Goal: Task Accomplishment & Management: Manage account settings

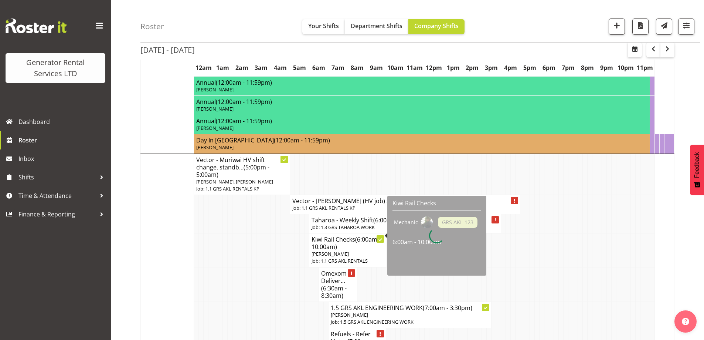
scroll to position [592, 0]
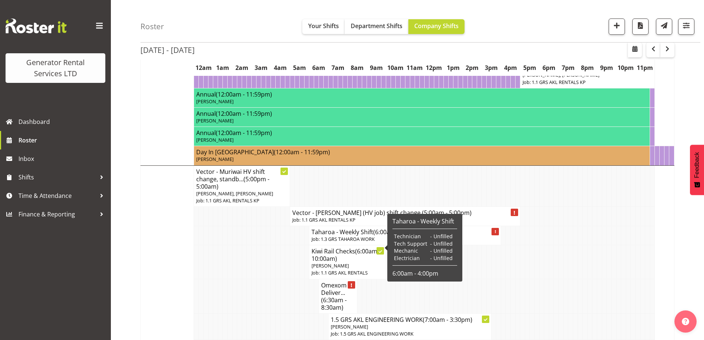
click at [247, 293] on td at bounding box center [249, 296] width 5 height 34
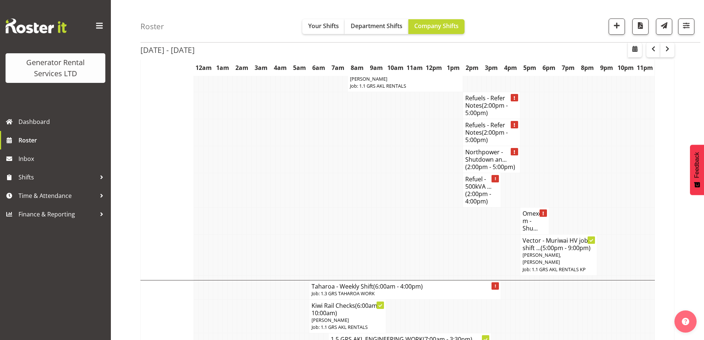
scroll to position [1035, 0]
click at [340, 209] on td at bounding box center [340, 222] width 5 height 27
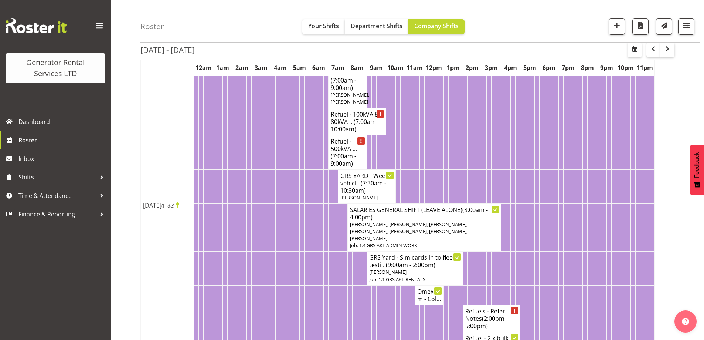
scroll to position [222, 0]
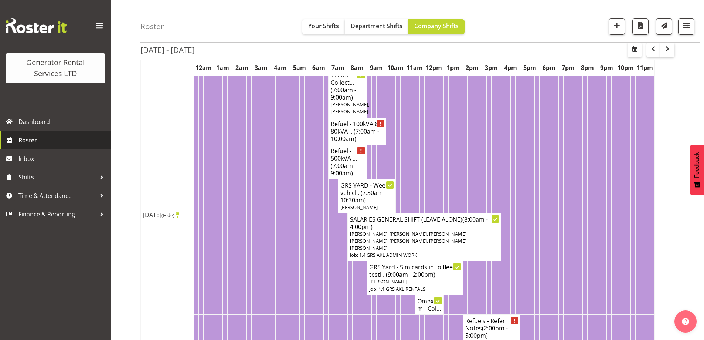
click at [41, 140] on span "Roster" at bounding box center [62, 140] width 89 height 11
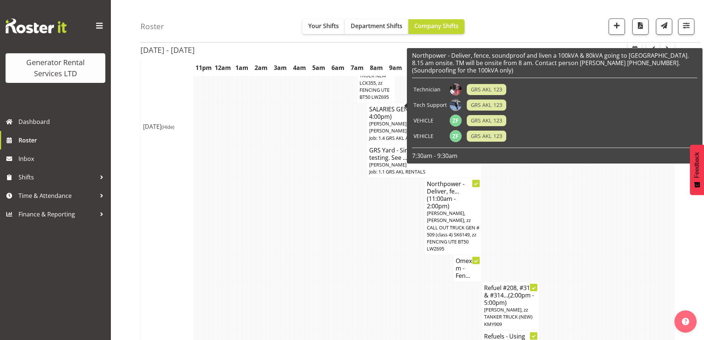
scroll to position [370, 0]
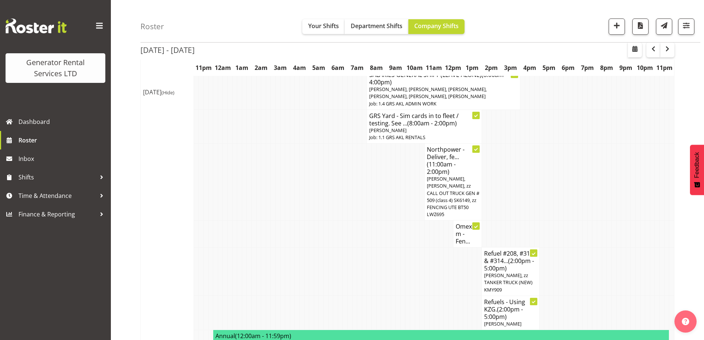
click at [281, 300] on td at bounding box center [283, 312] width 5 height 34
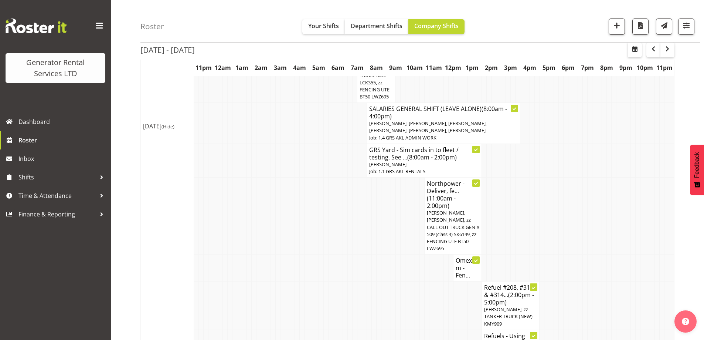
scroll to position [333, 0]
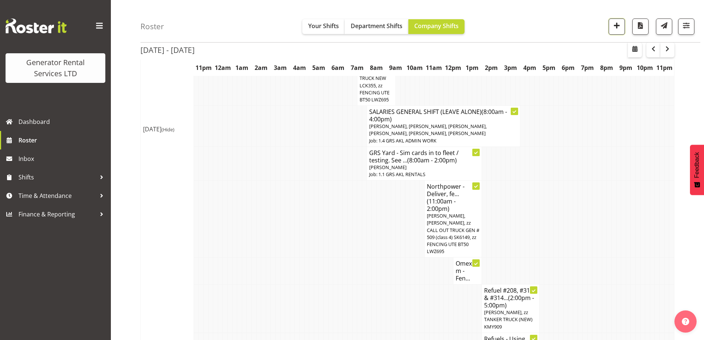
click at [618, 25] on span "button" at bounding box center [617, 26] width 10 height 10
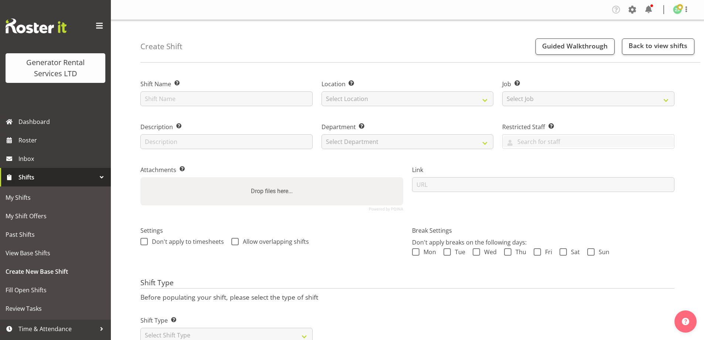
click at [227, 106] on div "Shift Name Enter a name for the shift (e.g. Day Shift)." at bounding box center [226, 90] width 181 height 43
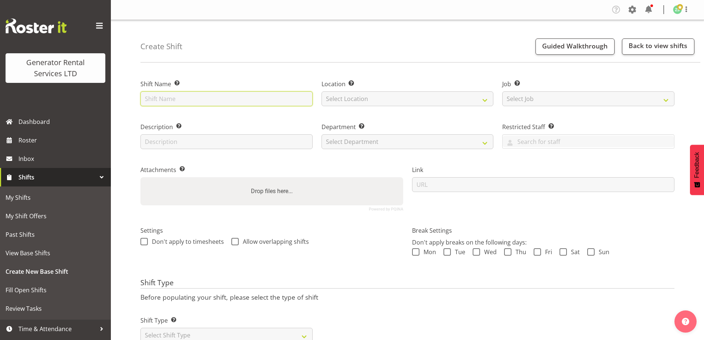
click at [228, 103] on input "text" at bounding box center [226, 98] width 172 height 15
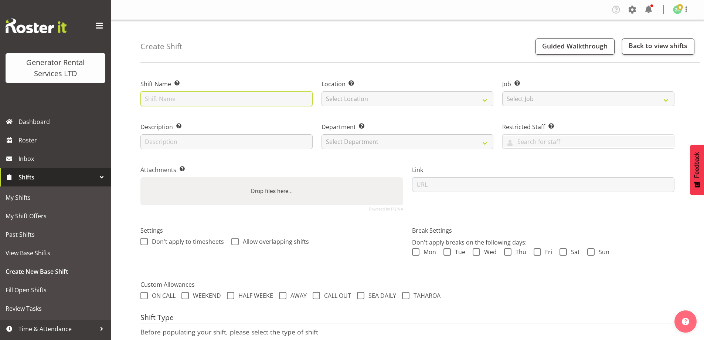
type input "F"
type input "Omexom - Fence off a pole at 339 Hobsonville road, Hobsonville. 12pm onsite. Ch…"
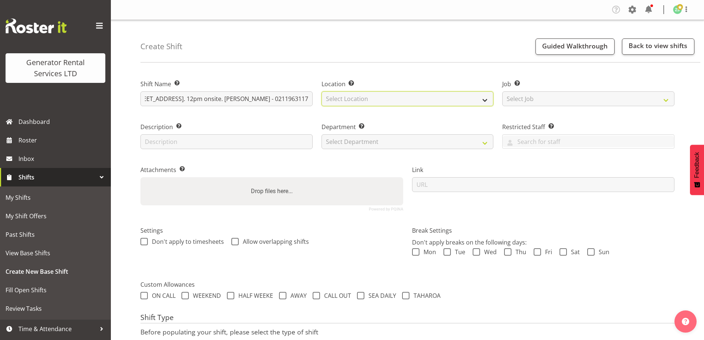
click at [362, 92] on select "Select Location GRS Auckland" at bounding box center [408, 98] width 172 height 15
select select "28"
click at [322, 91] on select "Select Location GRS Auckland" at bounding box center [408, 98] width 172 height 15
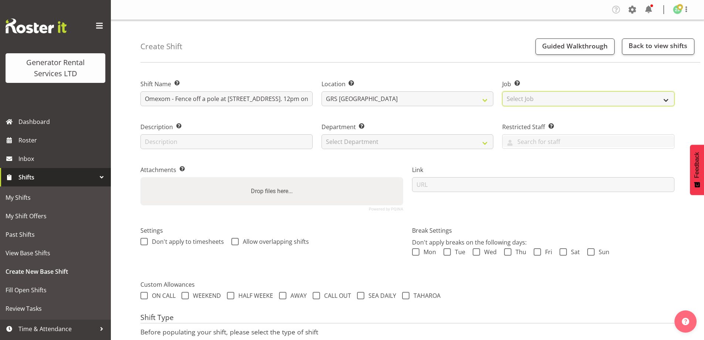
click at [540, 102] on select "Select Job Create new job 1.1 GRS AKL RENTALS 1.1 GRS AKL RENTALS AC 1.1 GRS AK…" at bounding box center [588, 98] width 172 height 15
select select "9"
click at [502, 91] on select "Select Job Create new job 1.1 GRS AKL RENTALS 1.1 GRS AKL RENTALS AC 1.1 GRS AK…" at bounding box center [588, 98] width 172 height 15
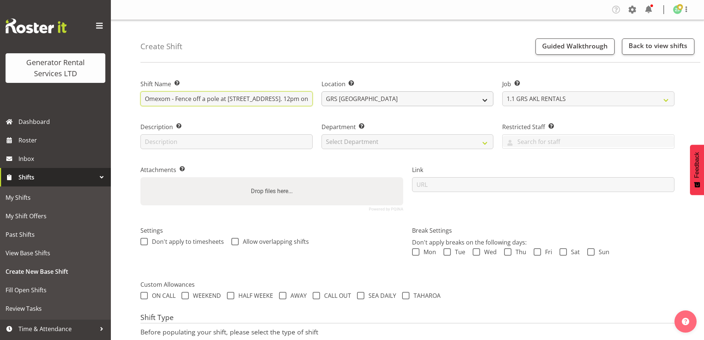
scroll to position [0, 121]
drag, startPoint x: 144, startPoint y: 101, endPoint x: 387, endPoint y: 105, distance: 242.6
click at [387, 105] on div "Shift Name Enter a name for the shift (e.g. Day Shift). Omexom - Fence off a po…" at bounding box center [407, 142] width 543 height 146
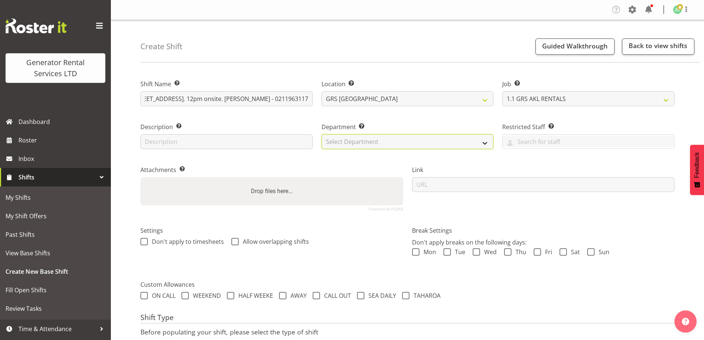
scroll to position [0, 0]
click at [414, 139] on select "Select Department GRS ADMIN AKL GRS HIRE AKL GRS HIRE TGA GRS HIRE HST GRS ENGI…" at bounding box center [408, 141] width 172 height 15
select select "20"
click at [322, 134] on select "Select Department GRS ADMIN AKL GRS HIRE AKL GRS HIRE TGA GRS HIRE HST GRS ENGI…" at bounding box center [408, 141] width 172 height 15
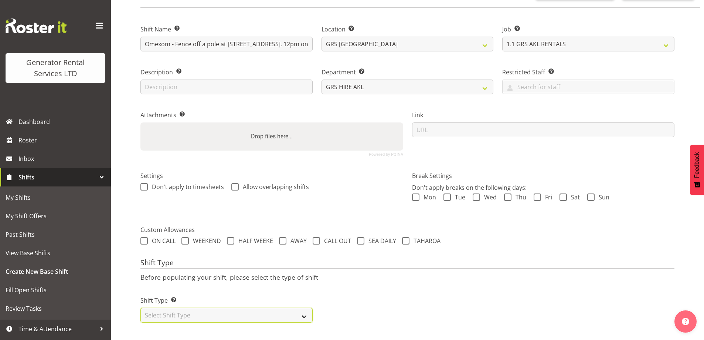
click at [207, 314] on select "Select Shift Type One Off Shift Recurring Shift Rotating Shift" at bounding box center [226, 315] width 172 height 15
select select "one_off"
click at [140, 308] on select "Select Shift Type One Off Shift Recurring Shift Rotating Shift" at bounding box center [226, 315] width 172 height 15
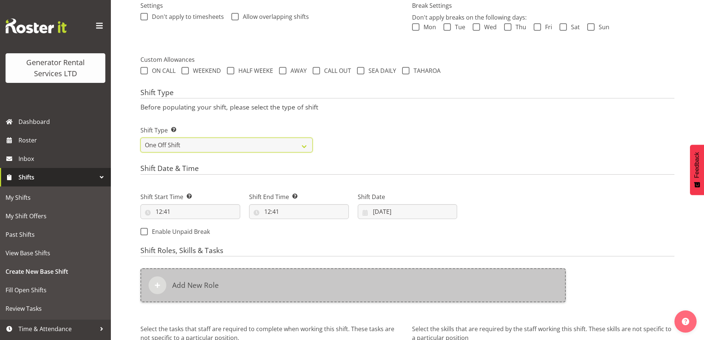
scroll to position [245, 0]
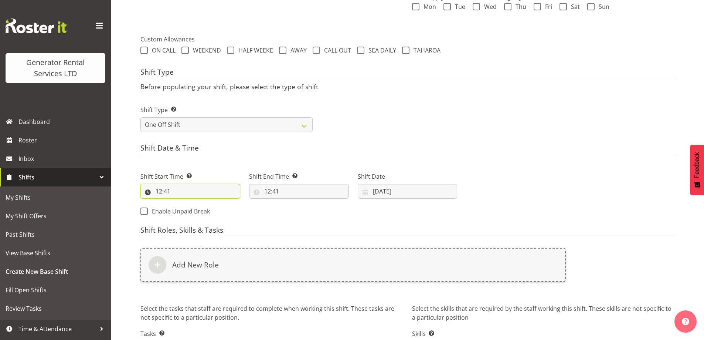
click at [191, 186] on input "12:41" at bounding box center [190, 191] width 100 height 15
click at [192, 217] on select "00 01 02 03 04 05 06 07 08 09 10 11 12 13 14 15 16 17 18 19 20 21 22 23" at bounding box center [191, 210] width 17 height 15
select select "11"
click at [183, 203] on select "00 01 02 03 04 05 06 07 08 09 10 11 12 13 14 15 16 17 18 19 20 21 22 23" at bounding box center [191, 210] width 17 height 15
type input "11:41"
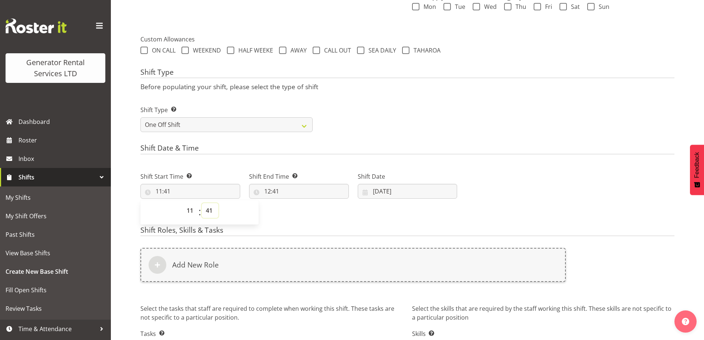
click at [207, 207] on select "00 01 02 03 04 05 06 07 08 09 10 11 12 13 14 15 16 17 18 19 20 21 22 23 24 25 2…" at bounding box center [210, 210] width 17 height 15
select select "30"
click at [202, 203] on select "00 01 02 03 04 05 06 07 08 09 10 11 12 13 14 15 16 17 18 19 20 21 22 23 24 25 2…" at bounding box center [210, 210] width 17 height 15
type input "11:30"
click at [304, 195] on input "12:41" at bounding box center [299, 191] width 100 height 15
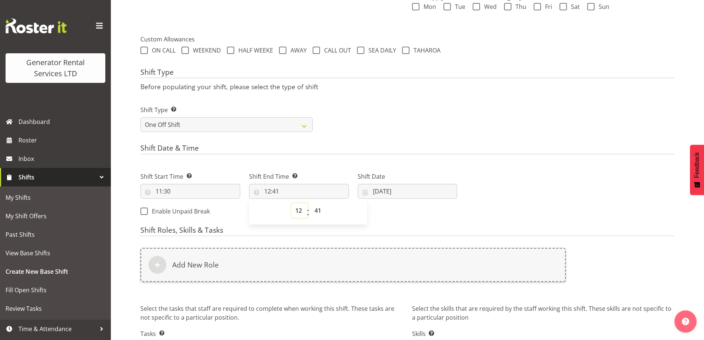
click at [302, 207] on select "00 01 02 03 04 05 06 07 08 09 10 11 12 13 14 15 16 17 18 19 20 21 22 23" at bounding box center [299, 210] width 17 height 15
select select "13"
click at [291, 203] on select "00 01 02 03 04 05 06 07 08 09 10 11 12 13 14 15 16 17 18 19 20 21 22 23" at bounding box center [299, 210] width 17 height 15
type input "13:41"
click at [314, 206] on select "00 01 02 03 04 05 06 07 08 09 10 11 12 13 14 15 16 17 18 19 20 21 22 23 24 25 2…" at bounding box center [319, 210] width 17 height 15
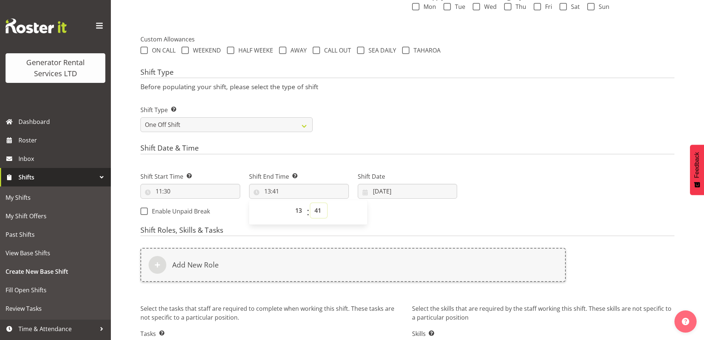
select select "30"
click at [311, 203] on select "00 01 02 03 04 05 06 07 08 09 10 11 12 13 14 15 16 17 18 19 20 21 22 23 24 25 2…" at bounding box center [319, 210] width 17 height 15
type input "13:30"
click at [406, 186] on input "19/09/2025" at bounding box center [408, 191] width 100 height 15
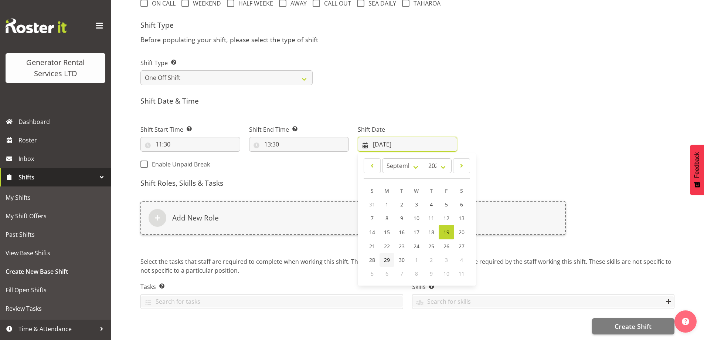
scroll to position [298, 0]
click at [386, 243] on span "22" at bounding box center [387, 246] width 6 height 7
type input "22/09/2025"
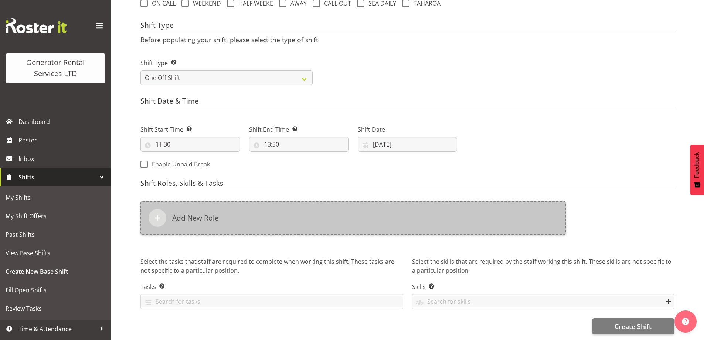
click at [358, 214] on div "Add New Role" at bounding box center [353, 218] width 426 height 34
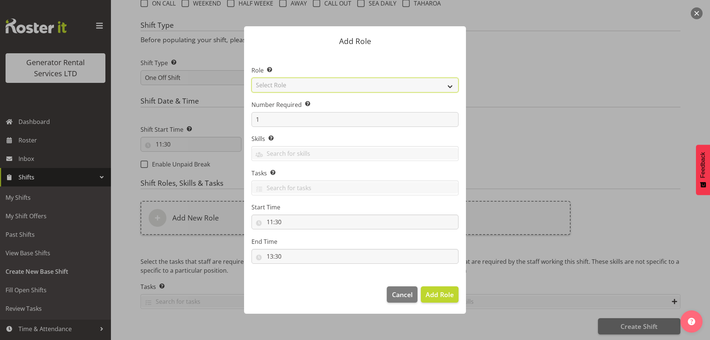
click at [308, 84] on select "Select Role Account Manager Electrician Engineering GM HSEQ manager MECH Mechan…" at bounding box center [354, 85] width 207 height 15
select select "20"
click at [251, 78] on select "Select Role Account Manager Electrician Engineering GM HSEQ manager MECH Mechan…" at bounding box center [354, 85] width 207 height 15
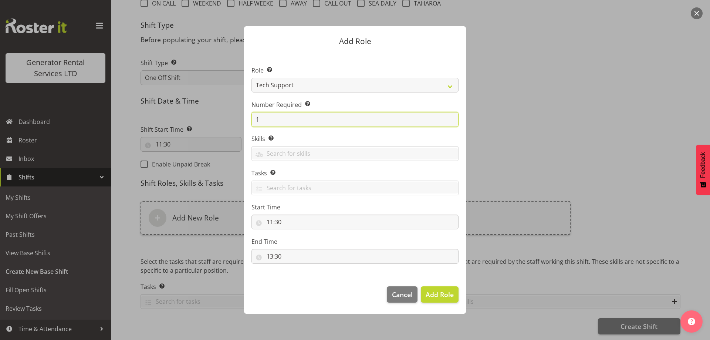
click at [278, 124] on input "1" at bounding box center [354, 119] width 207 height 15
type input "2"
click at [442, 290] on span "Add 2 Roles" at bounding box center [435, 294] width 37 height 9
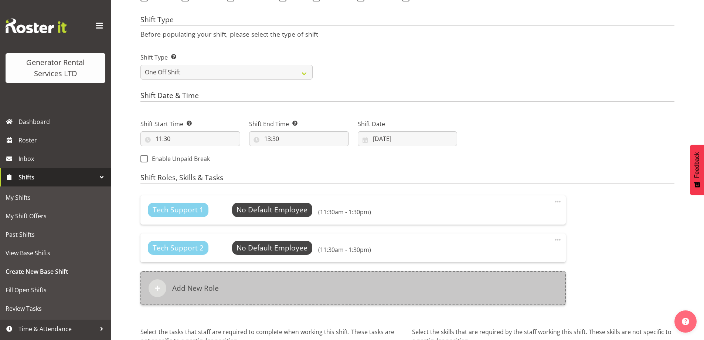
click at [348, 279] on div "Add New Role" at bounding box center [353, 288] width 426 height 34
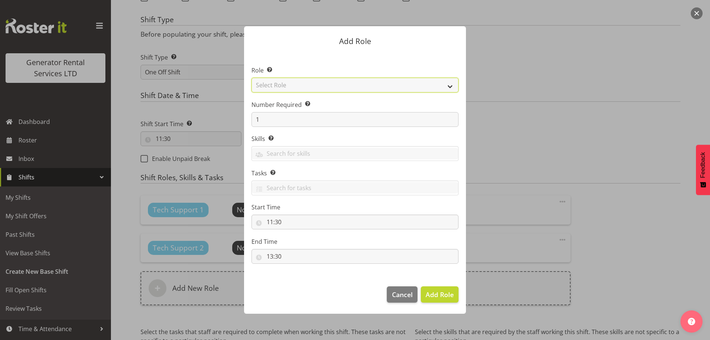
click at [311, 82] on select "Select Role Account Manager Electrician Engineering GM HSEQ manager MECH Mechan…" at bounding box center [354, 85] width 207 height 15
select select "27"
click at [251, 78] on select "Select Role Account Manager Electrician Engineering GM HSEQ manager MECH Mechan…" at bounding box center [354, 85] width 207 height 15
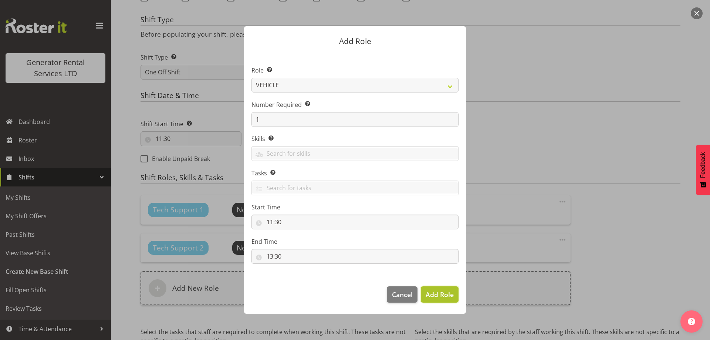
click at [436, 296] on span "Add Role" at bounding box center [440, 294] width 28 height 9
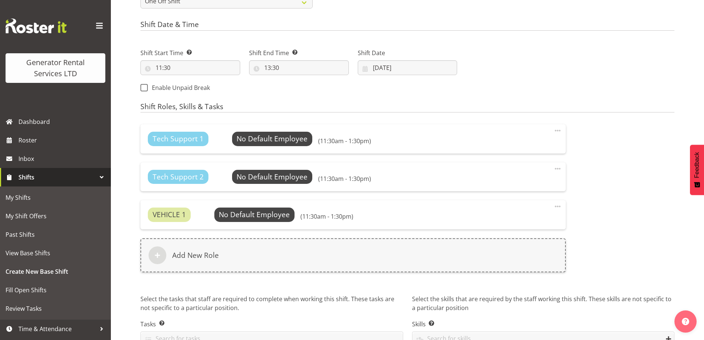
scroll to position [411, 0]
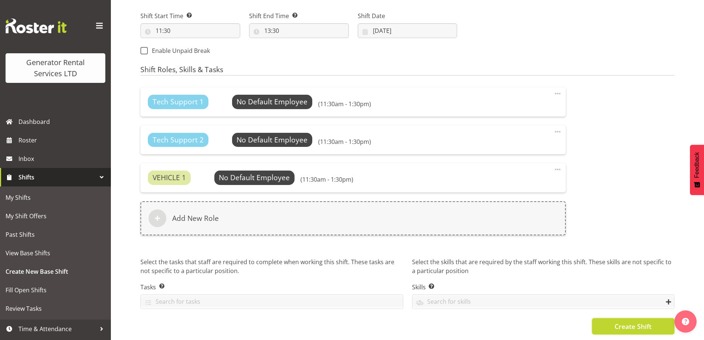
click at [617, 323] on span "Create Shift" at bounding box center [633, 326] width 37 height 10
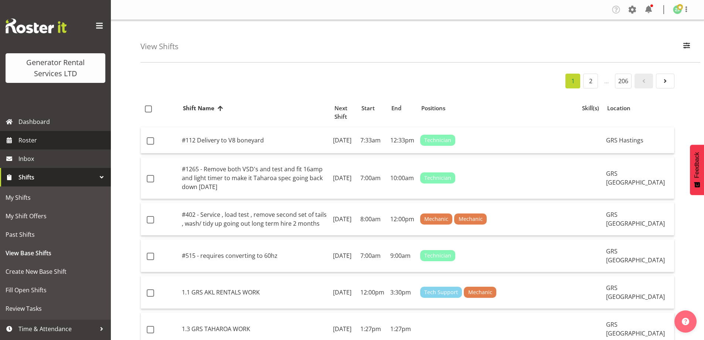
click at [82, 141] on span "Roster" at bounding box center [62, 140] width 89 height 11
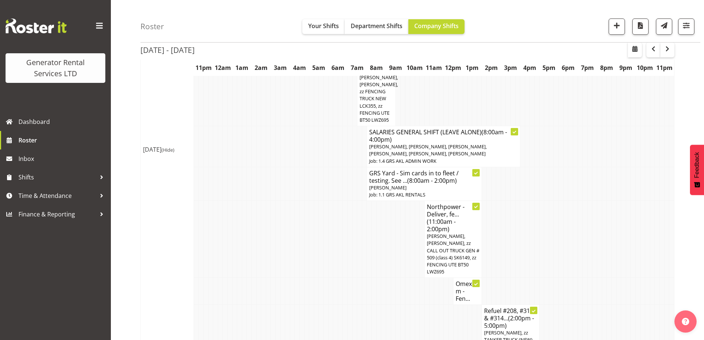
scroll to position [222, 0]
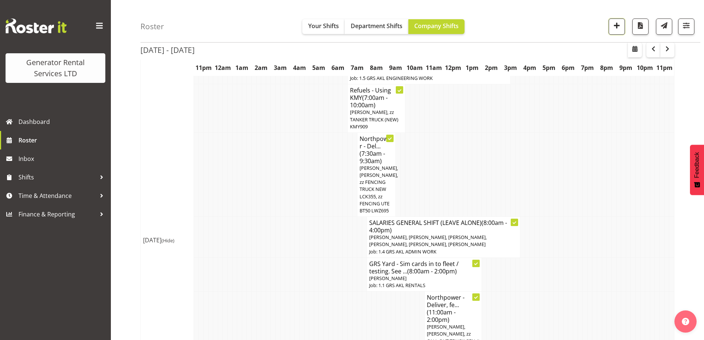
click at [615, 28] on span "button" at bounding box center [617, 26] width 10 height 10
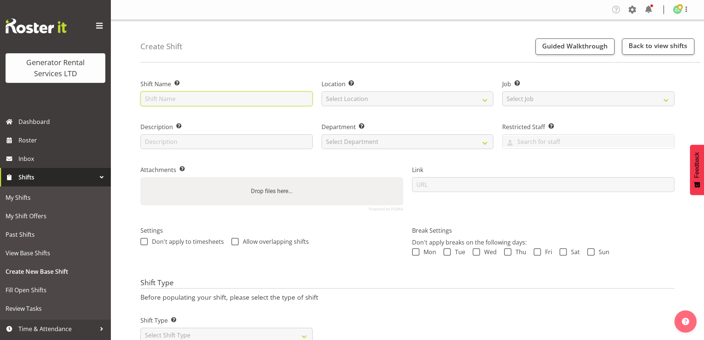
click at [196, 97] on input "text" at bounding box center [226, 98] width 172 height 15
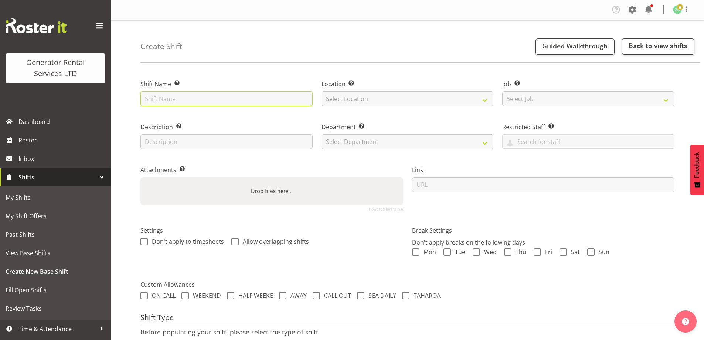
paste input "Omexom - Fence off a pole at [STREET_ADDRESS]. 12pm onsite. [PERSON_NAME] - 021…"
click at [228, 101] on input "Omexom - Fence off a pole at [STREET_ADDRESS]. 12pm onsite. [PERSON_NAME] - 021…" at bounding box center [226, 98] width 172 height 15
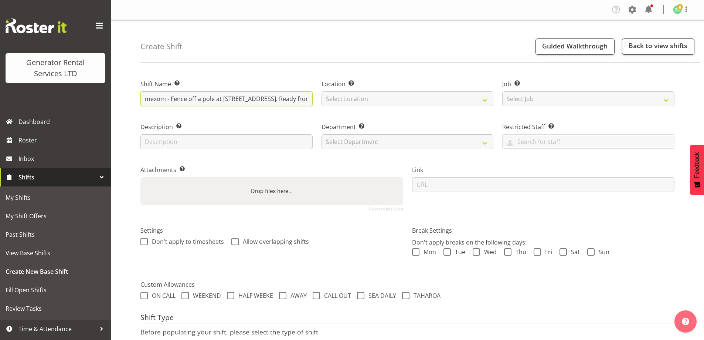
drag, startPoint x: 215, startPoint y: 99, endPoint x: 172, endPoint y: 100, distance: 42.9
click at [172, 100] on input "Omexom - Fence off a pole at [STREET_ADDRESS]. Ready from 12pm . [PERSON_NAME] …" at bounding box center [226, 98] width 172 height 15
type input "Omexom - Collect the fencing at [STREET_ADDRESS]. Ready from 12pm . [PERSON_NAM…"
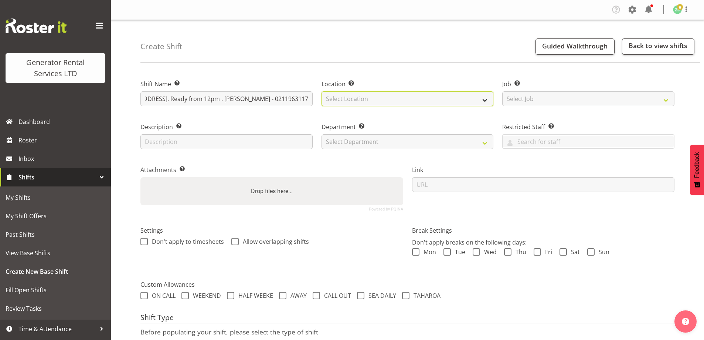
scroll to position [0, 0]
click at [386, 102] on select "Select Location [GEOGRAPHIC_DATA] [GEOGRAPHIC_DATA]" at bounding box center [408, 98] width 172 height 15
select select "28"
click at [322, 91] on select "Select Location [GEOGRAPHIC_DATA] [GEOGRAPHIC_DATA]" at bounding box center [408, 98] width 172 height 15
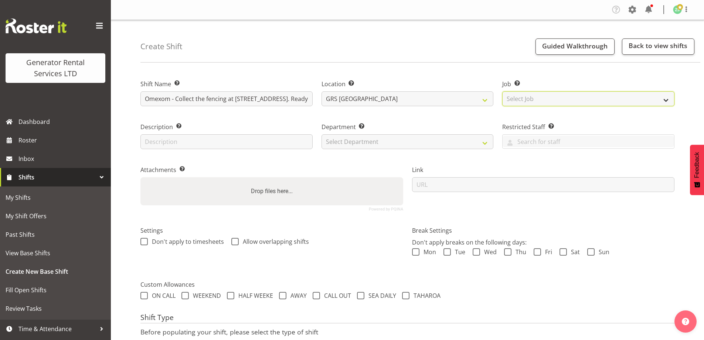
click at [538, 99] on select "Select Job Create new job 1.1 GRS AKL RENTALS 1.1 GRS AKL RENTALS AC 1.1 GRS AK…" at bounding box center [588, 98] width 172 height 15
select select "9"
click at [502, 91] on select "Select Job Create new job 1.1 GRS AKL RENTALS 1.1 GRS AKL RENTALS AC 1.1 GRS AK…" at bounding box center [588, 98] width 172 height 15
click at [446, 132] on div "Department Set the department that the shift relates to. Select Department GRS …" at bounding box center [408, 135] width 172 height 27
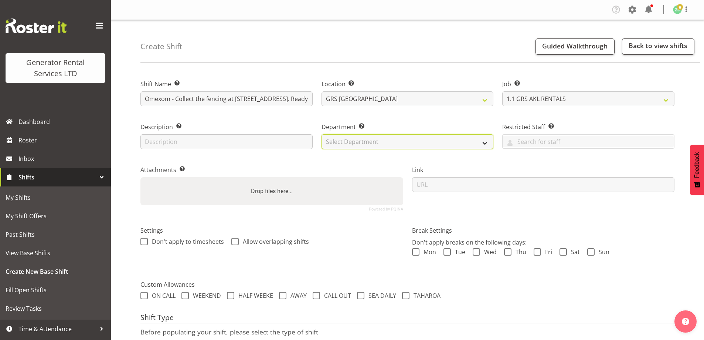
click at [436, 139] on select "Select Department GRS ADMIN AKL GRS HIRE AKL GRS HIRE TGA GRS HIRE HST GRS ENGI…" at bounding box center [408, 141] width 172 height 15
select select "20"
click at [322, 134] on select "Select Department GRS ADMIN AKL GRS HIRE AKL GRS HIRE TGA GRS HIRE HST GRS ENGI…" at bounding box center [408, 141] width 172 height 15
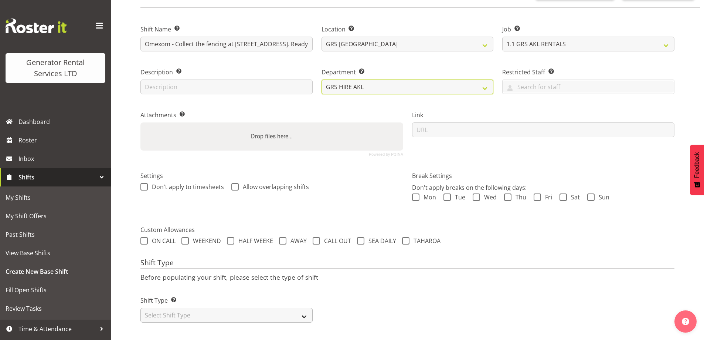
scroll to position [60, 0]
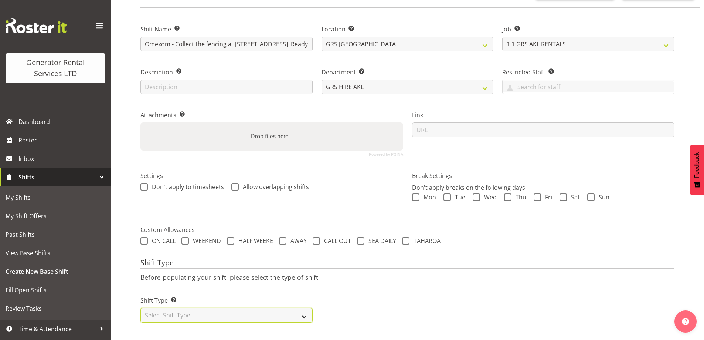
click at [255, 308] on select "Select Shift Type One Off Shift Recurring Shift Rotating Shift" at bounding box center [226, 315] width 172 height 15
select select "one_off"
click at [140, 308] on select "Select Shift Type One Off Shift Recurring Shift Rotating Shift" at bounding box center [226, 315] width 172 height 15
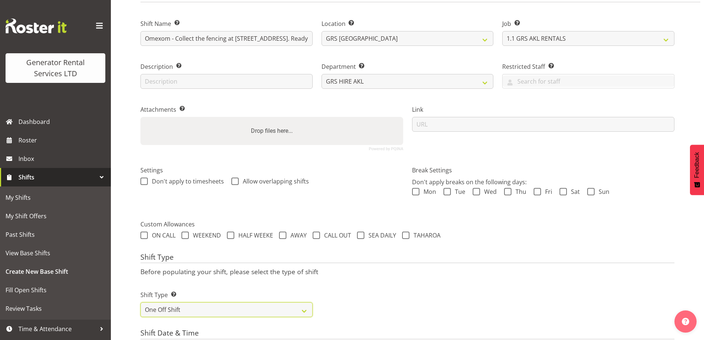
scroll to position [282, 0]
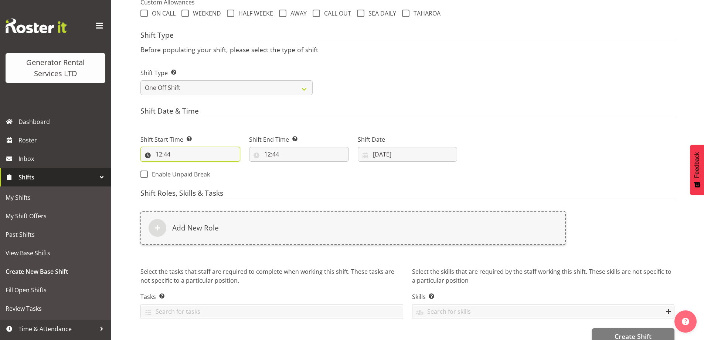
click at [186, 157] on input "12:44" at bounding box center [190, 154] width 100 height 15
click at [187, 176] on select "00 01 02 03 04 05 06 07 08 09 10 11 12 13 14 15 16 17 18 19 20 21 22 23" at bounding box center [191, 173] width 17 height 15
select select "11"
click at [183, 166] on select "00 01 02 03 04 05 06 07 08 09 10 11 12 13 14 15 16 17 18 19 20 21 22 23" at bounding box center [191, 173] width 17 height 15
type input "11:44"
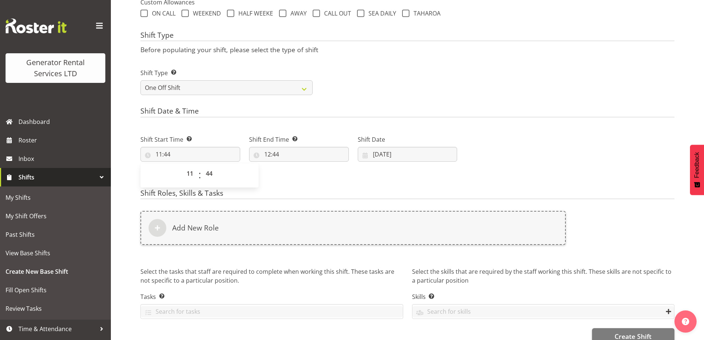
click at [221, 177] on div "00 01 02 03 04 05 06 07 08 09 10 11 12 13 14 15 16 17 18 19 20 21 22 23 : 00 01…" at bounding box center [199, 175] width 118 height 18
drag, startPoint x: 213, startPoint y: 171, endPoint x: 210, endPoint y: 166, distance: 5.0
click at [213, 171] on select "00 01 02 03 04 05 06 07 08 09 10 11 12 13 14 15 16 17 18 19 20 21 22 23 24 25 2…" at bounding box center [210, 173] width 17 height 15
select select "30"
click at [202, 166] on select "00 01 02 03 04 05 06 07 08 09 10 11 12 13 14 15 16 17 18 19 20 21 22 23 24 25 2…" at bounding box center [210, 173] width 17 height 15
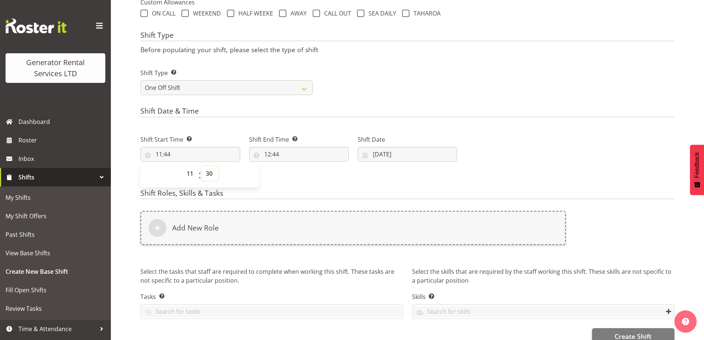
type input "11:30"
click at [307, 157] on input "12:44" at bounding box center [299, 154] width 100 height 15
drag, startPoint x: 295, startPoint y: 171, endPoint x: 299, endPoint y: 171, distance: 4.4
click at [299, 171] on select "00 01 02 03 04 05 06 07 08 09 10 11 12 13 14 15 16 17 18 19 20 21 22 23" at bounding box center [299, 173] width 17 height 15
select select "13"
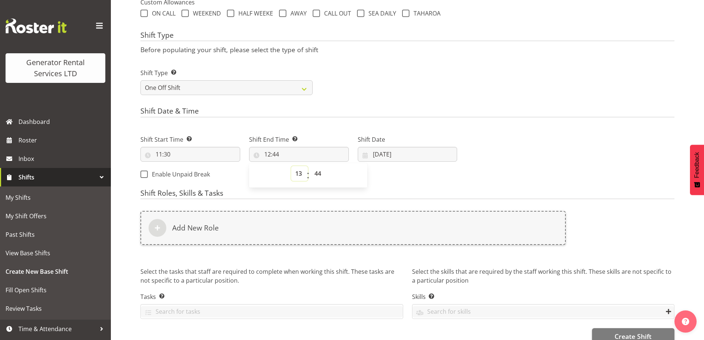
click at [291, 166] on select "00 01 02 03 04 05 06 07 08 09 10 11 12 13 14 15 16 17 18 19 20 21 22 23" at bounding box center [299, 173] width 17 height 15
type input "13:44"
drag, startPoint x: 318, startPoint y: 172, endPoint x: 318, endPoint y: 167, distance: 4.8
click at [318, 172] on select "00 01 02 03 04 05 06 07 08 09 10 11 12 13 14 15 16 17 18 19 20 21 22 23 24 25 2…" at bounding box center [319, 173] width 17 height 15
select select "30"
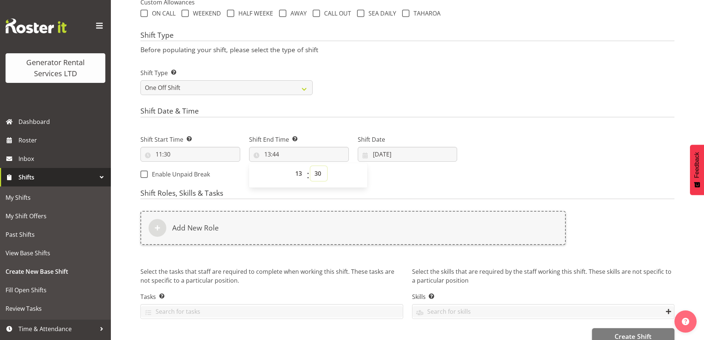
click at [311, 166] on select "00 01 02 03 04 05 06 07 08 09 10 11 12 13 14 15 16 17 18 19 20 21 22 23 24 25 2…" at bounding box center [319, 173] width 17 height 15
type input "13:30"
click at [416, 160] on input "[DATE]" at bounding box center [408, 154] width 100 height 15
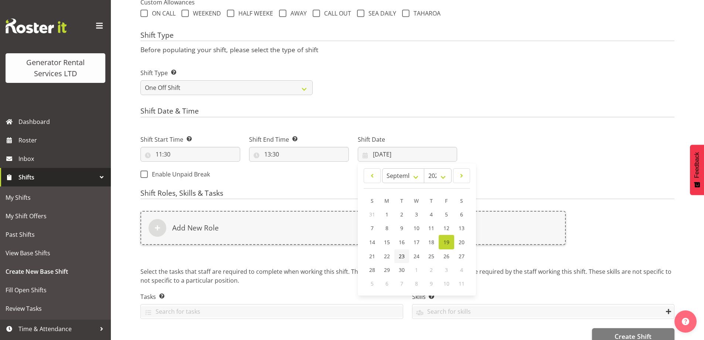
click at [402, 255] on span "23" at bounding box center [402, 256] width 6 height 7
type input "23/09/2025"
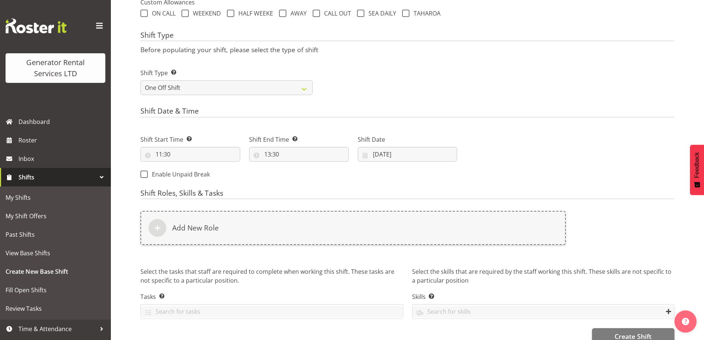
click at [306, 199] on h4 "Shift Roles, Skills & Tasks" at bounding box center [407, 194] width 534 height 10
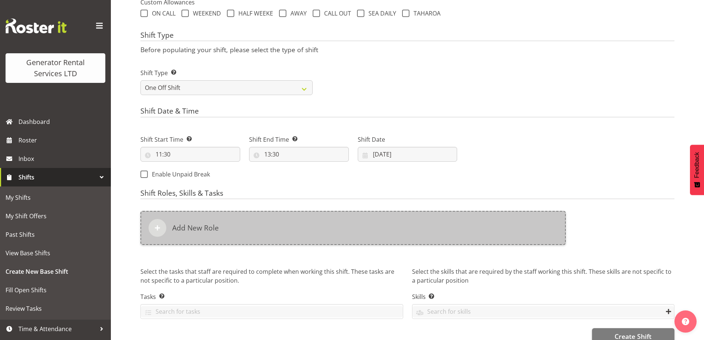
click at [308, 216] on div "Add New Role" at bounding box center [353, 228] width 426 height 34
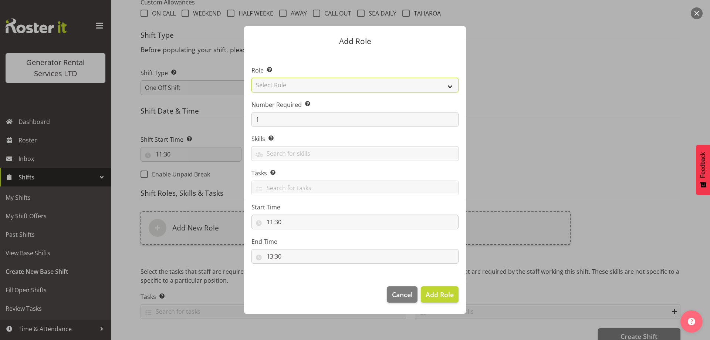
click at [329, 78] on select "Select Role Account Manager Electrician Engineering GM HSEQ manager MECH Mechan…" at bounding box center [354, 85] width 207 height 15
click at [251, 78] on select "Select Role Account Manager Electrician Engineering GM HSEQ manager MECH Mechan…" at bounding box center [354, 85] width 207 height 15
click at [310, 87] on select "Account Manager Electrician Engineering GM HSEQ manager MECH Mechanic Office Op…" at bounding box center [354, 85] width 207 height 15
select select "20"
click at [251, 78] on select "Account Manager Electrician Engineering GM HSEQ manager MECH Mechanic Office Op…" at bounding box center [354, 85] width 207 height 15
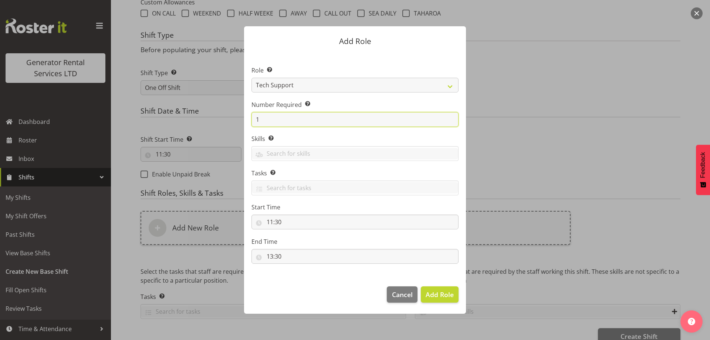
click at [343, 123] on input "1" at bounding box center [354, 119] width 207 height 15
click at [343, 122] on input "1" at bounding box center [354, 119] width 207 height 15
type input "2"
click at [436, 298] on span "Add 2 Roles" at bounding box center [435, 294] width 37 height 9
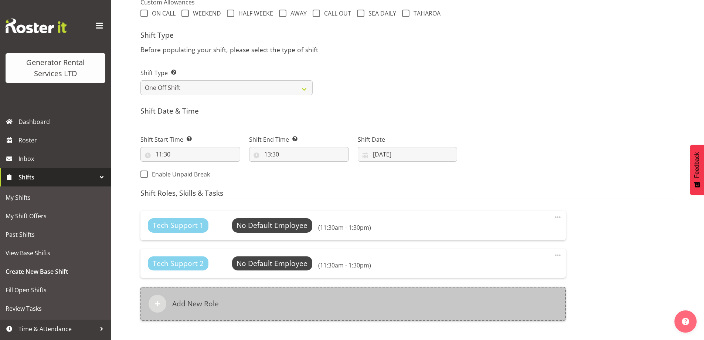
click at [237, 298] on div "Add New Role" at bounding box center [353, 304] width 426 height 34
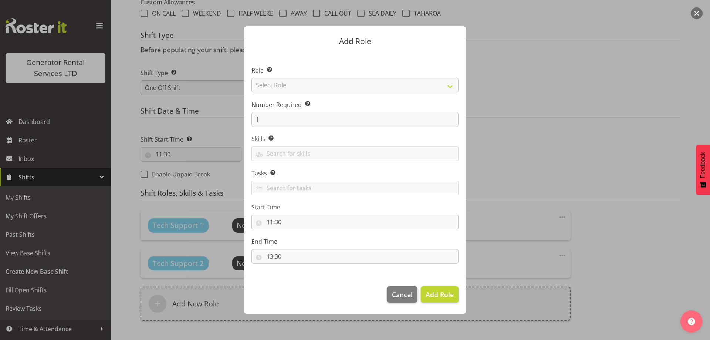
click at [318, 91] on div at bounding box center [355, 170] width 237 height 324
click at [318, 91] on select "Select Role Account Manager Electrician Engineering GM HSEQ manager MECH Mechan…" at bounding box center [354, 85] width 207 height 15
select select "27"
click at [251, 78] on select "Select Role Account Manager Electrician Engineering GM HSEQ manager MECH Mechan…" at bounding box center [354, 85] width 207 height 15
click at [440, 302] on button "Add Role" at bounding box center [440, 294] width 38 height 16
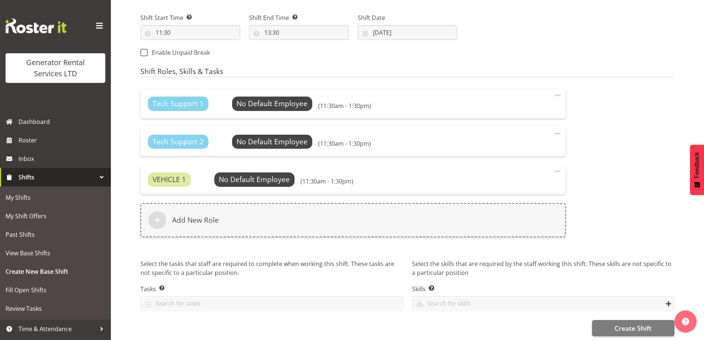
scroll to position [411, 0]
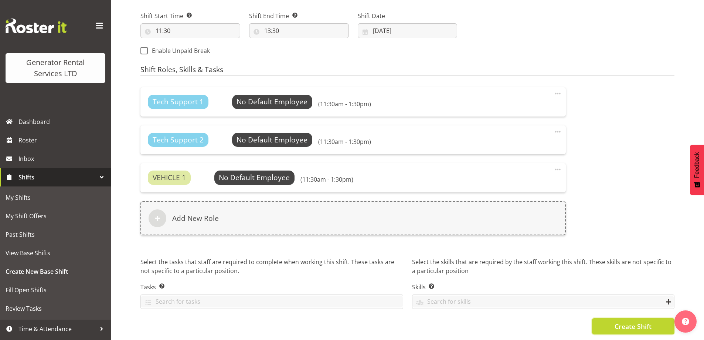
click at [632, 321] on span "Create Shift" at bounding box center [633, 326] width 37 height 10
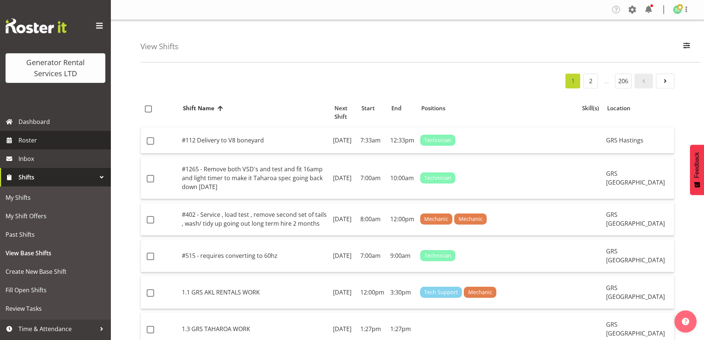
click at [44, 145] on span "Roster" at bounding box center [62, 140] width 89 height 11
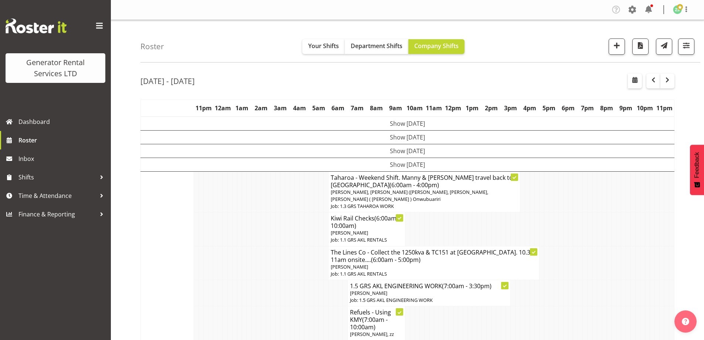
click at [281, 296] on td at bounding box center [283, 292] width 5 height 26
click at [215, 246] on td at bounding box center [215, 263] width 5 height 34
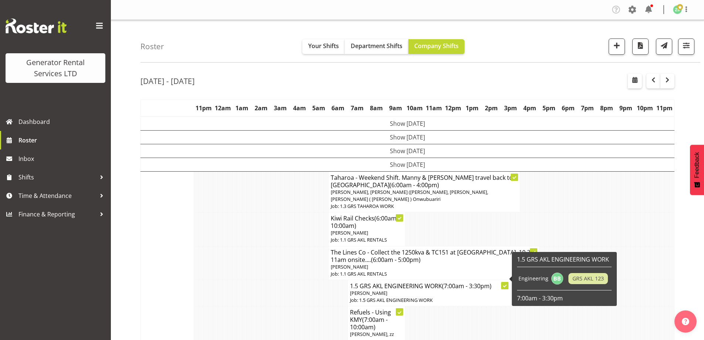
click at [322, 294] on td at bounding box center [321, 292] width 5 height 26
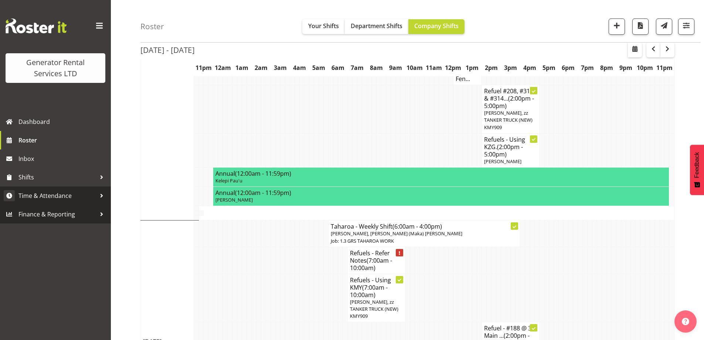
scroll to position [518, 0]
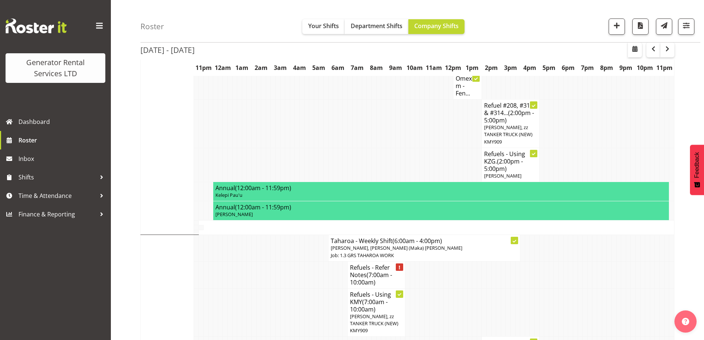
click at [272, 272] on td at bounding box center [273, 274] width 5 height 27
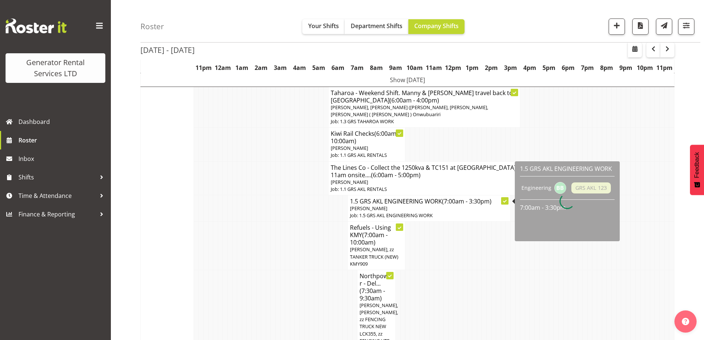
scroll to position [37, 0]
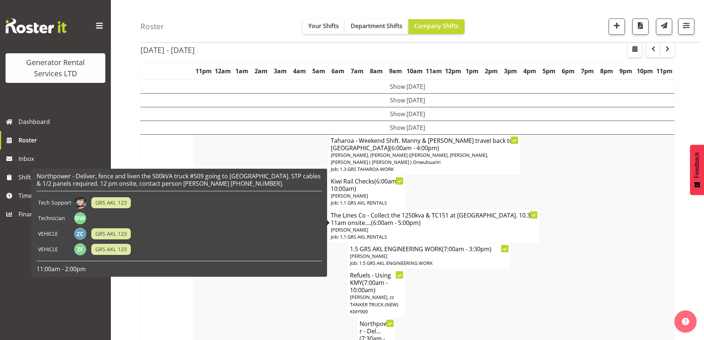
click at [474, 87] on td "Show [DATE]" at bounding box center [408, 86] width 534 height 14
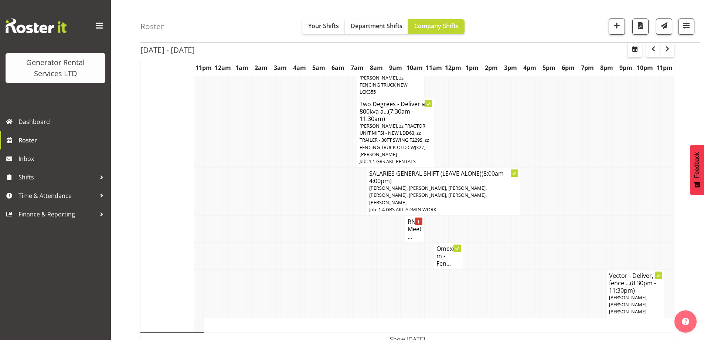
scroll to position [463, 0]
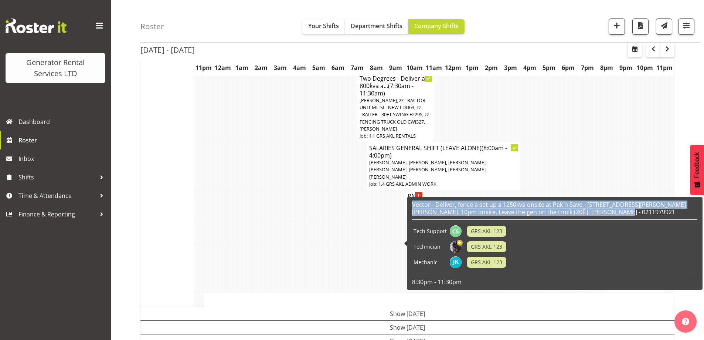
drag, startPoint x: 608, startPoint y: 212, endPoint x: 413, endPoint y: 205, distance: 195.7
click at [413, 205] on h6 "Vector - Deliver, fence a set up a 1250kva onsite at Pak n Save - 20 Alderman D…" at bounding box center [554, 208] width 285 height 15
copy h6 "Vector - Deliver, fence a set up a 1250kva onsite at Pak n Save - 20 Alderman D…"
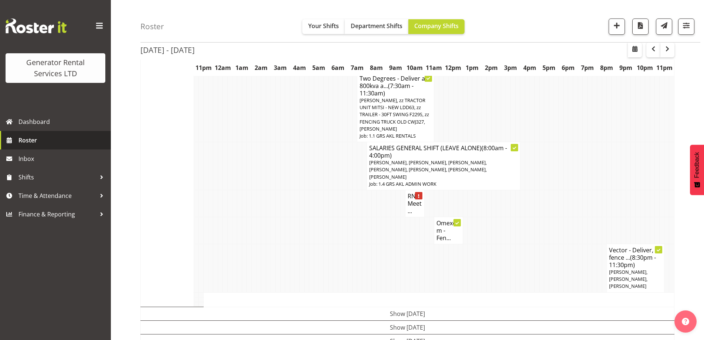
click at [66, 143] on span "Roster" at bounding box center [62, 140] width 89 height 11
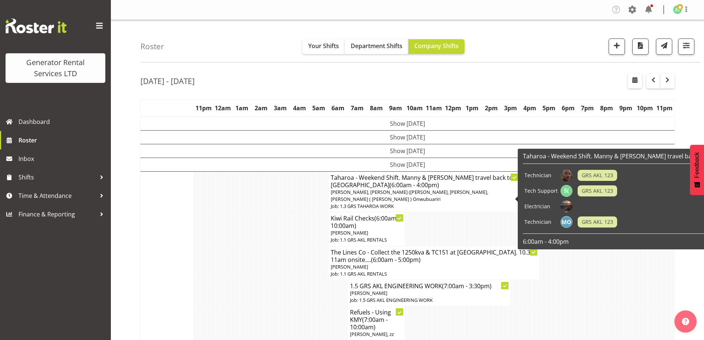
click at [402, 125] on td "Show Mon 15th Sep 2025" at bounding box center [408, 123] width 534 height 14
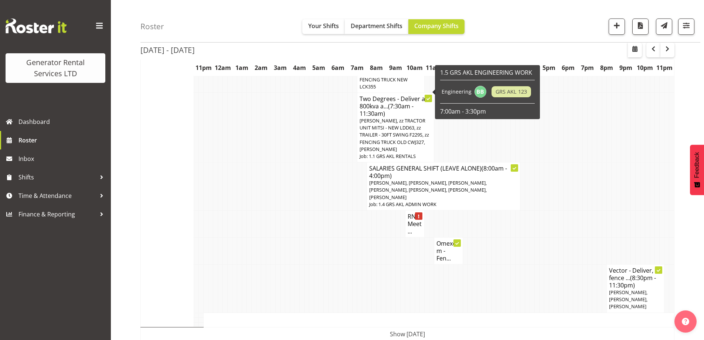
scroll to position [518, 0]
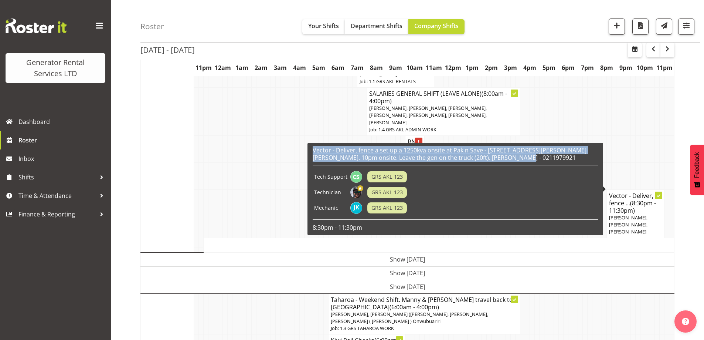
drag, startPoint x: 508, startPoint y: 159, endPoint x: 312, endPoint y: 152, distance: 196.4
click at [312, 152] on div "Vector - Deliver, fence a set up a 1250kva onsite at Pak n Save - 20 Alderman D…" at bounding box center [455, 189] width 289 height 89
copy h6 "Vector - Deliver, fence a set up a 1250kva onsite at Pak n Save - 20 Alderman D…"
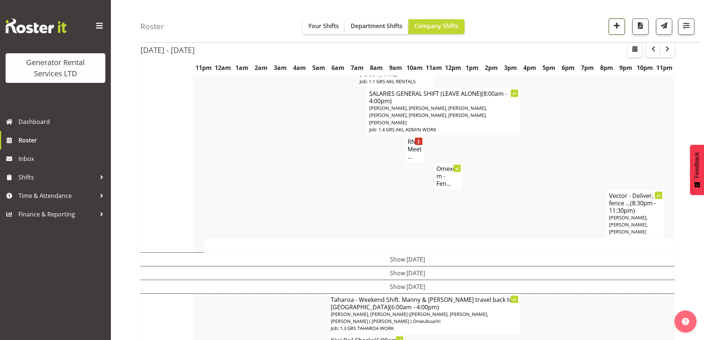
click at [616, 23] on span "button" at bounding box center [617, 26] width 10 height 10
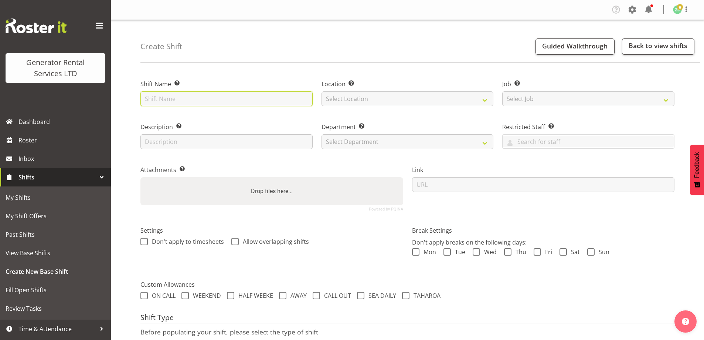
click at [196, 101] on input "text" at bounding box center [226, 98] width 172 height 15
paste input "Vector - Deliver, fence a set up a 1250kva onsite at Pak n Save - [STREET_ADDRE…"
drag, startPoint x: 211, startPoint y: 102, endPoint x: 137, endPoint y: 102, distance: 74.3
click at [137, 102] on div "Shift Name Enter a name for the shift (e.g. Day Shift). Vector - Deliver, fence…" at bounding box center [226, 90] width 181 height 43
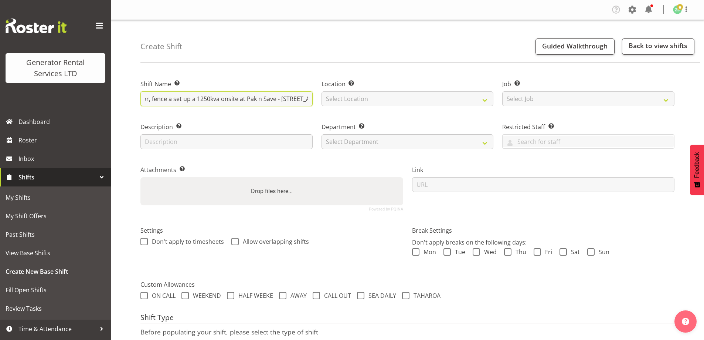
click at [211, 99] on input "Vector - Deliver, fence a set up a 1250kva onsite at Pak n Save - [STREET_ADDRE…" at bounding box center [226, 98] width 172 height 15
drag, startPoint x: 224, startPoint y: 98, endPoint x: 228, endPoint y: 100, distance: 4.2
click at [228, 100] on input "Vector - Deliver, fence a set up a 500kva truck onsite at [GEOGRAPHIC_DATA] n S…" at bounding box center [226, 98] width 172 height 15
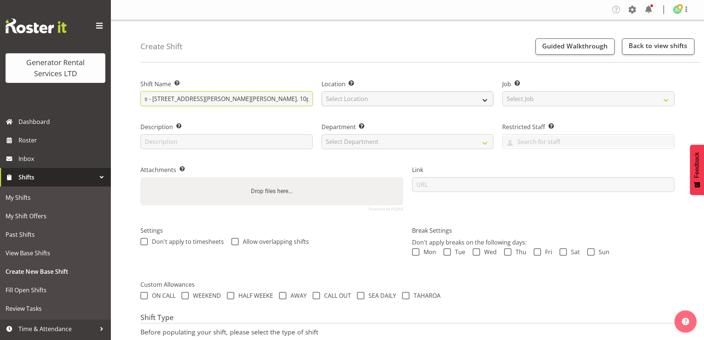
type input "Vector - Deliver, fence a set up a 500kva truck onsite at [GEOGRAPHIC_DATA] n S…"
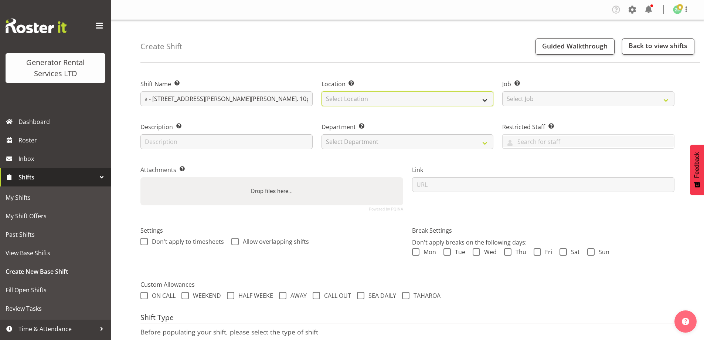
scroll to position [0, 0]
click at [406, 95] on select "Select Location [GEOGRAPHIC_DATA] [GEOGRAPHIC_DATA]" at bounding box center [408, 98] width 172 height 15
select select "28"
click at [322, 91] on select "Select Location [GEOGRAPHIC_DATA] [GEOGRAPHIC_DATA]" at bounding box center [408, 98] width 172 height 15
click at [522, 91] on div "Job Set the job or project the shift relates to, if applicable. Select Job Crea…" at bounding box center [588, 92] width 172 height 27
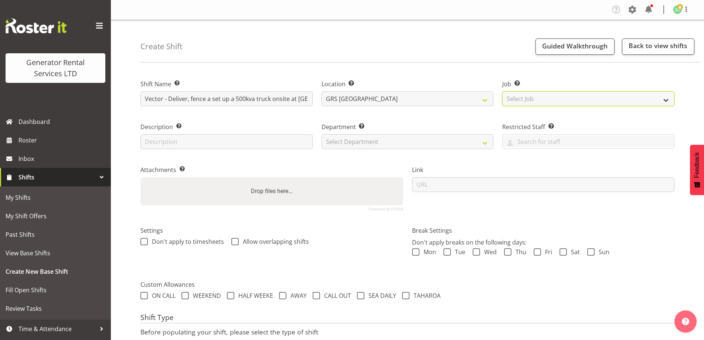
drag, startPoint x: 538, startPoint y: 98, endPoint x: 538, endPoint y: 103, distance: 4.8
click at [538, 99] on select "Select Job Create new job 1.1 GRS AKL RENTALS 1.1 GRS AKL RENTALS AC 1.1 GRS AK…" at bounding box center [588, 98] width 172 height 15
select select "9"
click at [502, 91] on select "Select Job Create new job 1.1 GRS AKL RENTALS 1.1 GRS AKL RENTALS AC 1.1 GRS AK…" at bounding box center [588, 98] width 172 height 15
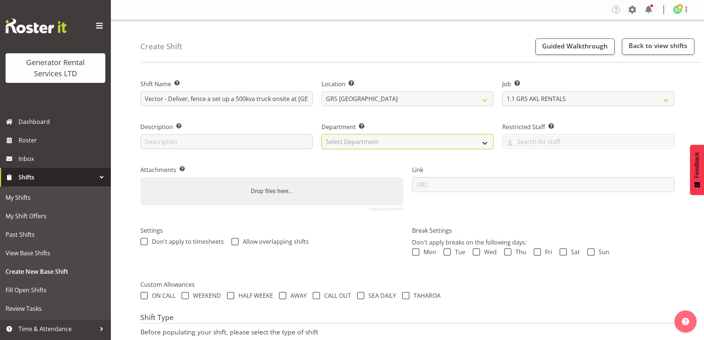
click at [401, 146] on select "Select Department GRS ADMIN AKL GRS HIRE AKL GRS HIRE TGA GRS HIRE HST GRS ENGI…" at bounding box center [408, 141] width 172 height 15
select select "20"
click at [322, 134] on select "Select Department GRS ADMIN AKL GRS HIRE AKL GRS HIRE TGA GRS HIRE HST GRS ENGI…" at bounding box center [408, 141] width 172 height 15
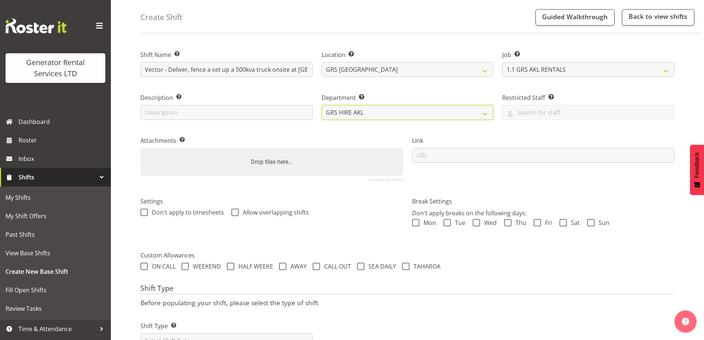
scroll to position [60, 0]
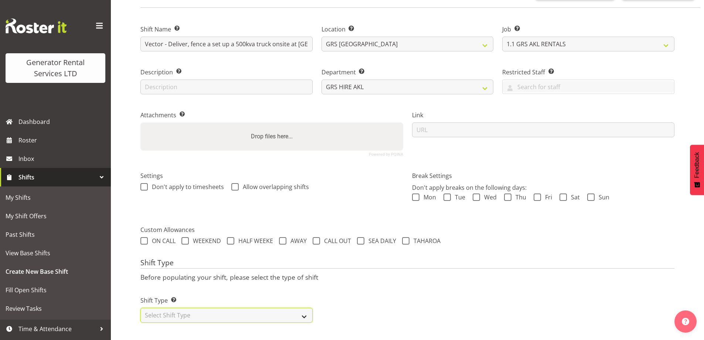
click at [235, 315] on select "Select Shift Type One Off Shift Recurring Shift Rotating Shift" at bounding box center [226, 315] width 172 height 15
select select "one_off"
click at [140, 308] on select "Select Shift Type One Off Shift Recurring Shift Rotating Shift" at bounding box center [226, 315] width 172 height 15
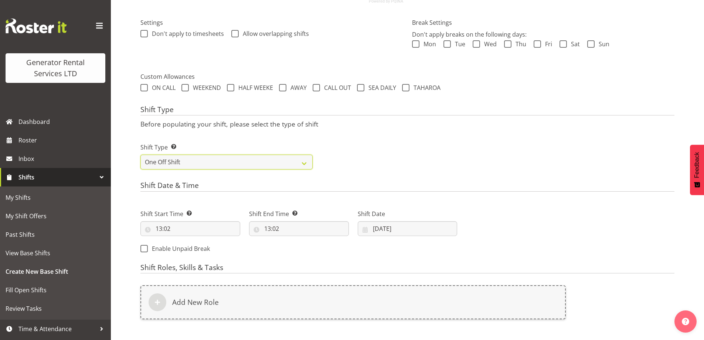
scroll to position [208, 0]
click at [201, 241] on div "Shift Start Time Set the time of the day you wish this shift to start 13:02 00 …" at bounding box center [299, 229] width 326 height 60
click at [205, 228] on input "13:02" at bounding box center [190, 228] width 100 height 15
click at [199, 250] on span ":" at bounding box center [200, 249] width 3 height 18
click at [191, 250] on select "00 01 02 03 04 05 06 07 08 09 10 11 12 13 14 15 16 17 18 19 20 21 22 23" at bounding box center [191, 247] width 17 height 15
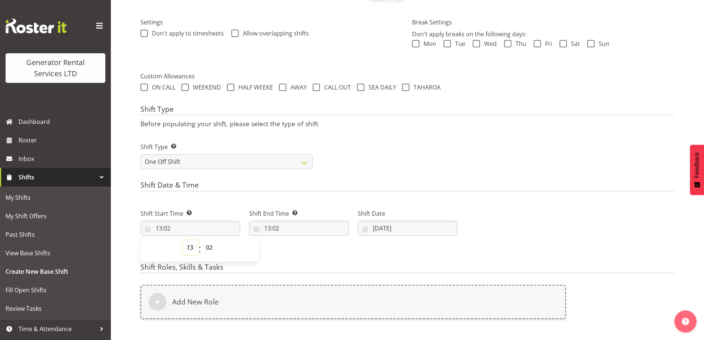
select select "21"
click at [183, 240] on select "00 01 02 03 04 05 06 07 08 09 10 11 12 13 14 15 16 17 18 19 20 21 22 23" at bounding box center [191, 247] width 17 height 15
type input "21:02"
click at [206, 247] on select "00 01 02 03 04 05 06 07 08 09 10 11 12 13 14 15 16 17 18 19 20 21 22 23 24 25 2…" at bounding box center [210, 247] width 17 height 15
select select "0"
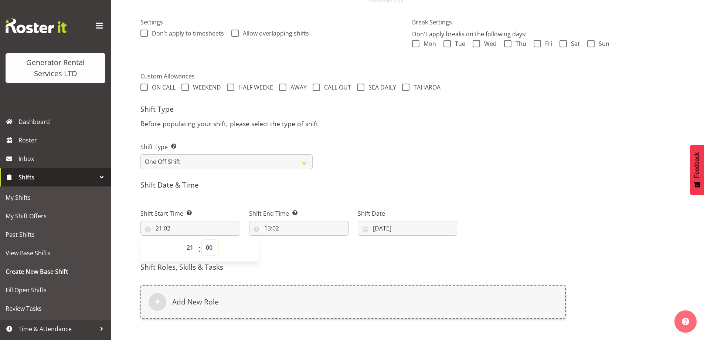
click at [202, 240] on select "00 01 02 03 04 05 06 07 08 09 10 11 12 13 14 15 16 17 18 19 20 21 22 23 24 25 2…" at bounding box center [210, 247] width 17 height 15
type input "21:00"
click at [307, 230] on input "13:02" at bounding box center [299, 228] width 100 height 15
click at [301, 250] on select "00 01 02 03 04 05 06 07 08 09 10 11 12 13 14 15 16 17 18 19 20 21 22 23" at bounding box center [299, 247] width 17 height 15
select select "23"
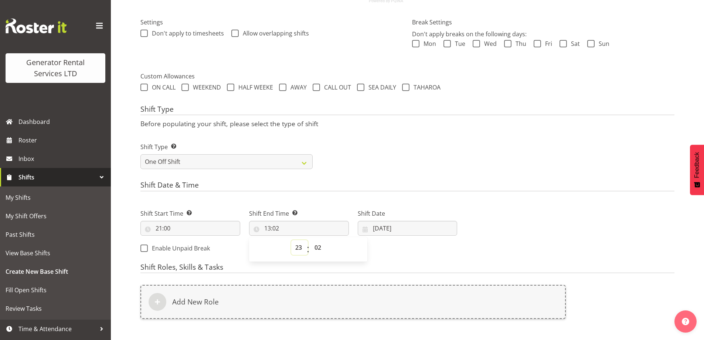
click at [291, 240] on select "00 01 02 03 04 05 06 07 08 09 10 11 12 13 14 15 16 17 18 19 20 21 22 23" at bounding box center [299, 247] width 17 height 15
type input "23:02"
click at [318, 244] on select "00 01 02 03 04 05 06 07 08 09 10 11 12 13 14 15 16 17 18 19 20 21 22 23 24 25 2…" at bounding box center [319, 247] width 17 height 15
select select "59"
click at [311, 240] on select "00 01 02 03 04 05 06 07 08 09 10 11 12 13 14 15 16 17 18 19 20 21 22 23 24 25 2…" at bounding box center [319, 247] width 17 height 15
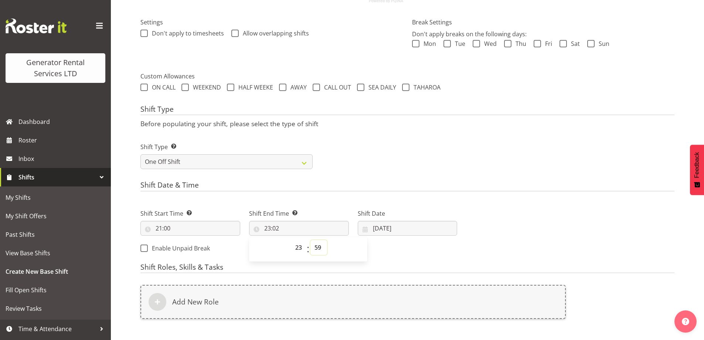
type input "23:59"
click at [427, 230] on input "19/09/2025" at bounding box center [408, 228] width 100 height 15
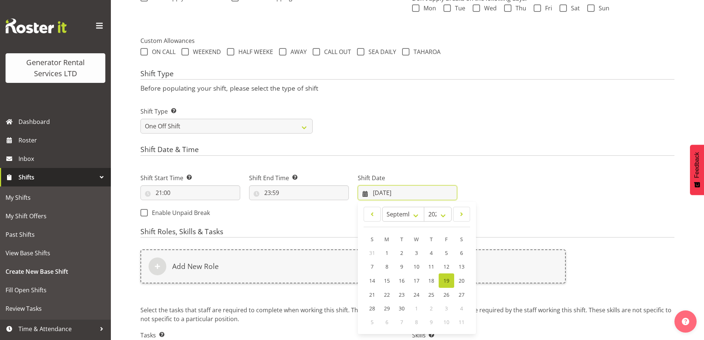
scroll to position [298, 0]
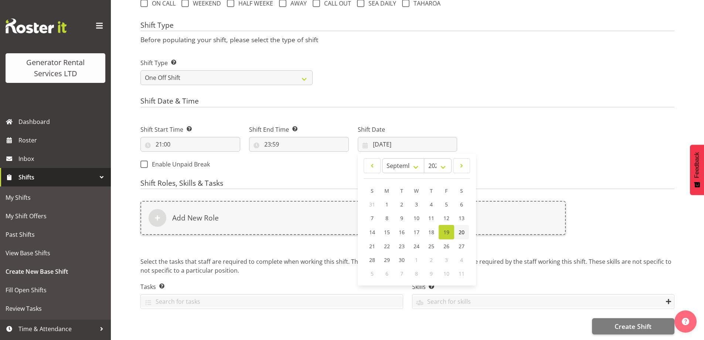
click at [462, 228] on span "20" at bounding box center [462, 231] width 6 height 7
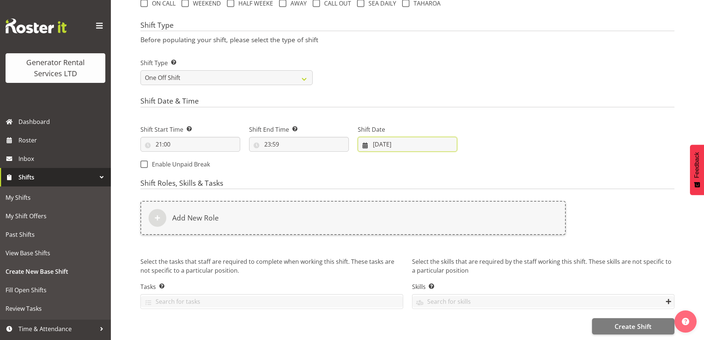
click at [442, 138] on input "20/09/2025" at bounding box center [408, 144] width 100 height 15
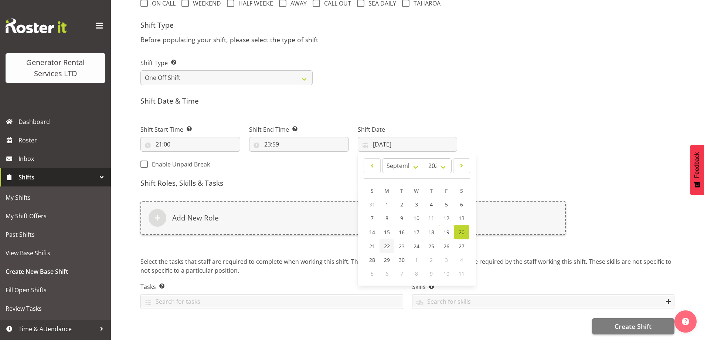
click at [390, 241] on link "22" at bounding box center [387, 246] width 15 height 14
type input "22/09/2025"
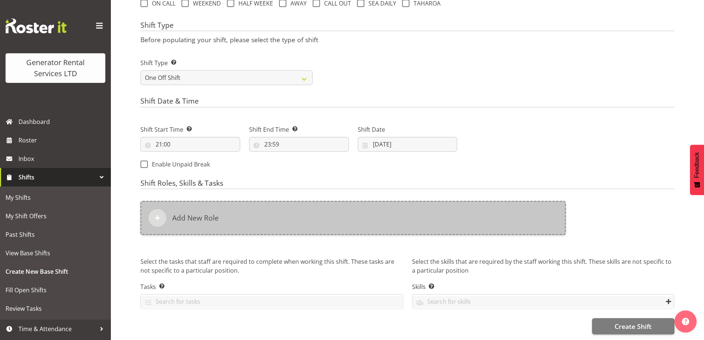
click at [380, 219] on div "Add New Role" at bounding box center [353, 218] width 426 height 34
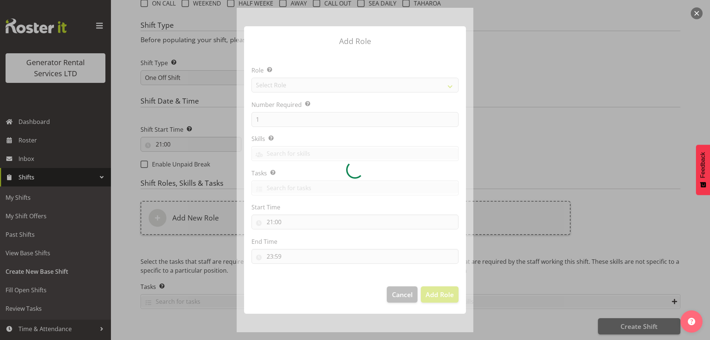
click at [367, 88] on div at bounding box center [355, 170] width 237 height 324
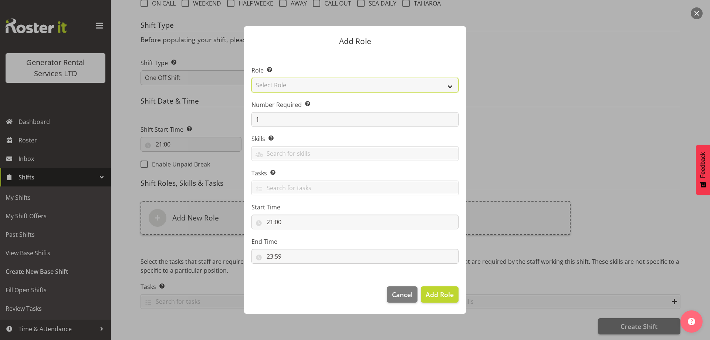
click at [367, 88] on select "Select Role Account Manager Electrician Engineering GM HSEQ manager MECH Mechan…" at bounding box center [354, 85] width 207 height 15
select select "20"
click at [251, 78] on select "Select Role Account Manager Electrician Engineering GM HSEQ manager MECH Mechan…" at bounding box center [354, 85] width 207 height 15
click at [257, 108] on label "Number Required Select the number of employees needed for this position." at bounding box center [354, 104] width 207 height 9
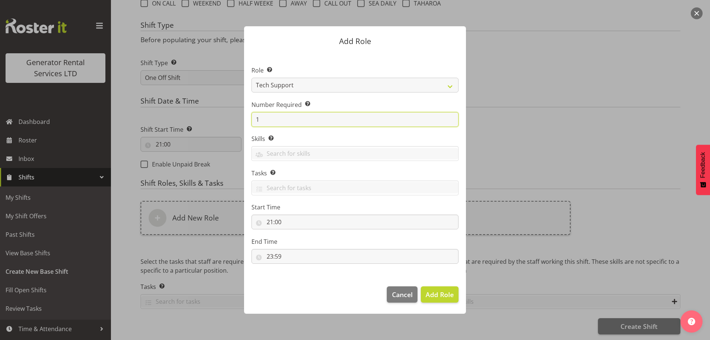
click at [272, 121] on input "1" at bounding box center [354, 119] width 207 height 15
type input "2"
click at [438, 292] on span "Add 2 Roles" at bounding box center [435, 294] width 37 height 9
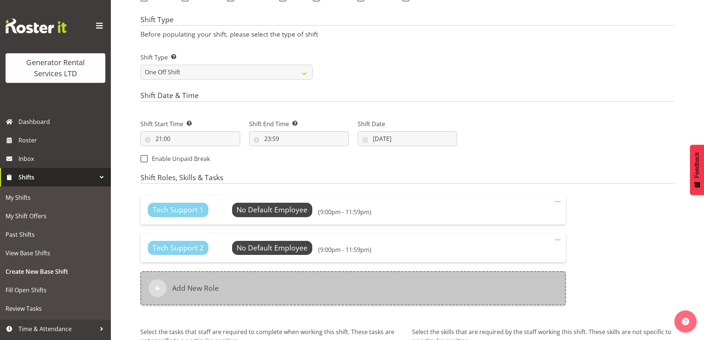
click at [339, 290] on div "Add New Role" at bounding box center [353, 288] width 426 height 34
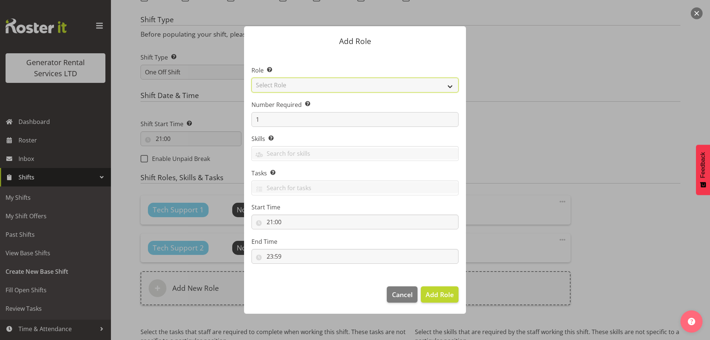
click at [314, 88] on select "Select Role Account Manager Electrician Engineering GM HSEQ manager MECH Mechan…" at bounding box center [354, 85] width 207 height 15
select select "21"
click at [251, 78] on select "Select Role Account Manager Electrician Engineering GM HSEQ manager MECH Mechan…" at bounding box center [354, 85] width 207 height 15
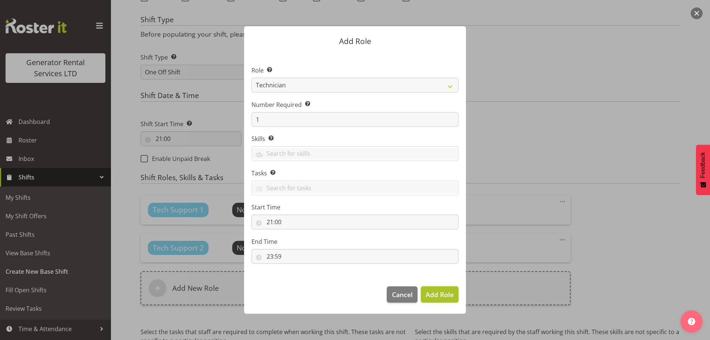
click at [444, 291] on span "Add Role" at bounding box center [440, 294] width 28 height 9
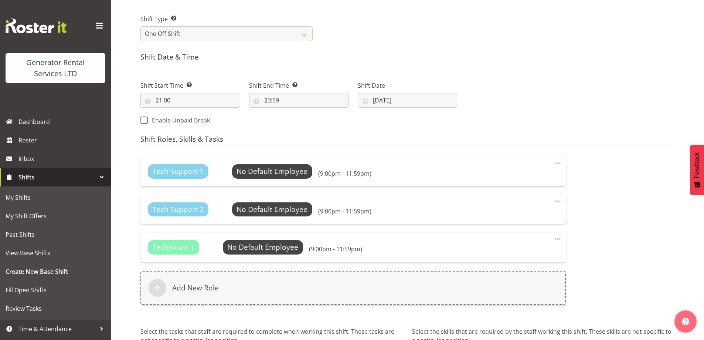
scroll to position [409, 0]
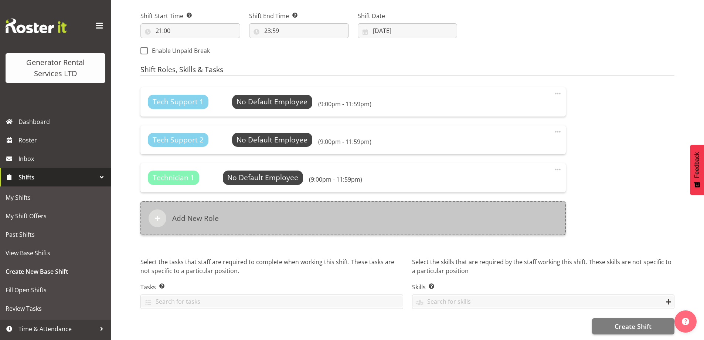
click at [326, 218] on div "Add New Role" at bounding box center [353, 218] width 426 height 34
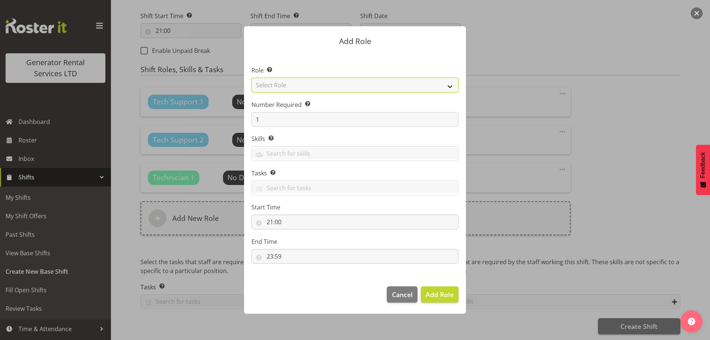
click at [325, 87] on select "Select Role Account Manager Electrician Engineering GM HSEQ manager MECH Mechan…" at bounding box center [354, 85] width 207 height 15
select select "27"
click at [251, 78] on select "Select Role Account Manager Electrician Engineering GM HSEQ manager MECH Mechan…" at bounding box center [354, 85] width 207 height 15
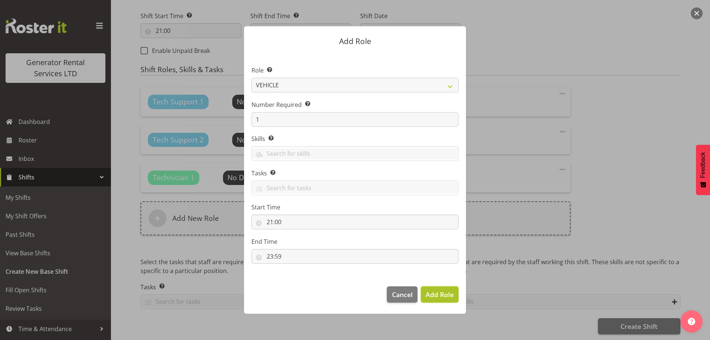
click at [434, 299] on span "Add Role" at bounding box center [440, 294] width 28 height 10
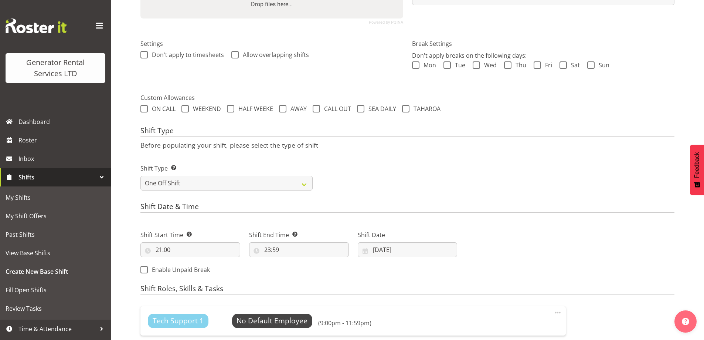
scroll to position [224, 0]
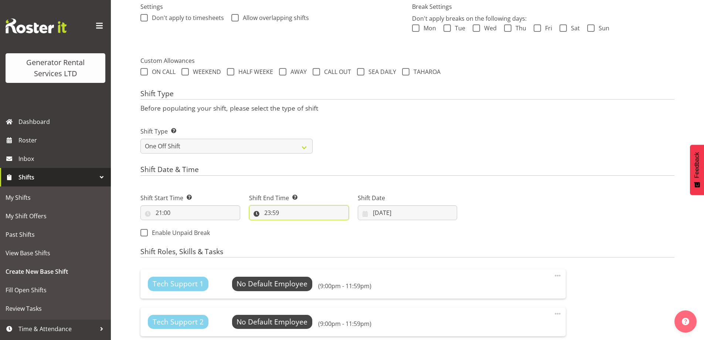
click at [317, 212] on input "23:59" at bounding box center [299, 212] width 100 height 15
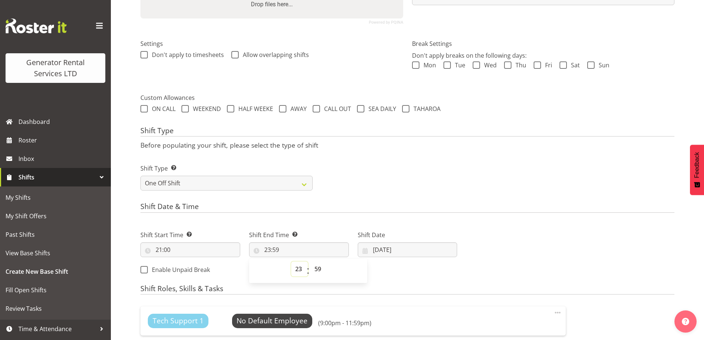
click at [298, 267] on select "00 01 02 03 04 05 06 07 08 09 10 11 12 13 14 15 16 17 18 19 20 21 22 23" at bounding box center [299, 268] width 17 height 15
select select "0"
click at [291, 261] on select "00 01 02 03 04 05 06 07 08 09 10 11 12 13 14 15 16 17 18 19 20 21 22 23" at bounding box center [299, 268] width 17 height 15
type input "00:59"
drag, startPoint x: 319, startPoint y: 267, endPoint x: 319, endPoint y: 262, distance: 4.8
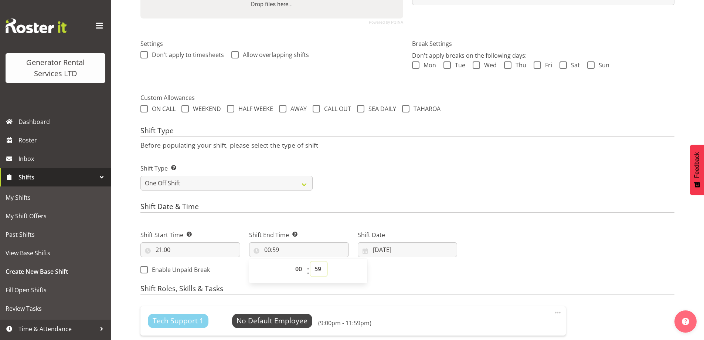
click at [319, 267] on select "00 01 02 03 04 05 06 07 08 09 10 11 12 13 14 15 16 17 18 19 20 21 22 23 24 25 2…" at bounding box center [319, 268] width 17 height 15
select select "0"
click at [311, 261] on select "00 01 02 03 04 05 06 07 08 09 10 11 12 13 14 15 16 17 18 19 20 21 22 23 24 25 2…" at bounding box center [319, 268] width 17 height 15
type input "00:00"
click at [442, 206] on h4 "Shift Date & Time" at bounding box center [407, 207] width 534 height 10
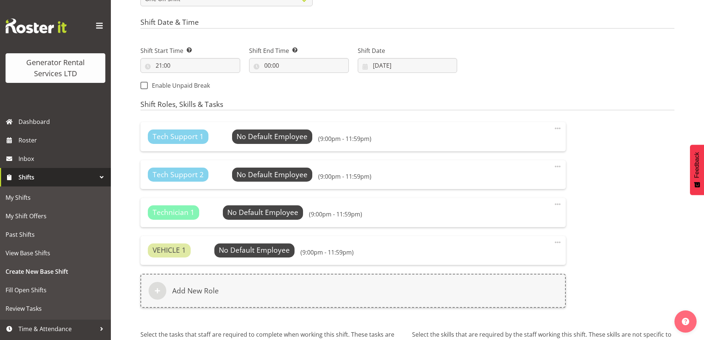
scroll to position [409, 0]
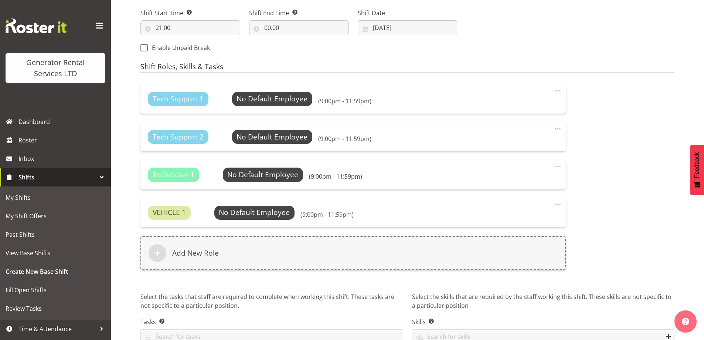
click at [555, 90] on span at bounding box center [557, 90] width 9 height 9
click at [508, 109] on link "Edit" at bounding box center [526, 106] width 71 height 13
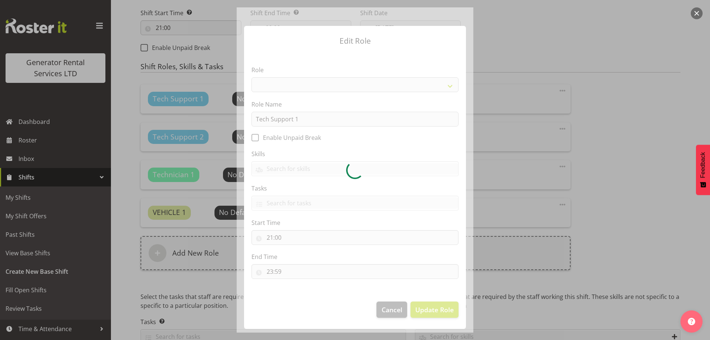
select select "20"
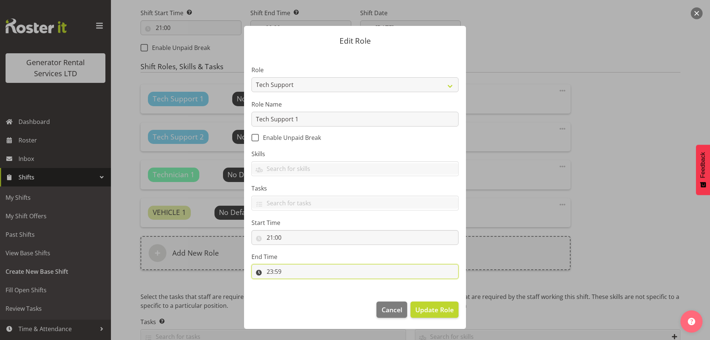
click at [312, 270] on input "23:59" at bounding box center [354, 271] width 207 height 15
click at [302, 287] on select "00 01 02 03 04 05 06 07 08 09 10 11 12 13 14 15 16 17 18 19 20 21 22 23" at bounding box center [302, 290] width 17 height 15
select select "0"
click at [294, 283] on select "00 01 02 03 04 05 06 07 08 09 10 11 12 13 14 15 16 17 18 19 20 21 22 23" at bounding box center [302, 290] width 17 height 15
type input "00:59"
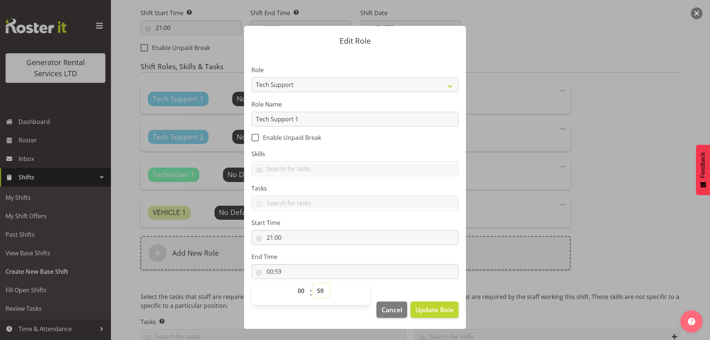
click at [322, 291] on select "00 01 02 03 04 05 06 07 08 09 10 11 12 13 14 15 16 17 18 19 20 21 22 23 24 25 2…" at bounding box center [321, 290] width 17 height 15
select select "0"
click at [313, 283] on select "00 01 02 03 04 05 06 07 08 09 10 11 12 13 14 15 16 17 18 19 20 21 22 23 24 25 2…" at bounding box center [321, 290] width 17 height 15
type input "00:00"
click at [436, 309] on span "Update Role" at bounding box center [434, 310] width 38 height 10
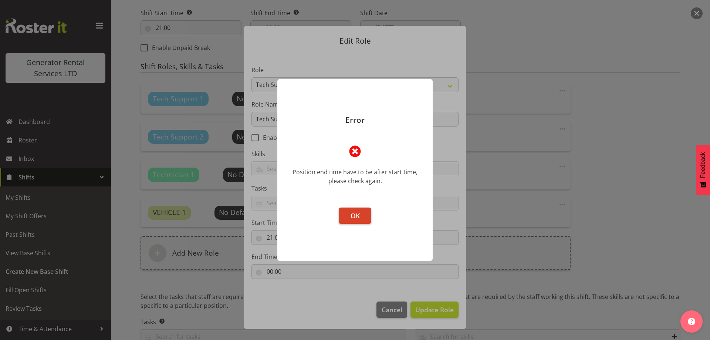
click at [352, 211] on span "OK" at bounding box center [354, 215] width 9 height 9
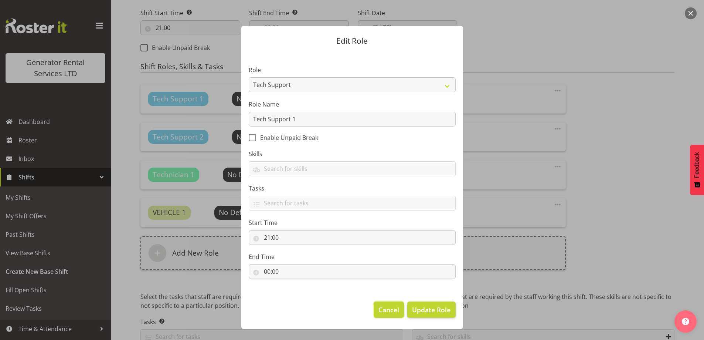
click at [382, 306] on span "Cancel" at bounding box center [389, 310] width 21 height 10
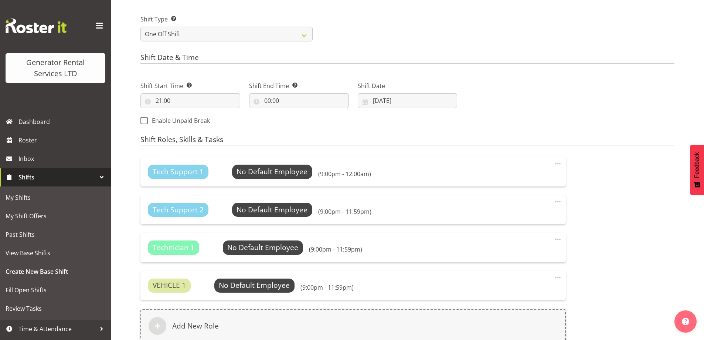
scroll to position [335, 0]
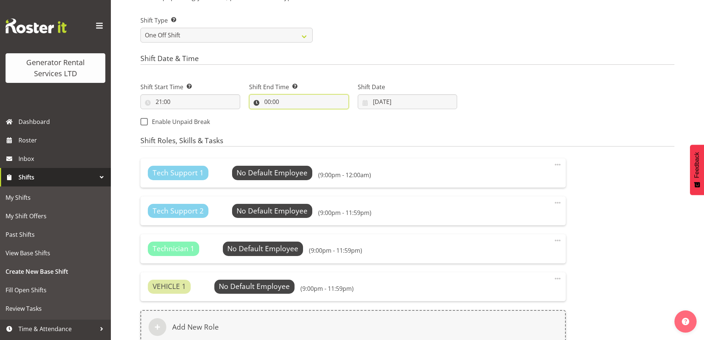
click at [304, 99] on input "00:00" at bounding box center [299, 101] width 100 height 15
click at [297, 120] on select "00 01 02 03 04 05 06 07 08 09 10 11 12 13 14 15 16 17 18 19 20 21 22 23" at bounding box center [299, 120] width 17 height 15
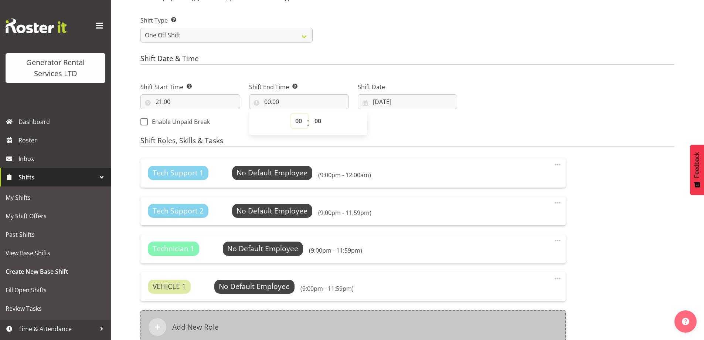
select select "23"
click at [291, 113] on select "00 01 02 03 04 05 06 07 08 09 10 11 12 13 14 15 16 17 18 19 20 21 22 23" at bounding box center [299, 120] width 17 height 15
type input "23:00"
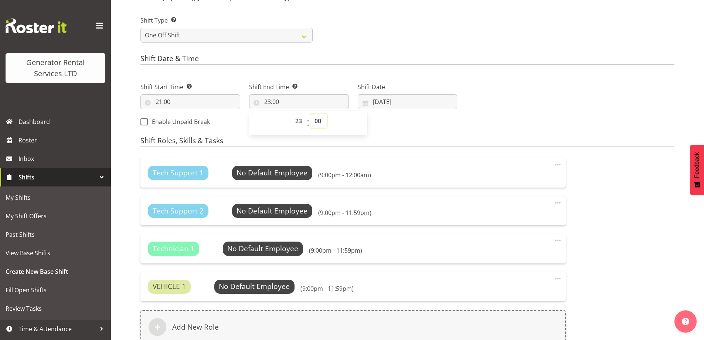
click at [321, 118] on select "00 01 02 03 04 05 06 07 08 09 10 11 12 13 14 15 16 17 18 19 20 21 22 23 24 25 2…" at bounding box center [319, 120] width 17 height 15
select select "59"
click at [311, 113] on select "00 01 02 03 04 05 06 07 08 09 10 11 12 13 14 15 16 17 18 19 20 21 22 23 24 25 2…" at bounding box center [319, 120] width 17 height 15
type input "23:59"
click at [410, 140] on h4 "Shift Roles, Skills & Tasks" at bounding box center [407, 141] width 534 height 10
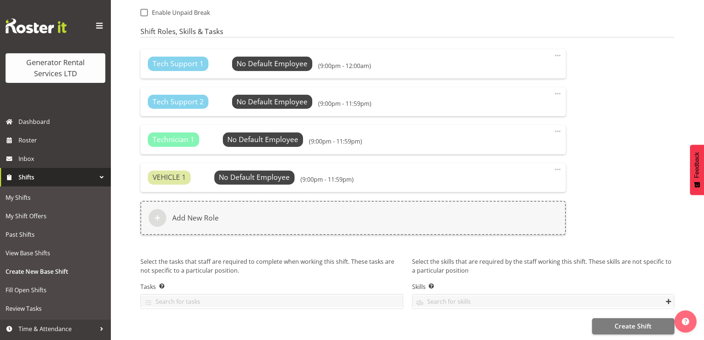
scroll to position [449, 0]
click at [615, 321] on span "Create Shift" at bounding box center [633, 326] width 37 height 10
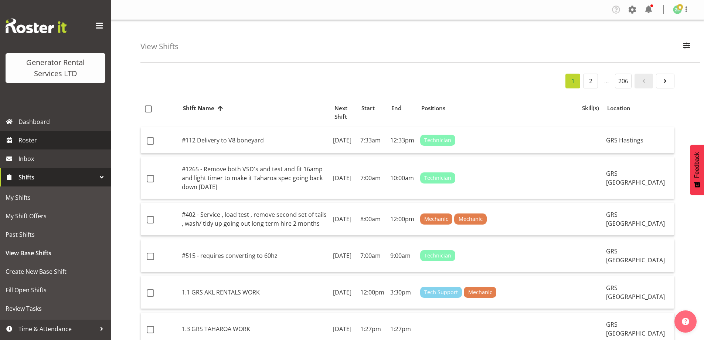
click at [51, 145] on span "Roster" at bounding box center [62, 140] width 89 height 11
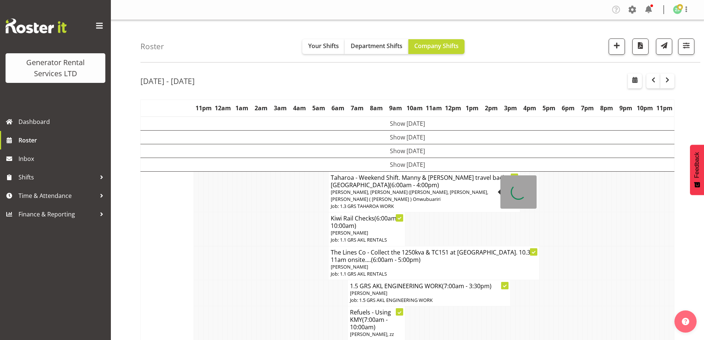
click at [421, 135] on td "Show [DATE]" at bounding box center [408, 137] width 534 height 14
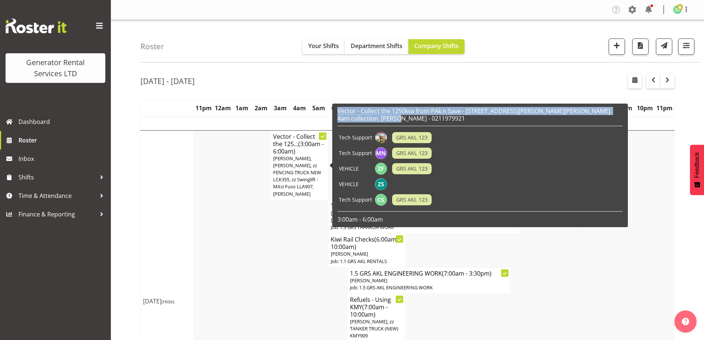
drag, startPoint x: 375, startPoint y: 119, endPoint x: 338, endPoint y: 113, distance: 37.0
click at [338, 113] on h6 "Vector - Collect the 1250kva from PAk n Save - [STREET_ADDRESS][PERSON_NAME][PE…" at bounding box center [480, 114] width 285 height 15
copy h6 "Vector - Collect the 1250kva from PAk n Save - [STREET_ADDRESS][PERSON_NAME][PE…"
copy h6 "Vector - Collect the 1250kva from PAk n Save - 20 Alderman Drive, Henderson. 4a…"
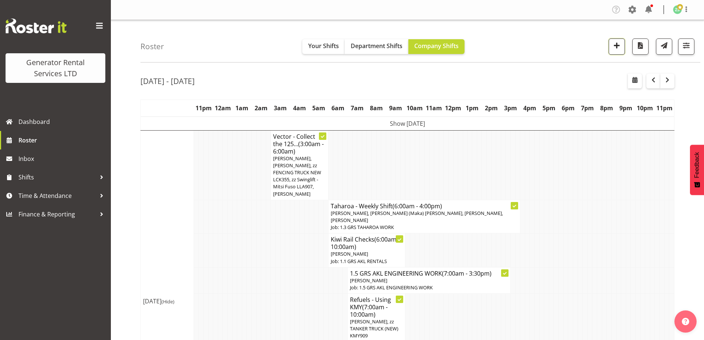
click at [618, 50] on span "button" at bounding box center [617, 46] width 10 height 10
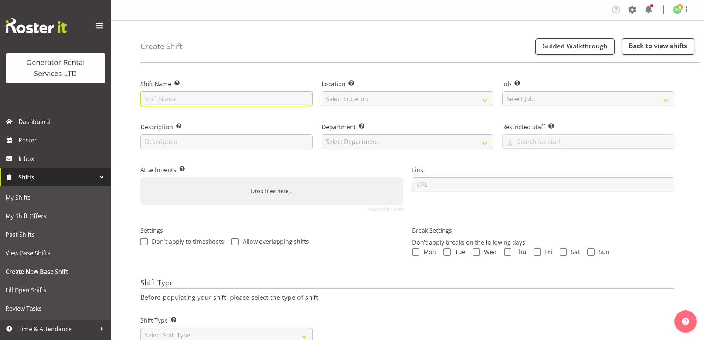
click at [236, 98] on input "text" at bounding box center [226, 98] width 172 height 15
paste input "Vector - Collect the 1250kva from PAk n Save - 20 Alderman Drive, Henderson. 4a…"
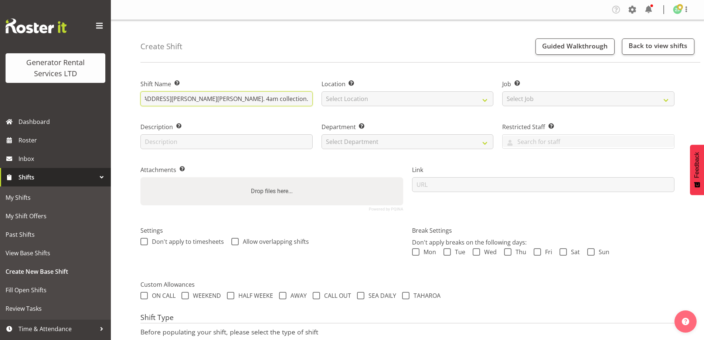
drag, startPoint x: 194, startPoint y: 99, endPoint x: 166, endPoint y: 99, distance: 27.4
click at [166, 99] on input "Vector - Collect the 1250kva from PAk n Save - 20 Alderman Drive, Henderson. 4a…" at bounding box center [226, 98] width 172 height 15
click at [200, 99] on input "Vector - Collect the 1250kva from PAk n Save - 20 Alderman Drive, Henderson. 4a…" at bounding box center [226, 98] width 172 height 15
drag, startPoint x: 200, startPoint y: 99, endPoint x: 144, endPoint y: 96, distance: 55.5
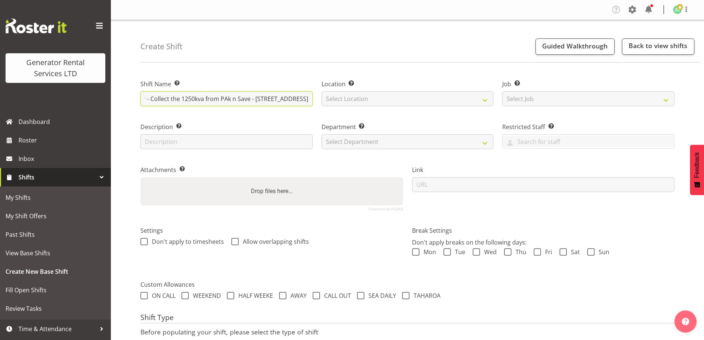
click at [144, 96] on input "Vector - Collect the 1250kva from PAk n Save - 20 Alderman Drive, Henderson. 4a…" at bounding box center [226, 98] width 172 height 15
click at [192, 99] on input "Vector - Collect the 1250kva from PAk n Save - 20 Alderman Drive, Henderson. 4a…" at bounding box center [226, 98] width 172 height 15
drag, startPoint x: 201, startPoint y: 99, endPoint x: 258, endPoint y: 99, distance: 57.3
click at [201, 99] on input "Vector - Collect the 500kva from PAk n Save - 20 Alderman Drive, Henderson. 4am…" at bounding box center [226, 98] width 172 height 15
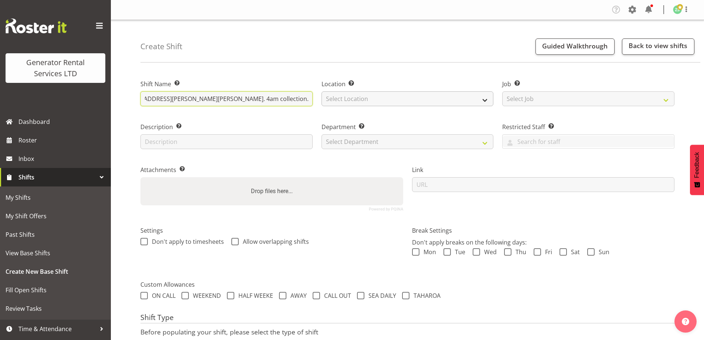
type input "Vector - Collect the 500kva truck from PAk n Save - 20 Alderman Drive, Henderso…"
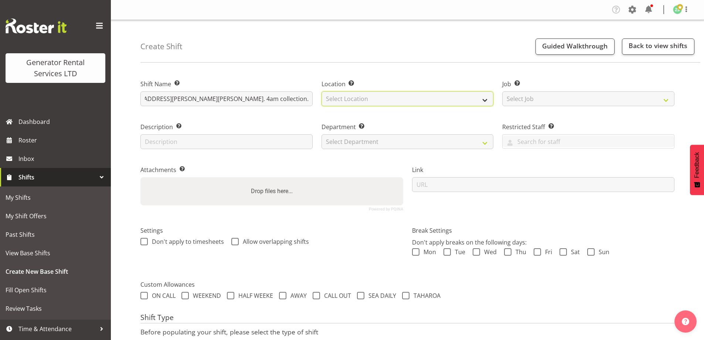
scroll to position [0, 0]
click at [350, 97] on select "Select Location [GEOGRAPHIC_DATA] [GEOGRAPHIC_DATA]" at bounding box center [408, 98] width 172 height 15
select select "28"
click at [322, 91] on select "Select Location GRS Auckland" at bounding box center [408, 98] width 172 height 15
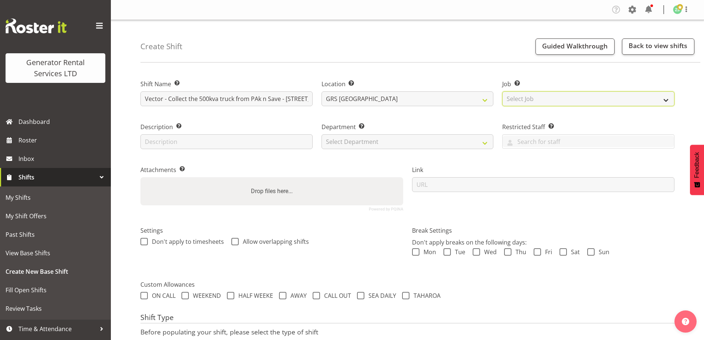
click at [526, 96] on select "Select Job Create new job 1.1 GRS AKL RENTALS 1.1 GRS AKL RENTALS AC 1.1 GRS AK…" at bounding box center [588, 98] width 172 height 15
select select "9"
click at [502, 91] on select "Select Job Create new job 1.1 GRS AKL RENTALS 1.1 GRS AKL RENTALS AC 1.1 GRS AK…" at bounding box center [588, 98] width 172 height 15
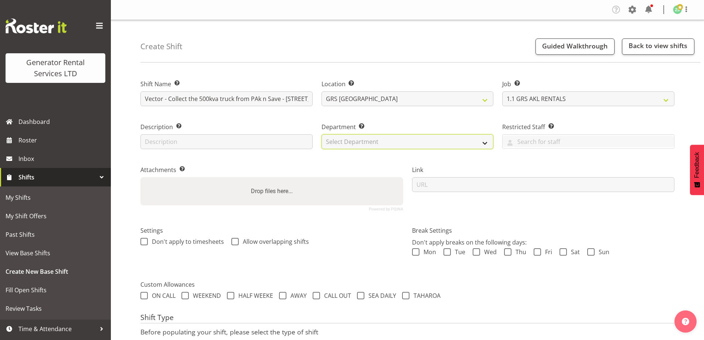
click at [430, 143] on select "Select Department GRS ADMIN AKL GRS HIRE AKL GRS HIRE TGA GRS HIRE HST GRS ENGI…" at bounding box center [408, 141] width 172 height 15
select select "20"
click at [322, 134] on select "Select Department GRS ADMIN AKL GRS HIRE AKL GRS HIRE TGA GRS HIRE HST GRS ENGI…" at bounding box center [408, 141] width 172 height 15
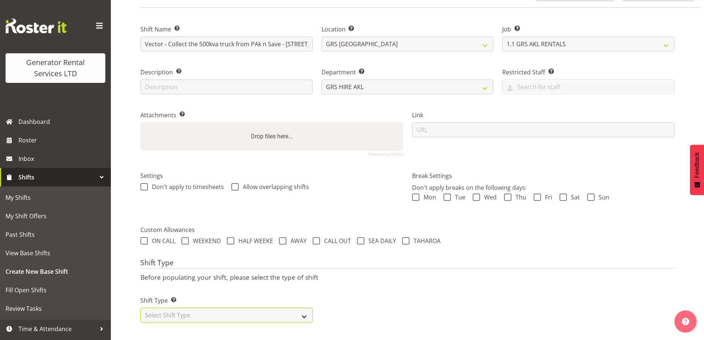
click at [220, 312] on select "Select Shift Type One Off Shift Recurring Shift Rotating Shift" at bounding box center [226, 315] width 172 height 15
select select "one_off"
click at [140, 308] on select "Select Shift Type One Off Shift Recurring Shift Rotating Shift" at bounding box center [226, 315] width 172 height 15
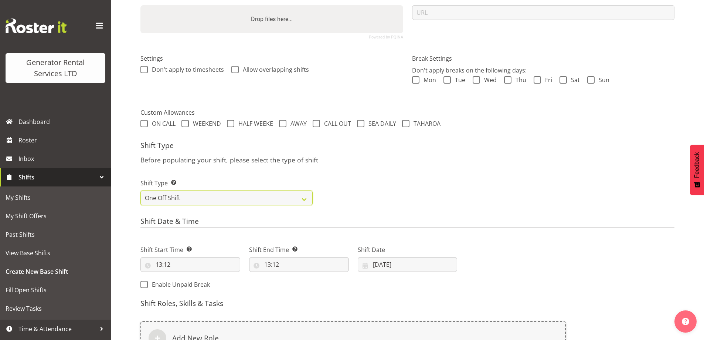
scroll to position [282, 0]
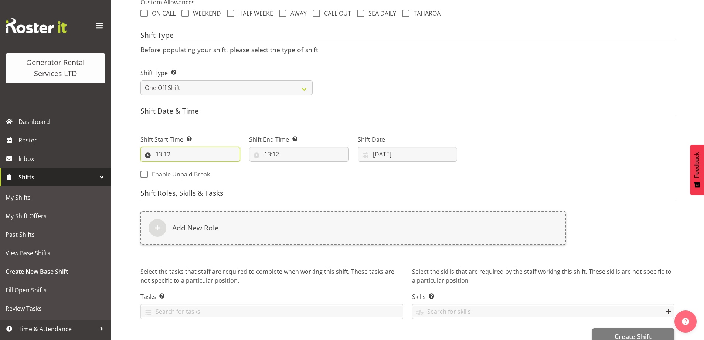
click at [198, 156] on input "13:12" at bounding box center [190, 154] width 100 height 15
click at [188, 171] on select "00 01 02 03 04 05 06 07 08 09 10 11 12 13 14 15 16 17 18 19 20 21 22 23" at bounding box center [191, 173] width 17 height 15
select select "21"
click at [183, 166] on select "00 01 02 03 04 05 06 07 08 09 10 11 12 13 14 15 16 17 18 19 20 21 22 23" at bounding box center [191, 173] width 17 height 15
type input "21:12"
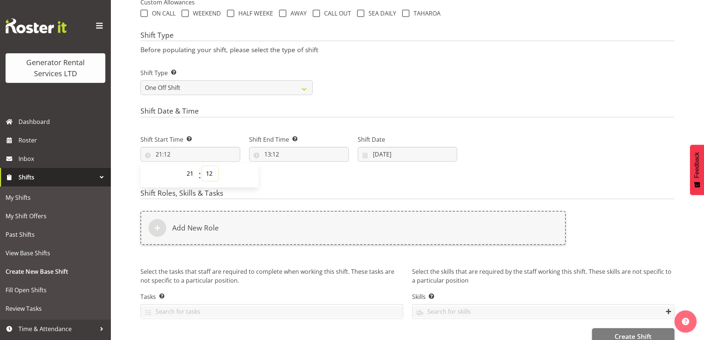
drag, startPoint x: 211, startPoint y: 174, endPoint x: 212, endPoint y: 170, distance: 4.9
click at [211, 174] on select "00 01 02 03 04 05 06 07 08 09 10 11 12 13 14 15 16 17 18 19 20 21 22 23 24 25 2…" at bounding box center [210, 173] width 17 height 15
click at [190, 171] on select "00 01 02 03 04 05 06 07 08 09 10 11 12 13 14 15 16 17 18 19 20 21 22 23" at bounding box center [191, 173] width 17 height 15
select select "3"
click at [183, 166] on select "00 01 02 03 04 05 06 07 08 09 10 11 12 13 14 15 16 17 18 19 20 21 22 23" at bounding box center [191, 173] width 17 height 15
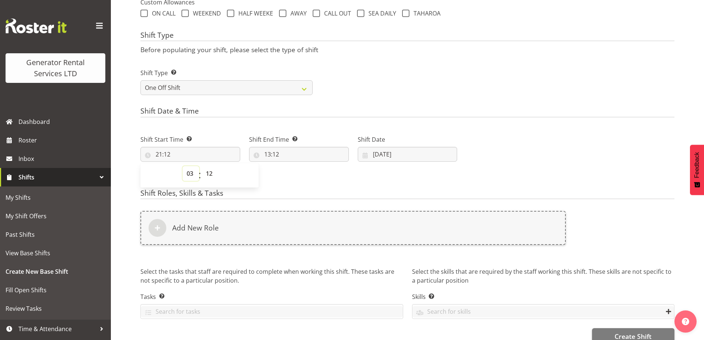
type input "03:12"
drag, startPoint x: 211, startPoint y: 174, endPoint x: 211, endPoint y: 170, distance: 4.1
click at [211, 174] on select "00 01 02 03 04 05 06 07 08 09 10 11 12 13 14 15 16 17 18 19 20 21 22 23 24 25 2…" at bounding box center [210, 173] width 17 height 15
select select "0"
click at [202, 166] on select "00 01 02 03 04 05 06 07 08 09 10 11 12 13 14 15 16 17 18 19 20 21 22 23 24 25 2…" at bounding box center [210, 173] width 17 height 15
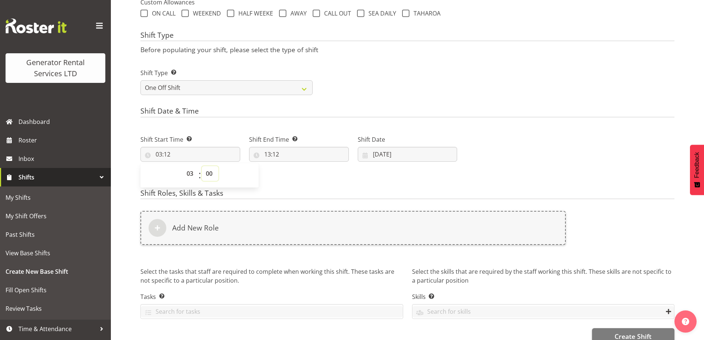
type input "03:00"
click at [289, 156] on input "13:12" at bounding box center [299, 154] width 100 height 15
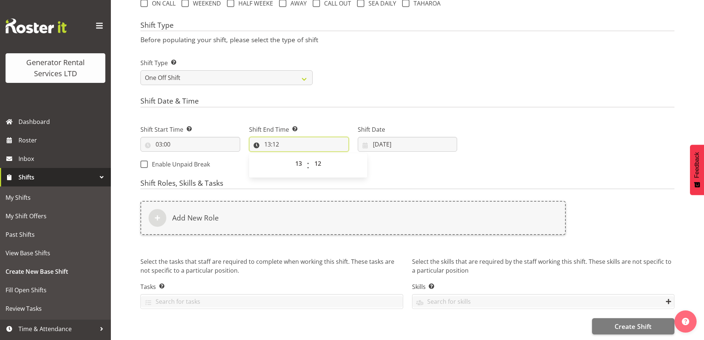
scroll to position [298, 0]
drag, startPoint x: 295, startPoint y: 153, endPoint x: 297, endPoint y: 156, distance: 4.2
click at [296, 156] on select "00 01 02 03 04 05 06 07 08 09 10 11 12 13 14 15 16 17 18 19 20 21 22 23" at bounding box center [299, 163] width 17 height 15
click at [300, 156] on select "00 01 02 03 04 05 06 07 08 09 10 11 12 13 14 15 16 17 18 19 20 21 22 23" at bounding box center [299, 163] width 17 height 15
select select "6"
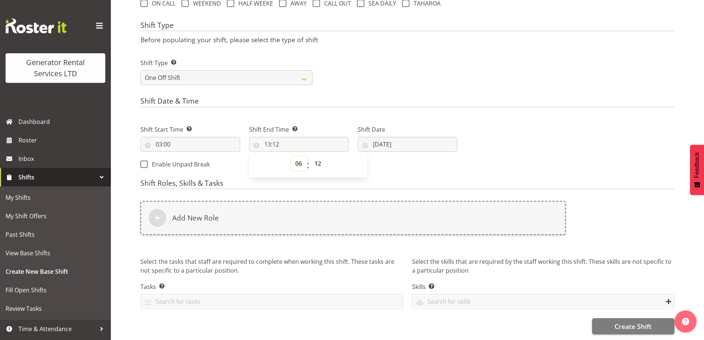
click at [291, 156] on select "00 01 02 03 04 05 06 07 08 09 10 11 12 13 14 15 16 17 18 19 20 21 22 23" at bounding box center [299, 163] width 17 height 15
type input "06:12"
click at [322, 160] on select "00 01 02 03 04 05 06 07 08 09 10 11 12 13 14 15 16 17 18 19 20 21 22 23 24 25 2…" at bounding box center [319, 163] width 17 height 15
select select "0"
click at [311, 156] on select "00 01 02 03 04 05 06 07 08 09 10 11 12 13 14 15 16 17 18 19 20 21 22 23 24 25 2…" at bounding box center [319, 163] width 17 height 15
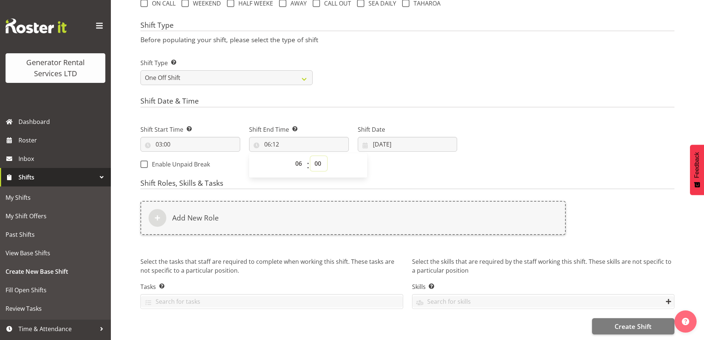
type input "06:00"
drag, startPoint x: 429, startPoint y: 143, endPoint x: 435, endPoint y: 155, distance: 12.7
click at [430, 143] on input "19/09/2025" at bounding box center [408, 144] width 100 height 15
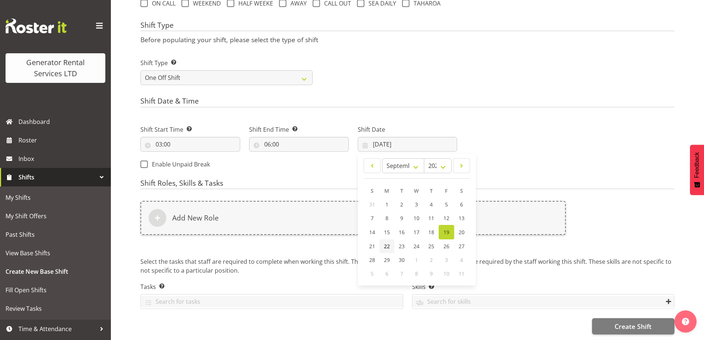
click at [387, 243] on span "22" at bounding box center [387, 246] width 6 height 7
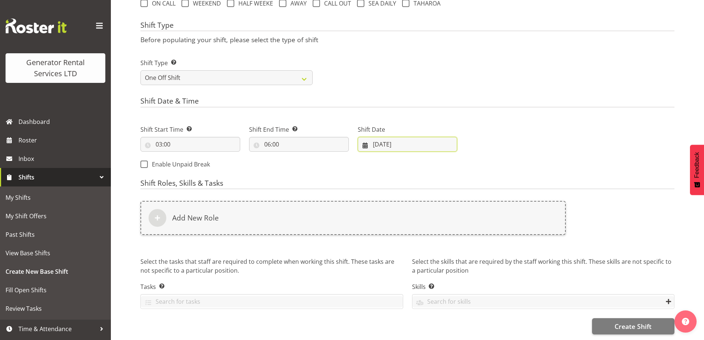
click at [396, 145] on input "22/09/2025" at bounding box center [408, 144] width 100 height 15
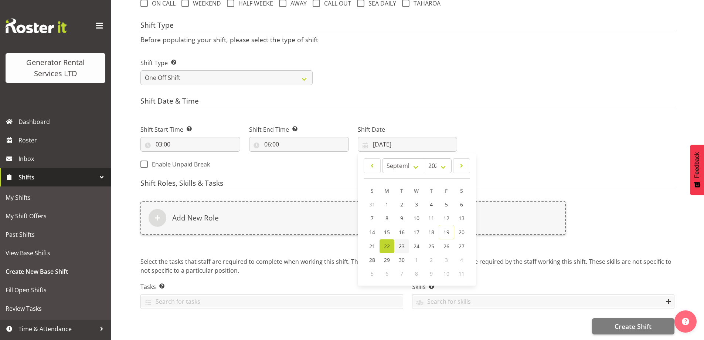
click at [402, 243] on span "23" at bounding box center [402, 246] width 6 height 7
type input "23/09/2025"
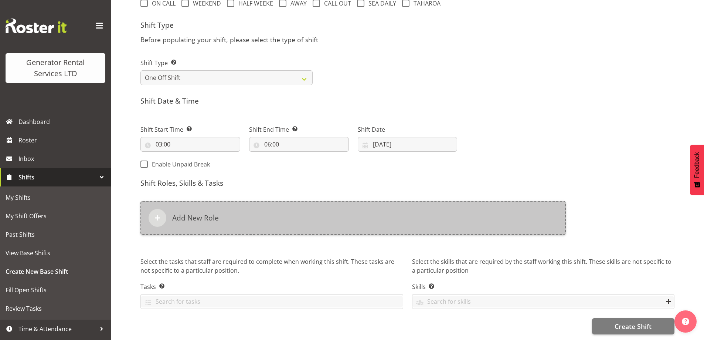
drag, startPoint x: 375, startPoint y: 230, endPoint x: 375, endPoint y: 219, distance: 10.4
click at [375, 229] on div "Add New Role" at bounding box center [353, 222] width 434 height 52
click at [375, 216] on div "Add New Role" at bounding box center [353, 218] width 426 height 34
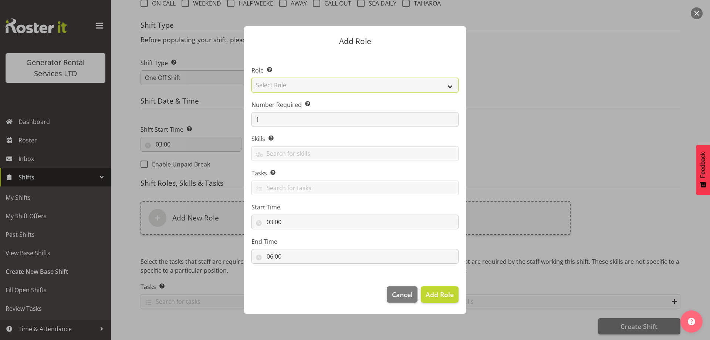
click at [316, 85] on select "Select Role Account Manager Electrician Engineering GM HSEQ manager MECH Mechan…" at bounding box center [354, 85] width 207 height 15
select select "20"
click at [251, 78] on select "Select Role Account Manager Electrician Engineering GM HSEQ manager MECH Mechan…" at bounding box center [354, 85] width 207 height 15
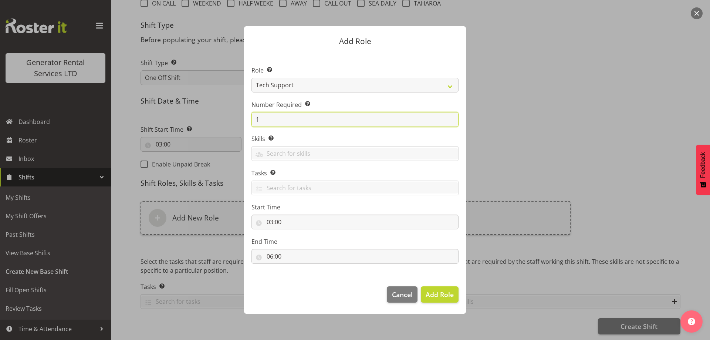
click at [277, 121] on input "1" at bounding box center [354, 119] width 207 height 15
type input "3"
click at [448, 297] on span "Add 3 Roles" at bounding box center [435, 294] width 37 height 9
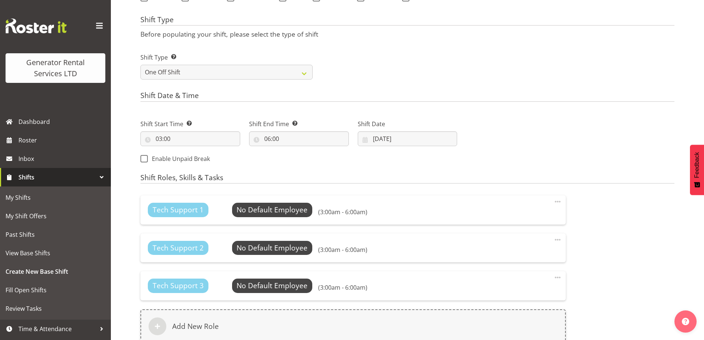
click at [557, 278] on span at bounding box center [557, 277] width 9 height 9
click at [508, 309] on link "Delete" at bounding box center [526, 306] width 71 height 13
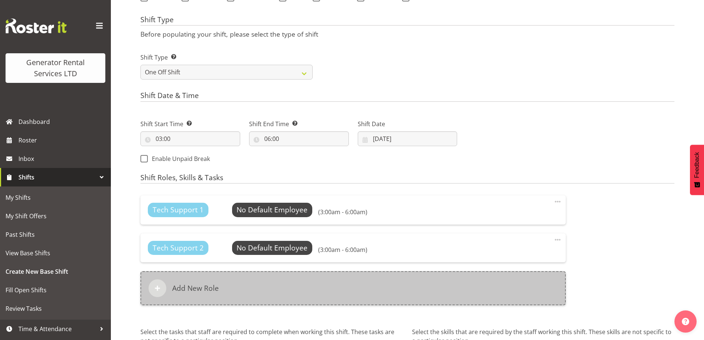
click at [312, 295] on div "Add New Role" at bounding box center [353, 288] width 426 height 34
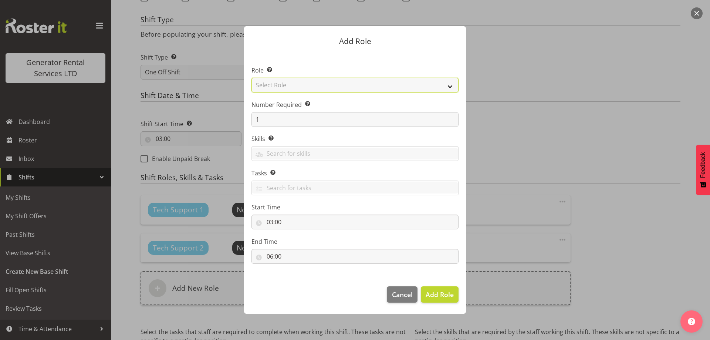
click at [287, 85] on select "Select Role Account Manager Electrician Engineering GM HSEQ manager MECH Mechan…" at bounding box center [354, 85] width 207 height 15
select select "27"
click at [251, 78] on select "Select Role Account Manager Electrician Engineering GM HSEQ manager MECH Mechan…" at bounding box center [354, 85] width 207 height 15
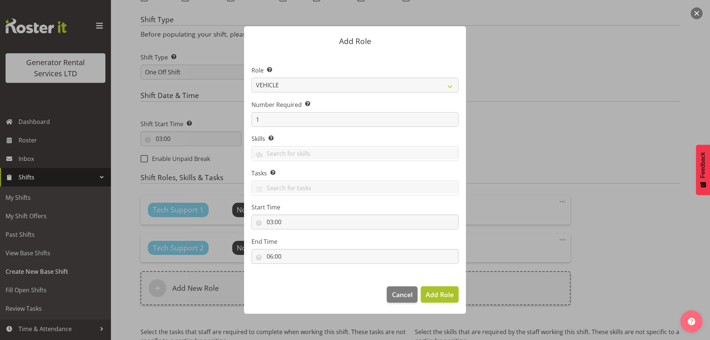
click at [434, 296] on span "Add Role" at bounding box center [440, 294] width 28 height 9
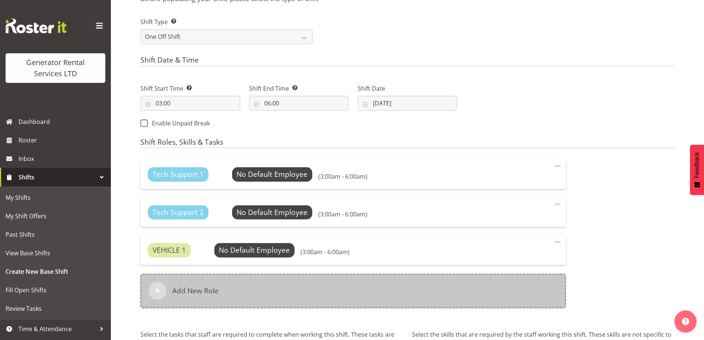
scroll to position [335, 0]
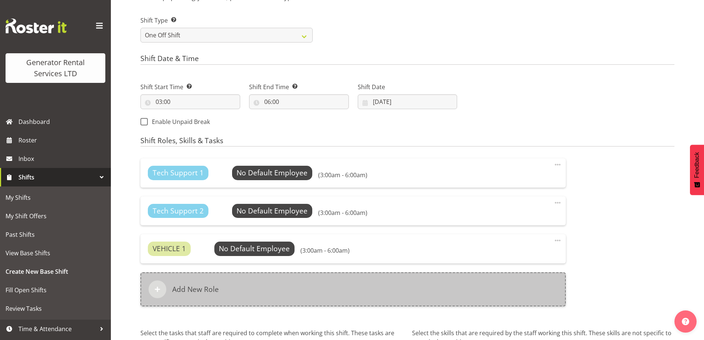
click at [326, 274] on div "Add New Role" at bounding box center [353, 289] width 426 height 34
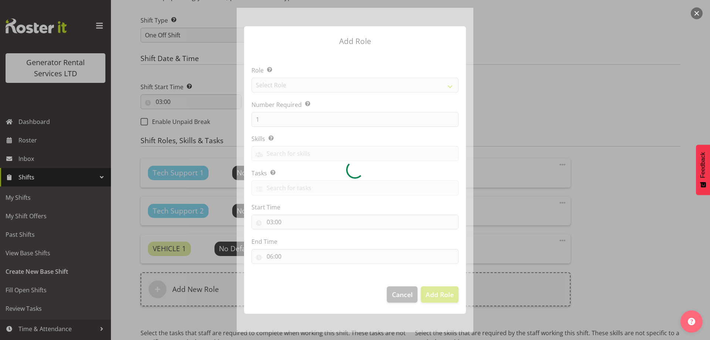
click at [297, 79] on div at bounding box center [355, 170] width 237 height 324
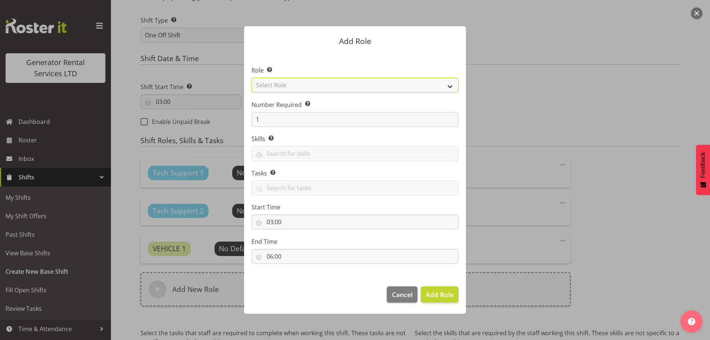
click at [295, 85] on select "Select Role Account Manager Electrician Engineering GM HSEQ manager MECH Mechan…" at bounding box center [354, 85] width 207 height 15
select select "20"
click at [251, 78] on select "Select Role Account Manager Electrician Engineering GM HSEQ manager MECH Mechan…" at bounding box center [354, 85] width 207 height 15
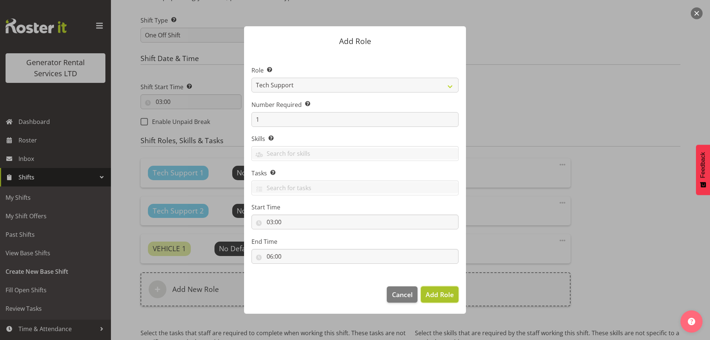
click at [442, 295] on span "Add Role" at bounding box center [440, 294] width 28 height 9
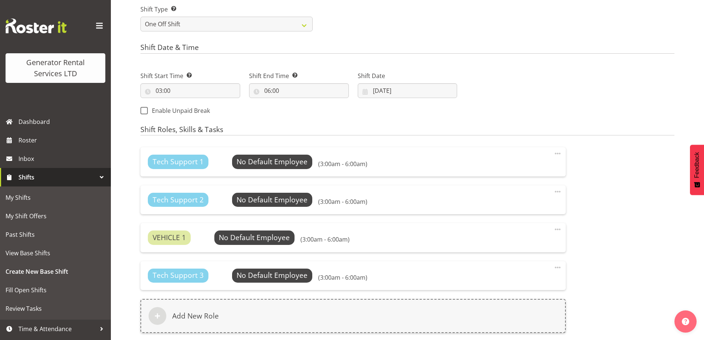
scroll to position [449, 0]
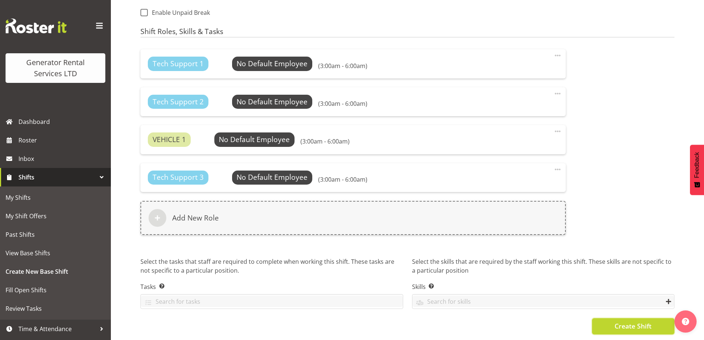
click at [613, 321] on button "Create Shift" at bounding box center [633, 326] width 82 height 16
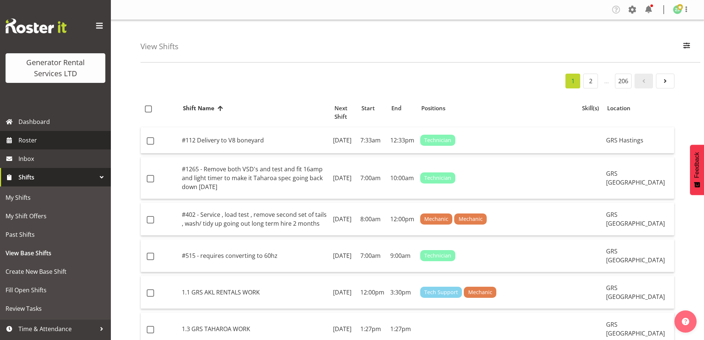
click at [74, 149] on link "Roster" at bounding box center [55, 140] width 111 height 18
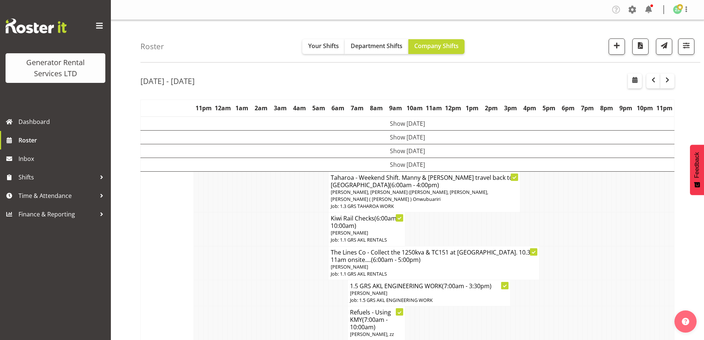
click at [221, 257] on td at bounding box center [220, 263] width 5 height 34
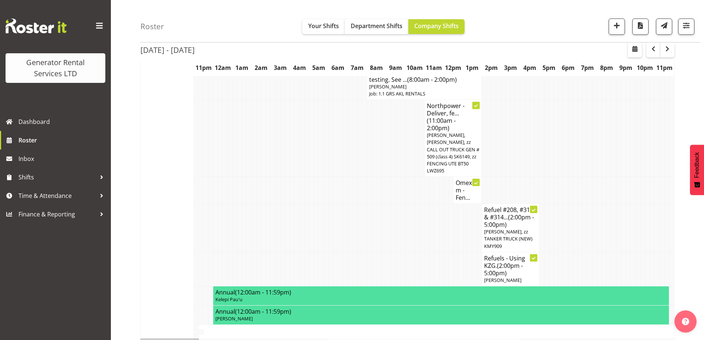
scroll to position [407, 0]
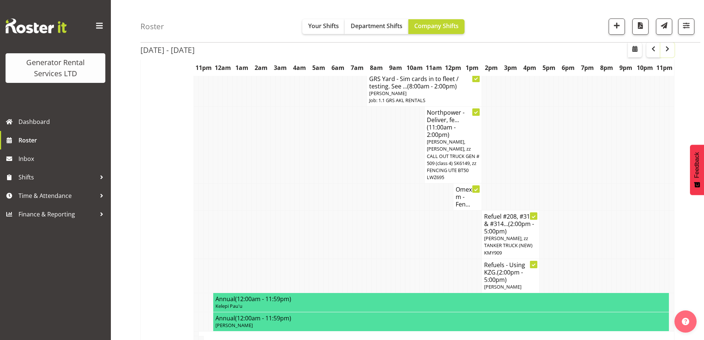
click at [665, 47] on span "button" at bounding box center [667, 48] width 9 height 9
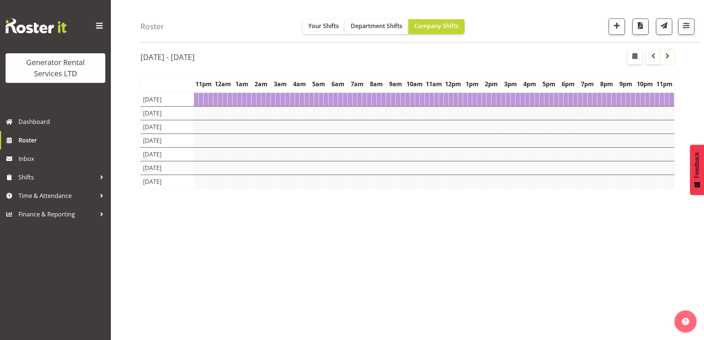
scroll to position [24, 0]
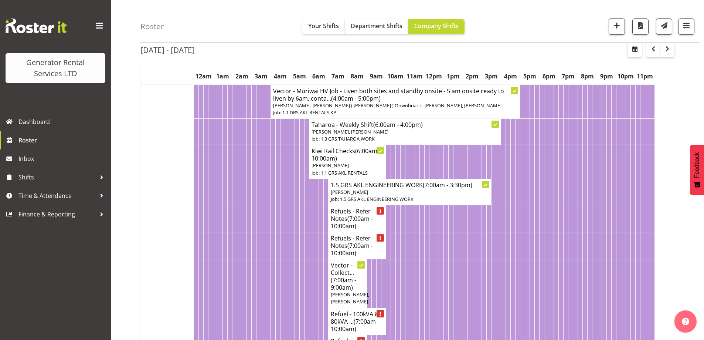
scroll to position [407, 0]
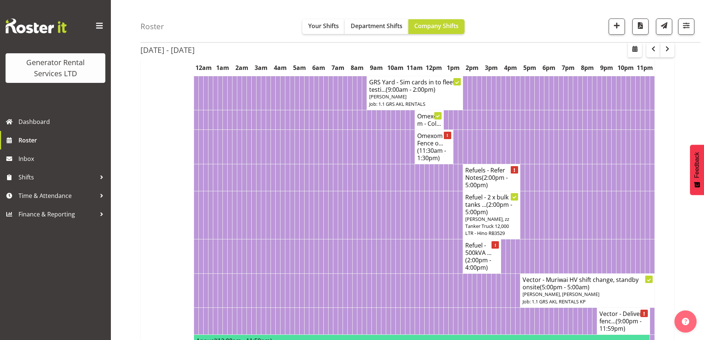
click at [371, 250] on td at bounding box center [369, 256] width 5 height 34
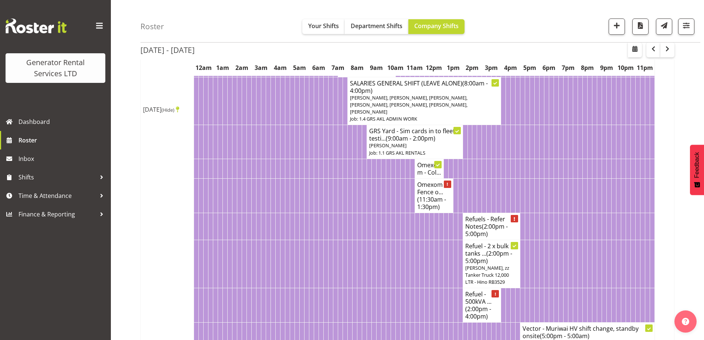
scroll to position [370, 0]
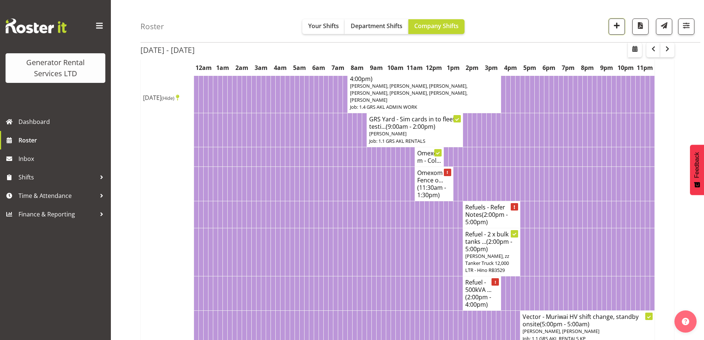
click at [616, 26] on span "button" at bounding box center [617, 26] width 10 height 10
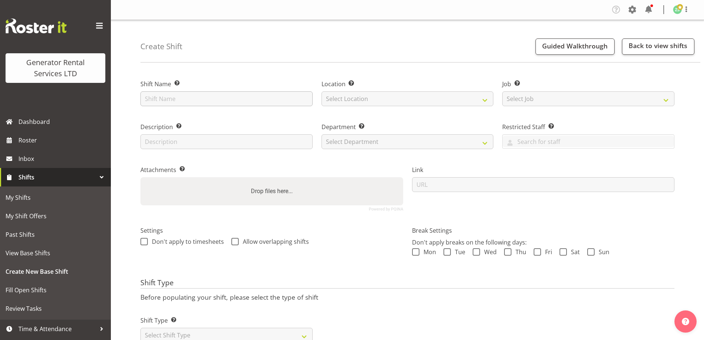
click at [223, 99] on input "text" at bounding box center [226, 98] width 172 height 15
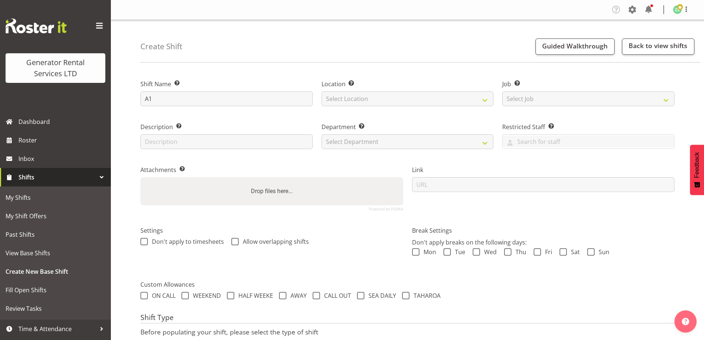
click at [241, 67] on div "Create Shift Guided Walkthrough Back to view shifts Shift Name Enter a name for…" at bounding box center [407, 207] width 593 height 375
click at [193, 100] on input "A1" at bounding box center [226, 98] width 172 height 15
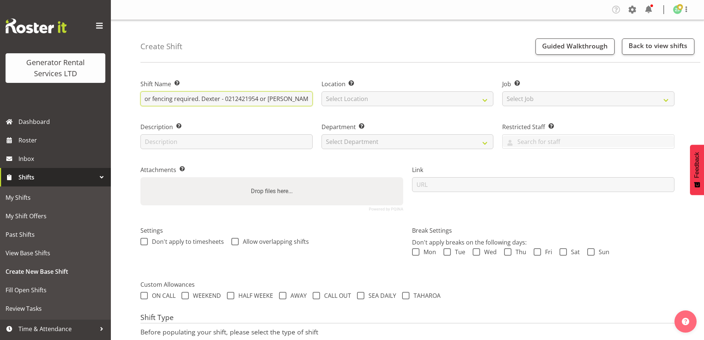
scroll to position [0, 272]
type input "A1 Kiwi Cutters - Deliver a 45kva to [STREET_ADDRESS][PERSON_NAME]. 7.30 am ons…"
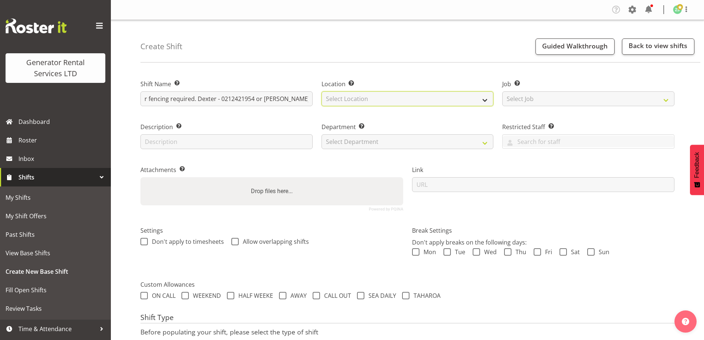
scroll to position [0, 0]
click at [371, 100] on select "Select Location [GEOGRAPHIC_DATA] [GEOGRAPHIC_DATA]" at bounding box center [408, 98] width 172 height 15
select select "28"
click at [322, 91] on select "Select Location [GEOGRAPHIC_DATA] [GEOGRAPHIC_DATA]" at bounding box center [408, 98] width 172 height 15
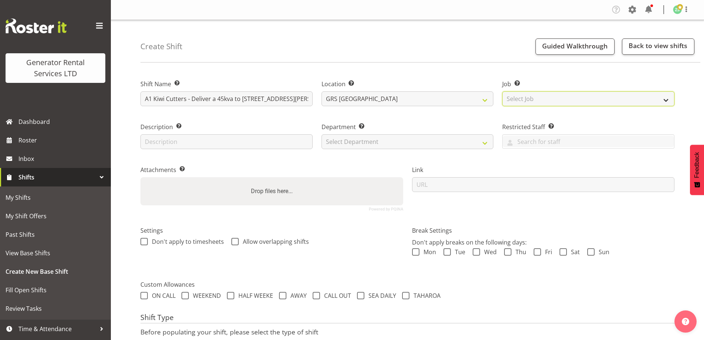
click at [541, 96] on select "Select Job Create new job 1.1 GRS AKL RENTALS 1.1 GRS AKL RENTALS AC 1.1 GRS AK…" at bounding box center [588, 98] width 172 height 15
select select "9"
click at [502, 91] on select "Select Job Create new job 1.1 GRS AKL RENTALS 1.1 GRS AKL RENTALS AC 1.1 GRS AK…" at bounding box center [588, 98] width 172 height 15
drag, startPoint x: 441, startPoint y: 133, endPoint x: 437, endPoint y: 138, distance: 5.5
click at [440, 135] on div "Department Set the department that the shift relates to. Select Department GRS …" at bounding box center [408, 135] width 172 height 27
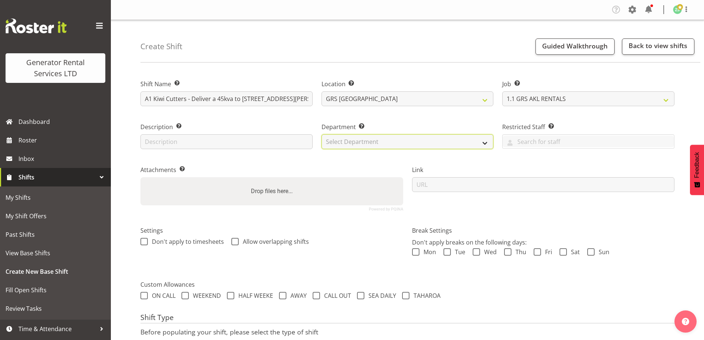
click at [431, 141] on select "Select Department GRS ADMIN AKL GRS HIRE AKL GRS HIRE TGA GRS HIRE HST GRS ENGI…" at bounding box center [408, 141] width 172 height 15
select select "20"
click at [322, 134] on select "Select Department GRS ADMIN AKL GRS HIRE AKL GRS HIRE TGA GRS HIRE HST GRS ENGI…" at bounding box center [408, 141] width 172 height 15
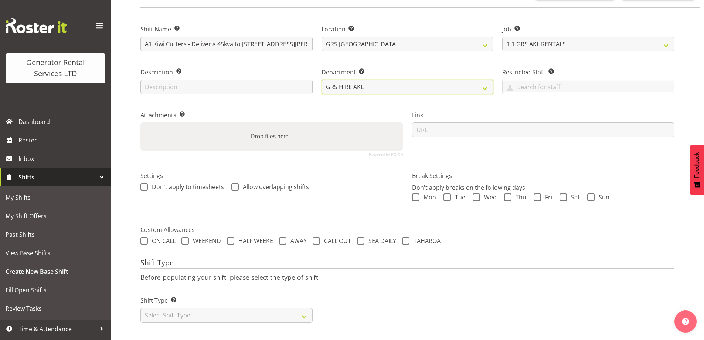
scroll to position [60, 0]
click at [271, 296] on div "Shift Type Shift Types: One Off – Select this if you would like a single shift …" at bounding box center [226, 305] width 181 height 41
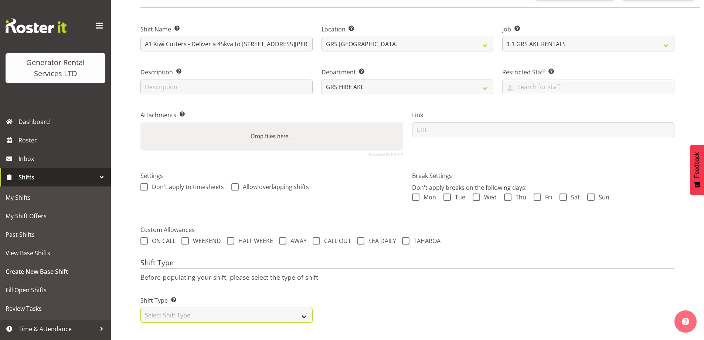
click at [257, 308] on select "Select Shift Type One Off Shift Recurring Shift Rotating Shift" at bounding box center [226, 315] width 172 height 15
select select "one_off"
click at [140, 308] on select "Select Shift Type One Off Shift Recurring Shift Rotating Shift" at bounding box center [226, 315] width 172 height 15
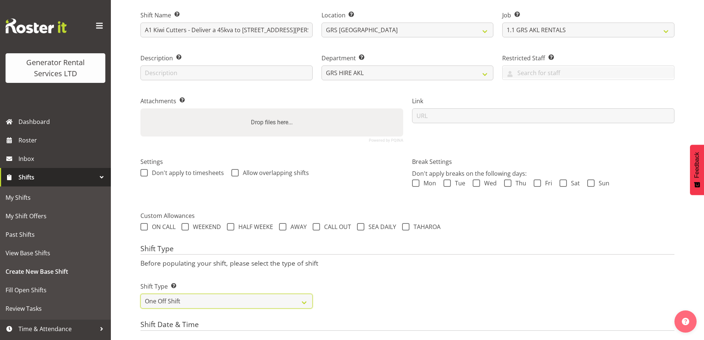
scroll to position [282, 0]
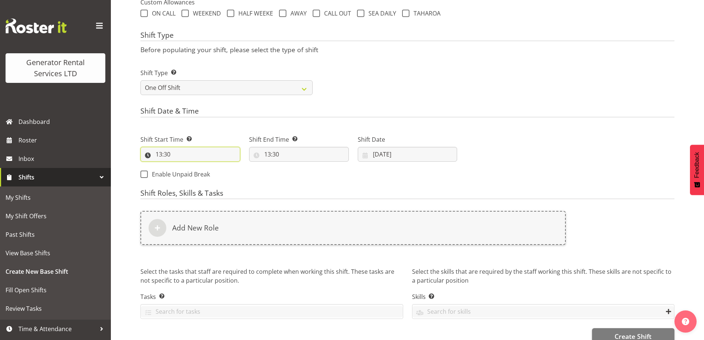
click at [206, 154] on input "13:30" at bounding box center [190, 154] width 100 height 15
click at [191, 173] on select "00 01 02 03 04 05 06 07 08 09 10 11 12 13 14 15 16 17 18 19 20 21 22 23" at bounding box center [191, 173] width 17 height 15
select select "6"
click at [183, 166] on select "00 01 02 03 04 05 06 07 08 09 10 11 12 13 14 15 16 17 18 19 20 21 22 23" at bounding box center [191, 173] width 17 height 15
type input "06:30"
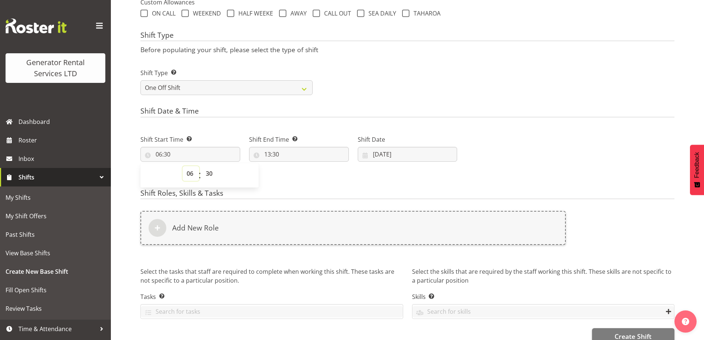
click at [192, 174] on select "00 01 02 03 04 05 06 07 08 09 10 11 12 13 14 15 16 17 18 19 20 21 22 23" at bounding box center [191, 173] width 17 height 15
select select "7"
click at [183, 166] on select "00 01 02 03 04 05 06 07 08 09 10 11 12 13 14 15 16 17 18 19 20 21 22 23" at bounding box center [191, 173] width 17 height 15
type input "07:30"
drag, startPoint x: 209, startPoint y: 173, endPoint x: 210, endPoint y: 167, distance: 6.1
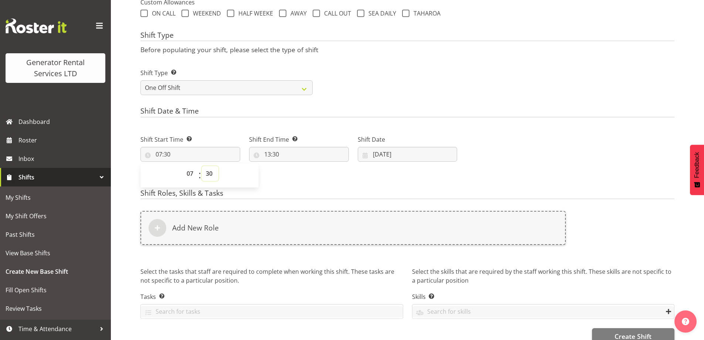
click at [209, 172] on select "00 01 02 03 04 05 06 07 08 09 10 11 12 13 14 15 16 17 18 19 20 21 22 23 24 25 2…" at bounding box center [210, 173] width 17 height 15
select select "0"
click at [202, 166] on select "00 01 02 03 04 05 06 07 08 09 10 11 12 13 14 15 16 17 18 19 20 21 22 23 24 25 2…" at bounding box center [210, 173] width 17 height 15
type input "07:00"
click at [311, 160] on input "13:30" at bounding box center [299, 154] width 100 height 15
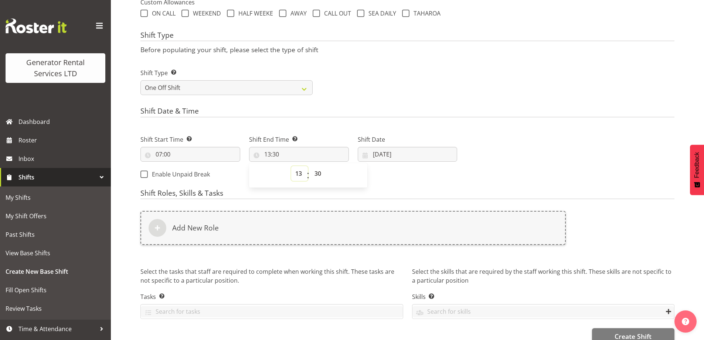
drag, startPoint x: 298, startPoint y: 176, endPoint x: 297, endPoint y: 166, distance: 9.6
click at [297, 173] on select "00 01 02 03 04 05 06 07 08 09 10 11 12 13 14 15 16 17 18 19 20 21 22 23" at bounding box center [299, 173] width 17 height 15
select select "9"
click at [291, 166] on select "00 01 02 03 04 05 06 07 08 09 10 11 12 13 14 15 16 17 18 19 20 21 22 23" at bounding box center [299, 173] width 17 height 15
type input "09:30"
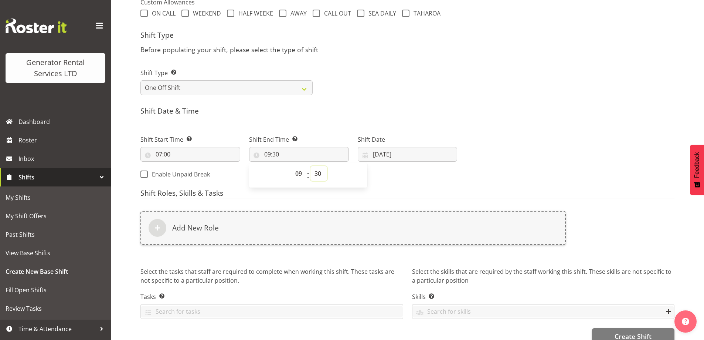
click at [316, 176] on select "00 01 02 03 04 05 06 07 08 09 10 11 12 13 14 15 16 17 18 19 20 21 22 23 24 25 2…" at bounding box center [319, 173] width 17 height 15
select select "0"
click at [311, 166] on select "00 01 02 03 04 05 06 07 08 09 10 11 12 13 14 15 16 17 18 19 20 21 22 23 24 25 2…" at bounding box center [319, 173] width 17 height 15
type input "09:00"
click at [415, 165] on div "Shift Date [DATE] January February March April May June July August September O…" at bounding box center [407, 145] width 109 height 41
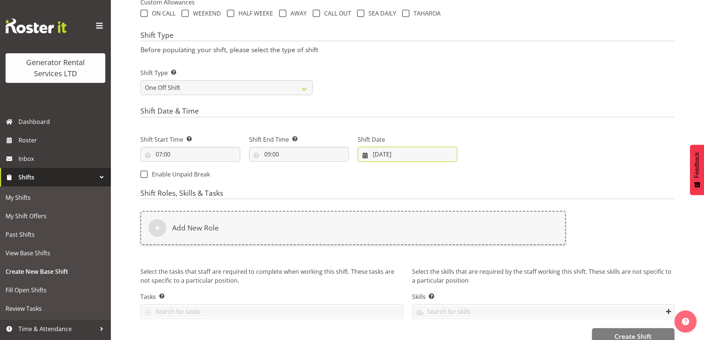
click at [418, 156] on input "[DATE]" at bounding box center [408, 154] width 100 height 15
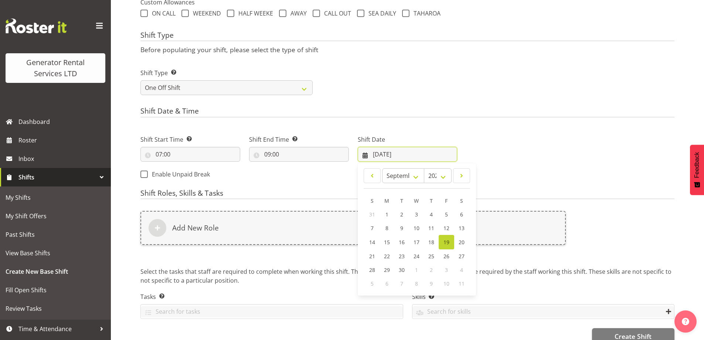
scroll to position [298, 0]
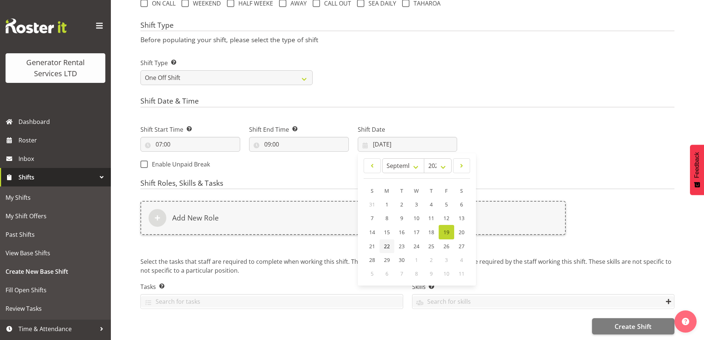
click at [388, 243] on span "22" at bounding box center [387, 246] width 6 height 7
type input "[DATE]"
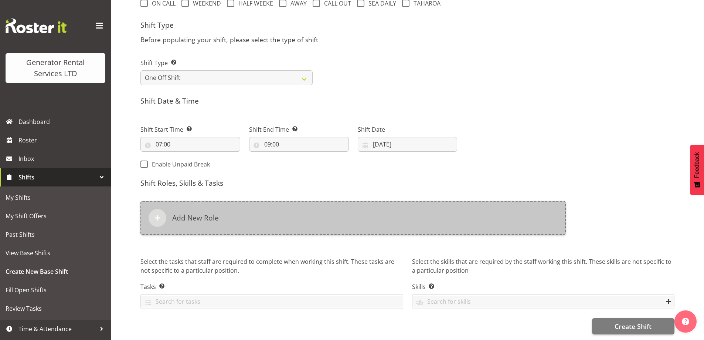
click at [375, 210] on div "Add New Role" at bounding box center [353, 218] width 426 height 34
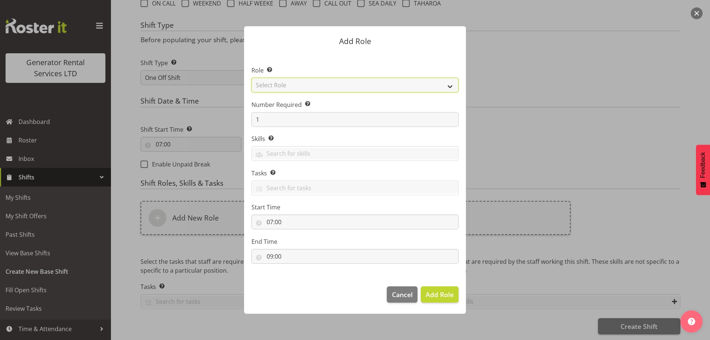
click at [346, 81] on select "Select Role Account Manager Electrician Engineering GM HSEQ manager MECH Mechan…" at bounding box center [354, 85] width 207 height 15
select select "20"
click at [251, 78] on select "Select Role Account Manager Electrician Engineering GM HSEQ manager MECH Mechan…" at bounding box center [354, 85] width 207 height 15
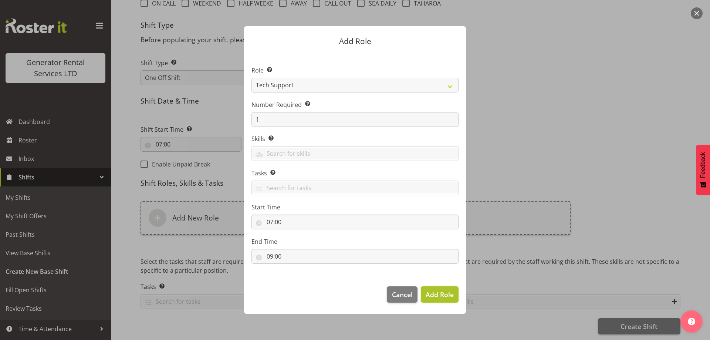
click at [447, 297] on span "Add Role" at bounding box center [440, 294] width 28 height 9
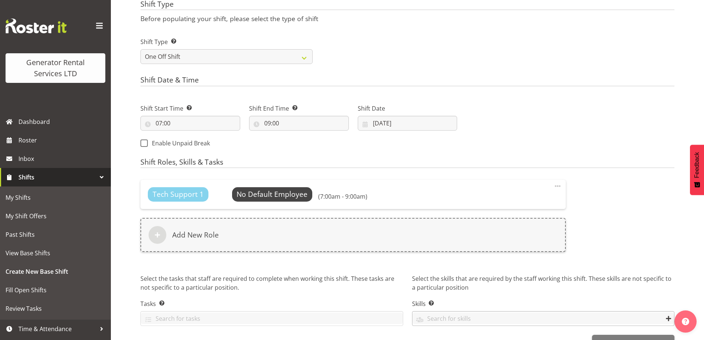
scroll to position [335, 0]
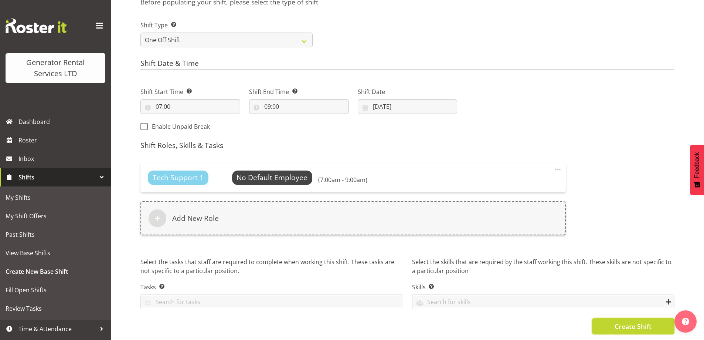
click at [633, 321] on span "Create Shift" at bounding box center [633, 326] width 37 height 10
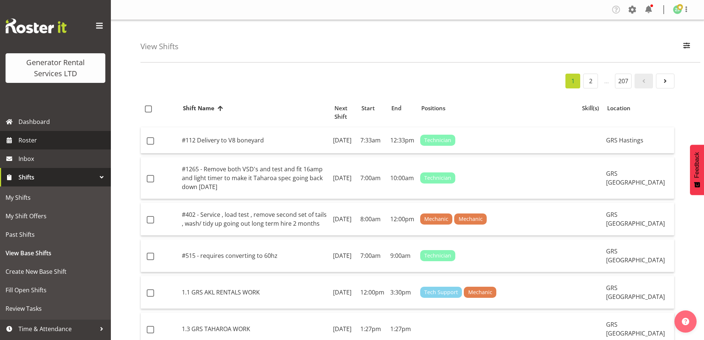
click at [62, 141] on span "Roster" at bounding box center [62, 140] width 89 height 11
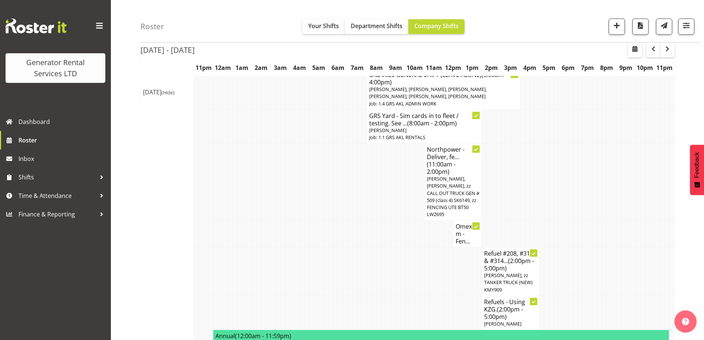
scroll to position [111, 0]
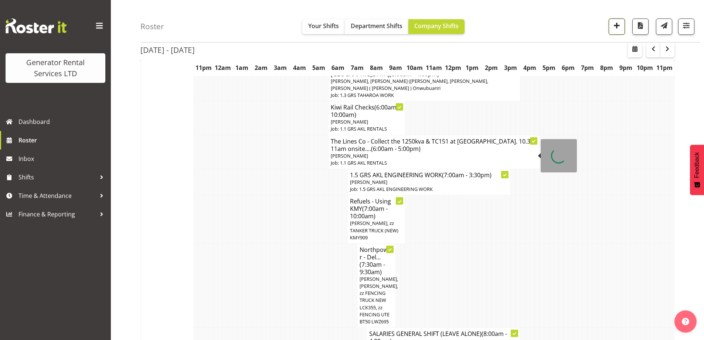
click at [621, 27] on span "button" at bounding box center [617, 26] width 10 height 10
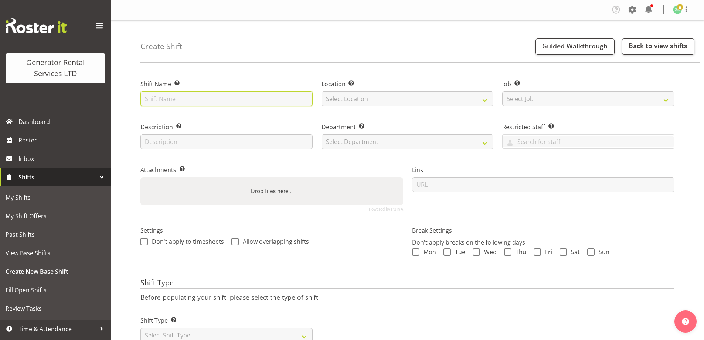
click at [178, 102] on input "text" at bounding box center [226, 98] width 172 height 15
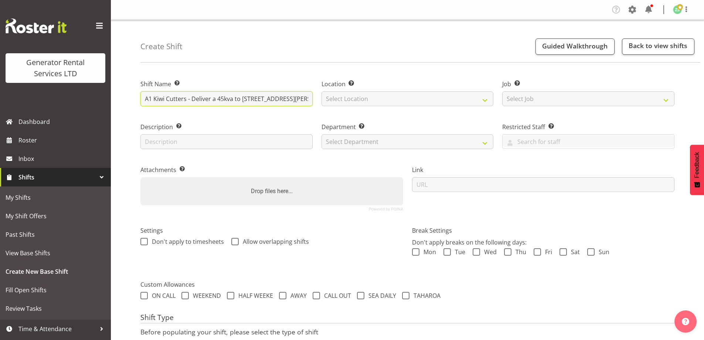
drag, startPoint x: 217, startPoint y: 99, endPoint x: 191, endPoint y: 98, distance: 26.6
click at [191, 98] on input "A1 Kiwi Cutters - Deliver a 45kva to 60 Paul Mathews road, Rosedale. 7.30 am on…" at bounding box center [226, 98] width 172 height 15
type input "A1 Kiwi Cutters - Collect the 45kva at [STREET_ADDRESS][PERSON_NAME]. 4pm colle…"
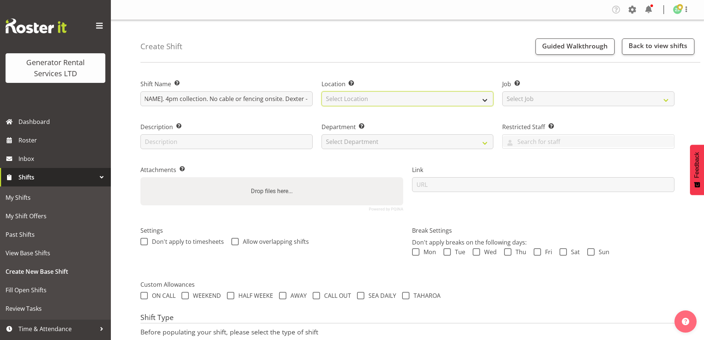
scroll to position [0, 0]
click at [380, 98] on select "Select Location GRS Auckland" at bounding box center [408, 98] width 172 height 15
select select "28"
click at [322, 91] on select "Select Location GRS Auckland" at bounding box center [408, 98] width 172 height 15
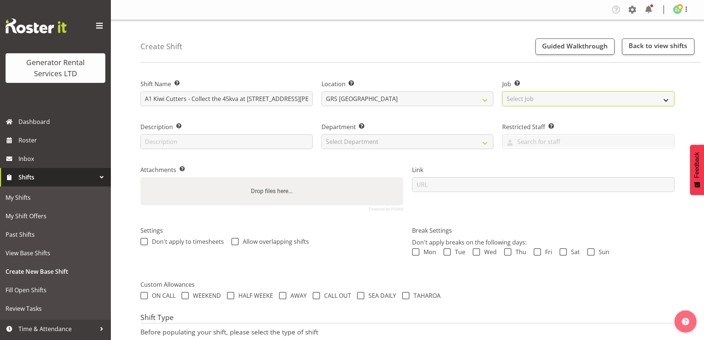
click at [531, 98] on select "Select Job Create new job 1.1 GRS AKL RENTALS 1.1 GRS AKL RENTALS AC 1.1 GRS AK…" at bounding box center [588, 98] width 172 height 15
click at [502, 91] on select "Select Job Create new job 1.1 GRS AKL RENTALS 1.1 GRS AKL RENTALS AC 1.1 GRS AK…" at bounding box center [588, 98] width 172 height 15
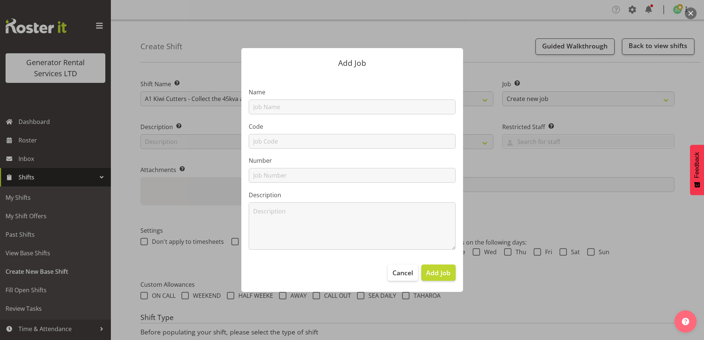
click at [544, 97] on div at bounding box center [352, 170] width 704 height 340
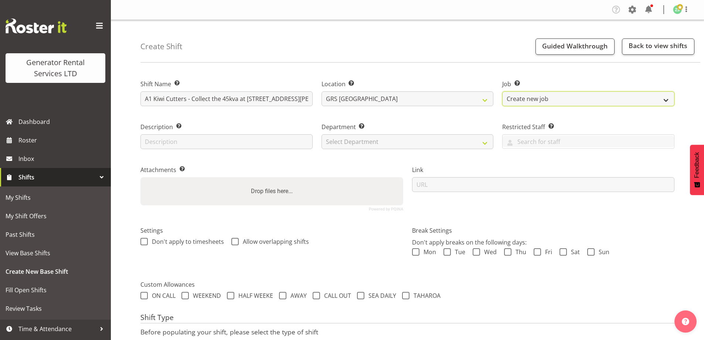
click at [549, 99] on select "Create new job 1.1 GRS AKL RENTALS 1.1 GRS AKL RENTALS AC 1.1 GRS AKL RENTALS C…" at bounding box center [588, 98] width 172 height 15
select select "9"
click at [502, 91] on select "Create new job 1.1 GRS AKL RENTALS 1.1 GRS AKL RENTALS AC 1.1 GRS AKL RENTALS C…" at bounding box center [588, 98] width 172 height 15
click at [444, 156] on div "Link" at bounding box center [544, 185] width 272 height 61
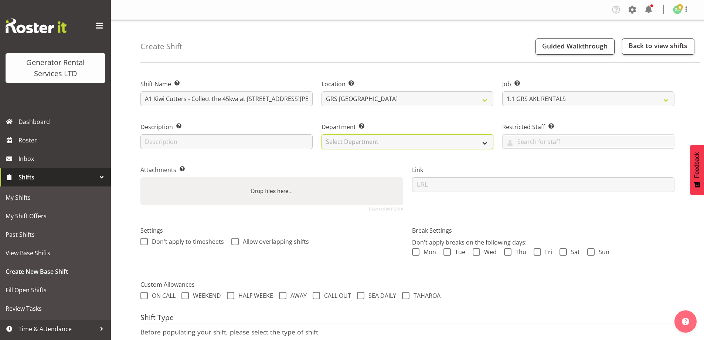
click at [425, 140] on select "Select Department GRS ADMIN AKL GRS HIRE AKL GRS HIRE TGA GRS HIRE HST GRS ENGI…" at bounding box center [408, 141] width 172 height 15
select select "20"
click at [322, 134] on select "Select Department GRS ADMIN AKL GRS HIRE AKL GRS HIRE TGA GRS HIRE HST GRS ENGI…" at bounding box center [408, 141] width 172 height 15
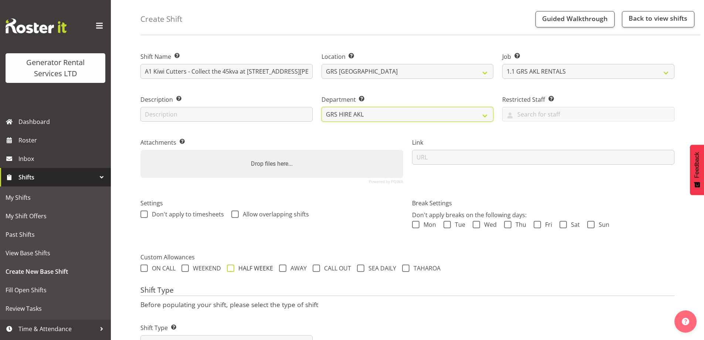
scroll to position [60, 0]
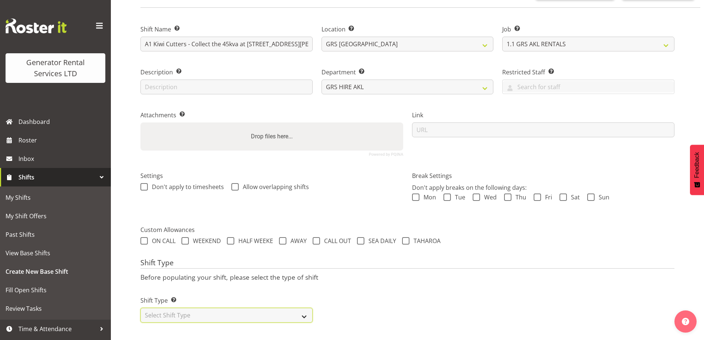
click at [218, 308] on select "Select Shift Type One Off Shift Recurring Shift Rotating Shift" at bounding box center [226, 315] width 172 height 15
select select "one_off"
click at [140, 308] on select "Select Shift Type One Off Shift Recurring Shift Rotating Shift" at bounding box center [226, 315] width 172 height 15
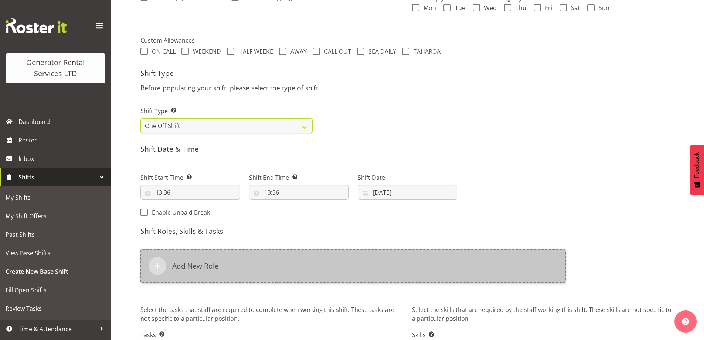
scroll to position [245, 0]
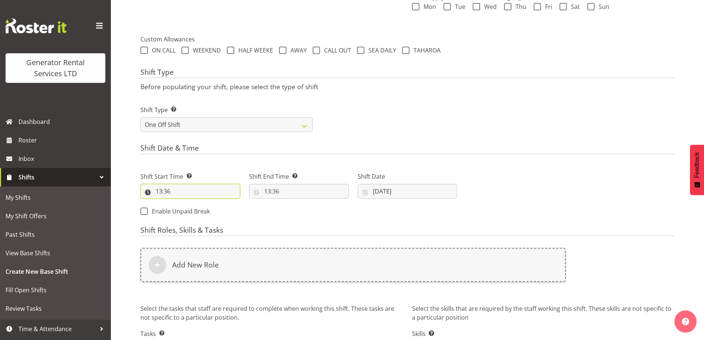
click at [168, 184] on input "13:36" at bounding box center [190, 191] width 100 height 15
click at [192, 211] on select "00 01 02 03 04 05 06 07 08 09 10 11 12 13 14 15 16 17 18 19 20 21 22 23" at bounding box center [191, 210] width 17 height 15
select select "7"
click at [183, 203] on select "00 01 02 03 04 05 06 07 08 09 10 11 12 13 14 15 16 17 18 19 20 21 22 23" at bounding box center [191, 210] width 17 height 15
type input "07:36"
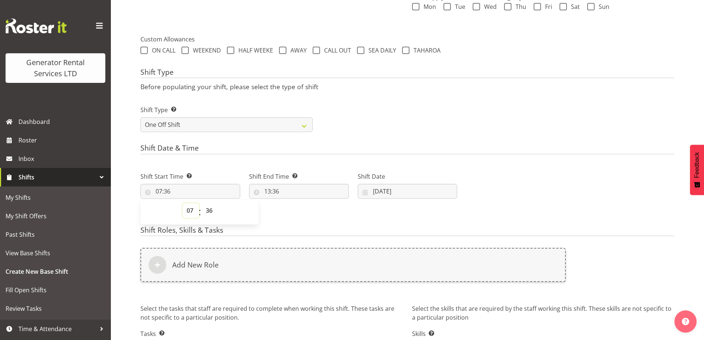
drag, startPoint x: 188, startPoint y: 209, endPoint x: 189, endPoint y: 205, distance: 4.5
click at [189, 207] on select "00 01 02 03 04 05 06 07 08 09 10 11 12 13 14 15 16 17 18 19 20 21 22 23" at bounding box center [191, 210] width 17 height 15
select select "15"
click at [183, 203] on select "00 01 02 03 04 05 06 07 08 09 10 11 12 13 14 15 16 17 18 19 20 21 22 23" at bounding box center [191, 210] width 17 height 15
type input "15:36"
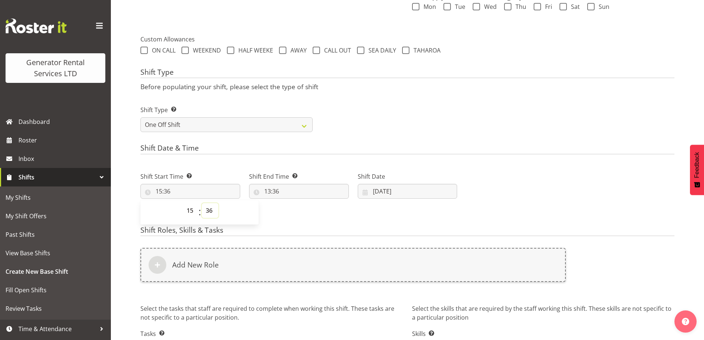
click at [208, 210] on select "00 01 02 03 04 05 06 07 08 09 10 11 12 13 14 15 16 17 18 19 20 21 22 23 24 25 2…" at bounding box center [210, 210] width 17 height 15
select select "30"
click at [202, 203] on select "00 01 02 03 04 05 06 07 08 09 10 11 12 13 14 15 16 17 18 19 20 21 22 23 24 25 2…" at bounding box center [210, 210] width 17 height 15
type input "15:30"
click at [301, 188] on input "13:36" at bounding box center [299, 191] width 100 height 15
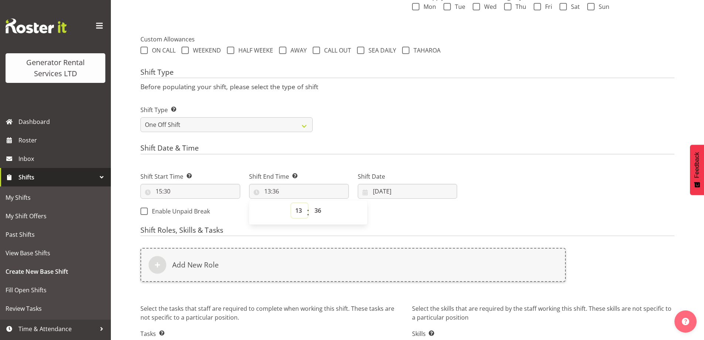
drag, startPoint x: 297, startPoint y: 207, endPoint x: 295, endPoint y: 203, distance: 4.3
click at [297, 207] on select "00 01 02 03 04 05 06 07 08 09 10 11 12 13 14 15 16 17 18 19 20 21 22 23" at bounding box center [299, 210] width 17 height 15
select select "17"
click at [291, 203] on select "00 01 02 03 04 05 06 07 08 09 10 11 12 13 14 15 16 17 18 19 20 21 22 23" at bounding box center [299, 210] width 17 height 15
type input "17:36"
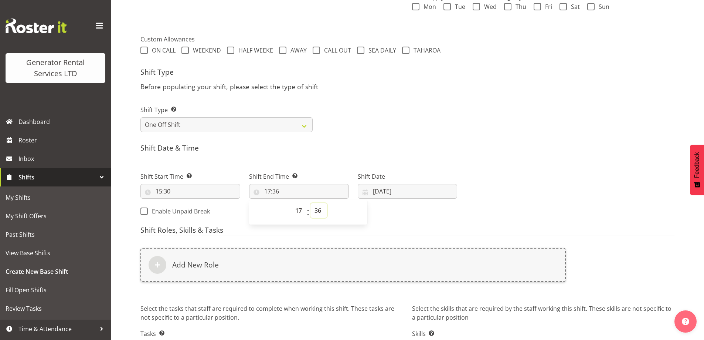
drag, startPoint x: 319, startPoint y: 210, endPoint x: 319, endPoint y: 204, distance: 6.0
click at [319, 208] on select "00 01 02 03 04 05 06 07 08 09 10 11 12 13 14 15 16 17 18 19 20 21 22 23 24 25 2…" at bounding box center [319, 210] width 17 height 15
select select "30"
click at [311, 203] on select "00 01 02 03 04 05 06 07 08 09 10 11 12 13 14 15 16 17 18 19 20 21 22 23 24 25 2…" at bounding box center [319, 210] width 17 height 15
type input "17:30"
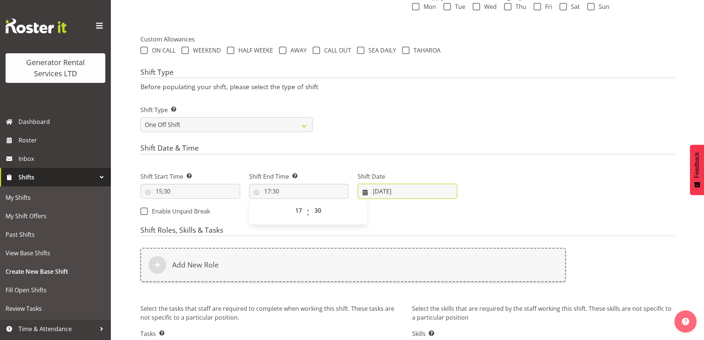
click at [399, 188] on input "[DATE]" at bounding box center [408, 191] width 100 height 15
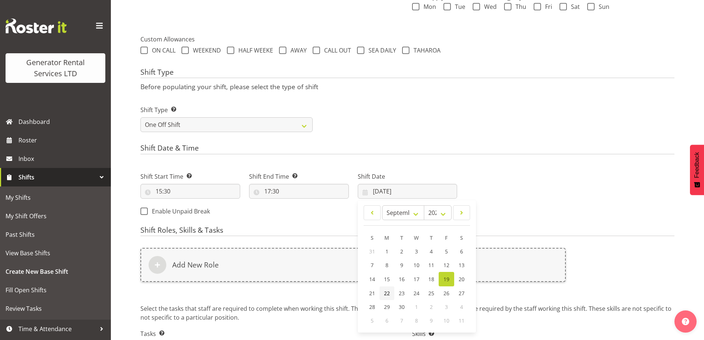
click at [388, 293] on span "22" at bounding box center [387, 292] width 6 height 7
type input "22/09/2025"
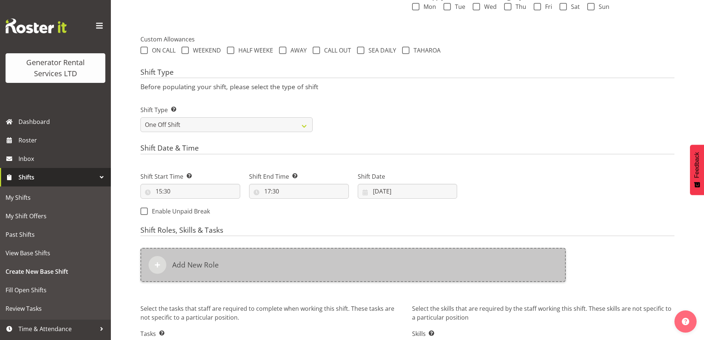
click at [332, 260] on div "Add New Role" at bounding box center [353, 265] width 426 height 34
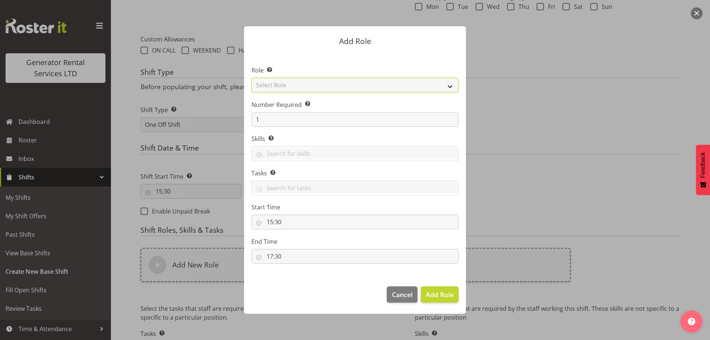
click at [272, 82] on select "Select Role Account Manager Electrician Engineering GM HSEQ manager MECH Mechan…" at bounding box center [354, 85] width 207 height 15
select select "20"
click at [251, 78] on select "Select Role Account Manager Electrician Engineering GM HSEQ manager MECH Mechan…" at bounding box center [354, 85] width 207 height 15
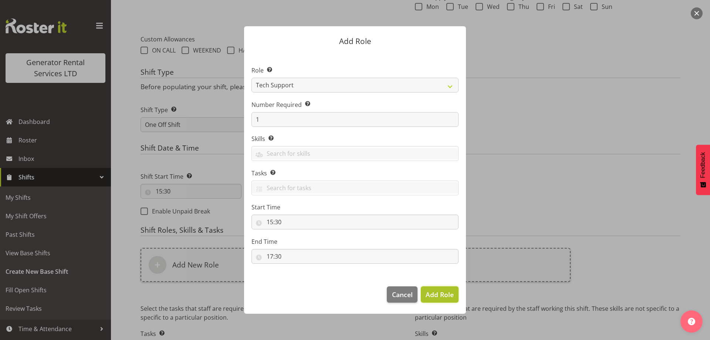
click at [433, 294] on span "Add Role" at bounding box center [440, 294] width 28 height 9
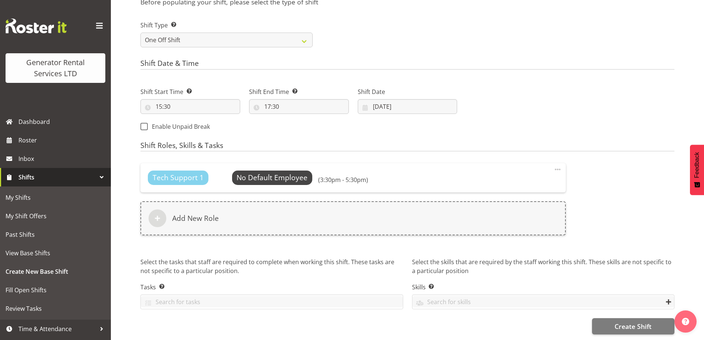
scroll to position [335, 0]
click at [625, 321] on span "Create Shift" at bounding box center [633, 326] width 37 height 10
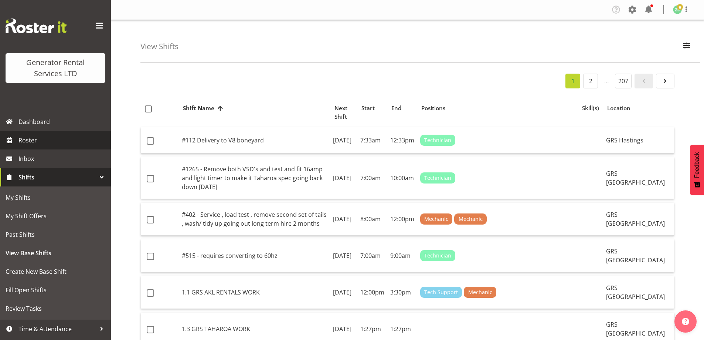
click at [29, 137] on span "Roster" at bounding box center [62, 140] width 89 height 11
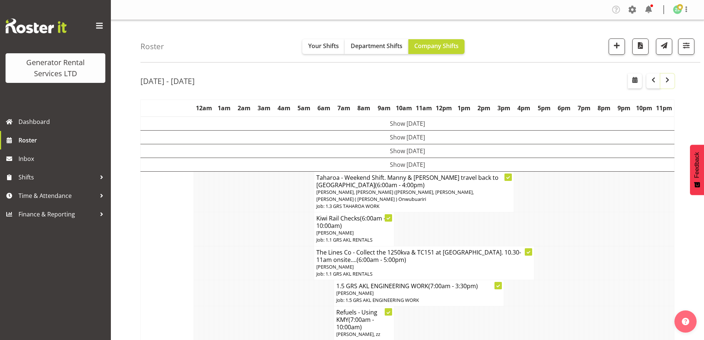
click at [668, 78] on span "button" at bounding box center [667, 79] width 9 height 9
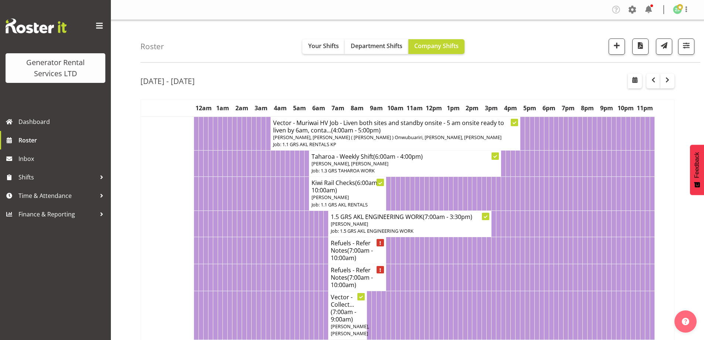
click at [265, 270] on td at bounding box center [263, 277] width 5 height 27
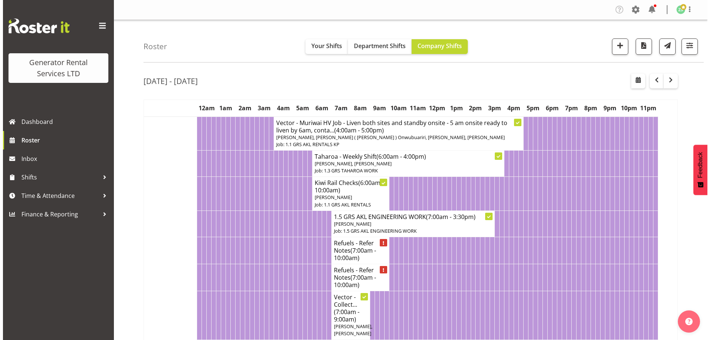
scroll to position [185, 0]
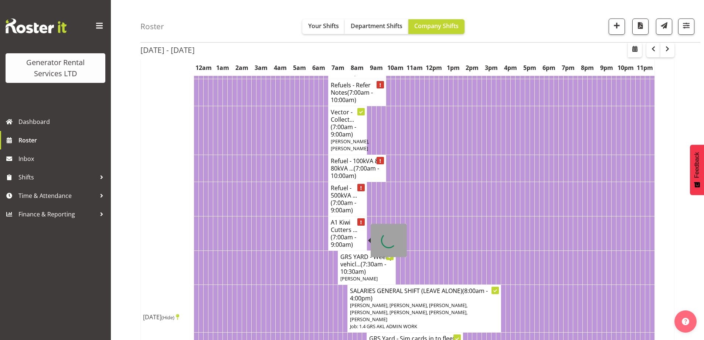
click at [329, 241] on td "A1 Kiwi Cutters ... (7:00am - 9:00am)" at bounding box center [347, 233] width 38 height 34
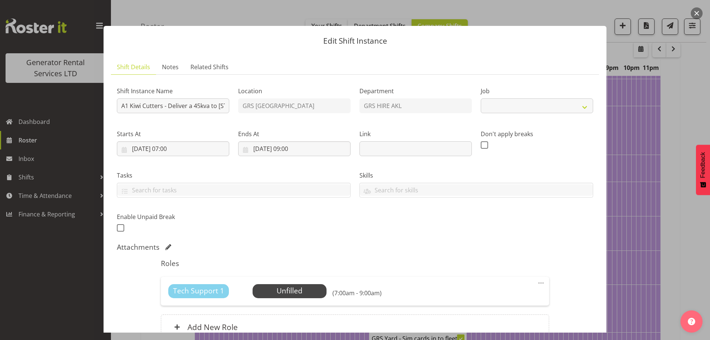
select select "9"
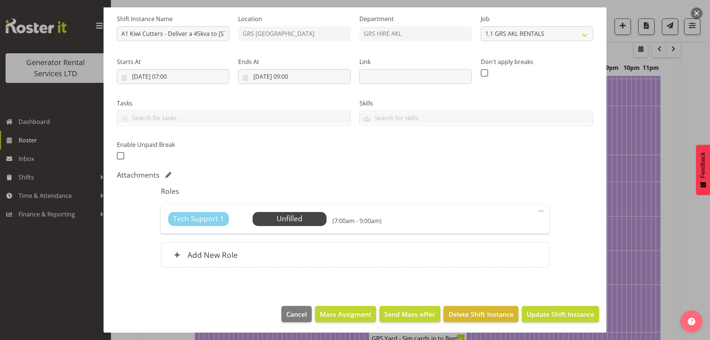
scroll to position [73, 0]
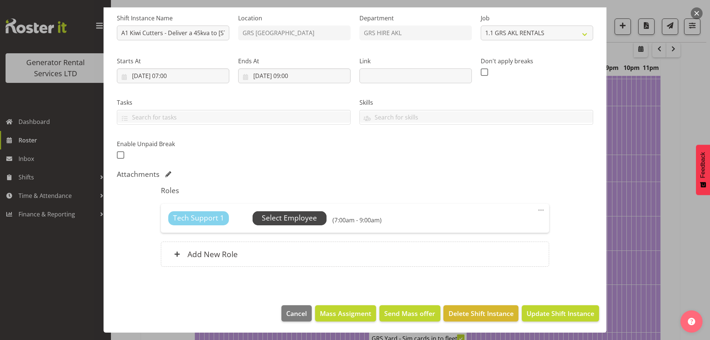
click at [264, 216] on span "Select Employee" at bounding box center [289, 218] width 55 height 11
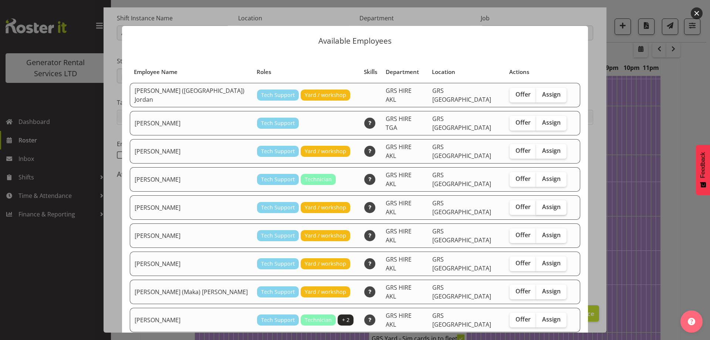
click at [542, 203] on span "Assign" at bounding box center [551, 206] width 18 height 7
click at [537, 204] on input "Assign" at bounding box center [538, 206] width 5 height 5
checkbox input "true"
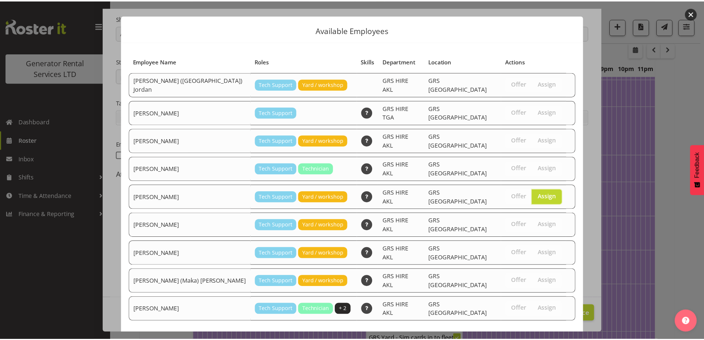
scroll to position [19, 0]
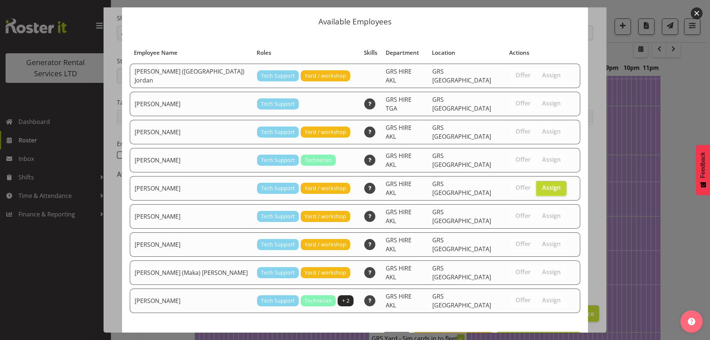
click at [541, 335] on span "Assign [PERSON_NAME]" at bounding box center [538, 339] width 75 height 9
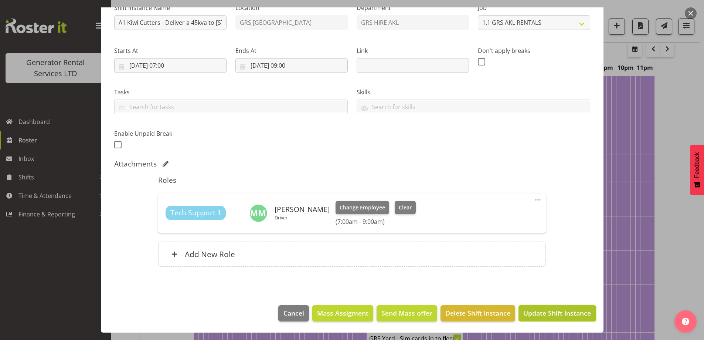
click at [540, 309] on span "Update Shift Instance" at bounding box center [557, 313] width 68 height 10
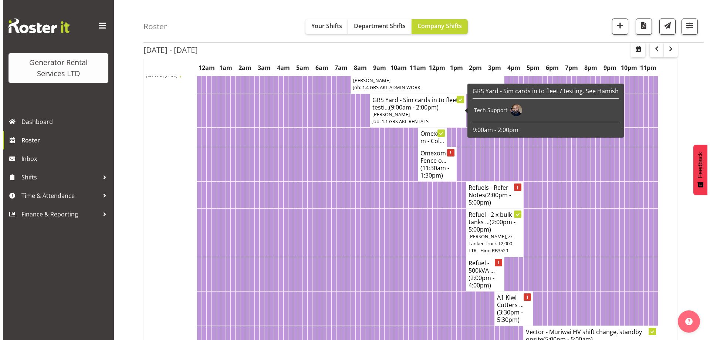
scroll to position [468, 0]
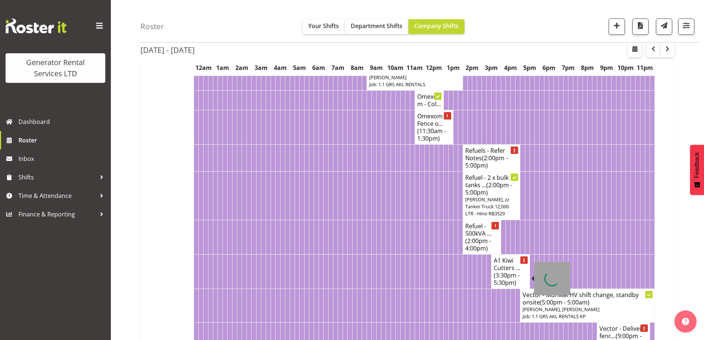
click at [501, 278] on span "(3:30pm - 5:30pm)" at bounding box center [507, 279] width 26 height 16
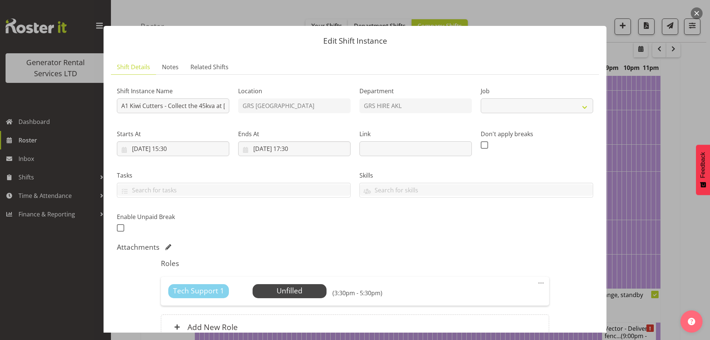
select select "9"
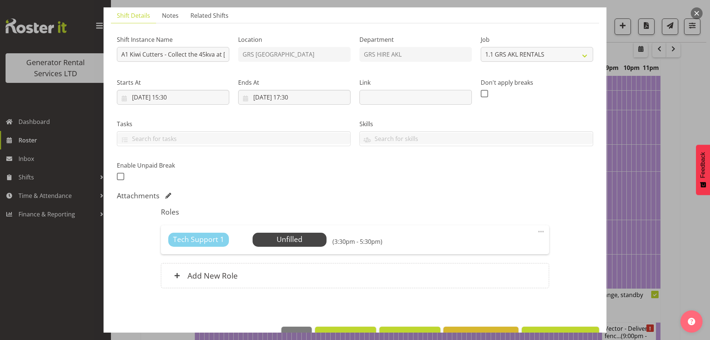
scroll to position [73, 0]
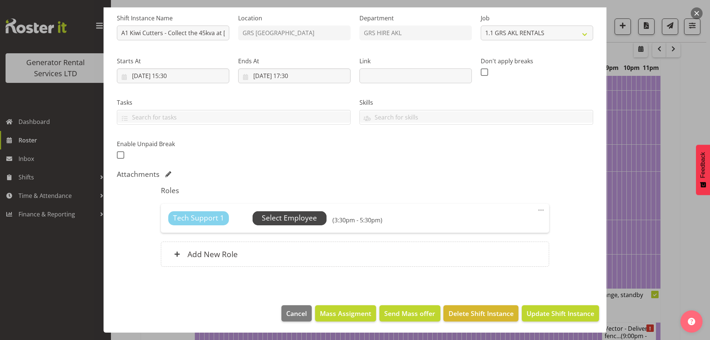
click at [306, 223] on span "Select Employee" at bounding box center [289, 218] width 55 height 11
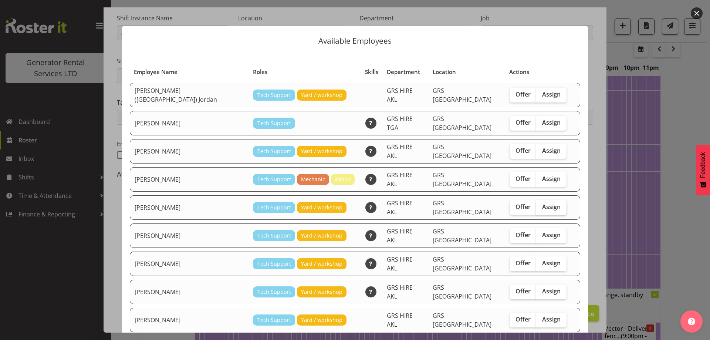
click at [536, 200] on label "Assign" at bounding box center [551, 207] width 30 height 15
click at [536, 204] on input "Assign" at bounding box center [538, 206] width 5 height 5
checkbox input "true"
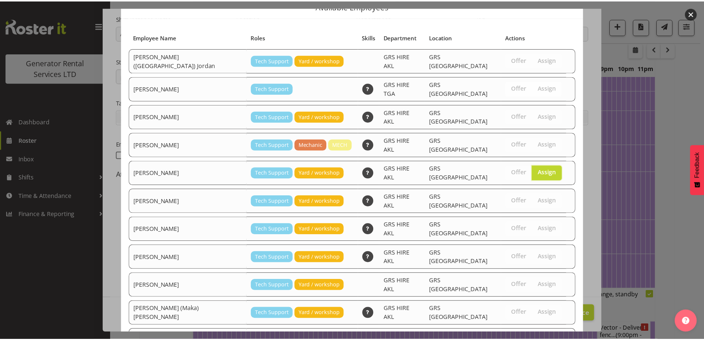
scroll to position [70, 0]
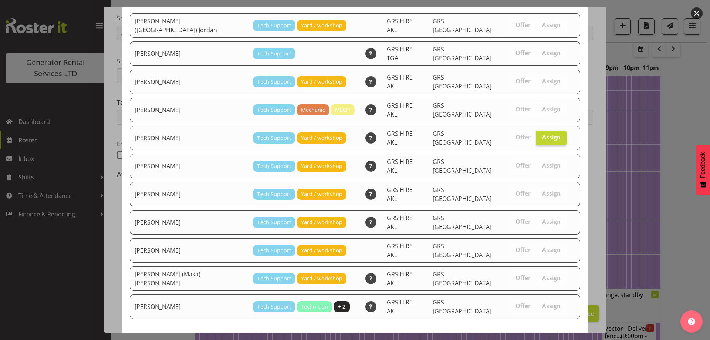
click at [516, 339] on span "Assign Colin Crenfeldt" at bounding box center [538, 345] width 75 height 9
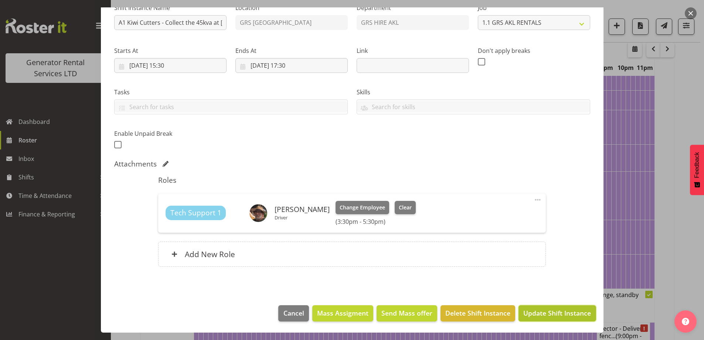
click at [523, 315] on span "Update Shift Instance" at bounding box center [557, 313] width 68 height 10
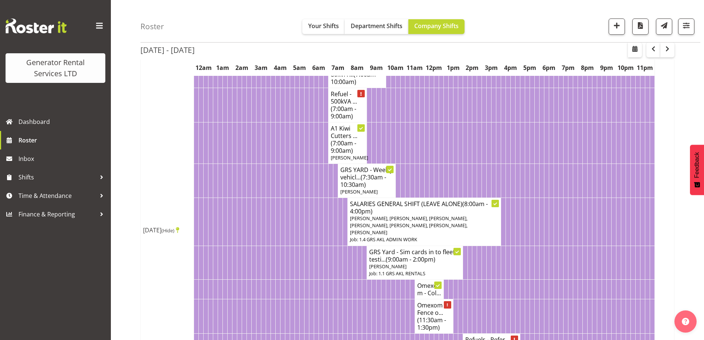
scroll to position [283, 0]
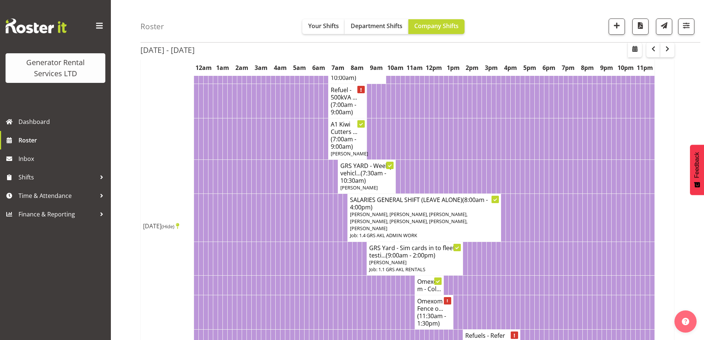
click at [323, 295] on td at bounding box center [321, 285] width 5 height 20
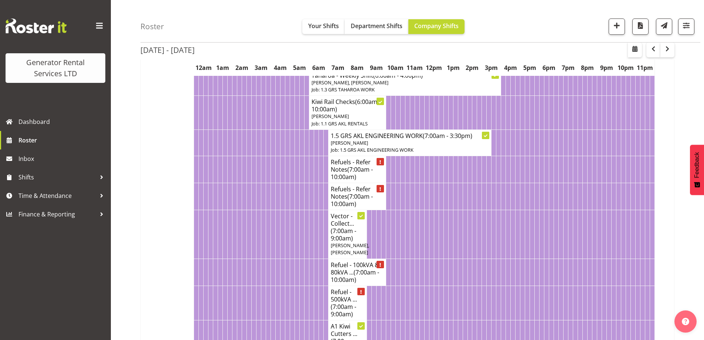
scroll to position [185, 0]
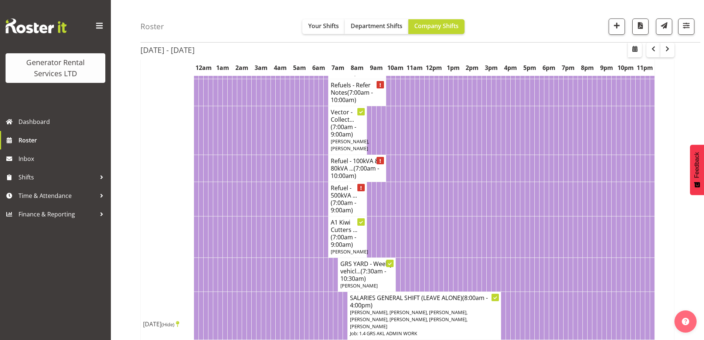
click at [499, 241] on td at bounding box center [499, 236] width 5 height 41
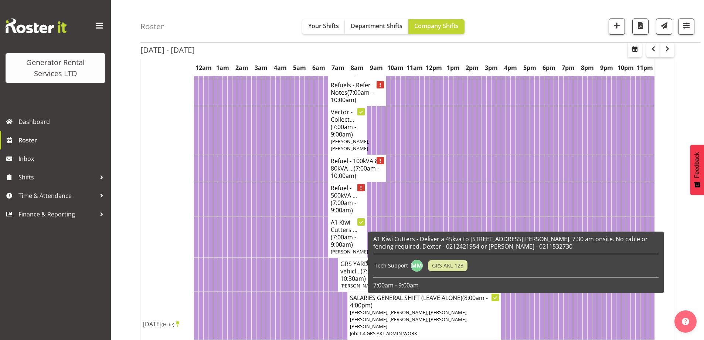
click at [290, 248] on td at bounding box center [292, 236] width 5 height 41
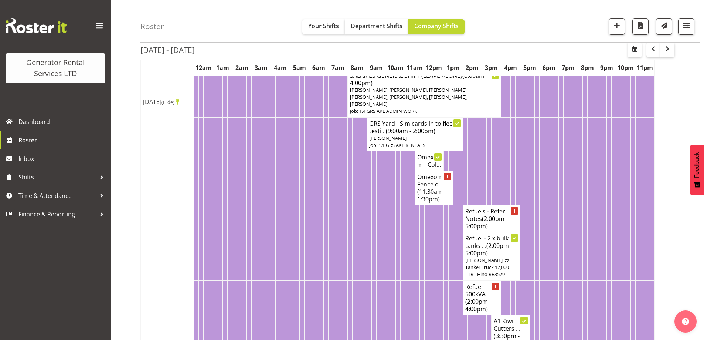
scroll to position [407, 0]
click at [342, 202] on td at bounding box center [340, 188] width 5 height 34
click at [368, 259] on td at bounding box center [369, 257] width 5 height 48
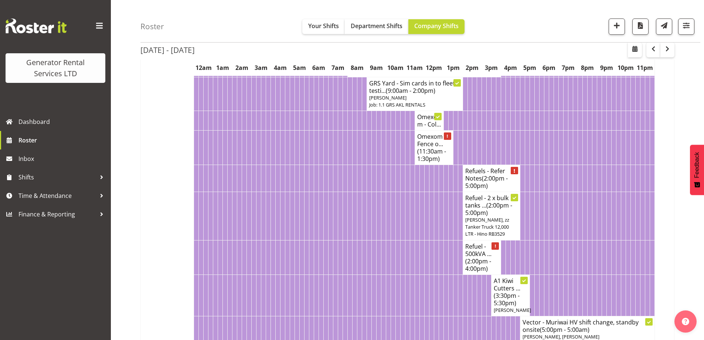
scroll to position [481, 0]
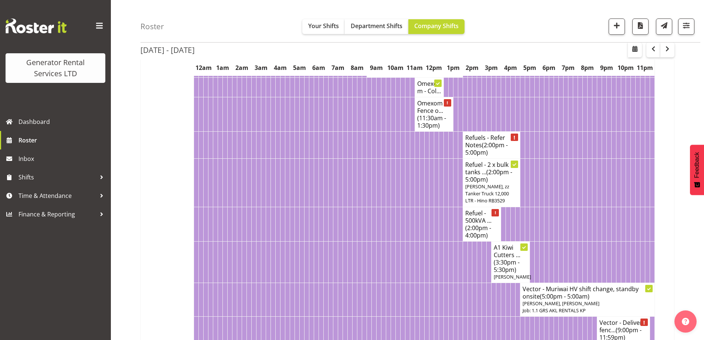
click at [406, 222] on td at bounding box center [407, 224] width 5 height 34
click at [543, 217] on td at bounding box center [542, 224] width 5 height 34
click at [415, 194] on td at bounding box center [417, 183] width 5 height 48
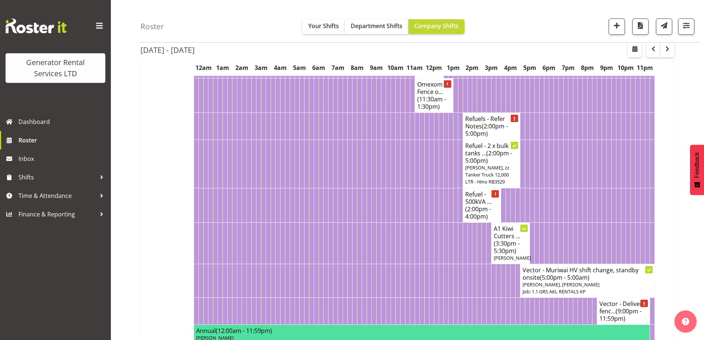
scroll to position [518, 0]
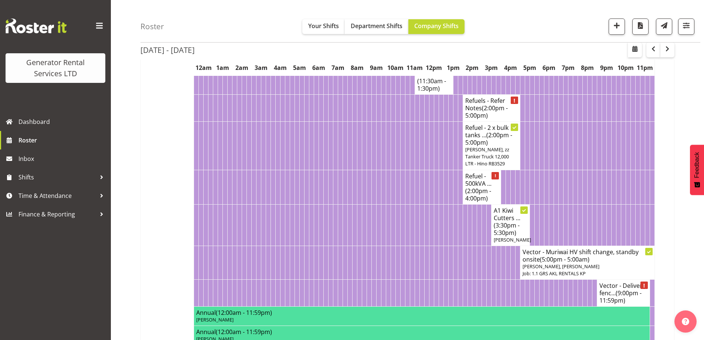
click at [451, 216] on td at bounding box center [450, 224] width 5 height 41
click at [382, 214] on td at bounding box center [383, 224] width 5 height 41
click at [52, 147] on link "Roster" at bounding box center [55, 140] width 111 height 18
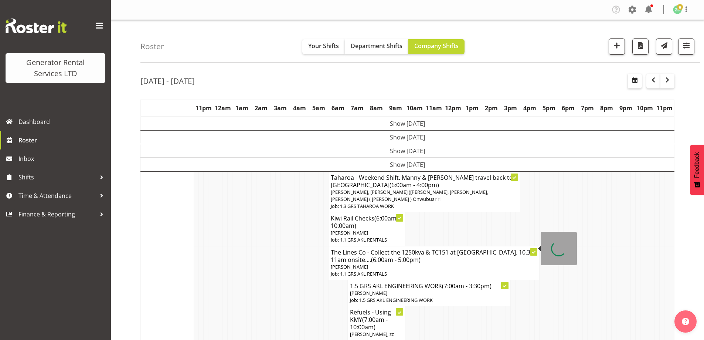
click at [309, 279] on td at bounding box center [311, 292] width 5 height 26
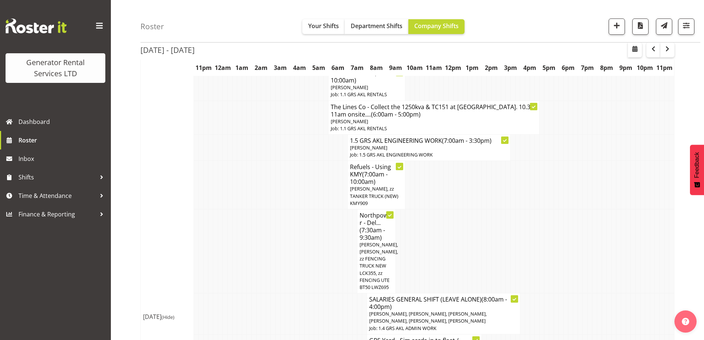
scroll to position [148, 0]
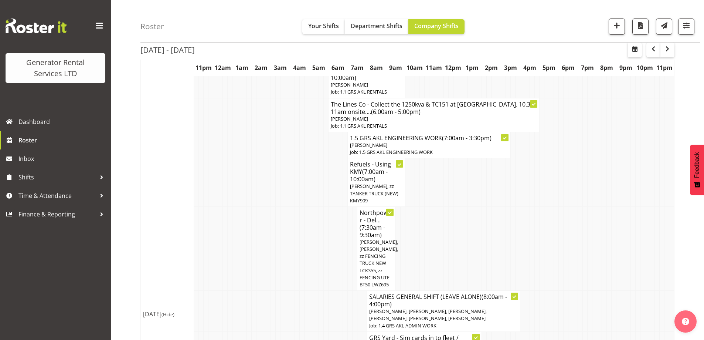
click at [318, 261] on td at bounding box center [316, 248] width 5 height 84
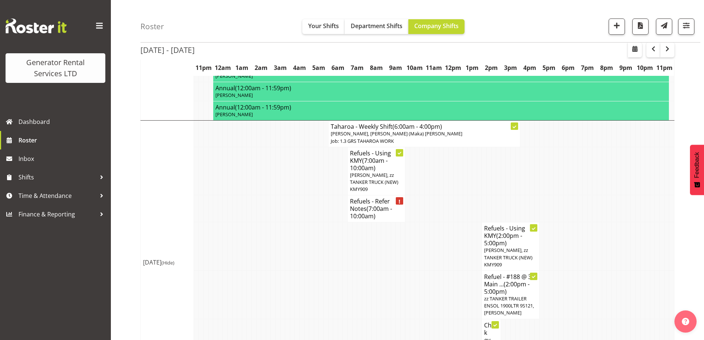
scroll to position [922, 0]
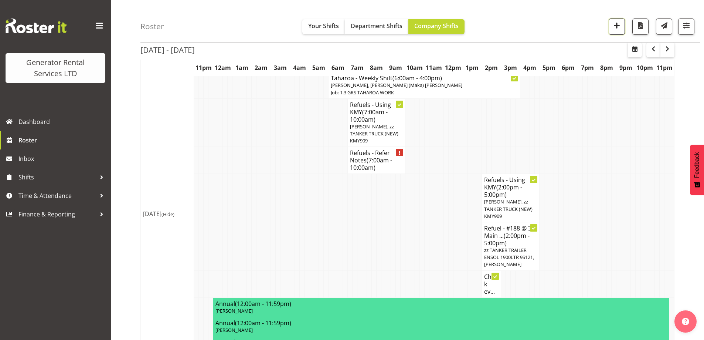
click at [619, 28] on span "button" at bounding box center [617, 26] width 10 height 10
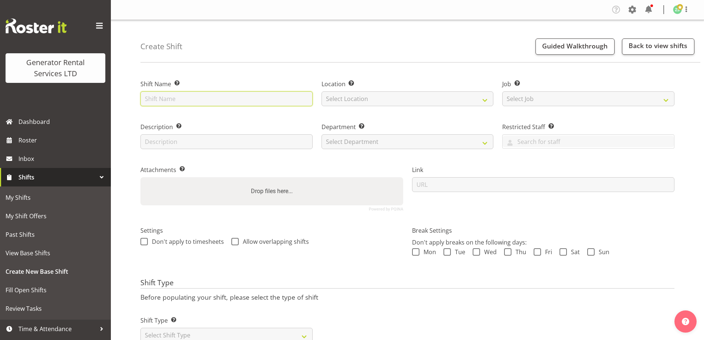
click at [230, 100] on input "text" at bounding box center [226, 98] width 172 height 15
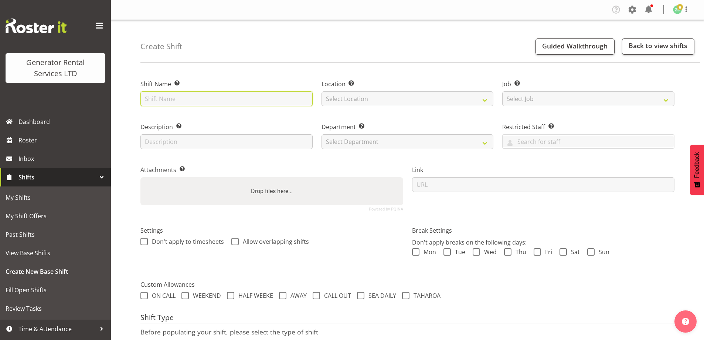
click at [192, 103] on input "text" at bounding box center [226, 98] width 172 height 15
click at [165, 102] on input "text" at bounding box center [226, 98] width 172 height 15
type input "Deliver 1250kva engine to Super Freight LTD at [STREET_ADDRESS]. 1.30-2pm onsit…"
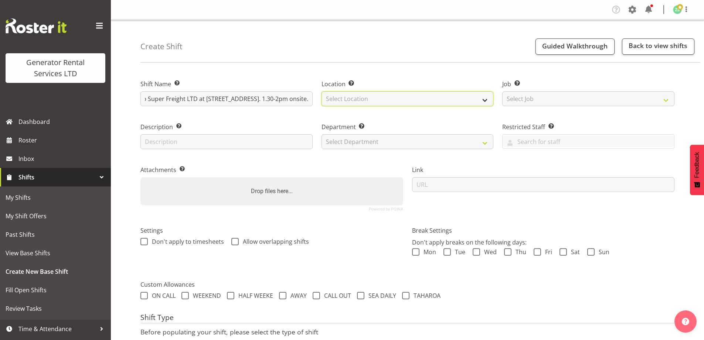
click at [437, 91] on select "Select Location GRS Auckland" at bounding box center [408, 98] width 172 height 15
select select "28"
click at [322, 91] on select "Select Location GRS Auckland" at bounding box center [408, 98] width 172 height 15
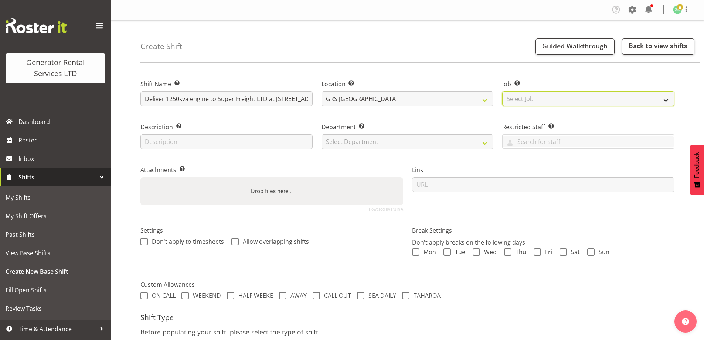
click at [521, 105] on select "Select Job Create new job 1.1 GRS AKL RENTALS 1.1 GRS AKL RENTALS AC 1.1 GRS AK…" at bounding box center [588, 98] width 172 height 15
select select "9"
click at [502, 91] on select "Select Job Create new job 1.1 GRS AKL RENTALS 1.1 GRS AKL RENTALS AC 1.1 GRS AK…" at bounding box center [588, 98] width 172 height 15
click at [338, 157] on div "Attachments Add any relevant attachments to the shift (e.g. Health & Safety Pla…" at bounding box center [272, 185] width 272 height 61
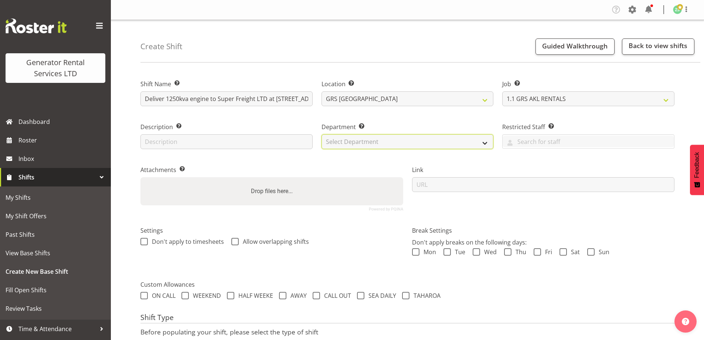
click at [353, 145] on select "Select Department GRS ADMIN AKL GRS HIRE AKL GRS HIRE TGA GRS HIRE HST GRS ENGI…" at bounding box center [408, 141] width 172 height 15
select select "20"
click at [322, 134] on select "Select Department GRS ADMIN AKL GRS HIRE AKL GRS HIRE TGA GRS HIRE HST GRS ENGI…" at bounding box center [408, 141] width 172 height 15
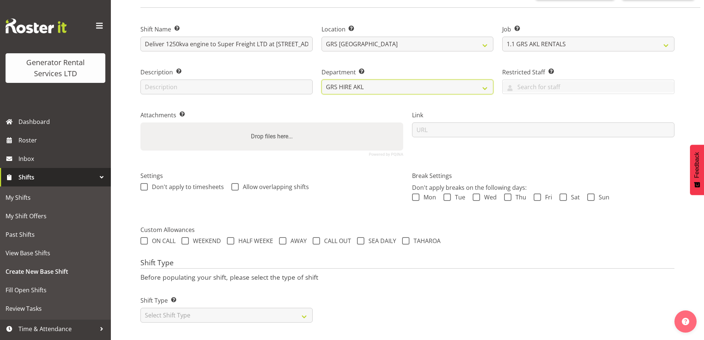
scroll to position [60, 0]
click at [184, 301] on div "Shift Type Shift Types: One Off – Select this if you would like a single shift …" at bounding box center [226, 309] width 172 height 27
click at [177, 319] on div "Shift Type Shift Types: One Off – Select this if you would like a single shift …" at bounding box center [226, 305] width 181 height 41
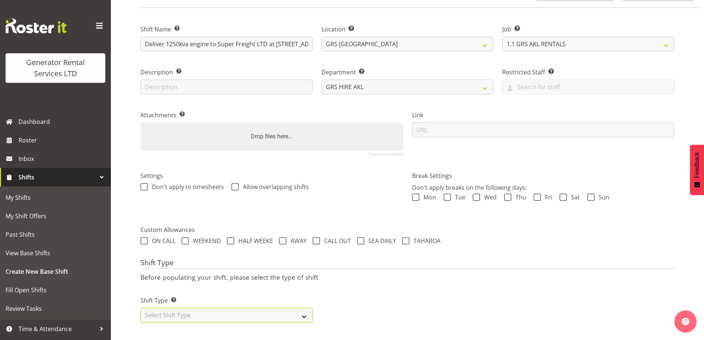
click at [178, 310] on select "Select Shift Type One Off Shift Recurring Shift Rotating Shift" at bounding box center [226, 315] width 172 height 15
select select "one_off"
click at [140, 308] on select "Select Shift Type One Off Shift Recurring Shift Rotating Shift" at bounding box center [226, 315] width 172 height 15
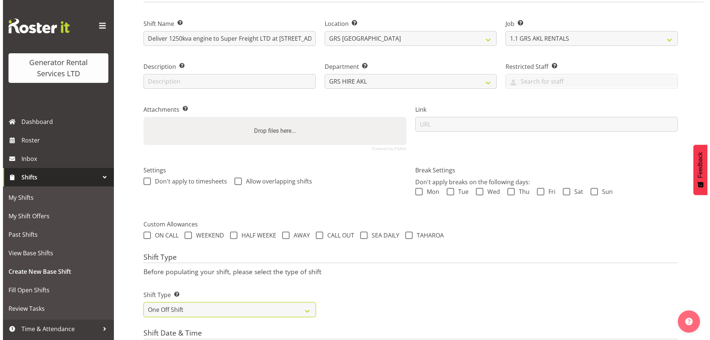
scroll to position [245, 0]
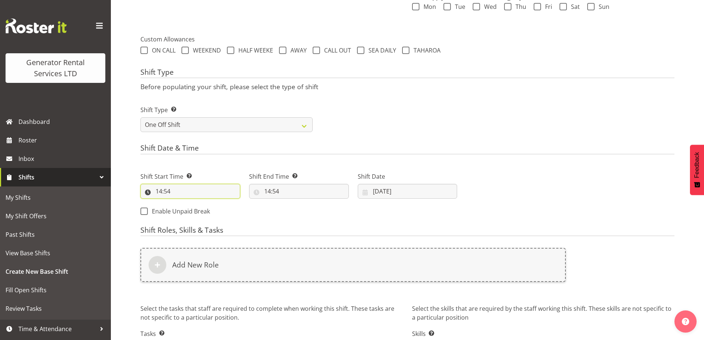
click at [204, 189] on input "14:54" at bounding box center [190, 191] width 100 height 15
click at [190, 208] on select "00 01 02 03 04 05 06 07 08 09 10 11 12 13 14 15 16 17 18 19 20 21 22 23" at bounding box center [191, 210] width 17 height 15
select select "7"
click at [183, 203] on select "00 01 02 03 04 05 06 07 08 09 10 11 12 13 14 15 16 17 18 19 20 21 22 23" at bounding box center [191, 210] width 17 height 15
type input "07:54"
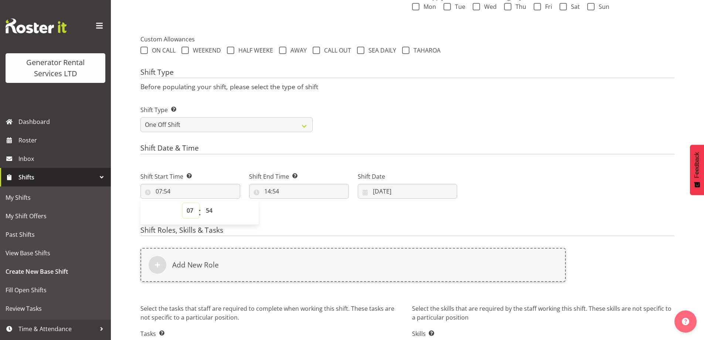
drag, startPoint x: 184, startPoint y: 209, endPoint x: 187, endPoint y: 204, distance: 6.0
click at [187, 204] on select "00 01 02 03 04 05 06 07 08 09 10 11 12 13 14 15 16 17 18 19 20 21 22 23" at bounding box center [191, 210] width 17 height 15
select select "13"
click at [183, 203] on select "00 01 02 03 04 05 06 07 08 09 10 11 12 13 14 15 16 17 18 19 20 21 22 23" at bounding box center [191, 210] width 17 height 15
type input "13:54"
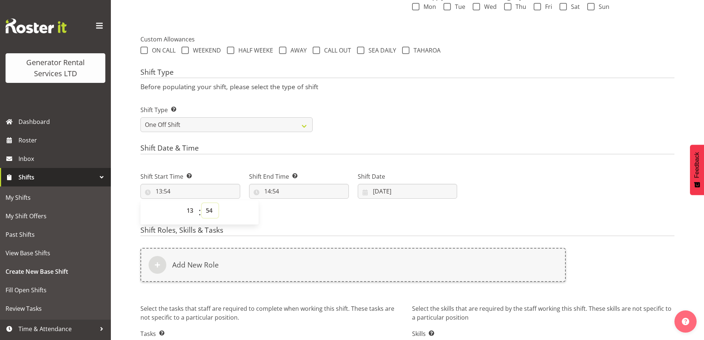
click at [204, 213] on select "00 01 02 03 04 05 06 07 08 09 10 11 12 13 14 15 16 17 18 19 20 21 22 23 24 25 2…" at bounding box center [210, 210] width 17 height 15
select select "0"
click at [202, 203] on select "00 01 02 03 04 05 06 07 08 09 10 11 12 13 14 15 16 17 18 19 20 21 22 23 24 25 2…" at bounding box center [210, 210] width 17 height 15
type input "13:00"
click at [304, 199] on div "Shift End Time Set the time of the day you wish this shift to finish 14:54 00 0…" at bounding box center [299, 182] width 109 height 41
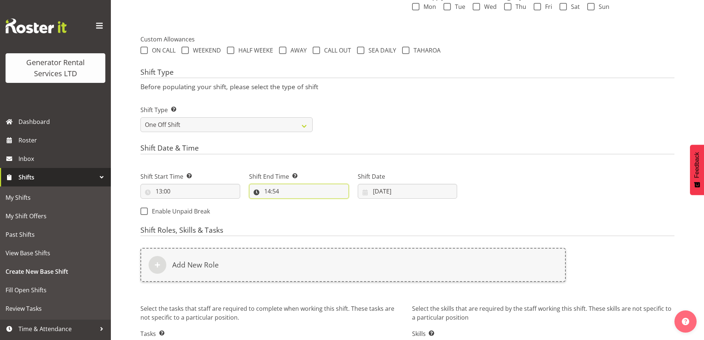
click at [306, 190] on input "14:54" at bounding box center [299, 191] width 100 height 15
click at [301, 201] on div "00 01 02 03 04 05 06 07 08 09 10 11 12 13 14 15 16 17 18 19 20 21 22 23 : 00 01…" at bounding box center [308, 212] width 118 height 24
click at [298, 210] on select "00 01 02 03 04 05 06 07 08 09 10 11 12 13 14 15 16 17 18 19 20 21 22 23" at bounding box center [299, 210] width 17 height 15
select select "15"
click at [291, 203] on select "00 01 02 03 04 05 06 07 08 09 10 11 12 13 14 15 16 17 18 19 20 21 22 23" at bounding box center [299, 210] width 17 height 15
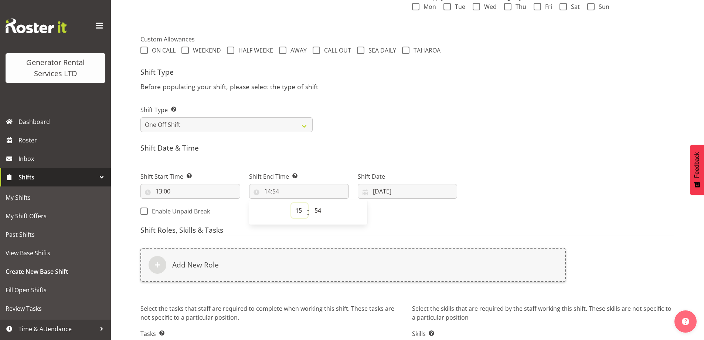
type input "15:54"
drag, startPoint x: 316, startPoint y: 209, endPoint x: 317, endPoint y: 204, distance: 5.0
click at [316, 209] on select "00 01 02 03 04 05 06 07 08 09 10 11 12 13 14 15 16 17 18 19 20 21 22 23 24 25 2…" at bounding box center [319, 210] width 17 height 15
select select "0"
click at [311, 203] on select "00 01 02 03 04 05 06 07 08 09 10 11 12 13 14 15 16 17 18 19 20 21 22 23 24 25 2…" at bounding box center [319, 210] width 17 height 15
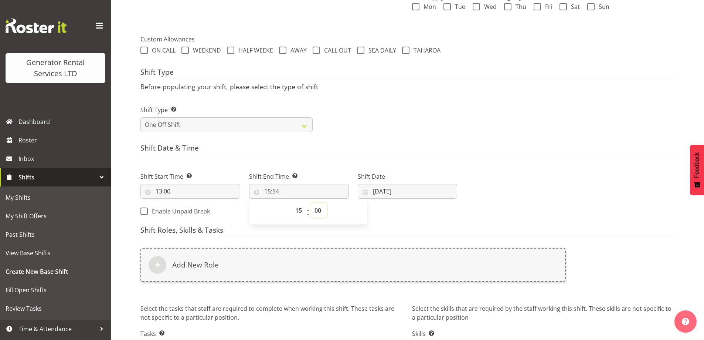
type input "15:00"
click at [392, 188] on input "[DATE]" at bounding box center [408, 191] width 100 height 15
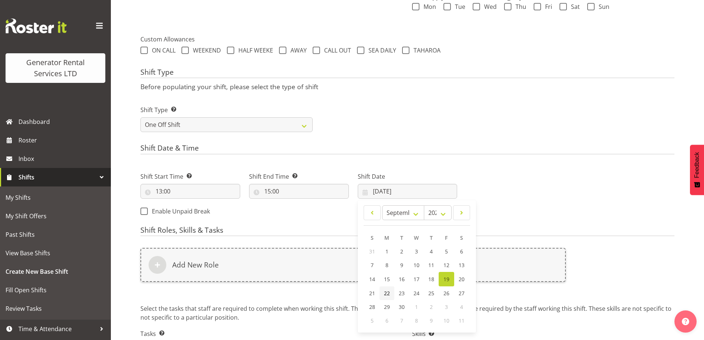
click at [383, 293] on link "22" at bounding box center [387, 293] width 15 height 14
type input "22/09/2025"
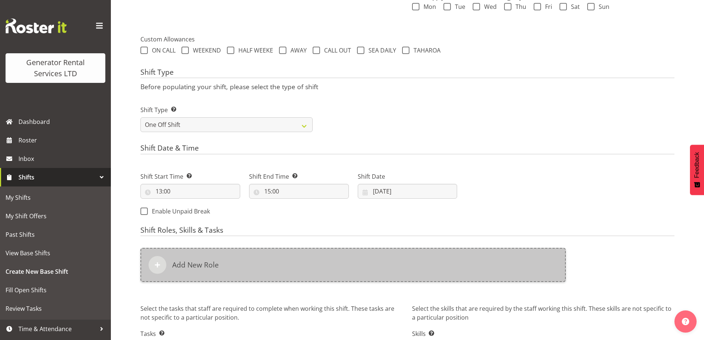
click at [367, 271] on div "Add New Role" at bounding box center [353, 265] width 426 height 34
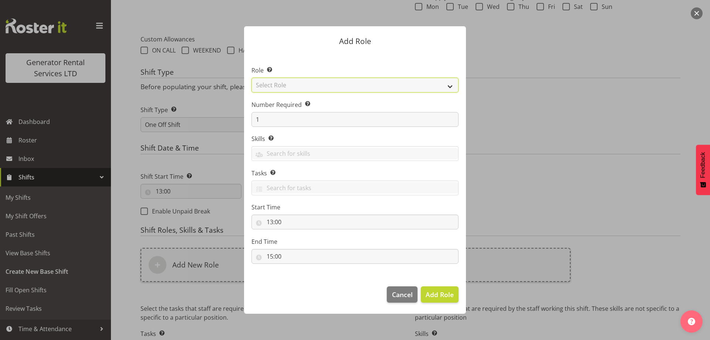
click at [309, 86] on select "Select Role Account Manager Electrician Engineering GM HSEQ manager MECH Mechan…" at bounding box center [354, 85] width 207 height 15
select select "20"
click at [251, 78] on select "Select Role Account Manager Electrician Engineering GM HSEQ manager MECH Mechan…" at bounding box center [354, 85] width 207 height 15
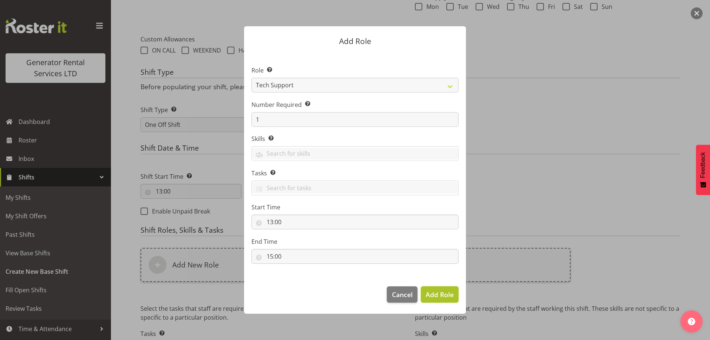
click at [449, 296] on span "Add Role" at bounding box center [440, 294] width 28 height 9
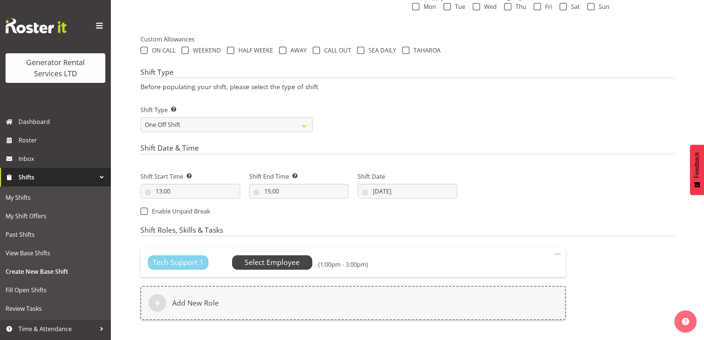
click at [287, 258] on span "Select Employee" at bounding box center [272, 262] width 55 height 11
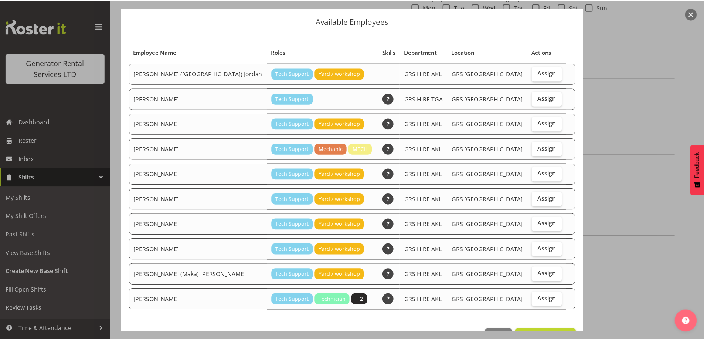
scroll to position [37, 0]
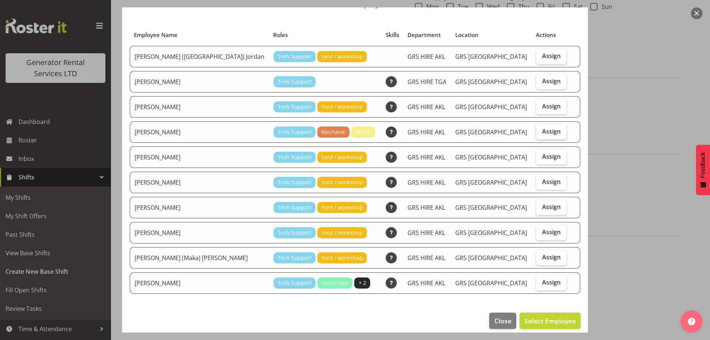
click at [542, 132] on span "Assign" at bounding box center [551, 131] width 18 height 7
click at [540, 132] on input "Assign" at bounding box center [538, 131] width 5 height 5
checkbox input "true"
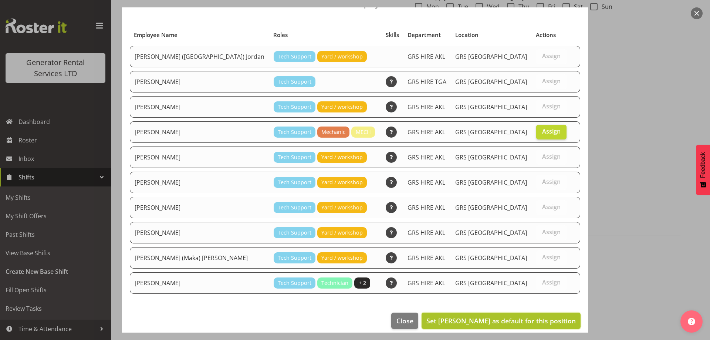
click at [548, 321] on span "Set Carl Shoebridge as default for this position" at bounding box center [500, 320] width 149 height 9
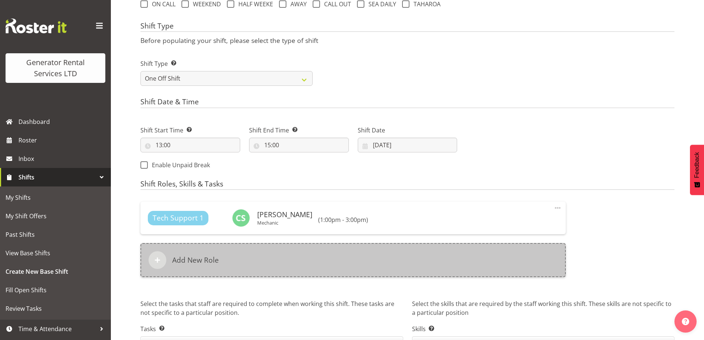
scroll to position [339, 0]
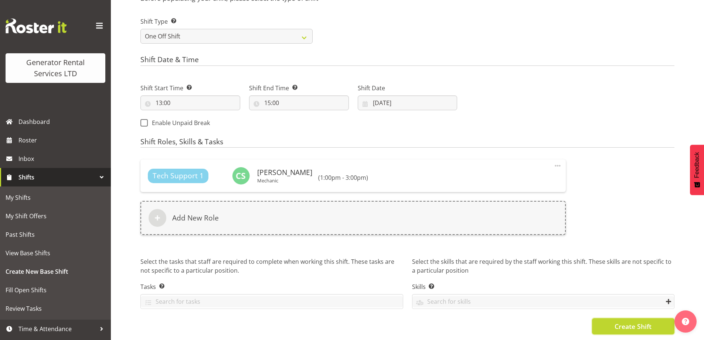
click at [607, 320] on button "Create Shift" at bounding box center [633, 326] width 82 height 16
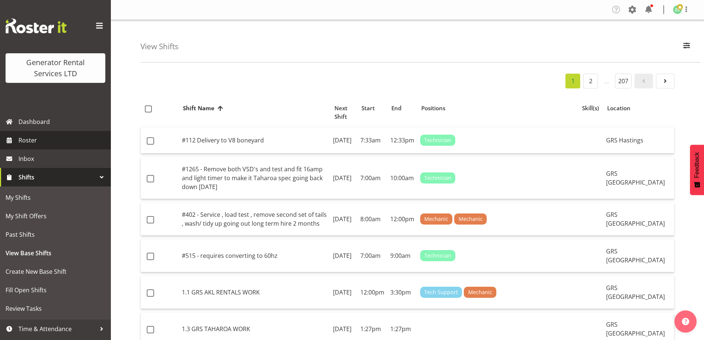
click at [55, 148] on link "Roster" at bounding box center [55, 140] width 111 height 18
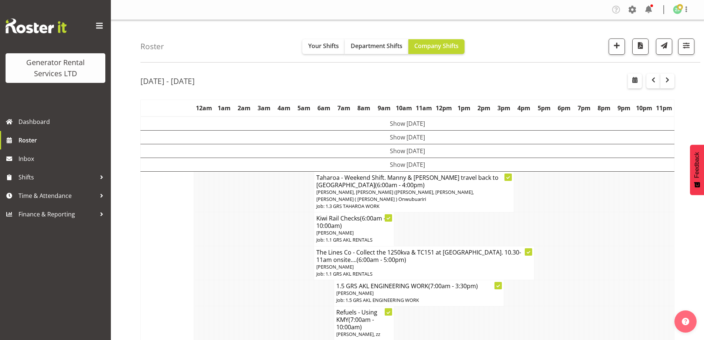
click at [271, 246] on td at bounding box center [271, 263] width 5 height 34
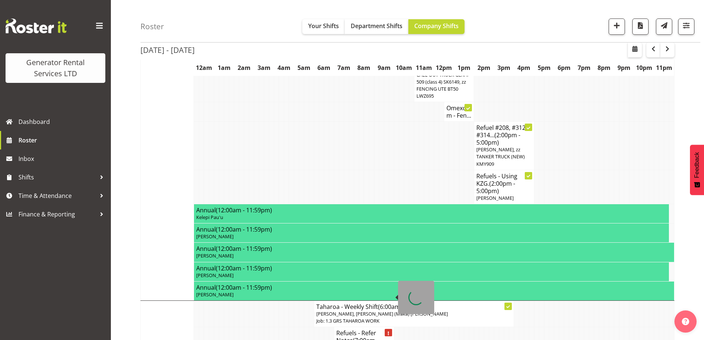
scroll to position [592, 0]
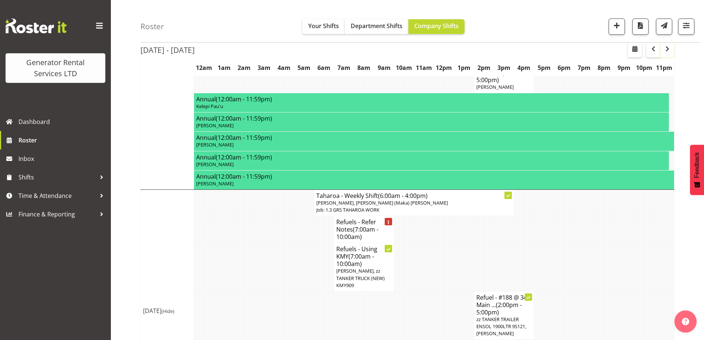
click at [666, 54] on button "button" at bounding box center [668, 50] width 14 height 15
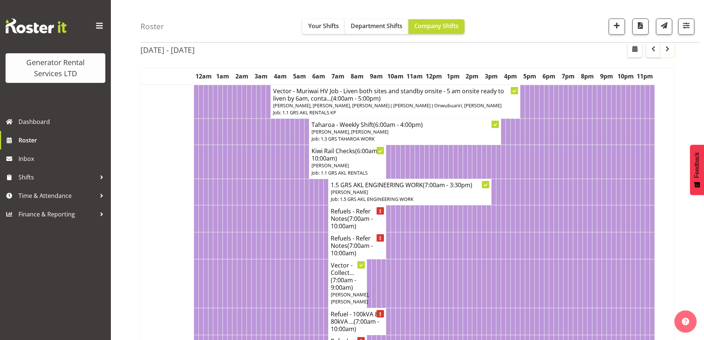
scroll to position [592, 0]
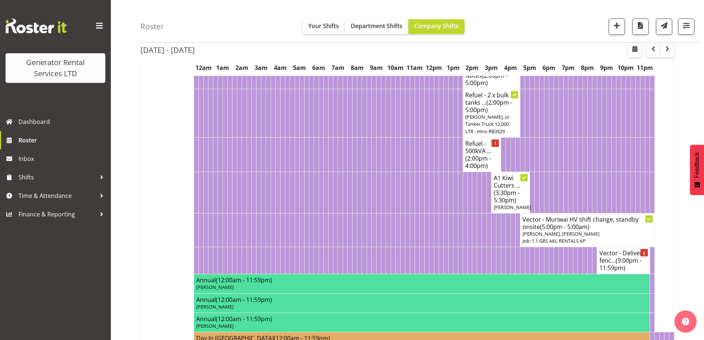
click at [436, 199] on td at bounding box center [436, 192] width 5 height 41
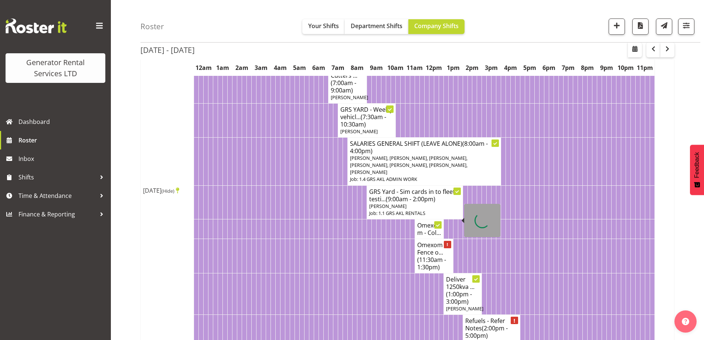
scroll to position [333, 0]
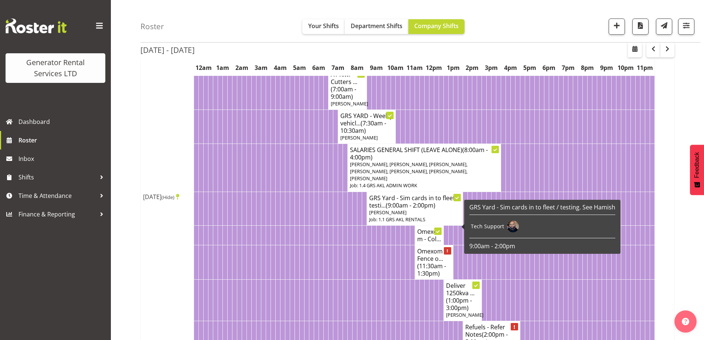
click at [375, 263] on td at bounding box center [374, 262] width 5 height 34
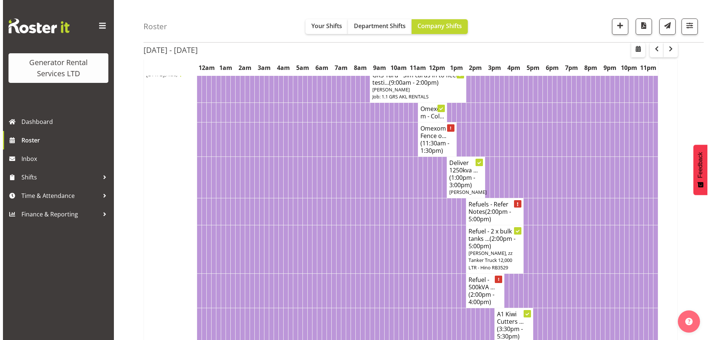
scroll to position [444, 0]
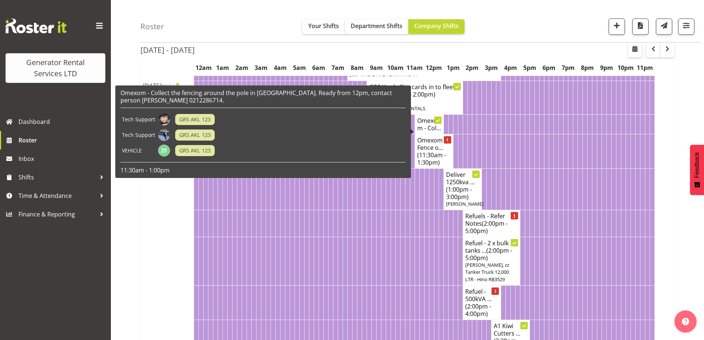
click at [429, 132] on h4 "Omexom - Col..." at bounding box center [429, 124] width 24 height 15
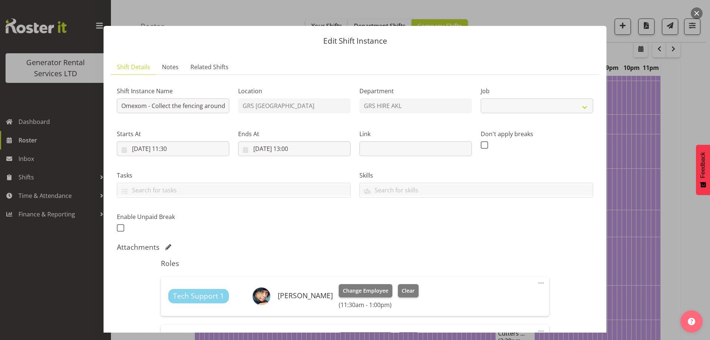
select select "7504"
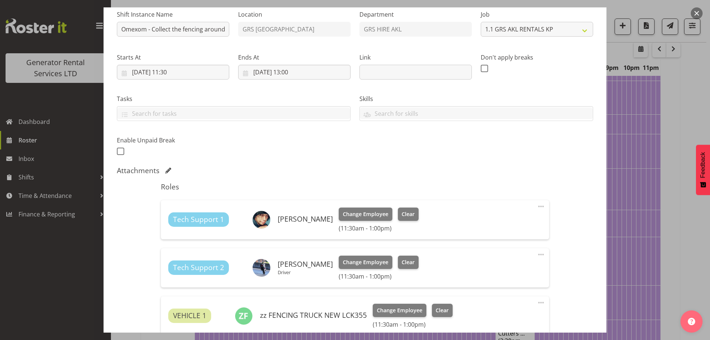
scroll to position [111, 0]
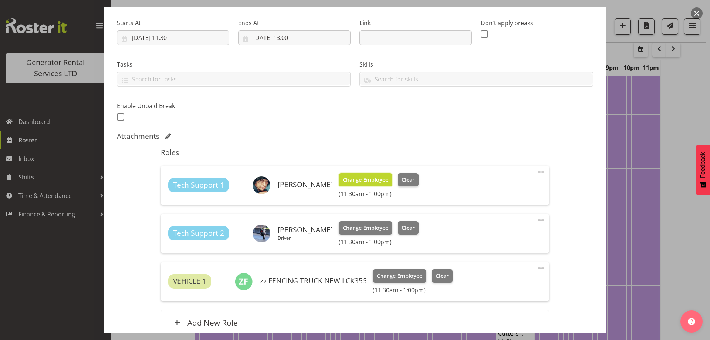
click at [363, 184] on button "Change Employee" at bounding box center [366, 179] width 54 height 13
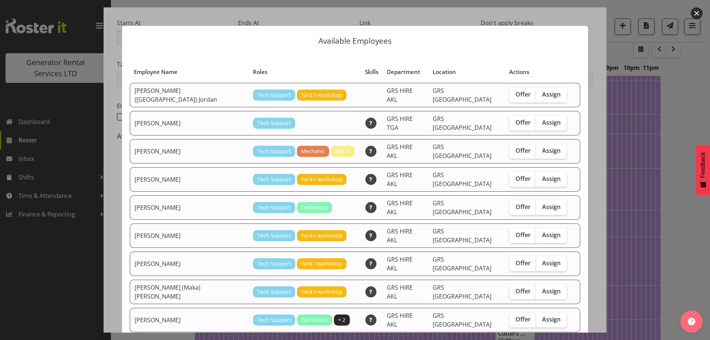
click at [553, 228] on div "Offer Assign" at bounding box center [537, 235] width 57 height 15
click at [542, 231] on span "Assign" at bounding box center [551, 234] width 18 height 7
click at [541, 233] on input "Assign" at bounding box center [538, 235] width 5 height 5
checkbox input "true"
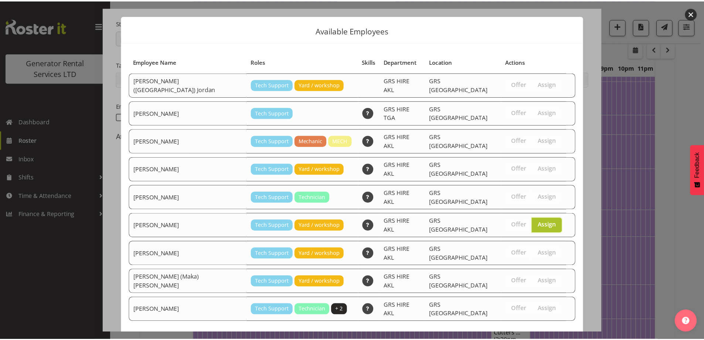
scroll to position [19, 0]
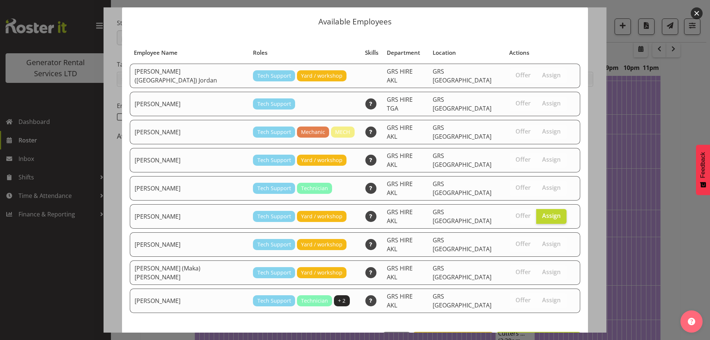
drag, startPoint x: 568, startPoint y: 324, endPoint x: 562, endPoint y: 315, distance: 11.3
click at [568, 324] on footer "Close View Unavailable Staff Assign Michael Marshall" at bounding box center [355, 341] width 466 height 35
click at [562, 335] on span "Assign Michael Marshall" at bounding box center [538, 339] width 75 height 9
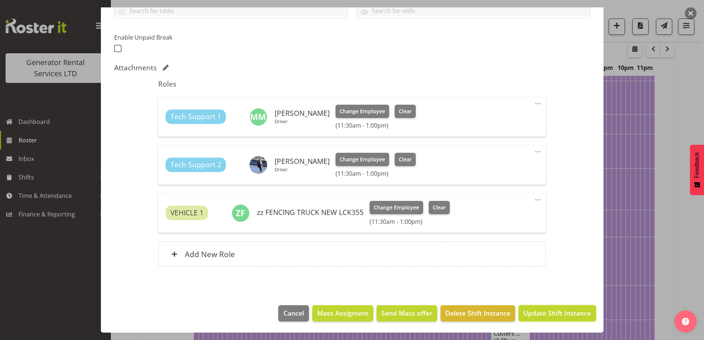
click at [582, 315] on span "Update Shift Instance" at bounding box center [557, 313] width 68 height 10
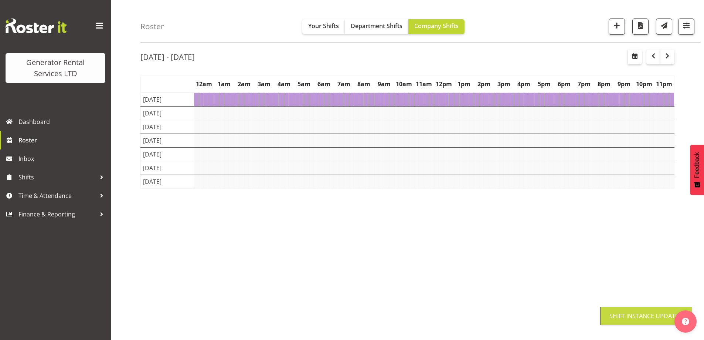
scroll to position [24, 0]
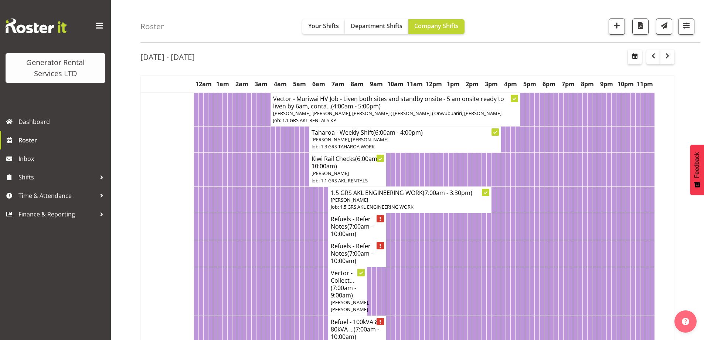
click at [319, 244] on td at bounding box center [321, 253] width 5 height 27
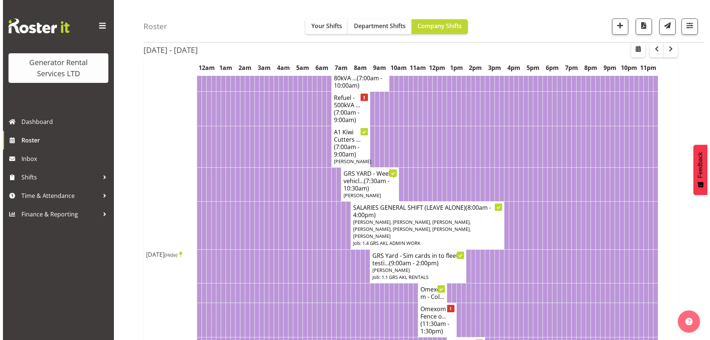
scroll to position [394, 0]
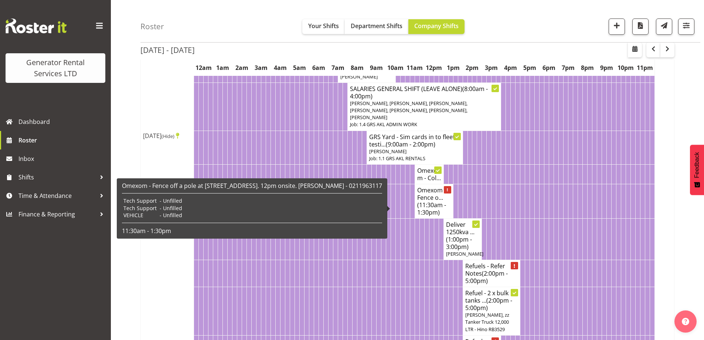
click at [423, 213] on span "(11:30am - 1:30pm)" at bounding box center [431, 209] width 29 height 16
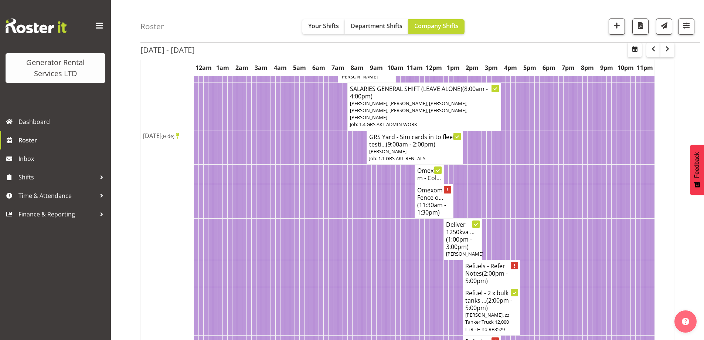
select select
select select "8"
select select "2025"
select select "11"
select select "30"
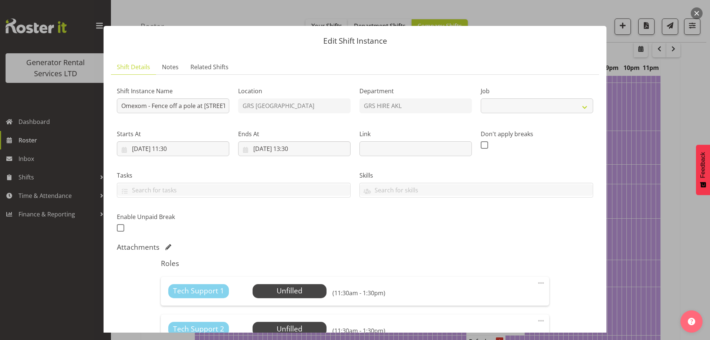
select select "9"
click at [200, 152] on input "22/09/2025, 11:30" at bounding box center [173, 148] width 112 height 15
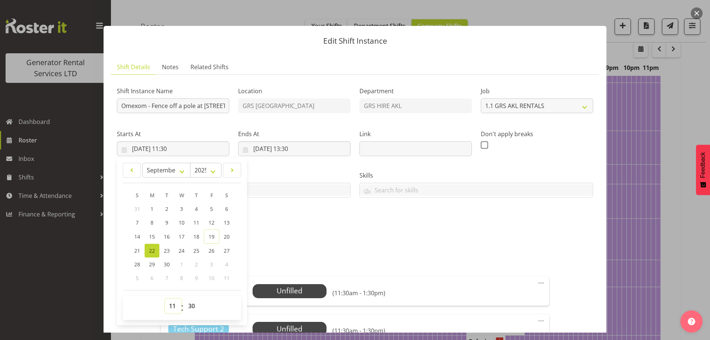
click at [169, 304] on select "00 01 02 03 04 05 06 07 08 09 10 11 12 13 14 15 16 17 18 19 20 21 22 23" at bounding box center [173, 305] width 17 height 15
click at [329, 220] on div "Shift Instance Name Omexom - Fence off a pole at 339 Hobsonville road, Hobsonvi…" at bounding box center [354, 157] width 485 height 162
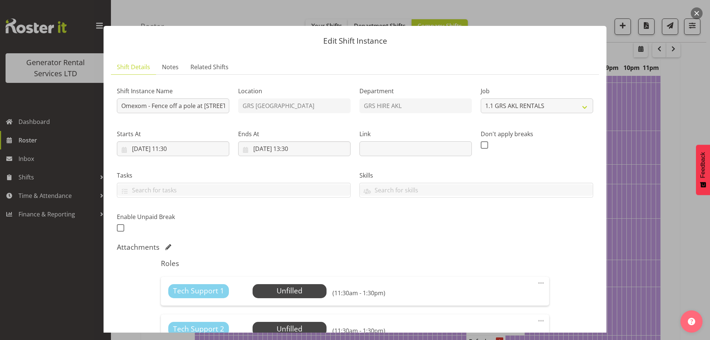
click at [640, 182] on div at bounding box center [355, 170] width 710 height 340
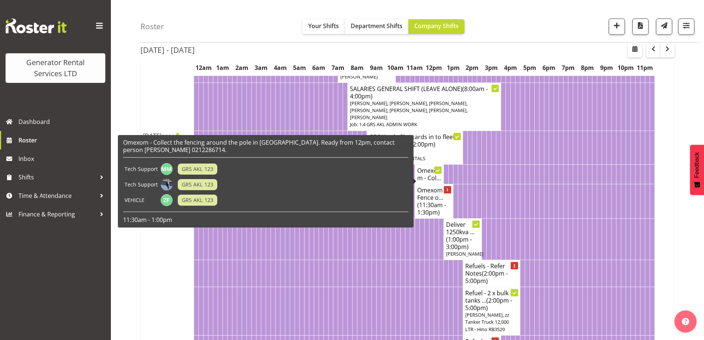
click at [408, 179] on div "Omexom - Collect the fencing around the pole in Titirangi. Ready from 12pm, con…" at bounding box center [265, 181] width 285 height 85
click at [421, 177] on h4 "Omexom - Col..." at bounding box center [429, 174] width 24 height 15
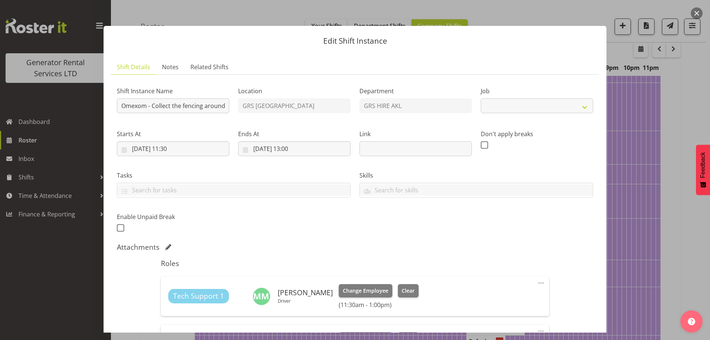
select select "7504"
click at [224, 150] on input "22/09/2025, 11:30" at bounding box center [173, 148] width 112 height 15
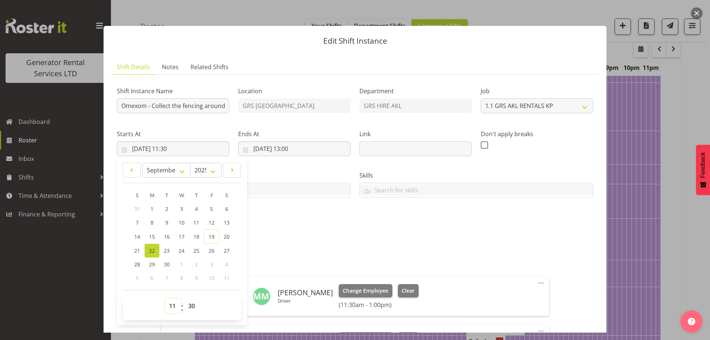
click at [174, 305] on select "00 01 02 03 04 05 06 07 08 09 10 11 12 13 14 15 16 17 18 19 20 21 22 23" at bounding box center [173, 305] width 17 height 15
select select "13"
click at [165, 298] on select "00 01 02 03 04 05 06 07 08 09 10 11 12 13 14 15 16 17 18 19 20 21 22 23" at bounding box center [173, 305] width 17 height 15
type input "22/09/2025, 13:30"
click at [310, 153] on input "22/09/2025, 13:00" at bounding box center [294, 148] width 112 height 15
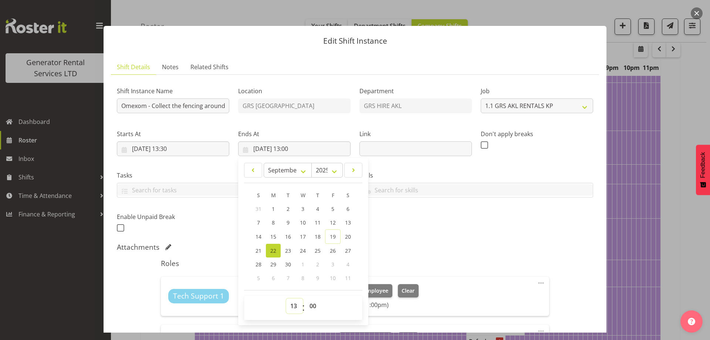
click at [291, 302] on select "00 01 02 03 04 05 06 07 08 09 10 11 12 13 14 15 16 17 18 19 20 21 22 23" at bounding box center [294, 305] width 17 height 15
select select "14"
click at [286, 298] on select "00 01 02 03 04 05 06 07 08 09 10 11 12 13 14 15 16 17 18 19 20 21 22 23" at bounding box center [294, 305] width 17 height 15
type input "22/09/2025, 14:00"
drag, startPoint x: 316, startPoint y: 304, endPoint x: 318, endPoint y: 299, distance: 4.2
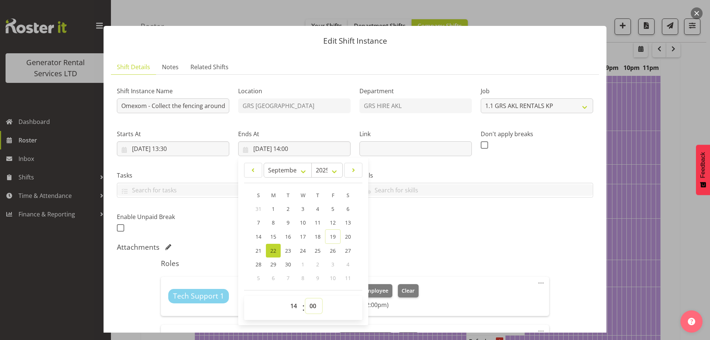
click at [316, 303] on select "00 01 02 03 04 05 06 07 08 09 10 11 12 13 14 15 16 17 18 19 20 21 22 23 24 25 2…" at bounding box center [313, 305] width 17 height 15
select select "30"
click at [305, 298] on select "00 01 02 03 04 05 06 07 08 09 10 11 12 13 14 15 16 17 18 19 20 21 22 23 24 25 2…" at bounding box center [313, 305] width 17 height 15
type input "22/09/2025, 14:30"
click at [435, 216] on div "Shift Instance Name Omexom - Collect the fencing around the pole in Titirangi. …" at bounding box center [354, 157] width 485 height 162
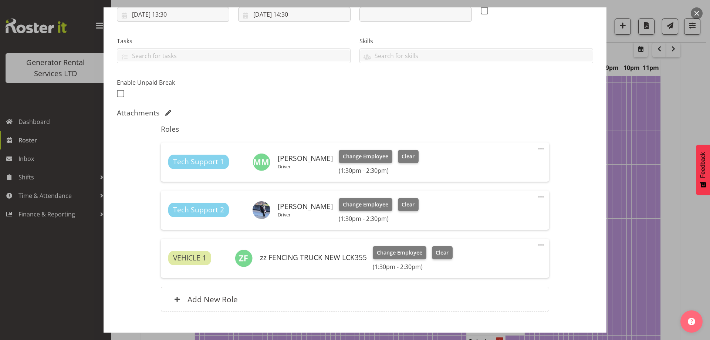
scroll to position [179, 0]
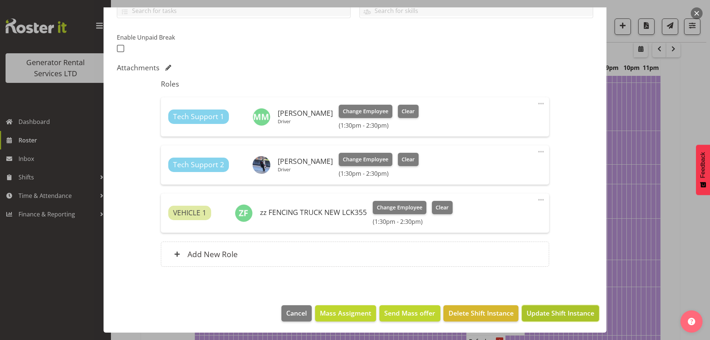
click at [569, 310] on span "Update Shift Instance" at bounding box center [560, 313] width 68 height 10
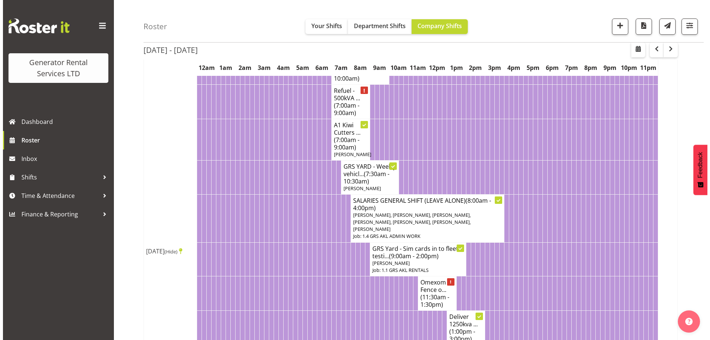
scroll to position [357, 0]
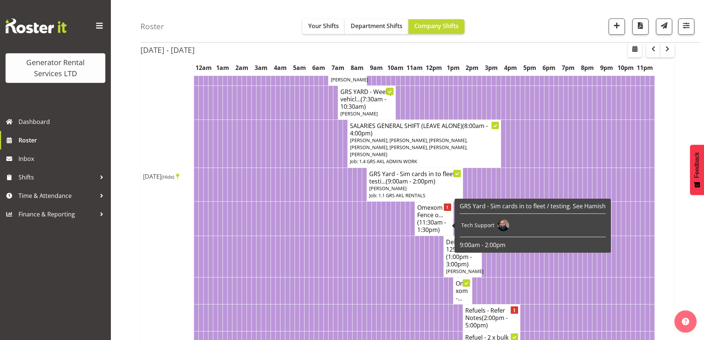
click at [431, 219] on h4 "Omexom - Fence o... (11:30am - 1:30pm)" at bounding box center [434, 219] width 34 height 30
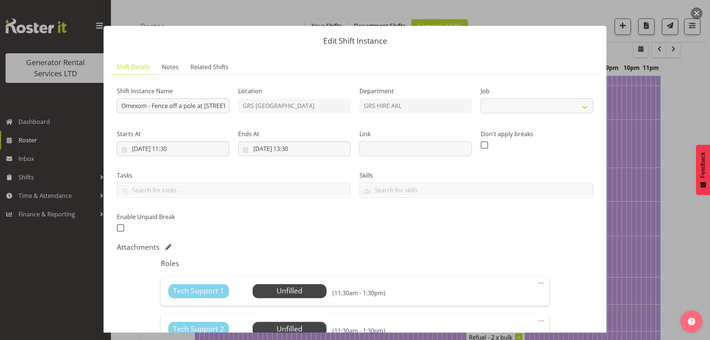
select select "9"
click at [263, 278] on div "Tech Support 1 Unfilled Select Employee (11:30am - 1:30pm) Edit Cover Role Dele…" at bounding box center [355, 291] width 388 height 29
click at [264, 285] on span "Select Employee" at bounding box center [290, 291] width 74 height 14
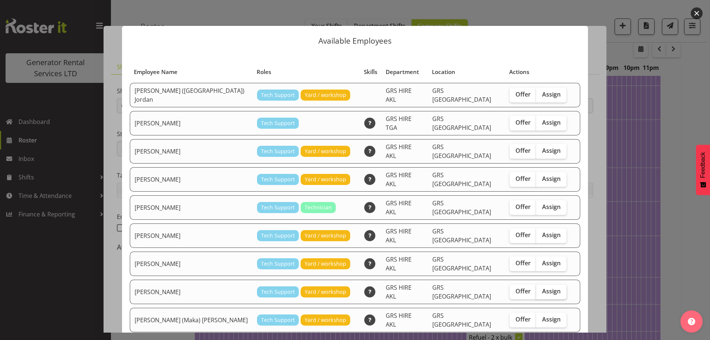
click at [536, 284] on label "Assign" at bounding box center [551, 291] width 30 height 15
click at [536, 289] on input "Assign" at bounding box center [538, 291] width 5 height 5
checkbox input "true"
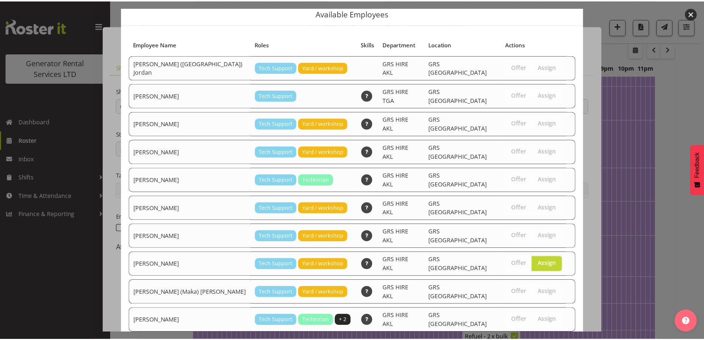
scroll to position [44, 0]
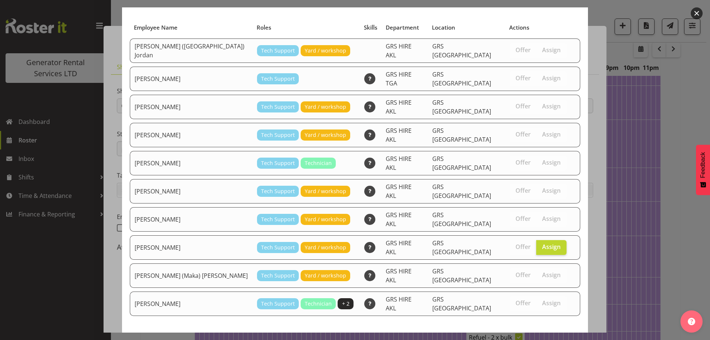
click at [535, 335] on button "Assign Sam Carter" at bounding box center [538, 343] width 84 height 16
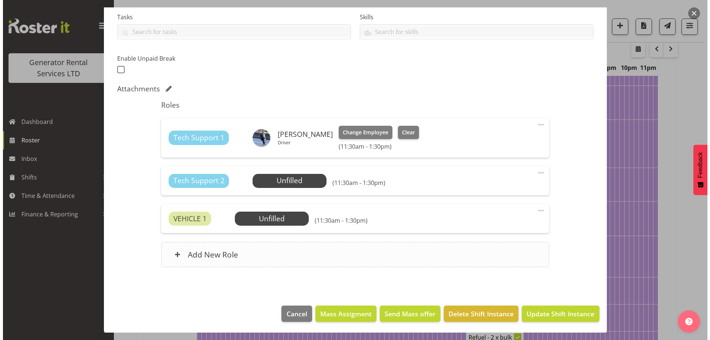
scroll to position [159, 0]
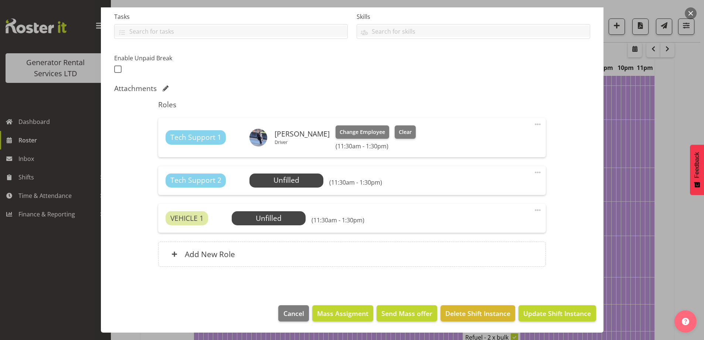
click at [291, 167] on div "Tech Support 2 Unfilled Select Employee (11:30am - 1:30pm) Edit Cover Role Dele…" at bounding box center [352, 180] width 388 height 29
click at [288, 180] on span "Select Employee" at bounding box center [286, 180] width 55 height 11
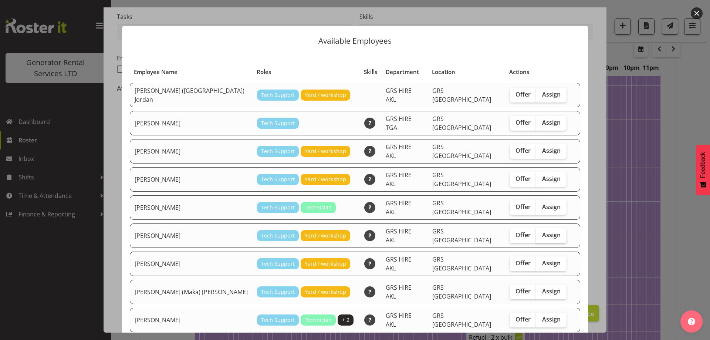
click at [540, 228] on label "Assign" at bounding box center [551, 235] width 30 height 15
click at [540, 233] on input "Assign" at bounding box center [538, 235] width 5 height 5
checkbox input "true"
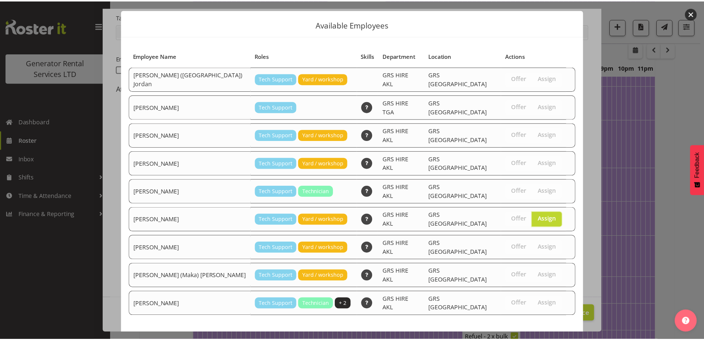
scroll to position [19, 0]
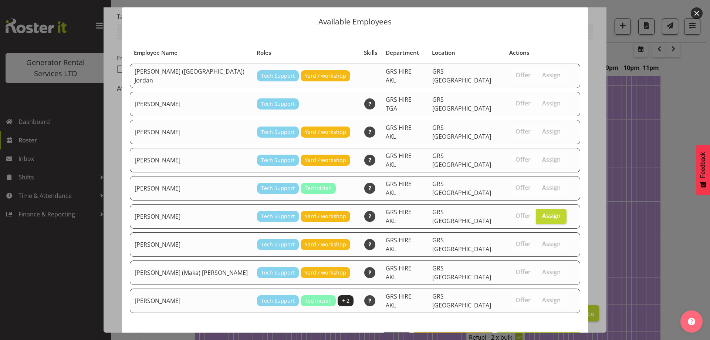
click at [549, 324] on footer "Close View Unavailable Staff Assign Michael Marshall" at bounding box center [355, 341] width 466 height 35
click at [548, 332] on button "Assign Michael Marshall" at bounding box center [538, 340] width 84 height 16
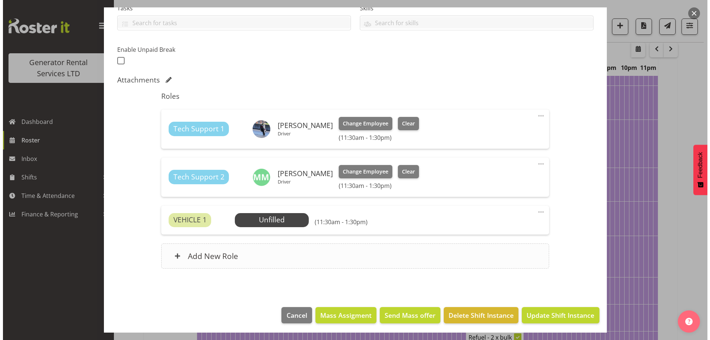
scroll to position [169, 0]
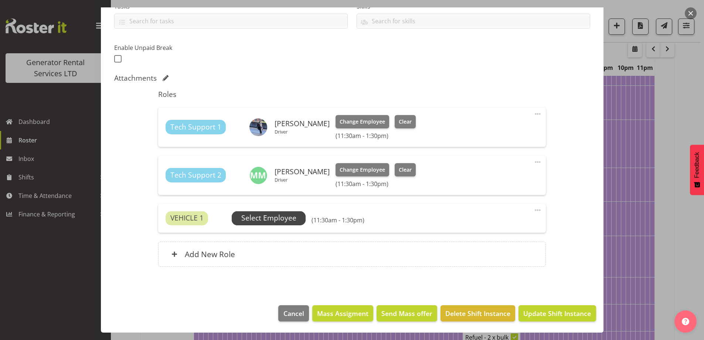
click at [286, 220] on span "Select Employee" at bounding box center [268, 218] width 55 height 11
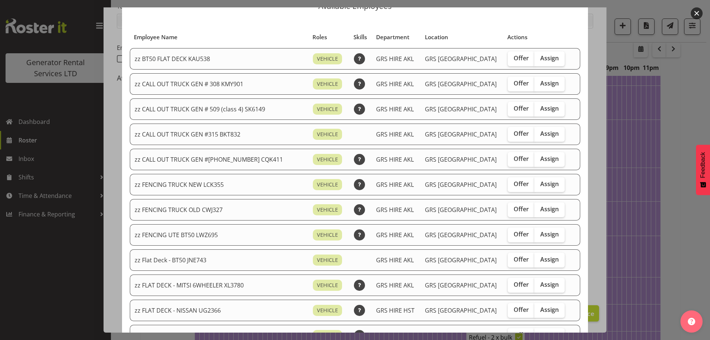
scroll to position [74, 0]
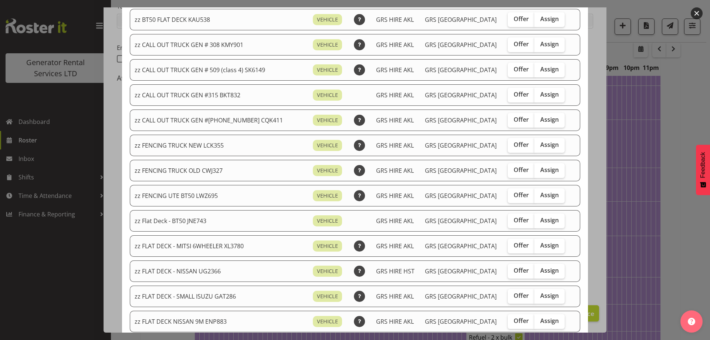
drag, startPoint x: 538, startPoint y: 146, endPoint x: 538, endPoint y: 157, distance: 11.1
click at [540, 146] on span "Assign" at bounding box center [549, 144] width 18 height 7
click at [538, 146] on input "Assign" at bounding box center [536, 144] width 5 height 5
checkbox input "true"
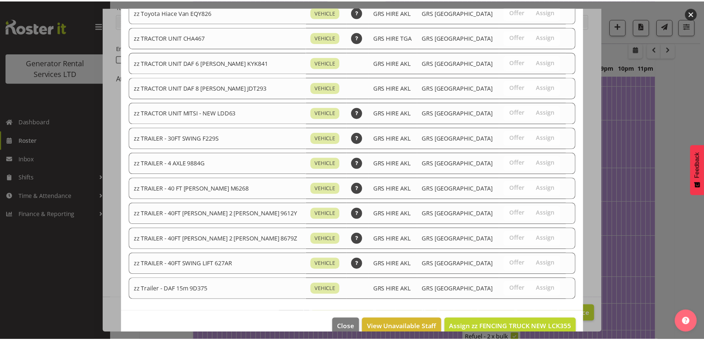
scroll to position [924, 0]
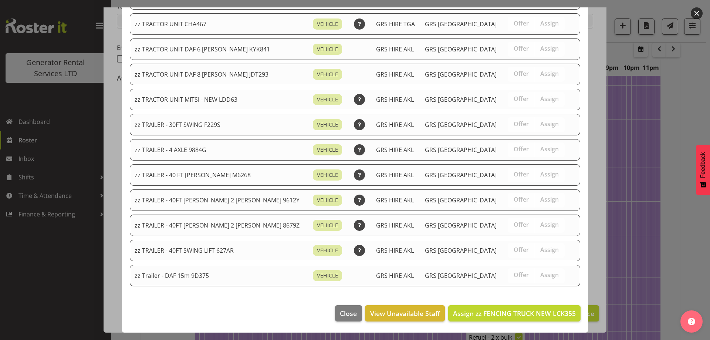
click at [512, 322] on footer "Close View Unavailable Staff Assign zz FENCING TRUCK NEW LCK355" at bounding box center [355, 315] width 466 height 35
click at [512, 318] on span "Assign zz FENCING TRUCK NEW LCK355" at bounding box center [514, 313] width 123 height 10
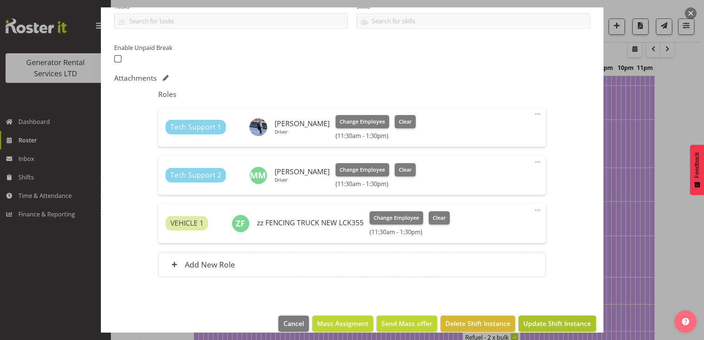
click at [561, 323] on span "Update Shift Instance" at bounding box center [557, 323] width 68 height 10
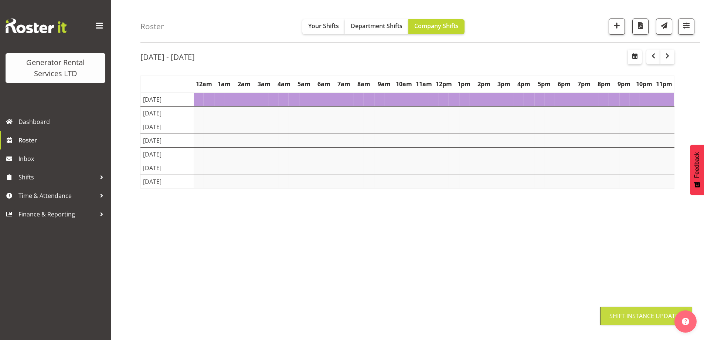
scroll to position [24, 0]
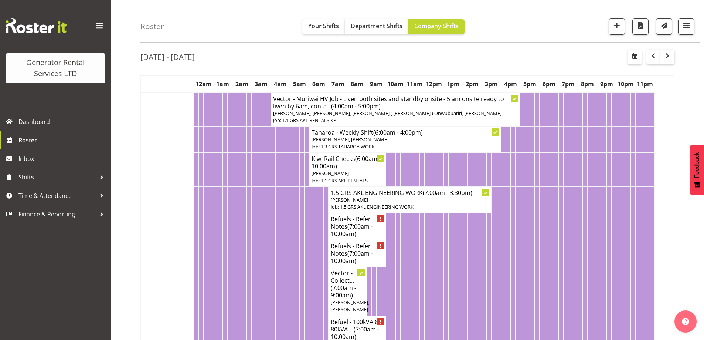
click at [270, 233] on td at bounding box center [268, 226] width 5 height 27
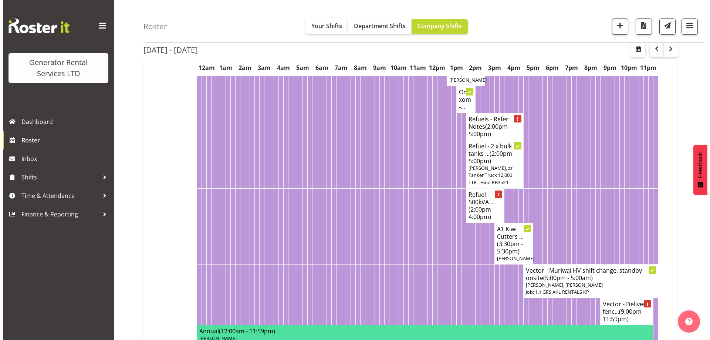
scroll to position [653, 0]
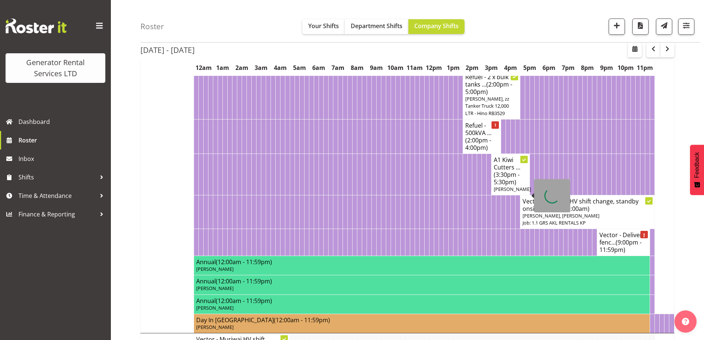
click at [501, 186] on span "(3:30pm - 5:30pm)" at bounding box center [507, 178] width 26 height 16
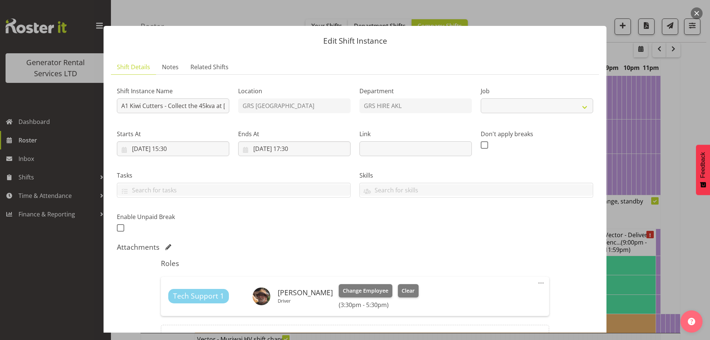
select select "9"
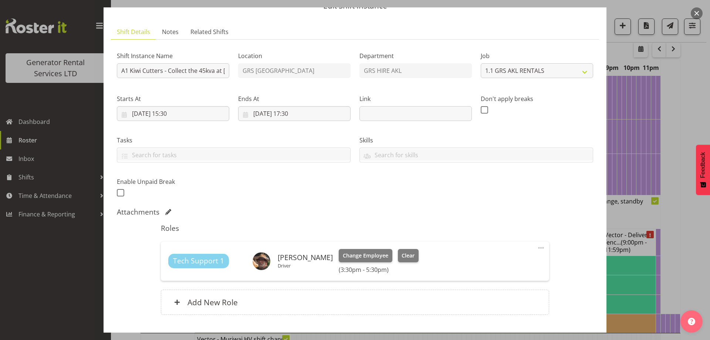
scroll to position [74, 0]
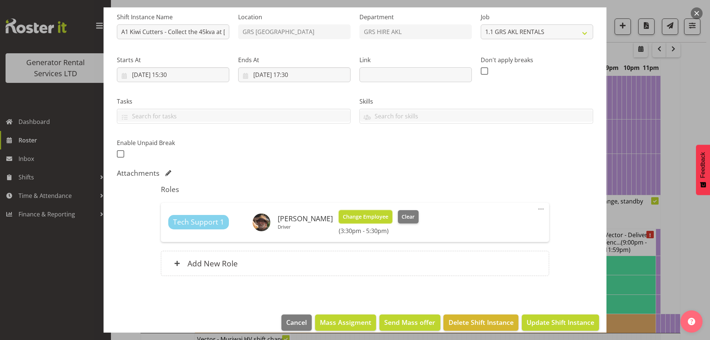
click at [360, 213] on span "Change Employee" at bounding box center [365, 217] width 45 height 8
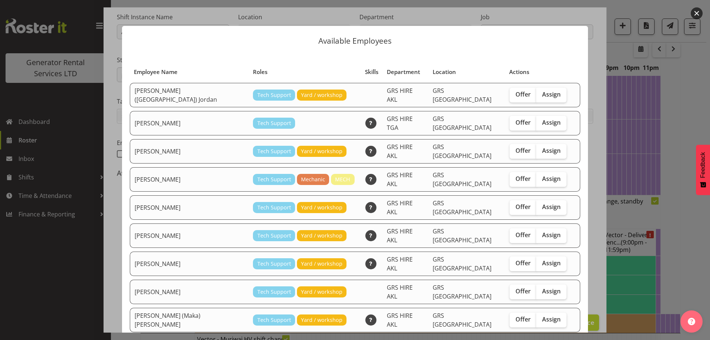
drag, startPoint x: 314, startPoint y: 268, endPoint x: 344, endPoint y: 268, distance: 29.9
click at [329, 279] on tr "Sean Moitra Tech Support Yard / workshop GRS HIRE AKL GRS Auckland Offer Assign" at bounding box center [355, 291] width 450 height 24
click at [210, 257] on table "Employee Name Roles Skills Department Location Actions Brendan (Paris) Jordan T…" at bounding box center [354, 212] width 451 height 303
click at [542, 287] on span "Assign" at bounding box center [551, 290] width 18 height 7
click at [536, 289] on input "Assign" at bounding box center [538, 291] width 5 height 5
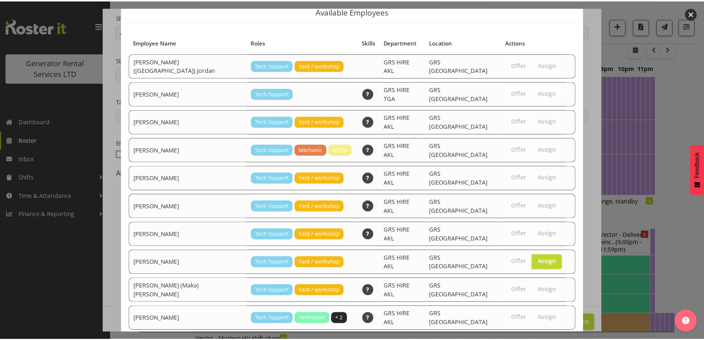
scroll to position [44, 0]
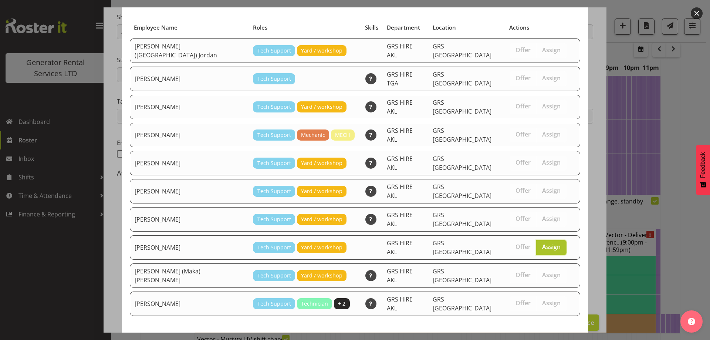
click at [542, 243] on span "Assign" at bounding box center [551, 246] width 18 height 7
click at [536, 244] on input "Assign" at bounding box center [538, 246] width 5 height 5
checkbox input "false"
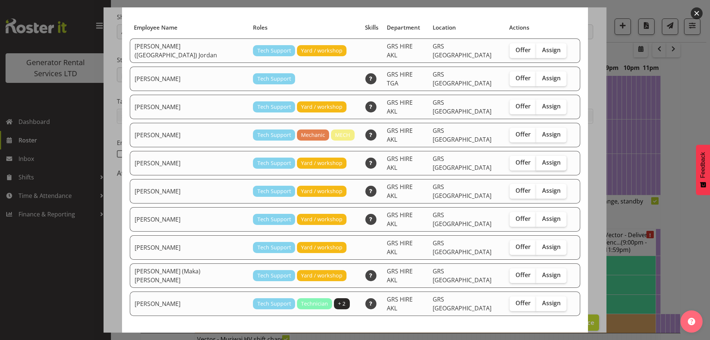
click at [542, 159] on span "Assign" at bounding box center [551, 162] width 18 height 7
click at [536, 160] on input "Assign" at bounding box center [538, 162] width 5 height 5
checkbox input "true"
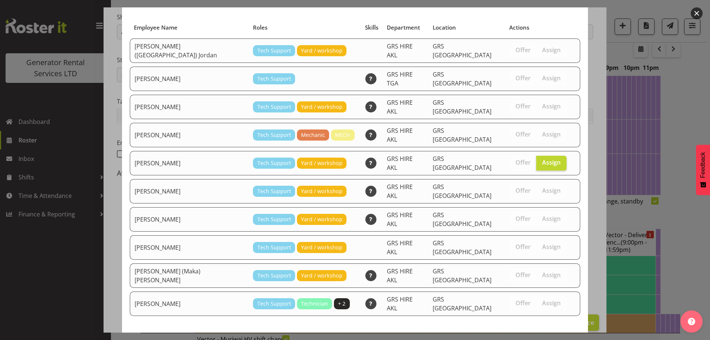
click at [537, 338] on span "Assign Michael Marshall" at bounding box center [538, 342] width 75 height 9
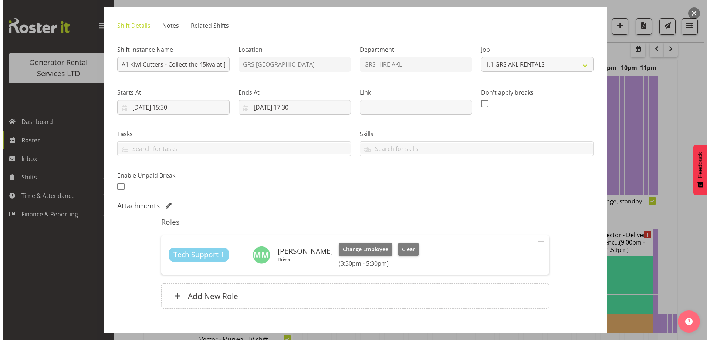
scroll to position [83, 0]
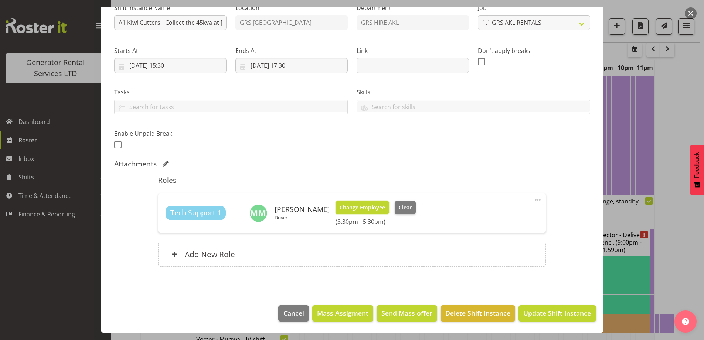
click at [370, 210] on span "Change Employee" at bounding box center [362, 207] width 45 height 8
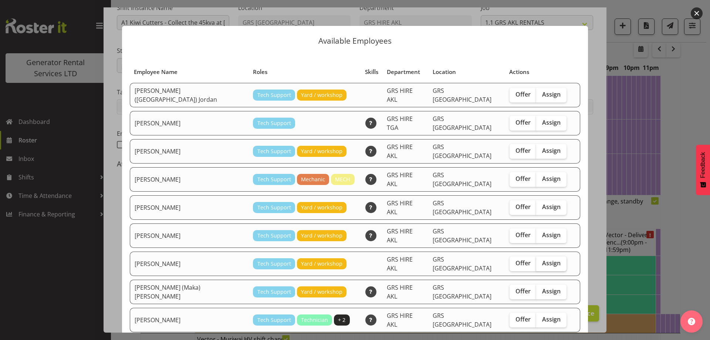
click at [542, 259] on span "Assign" at bounding box center [551, 262] width 18 height 7
click at [536, 261] on input "Assign" at bounding box center [538, 263] width 5 height 5
checkbox input "true"
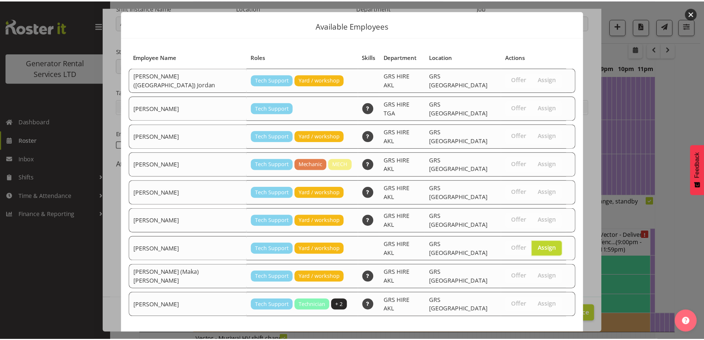
scroll to position [19, 0]
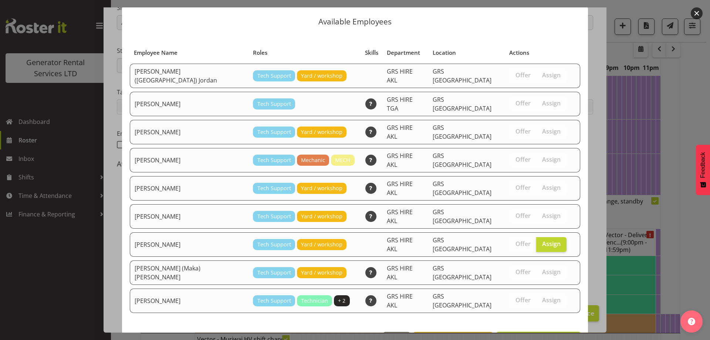
click at [542, 335] on span "Assign Sean Moitra" at bounding box center [538, 339] width 75 height 9
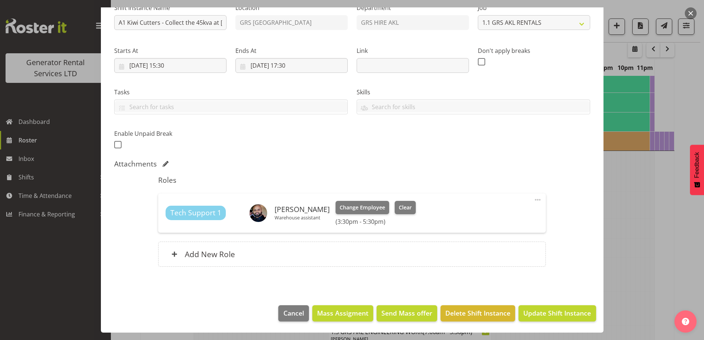
scroll to position [837, 0]
click at [561, 318] on span "Update Shift Instance" at bounding box center [557, 313] width 68 height 10
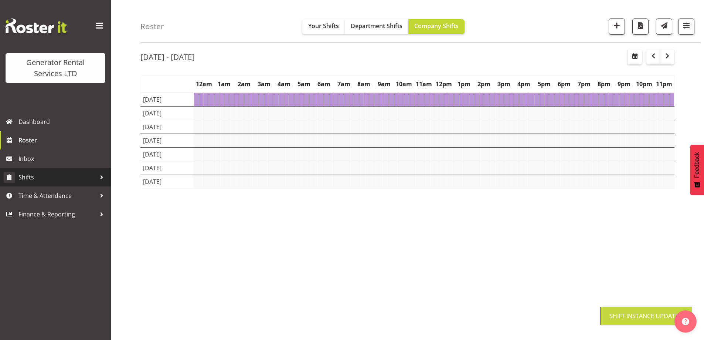
scroll to position [24, 0]
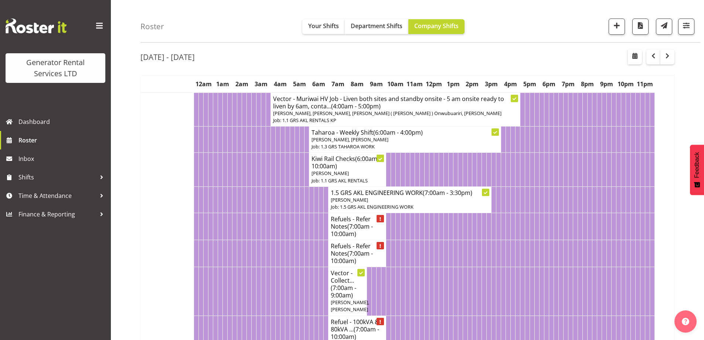
click at [251, 227] on td at bounding box center [249, 226] width 5 height 27
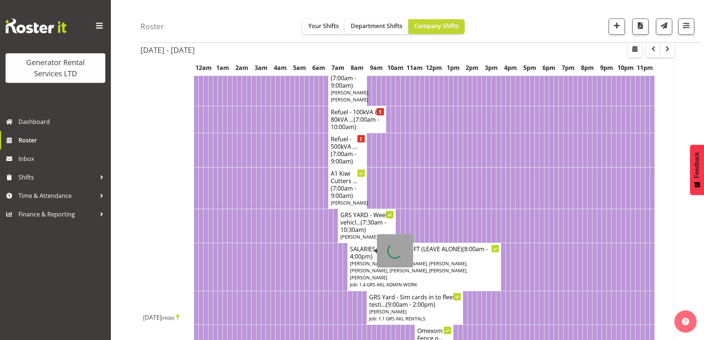
scroll to position [209, 0]
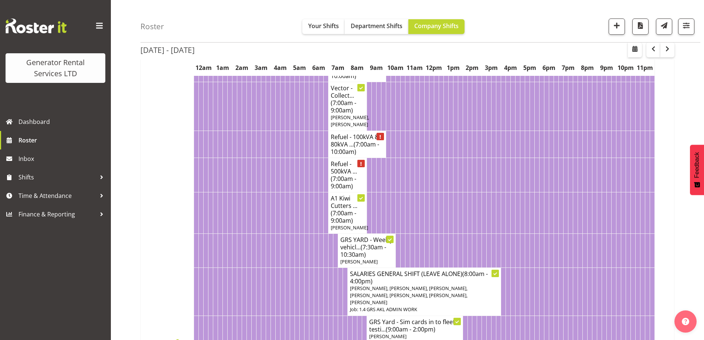
click at [248, 206] on td at bounding box center [249, 212] width 5 height 41
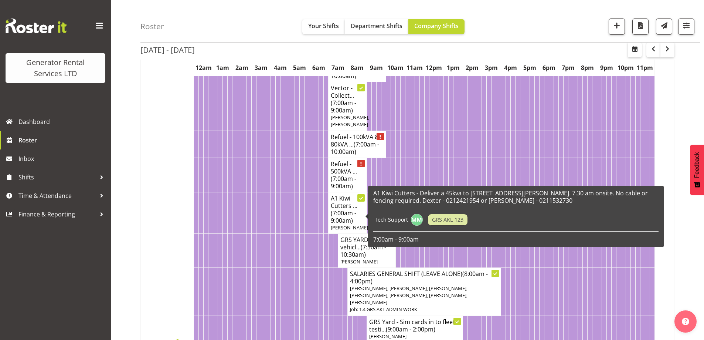
click at [308, 204] on td at bounding box center [307, 212] width 5 height 41
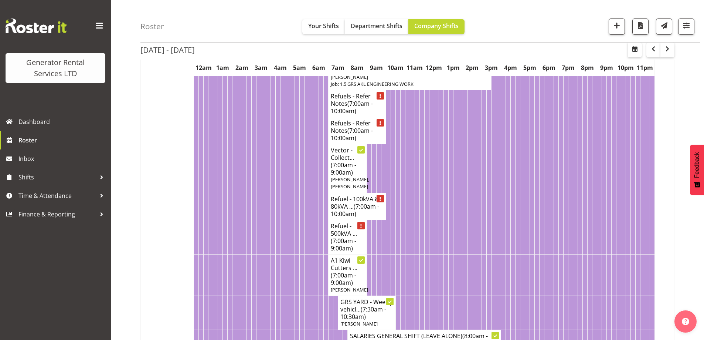
scroll to position [135, 0]
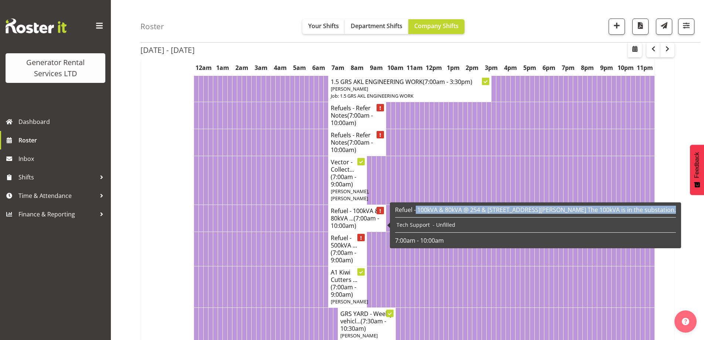
drag, startPoint x: 416, startPoint y: 210, endPoint x: 417, endPoint y: 215, distance: 5.4
click at [417, 215] on div "Refuel - 100kVA & 80kVA @ 254 & 233 Horseshoe Bush Rd, Dairy Flat. The 100kVA i…" at bounding box center [535, 225] width 281 height 38
copy h6 "100kVA & 80kVA @ 254 & 233 Horseshoe Bush Rd, Dairy Flat. The 100kVA is in the …"
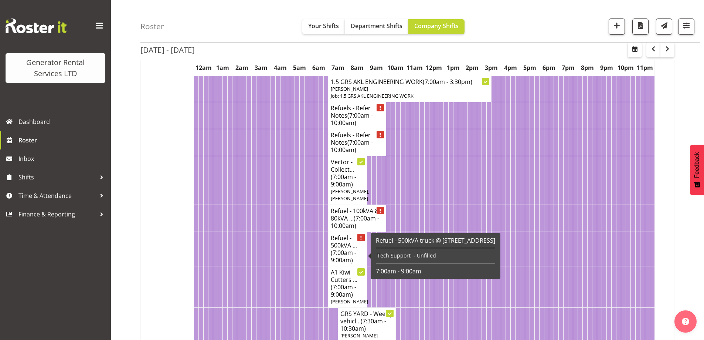
click at [396, 239] on h6 "Refuel - 500kVA truck @ 35 Glenveagh Park Dr, Weymouth" at bounding box center [435, 240] width 119 height 7
drag, startPoint x: 398, startPoint y: 240, endPoint x: 399, endPoint y: 249, distance: 9.3
click at [399, 249] on div "Refuel - 500kVA truck @ 35 Glenveagh Park Dr, Weymouth Tech Support - Unfilled …" at bounding box center [435, 256] width 119 height 38
copy div "500kVA truck @ 35 Glenveagh Park Dr, Weymouth"
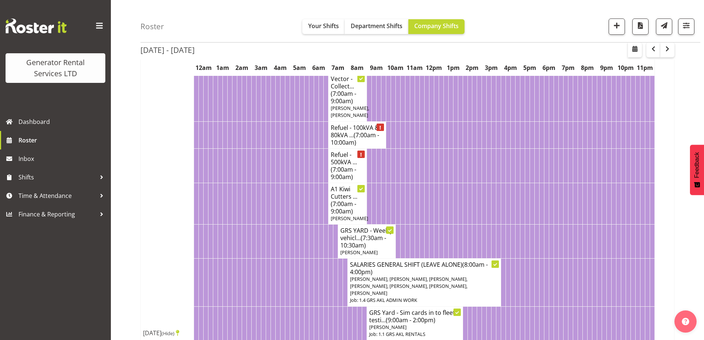
scroll to position [246, 0]
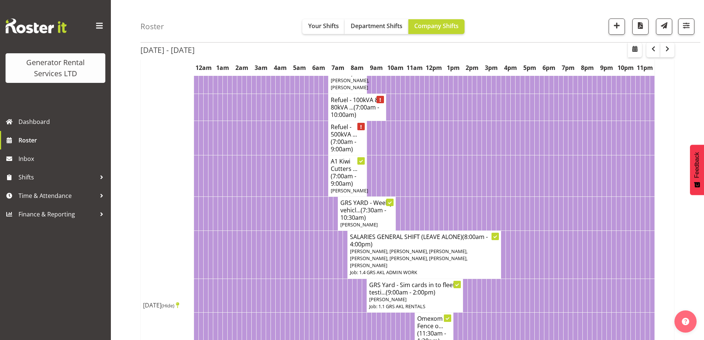
click at [304, 250] on td at bounding box center [302, 254] width 5 height 48
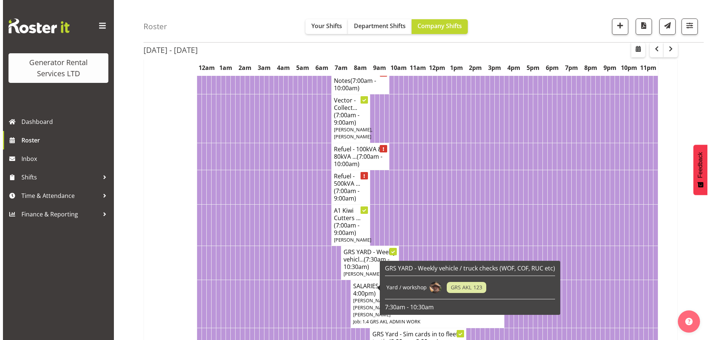
scroll to position [172, 0]
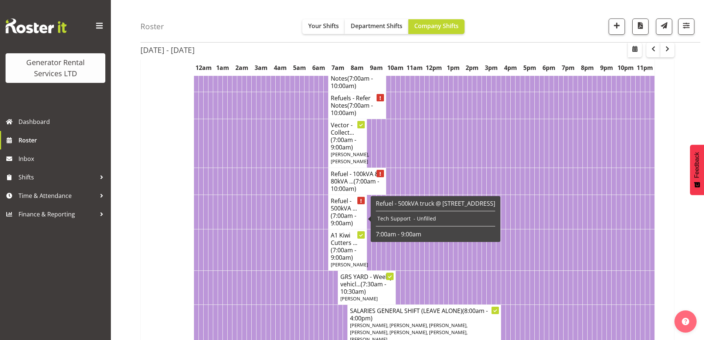
click at [344, 220] on span "(7:00am - 9:00am)" at bounding box center [344, 219] width 26 height 16
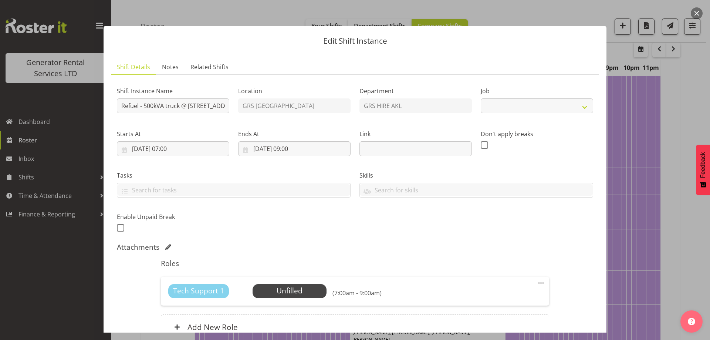
select select "7504"
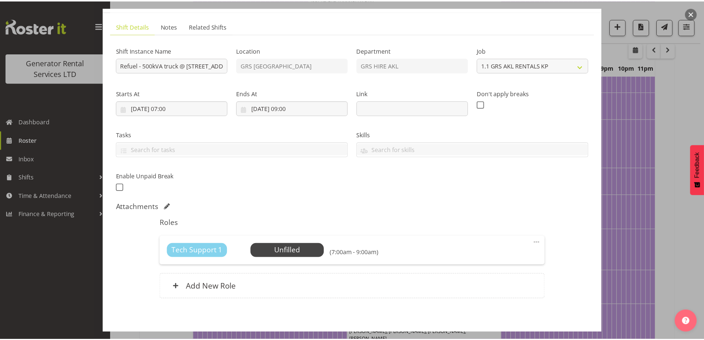
scroll to position [73, 0]
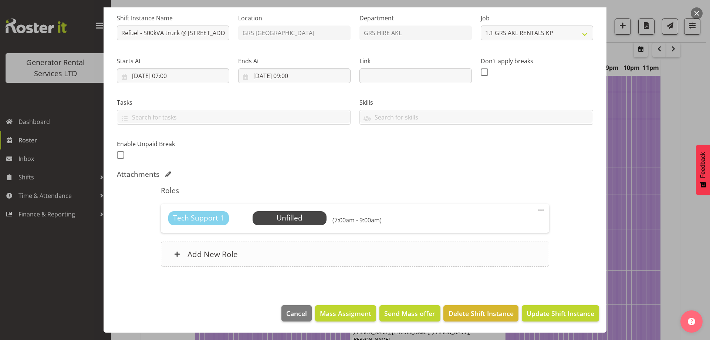
click at [296, 247] on div "Add New Role" at bounding box center [355, 253] width 388 height 25
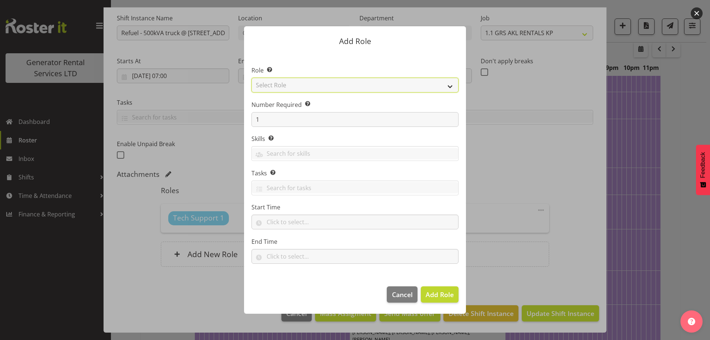
click at [291, 86] on select "Select Role Account Manager Electrician Engineering GM HSEQ manager MECH Mechan…" at bounding box center [354, 85] width 207 height 15
select select "24"
click at [251, 78] on select "Select Role Account Manager Electrician Engineering GM HSEQ manager MECH Mechan…" at bounding box center [354, 85] width 207 height 15
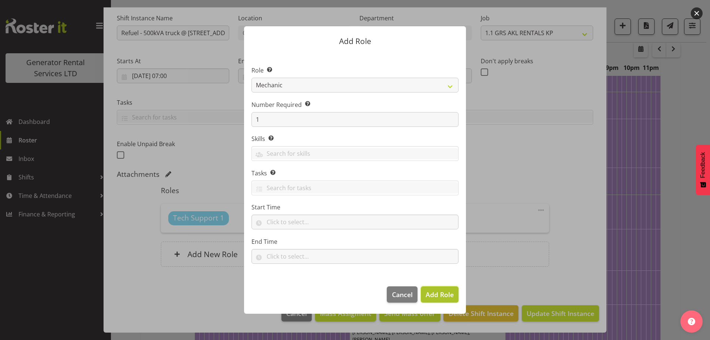
click at [440, 291] on span "Add Role" at bounding box center [440, 294] width 28 height 9
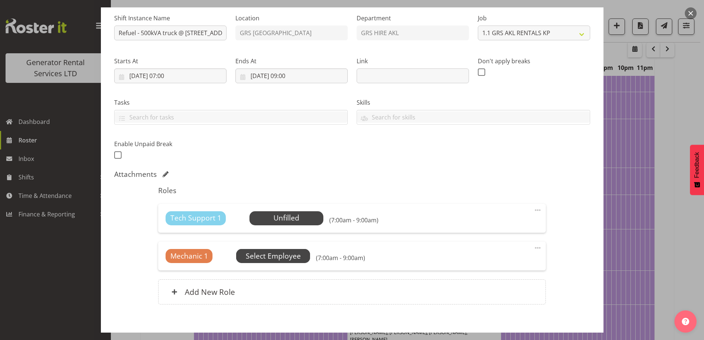
click at [265, 254] on span "Select Employee" at bounding box center [273, 256] width 55 height 11
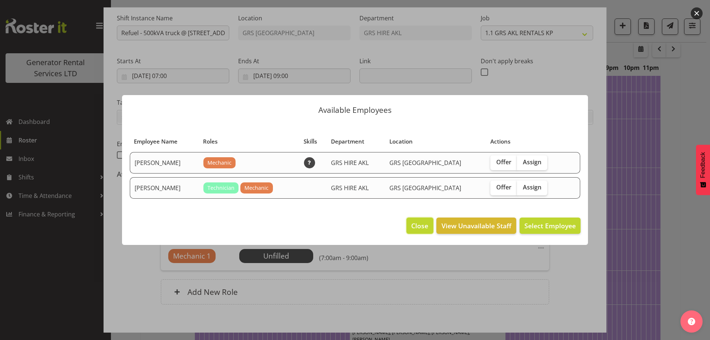
click at [419, 224] on span "Close" at bounding box center [419, 226] width 17 height 10
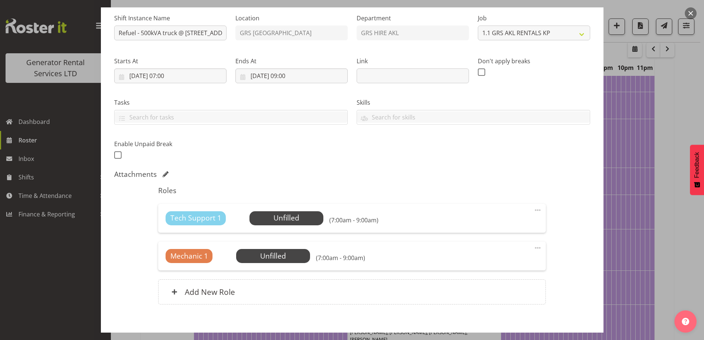
click at [533, 210] on span at bounding box center [537, 210] width 9 height 9
click at [495, 252] on link "Delete" at bounding box center [506, 252] width 71 height 13
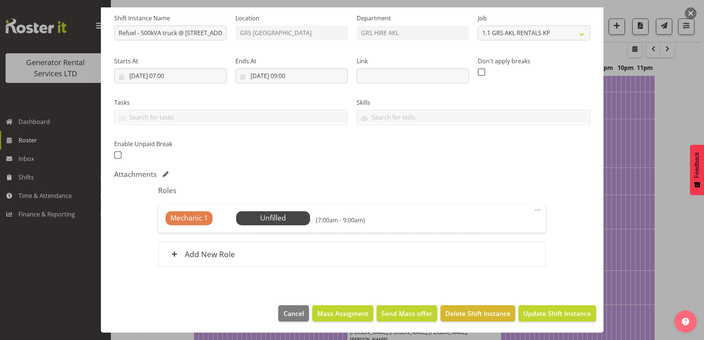
click at [196, 67] on div "Starts At 22/09/2025, 07:00 January February March April May June July August S…" at bounding box center [170, 70] width 112 height 27
click at [201, 79] on input "22/09/2025, 07:00" at bounding box center [170, 75] width 112 height 15
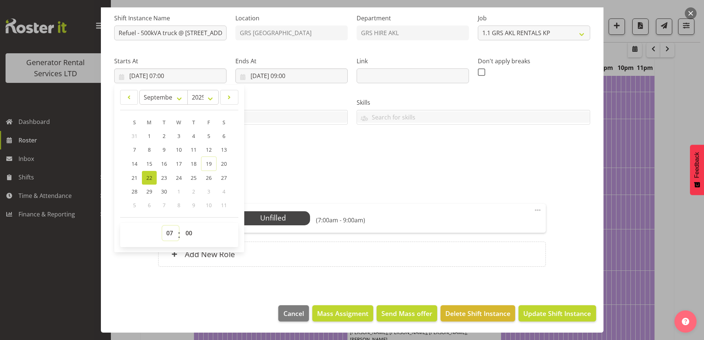
click at [170, 233] on select "00 01 02 03 04 05 06 07 08 09 10 11 12 13 14 15 16 17 18 19 20 21 22 23" at bounding box center [170, 233] width 17 height 15
select select "6"
click at [162, 226] on select "00 01 02 03 04 05 06 07 08 09 10 11 12 13 14 15 16 17 18 19 20 21 22 23" at bounding box center [170, 233] width 17 height 15
type input "22/09/2025, 06:00"
click at [322, 72] on input "22/09/2025, 09:00" at bounding box center [291, 75] width 112 height 15
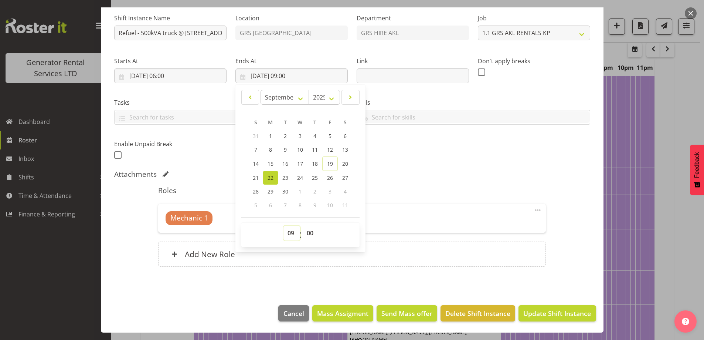
click at [294, 232] on select "00 01 02 03 04 05 06 07 08 09 10 11 12 13 14 15 16 17 18 19 20 21 22 23" at bounding box center [292, 233] width 17 height 15
select select "7"
click at [284, 226] on select "00 01 02 03 04 05 06 07 08 09 10 11 12 13 14 15 16 17 18 19 20 21 22 23" at bounding box center [292, 233] width 17 height 15
type input "22/09/2025, 07:00"
click at [408, 151] on div "Shift Instance Name Refuel - 500kVA truck @ 35 Glenveagh Park Dr, Weymouth Loca…" at bounding box center [352, 84] width 485 height 162
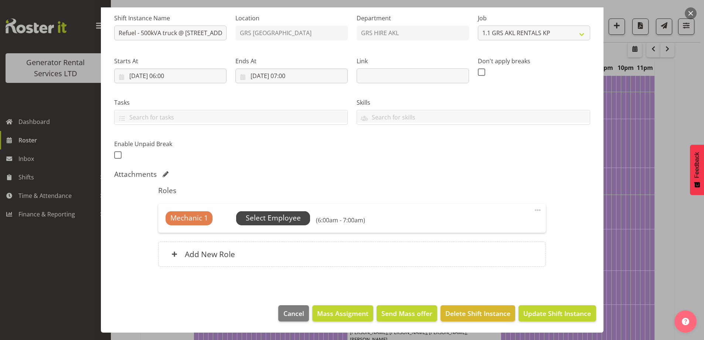
click at [296, 218] on span "Select Employee" at bounding box center [273, 218] width 55 height 11
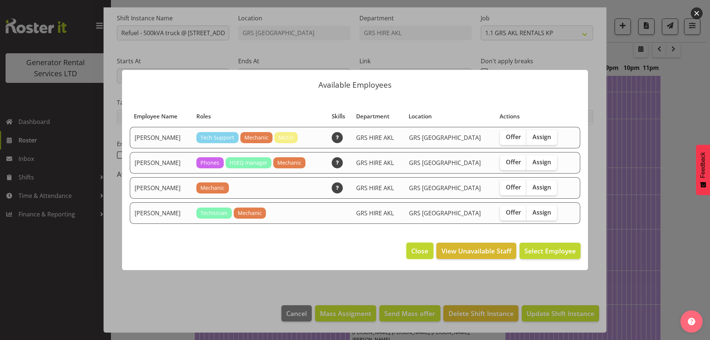
click at [420, 243] on button "Close" at bounding box center [419, 251] width 27 height 16
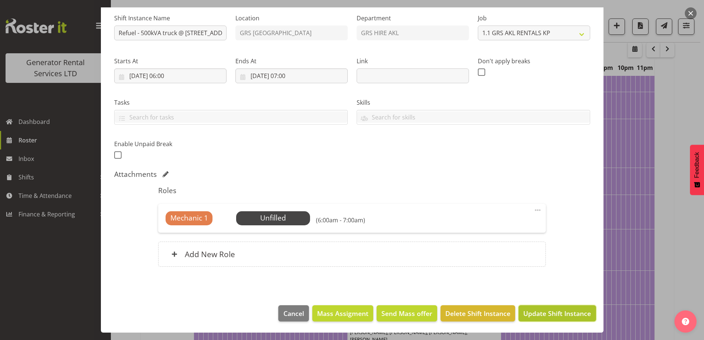
click at [541, 312] on span "Update Shift Instance" at bounding box center [557, 313] width 68 height 10
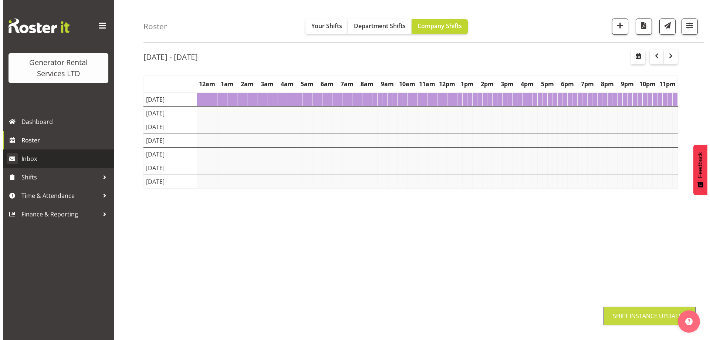
scroll to position [24, 0]
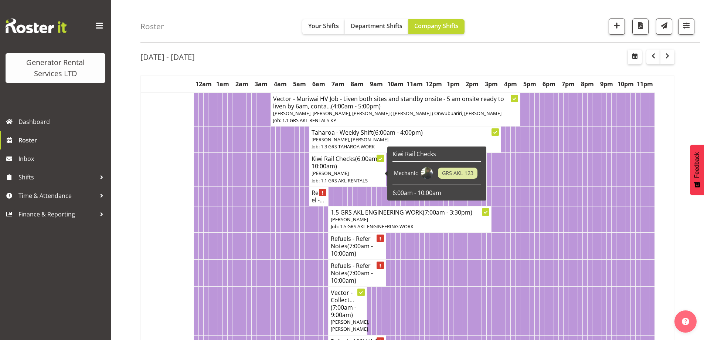
click at [326, 162] on span "(6:00am - 10:00am)" at bounding box center [346, 163] width 69 height 16
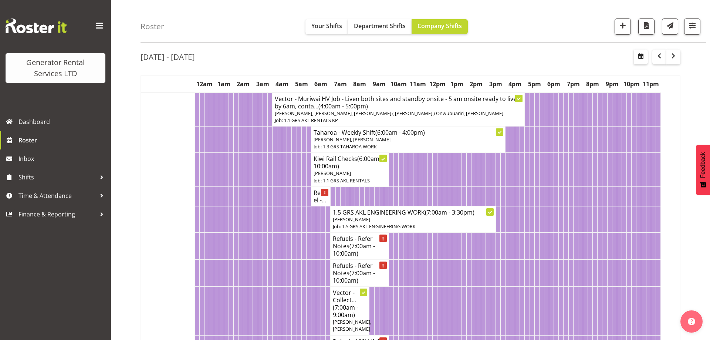
select select
select select "8"
select select "2025"
select select "6"
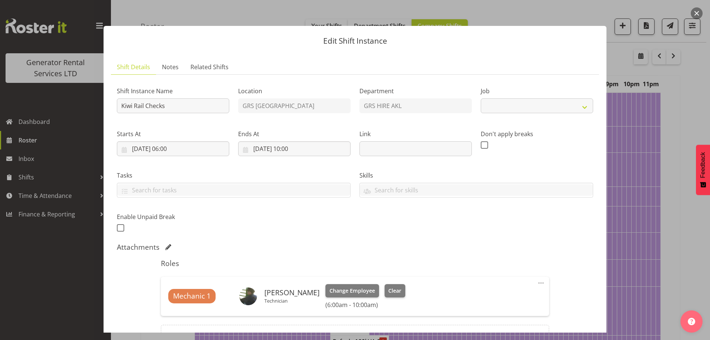
select select "9"
click at [196, 141] on input "22/09/2025, 06:00" at bounding box center [173, 148] width 112 height 15
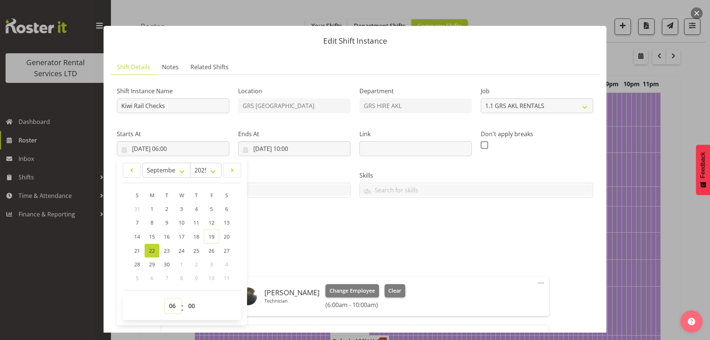
click at [173, 308] on select "00 01 02 03 04 05 06 07 08 09 10 11 12 13 14 15 16 17 18 19 20 21 22 23" at bounding box center [173, 305] width 17 height 15
select select "7"
click at [165, 298] on select "00 01 02 03 04 05 06 07 08 09 10 11 12 13 14 15 16 17 18 19 20 21 22 23" at bounding box center [173, 305] width 17 height 15
type input "22/09/2025, 07:00"
click at [416, 226] on div "Shift Instance Name Kiwi Rail Checks Location GRS Auckland Department GRS HIRE …" at bounding box center [354, 157] width 485 height 162
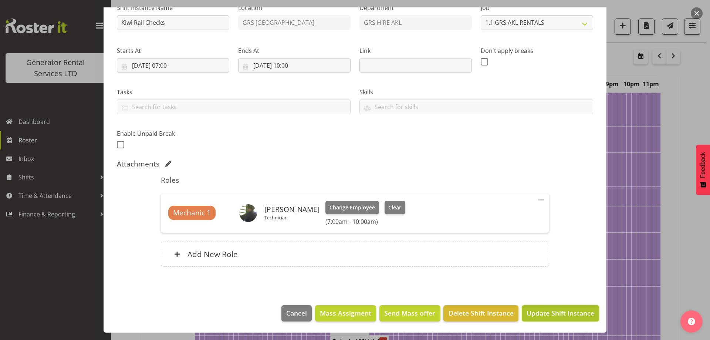
click at [548, 318] on span "Update Shift Instance" at bounding box center [560, 313] width 68 height 10
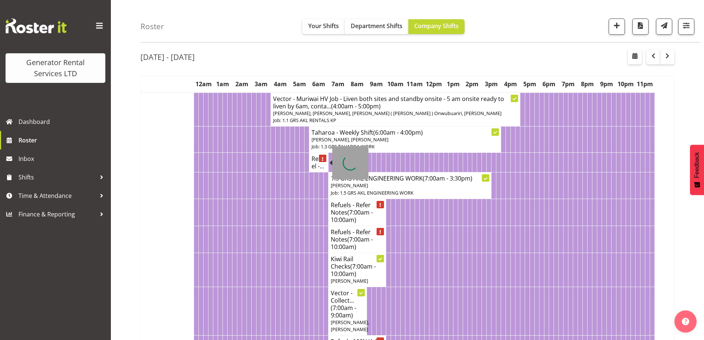
click at [322, 155] on div at bounding box center [322, 158] width 7 height 7
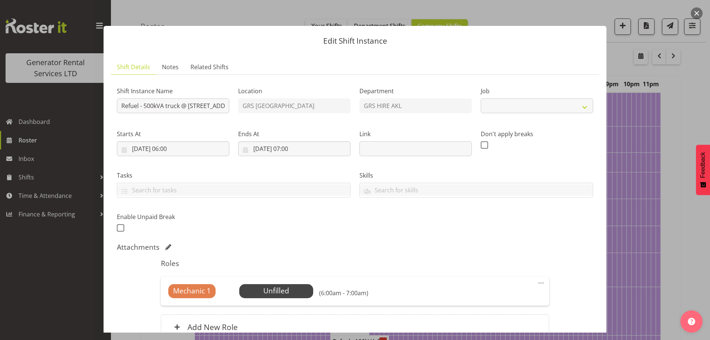
select select "7504"
click at [304, 293] on span "Select Employee" at bounding box center [276, 291] width 74 height 14
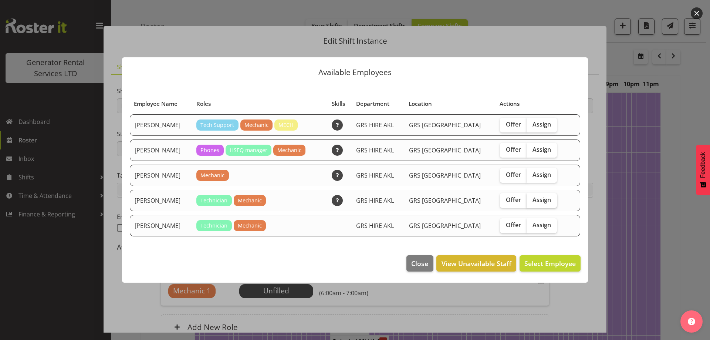
click at [534, 194] on label "Assign" at bounding box center [541, 200] width 30 height 15
click at [531, 197] on input "Assign" at bounding box center [528, 199] width 5 height 5
checkbox input "true"
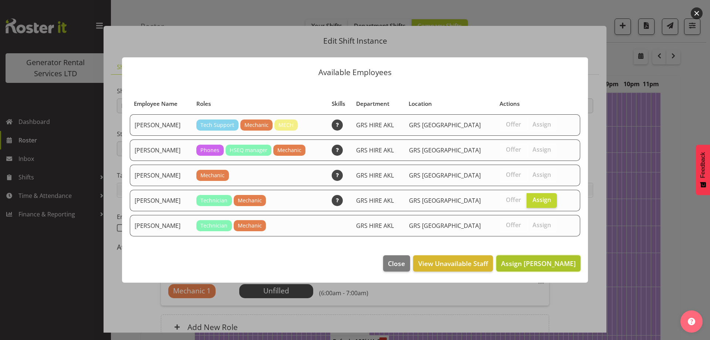
click at [535, 261] on span "Assign Lexi Browne" at bounding box center [538, 263] width 75 height 9
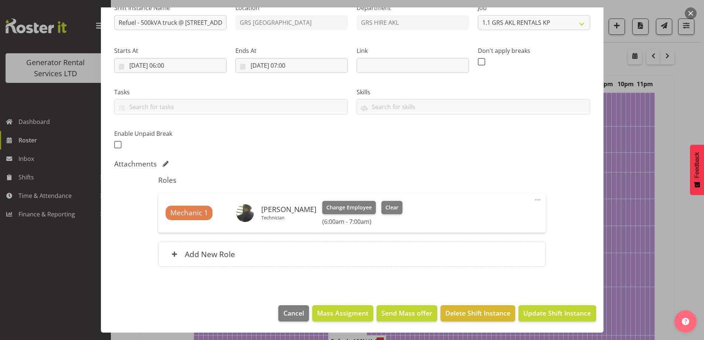
click at [531, 323] on footer "Cancel Mass Assigment Send Mass offer Delete Shift Instance Update Shift Instan…" at bounding box center [352, 315] width 503 height 35
click at [533, 315] on span "Update Shift Instance" at bounding box center [557, 313] width 68 height 10
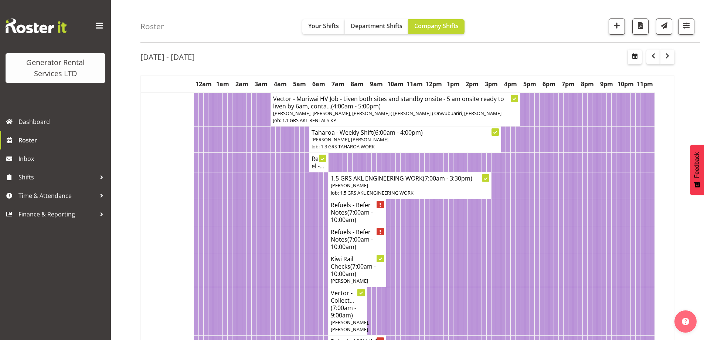
click at [318, 287] on td at bounding box center [316, 311] width 5 height 48
click at [273, 290] on td at bounding box center [273, 311] width 5 height 48
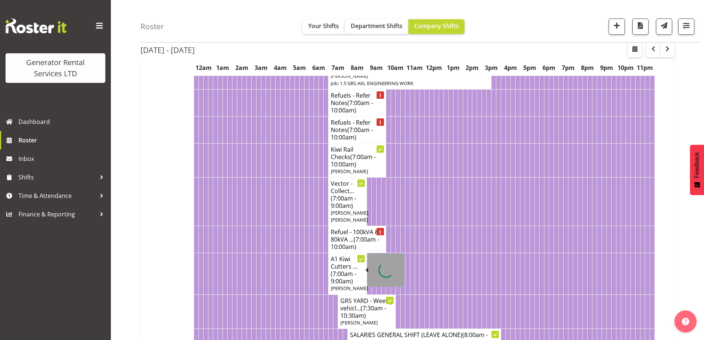
scroll to position [135, 0]
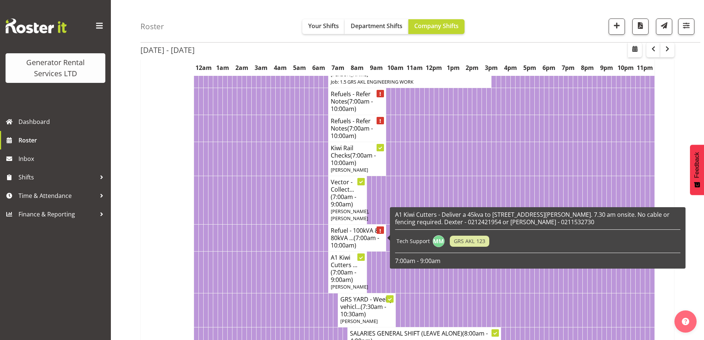
click at [342, 237] on h4 "Refuel - 100kVA & 80kVA ... (7:00am - 10:00am)" at bounding box center [357, 238] width 53 height 22
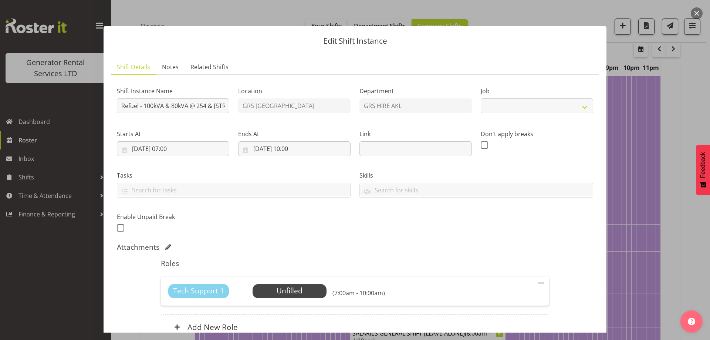
select select "7504"
click at [284, 287] on span "Select Employee" at bounding box center [289, 290] width 55 height 11
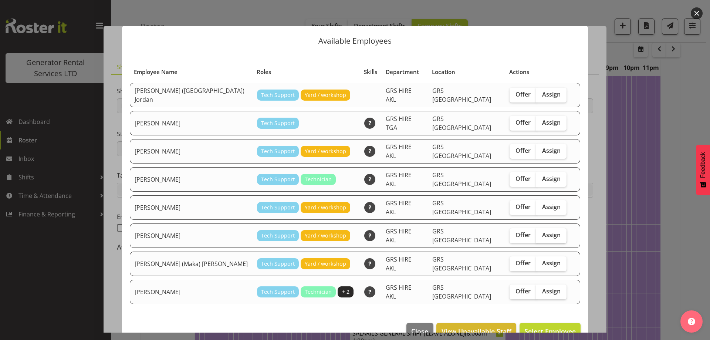
click at [542, 231] on span "Assign" at bounding box center [551, 234] width 18 height 7
click at [536, 233] on input "Assign" at bounding box center [538, 235] width 5 height 5
checkbox input "true"
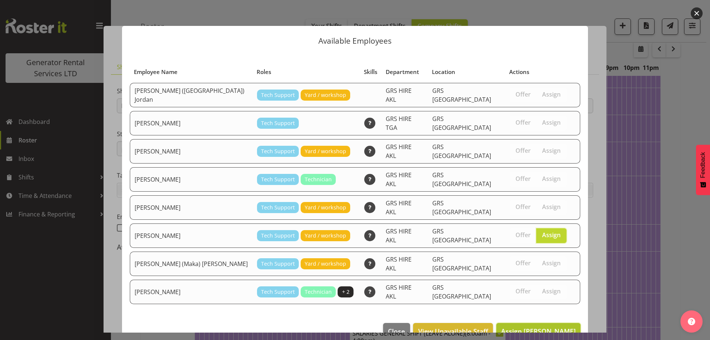
click at [538, 326] on span "Assign Sam Carter" at bounding box center [538, 330] width 75 height 9
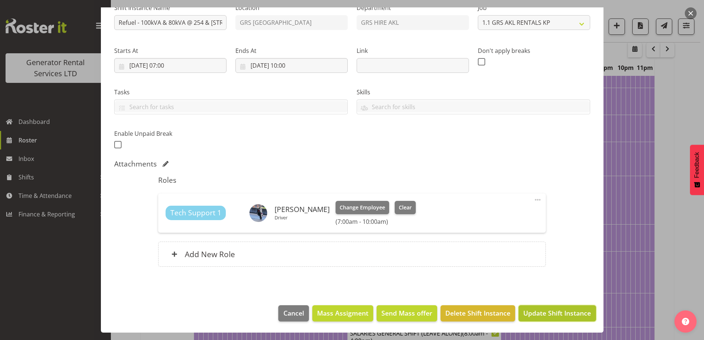
click at [572, 312] on span "Update Shift Instance" at bounding box center [557, 313] width 68 height 10
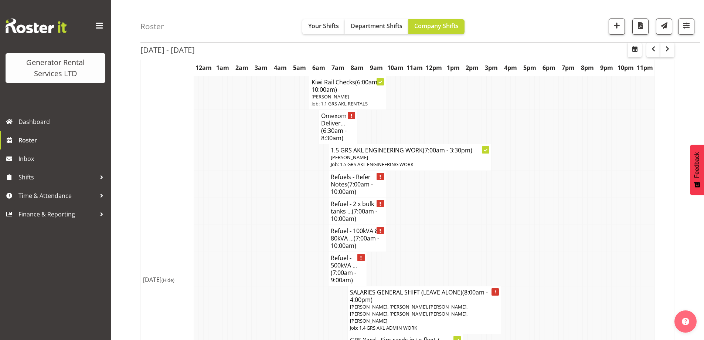
scroll to position [1022, 0]
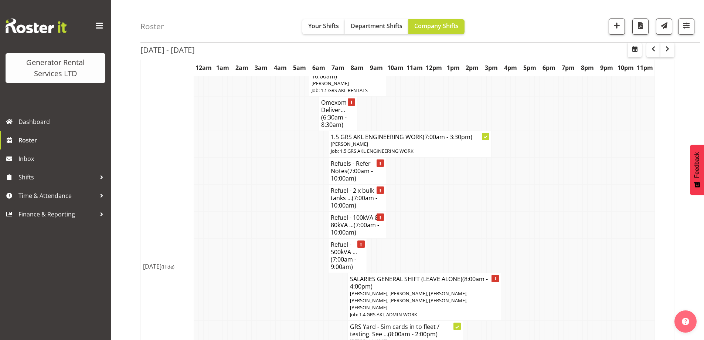
click at [273, 250] on td at bounding box center [273, 255] width 5 height 34
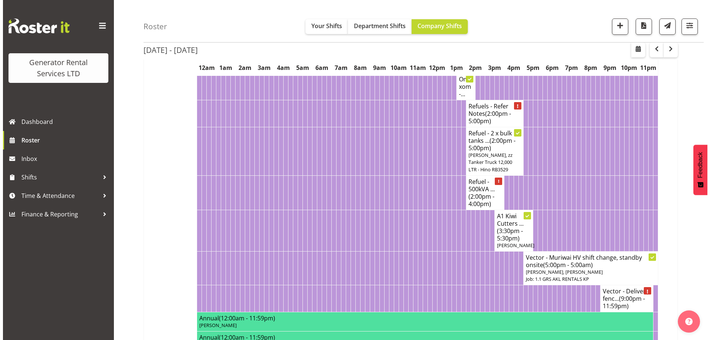
scroll to position [579, 0]
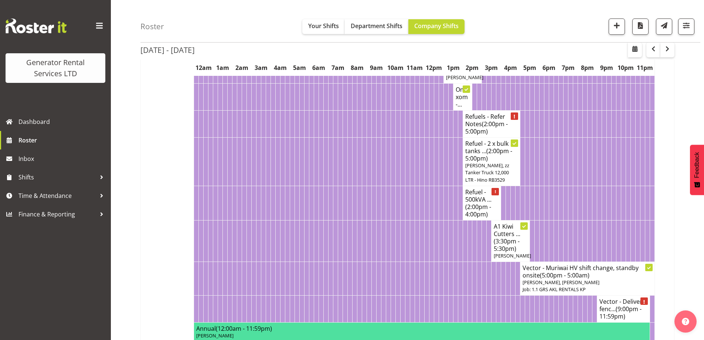
click at [372, 245] on td at bounding box center [374, 240] width 5 height 41
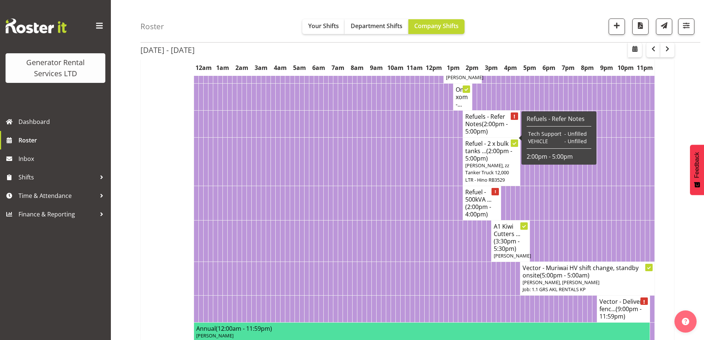
click at [480, 135] on h4 "Refuels - Refer Notes (2:00pm - 5:00pm)" at bounding box center [491, 124] width 53 height 22
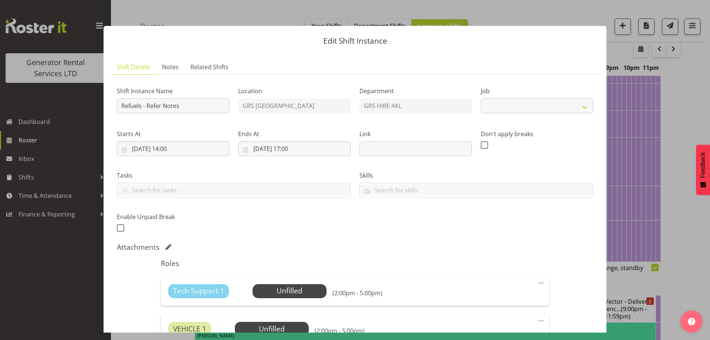
select select "9"
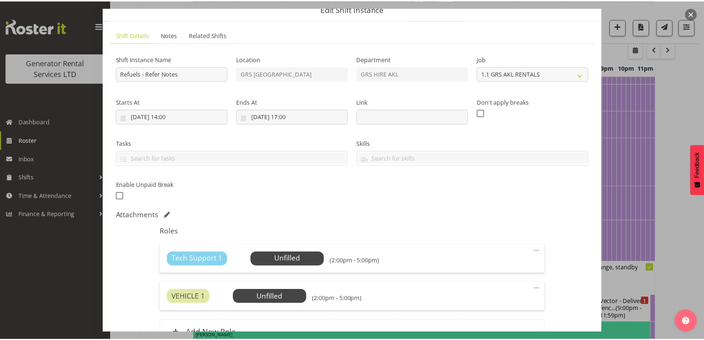
scroll to position [74, 0]
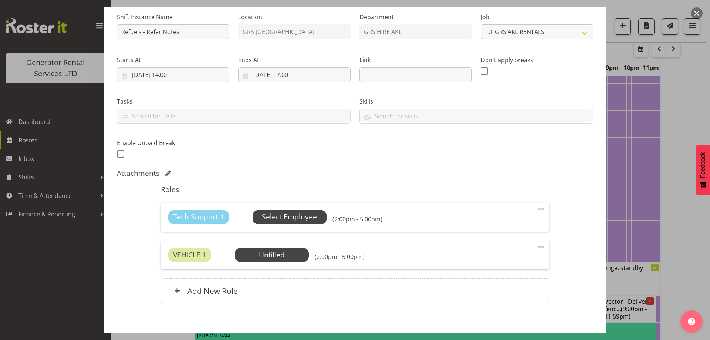
click at [282, 218] on span "Select Employee" at bounding box center [289, 216] width 55 height 11
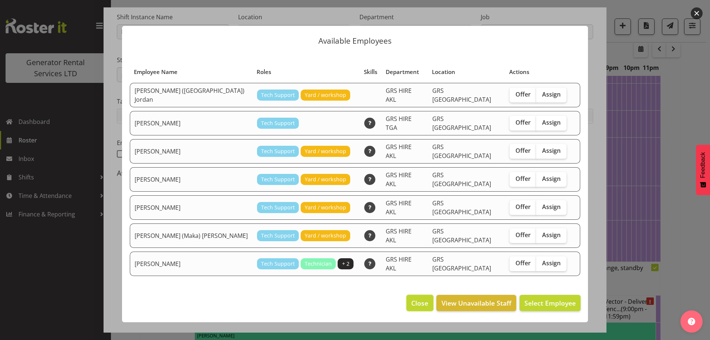
click at [412, 298] on span "Close" at bounding box center [419, 303] width 17 height 10
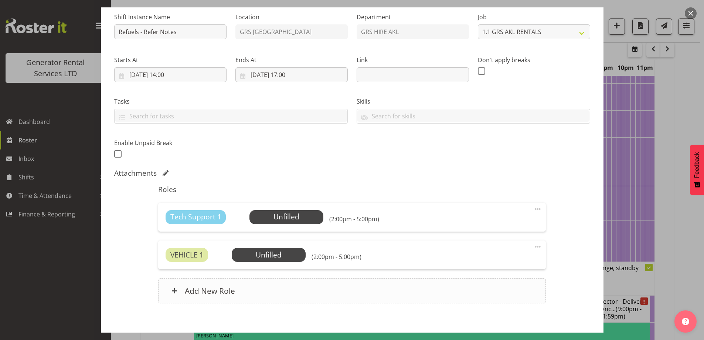
click at [192, 291] on h6 "Add New Role" at bounding box center [210, 291] width 50 height 10
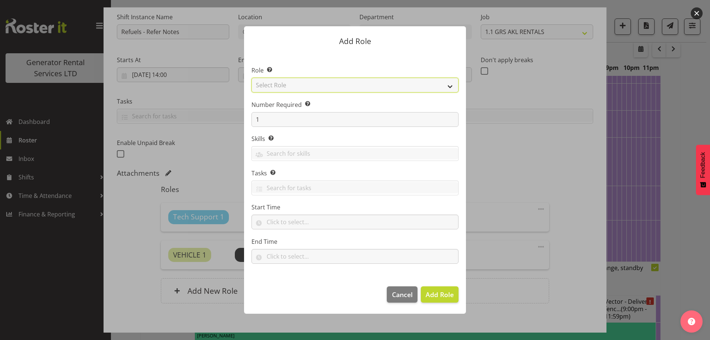
click at [293, 81] on select "Select Role Account Manager Electrician Engineering GM HSEQ manager MECH Mechan…" at bounding box center [354, 85] width 207 height 15
select select "21"
click at [251, 78] on select "Select Role Account Manager Electrician Engineering GM HSEQ manager MECH Mechan…" at bounding box center [354, 85] width 207 height 15
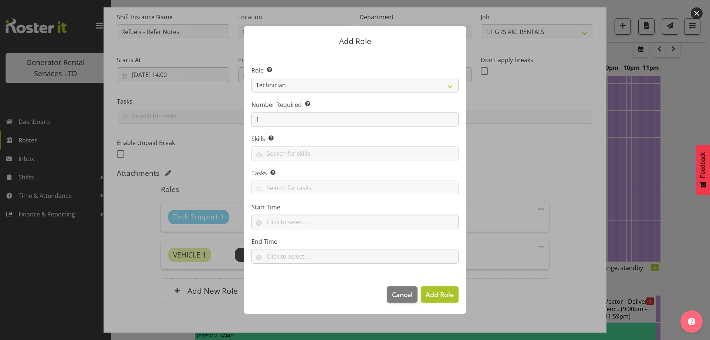
drag, startPoint x: 451, startPoint y: 300, endPoint x: 444, endPoint y: 294, distance: 9.2
click at [450, 299] on button "Add Role" at bounding box center [440, 294] width 38 height 16
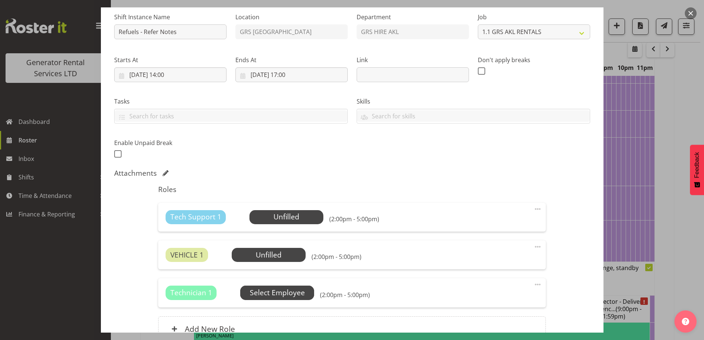
click at [291, 290] on span "Select Employee" at bounding box center [277, 292] width 55 height 11
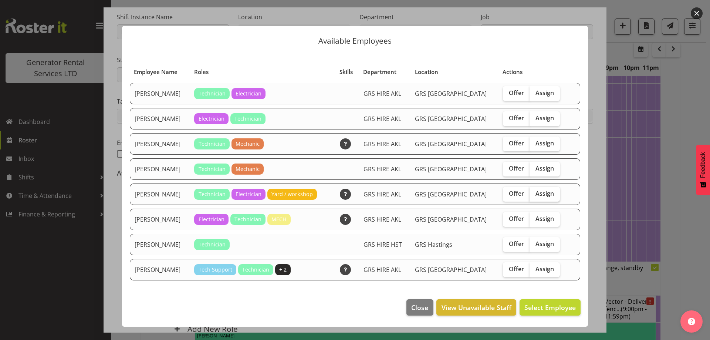
click at [542, 193] on span "Assign" at bounding box center [544, 193] width 18 height 7
click at [534, 193] on input "Assign" at bounding box center [531, 193] width 5 height 5
checkbox input "true"
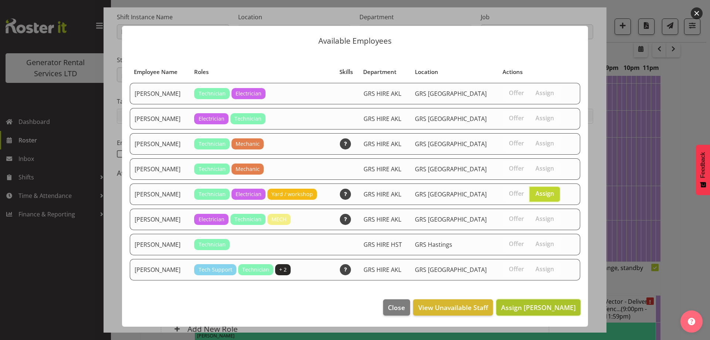
click at [544, 306] on span "Assign Rob Ryan" at bounding box center [538, 307] width 75 height 9
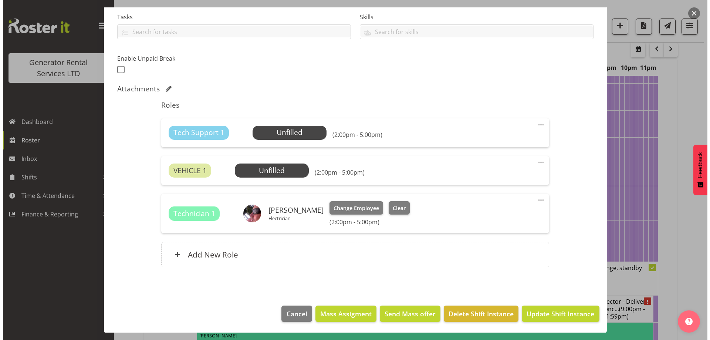
scroll to position [159, 0]
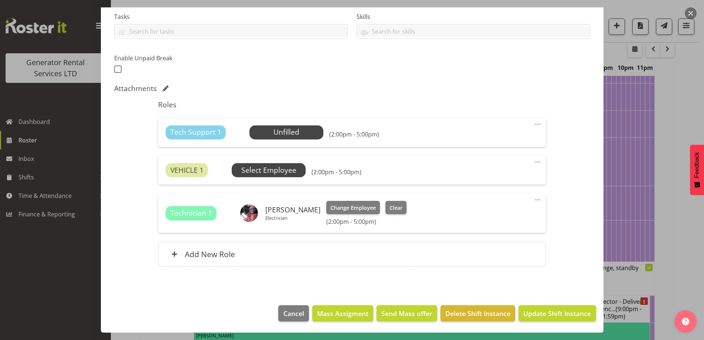
click at [278, 174] on span "Select Employee" at bounding box center [268, 170] width 55 height 11
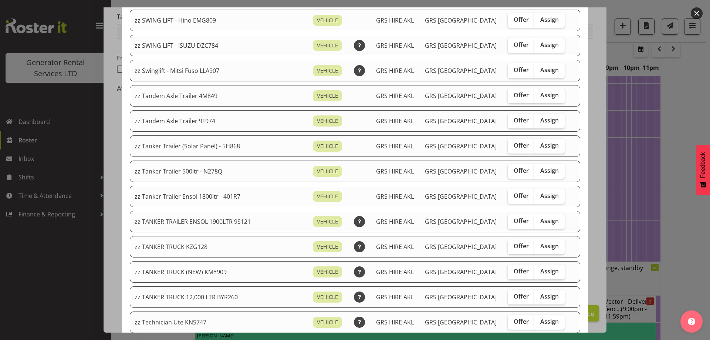
scroll to position [665, 0]
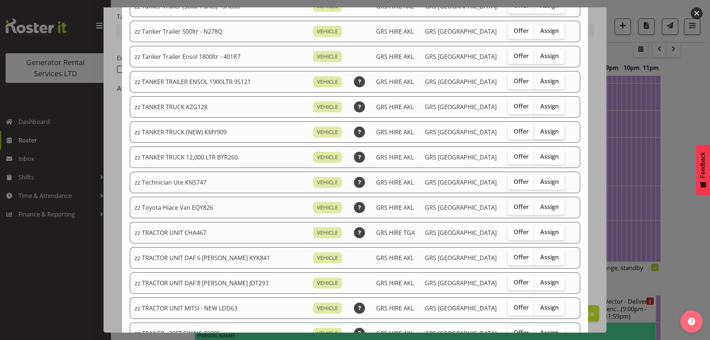
click at [540, 135] on span "Assign" at bounding box center [549, 131] width 18 height 7
click at [537, 134] on input "Assign" at bounding box center [536, 131] width 5 height 5
checkbox input "true"
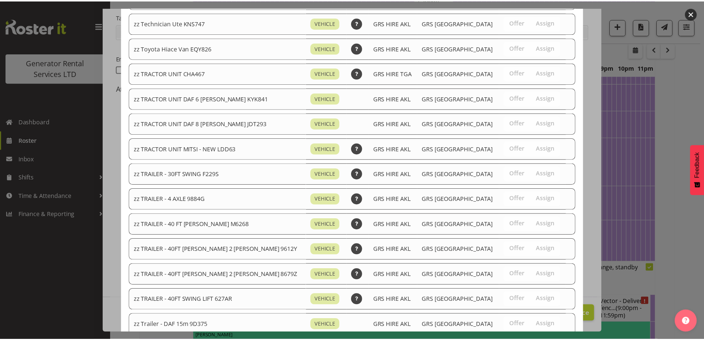
scroll to position [874, 0]
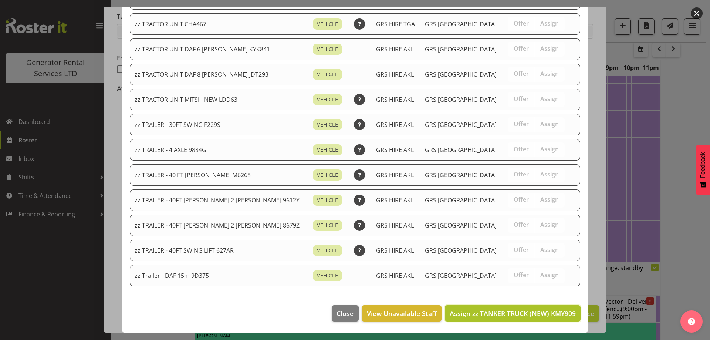
click at [539, 309] on span "Assign zz TANKER TRUCK (NEW) KMY909" at bounding box center [513, 313] width 126 height 9
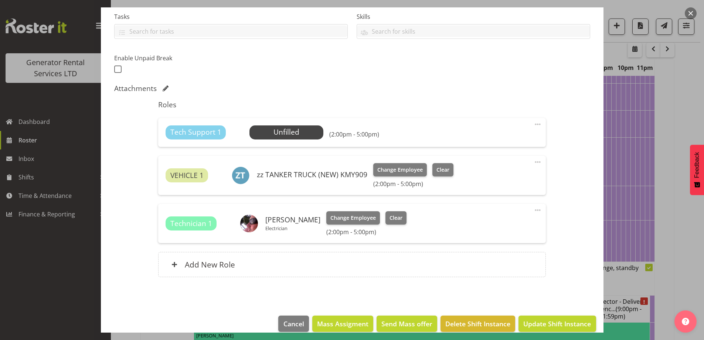
click at [533, 125] on span at bounding box center [537, 124] width 9 height 9
click at [511, 165] on link "Delete" at bounding box center [506, 166] width 71 height 13
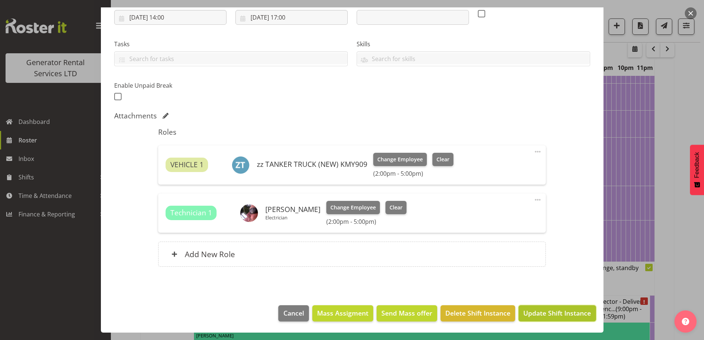
click at [543, 314] on span "Update Shift Instance" at bounding box center [557, 313] width 68 height 10
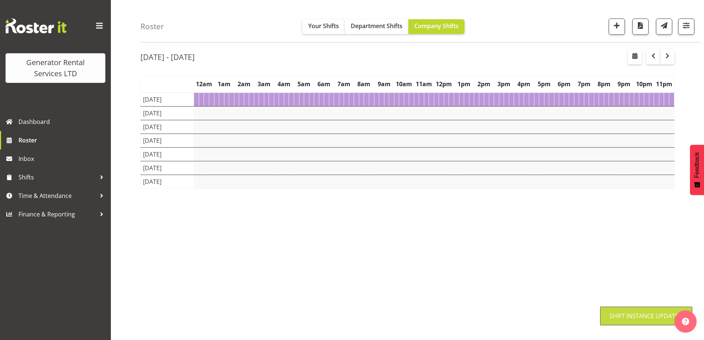
scroll to position [24, 0]
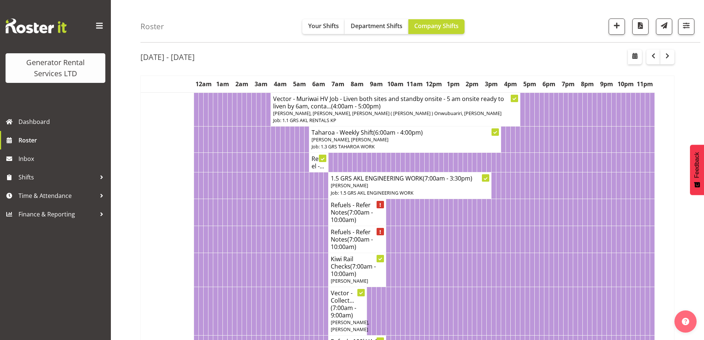
click at [294, 228] on td at bounding box center [292, 239] width 5 height 27
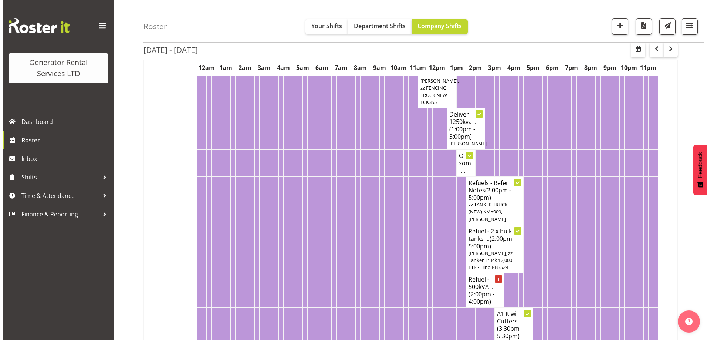
scroll to position [542, 0]
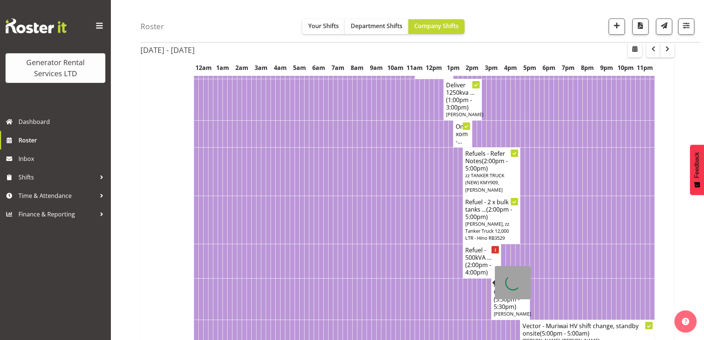
click at [475, 276] on span "(2:00pm - 4:00pm)" at bounding box center [478, 269] width 26 height 16
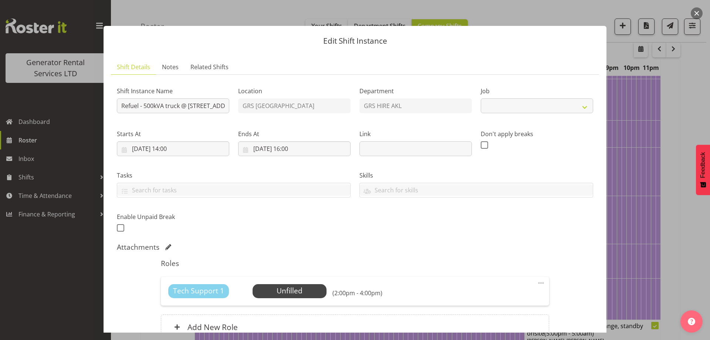
select select "7504"
click at [277, 109] on div "Shift Instance Name Refuel - 500kVA truck @ 35 Glenveagh Park Dr, Weymouth Loca…" at bounding box center [354, 157] width 485 height 162
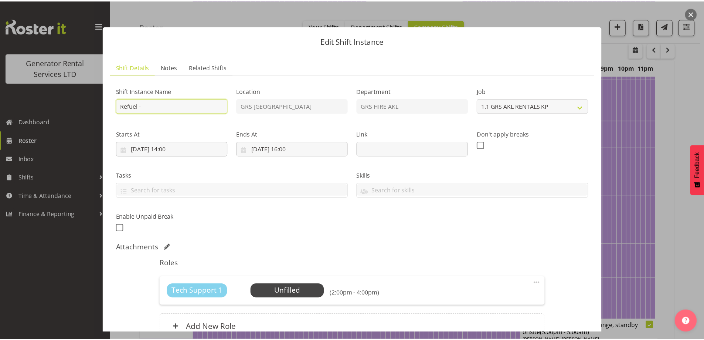
scroll to position [0, 0]
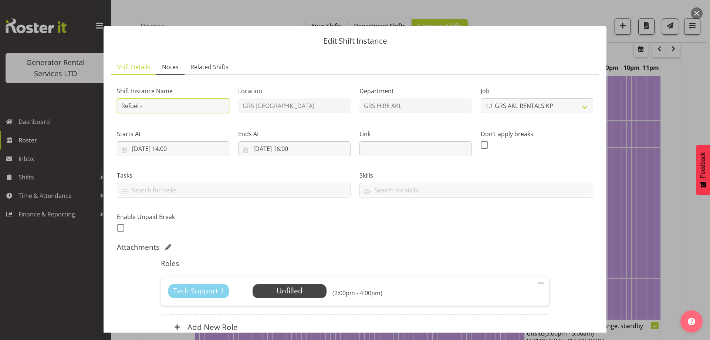
type input "Refuel -"
click at [166, 69] on span "Notes" at bounding box center [170, 66] width 17 height 9
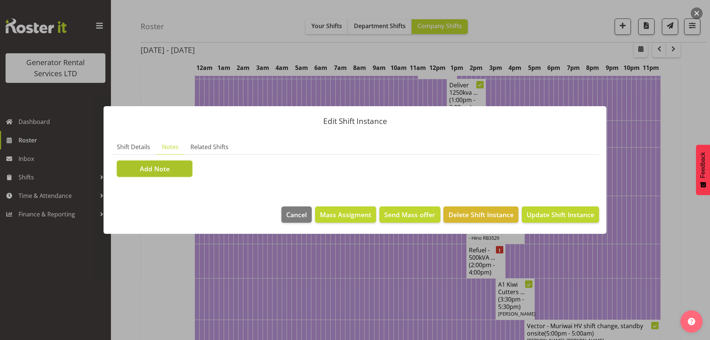
click at [160, 163] on button "Add Note" at bounding box center [154, 168] width 75 height 16
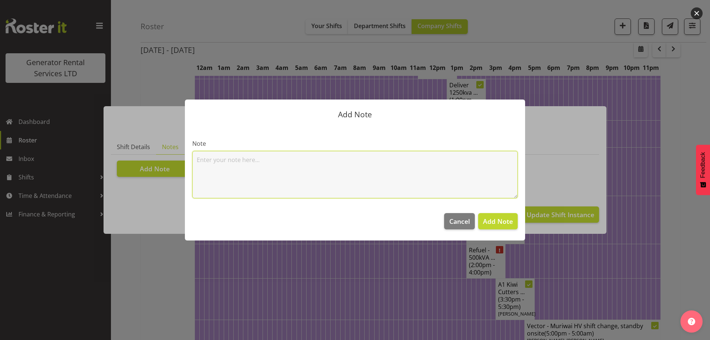
drag, startPoint x: 218, startPoint y: 161, endPoint x: 229, endPoint y: 147, distance: 17.5
click at [221, 158] on textarea at bounding box center [354, 174] width 325 height 47
paste textarea "500kVA truck @ 35 Glenveagh Park Dr, Weymouth"
click at [232, 180] on textarea "500kVA truck @ 35 Glenveagh Park Dr, Weymouth" at bounding box center [354, 174] width 325 height 47
paste textarea "#188 @ 34 Main Street Huntly"
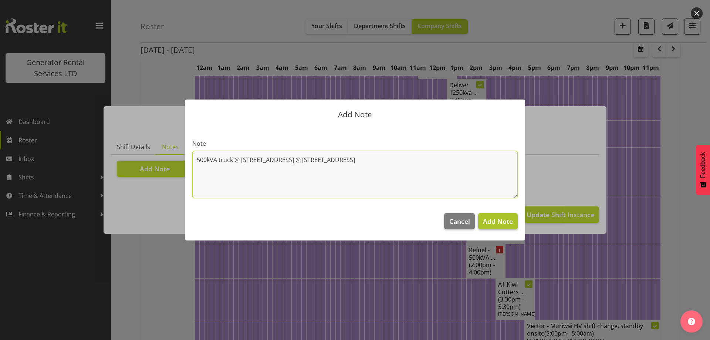
type textarea "500kVA truck @ 35 Glenveagh Park Dr, Weymouth #188 @ 34 Main Street Huntly"
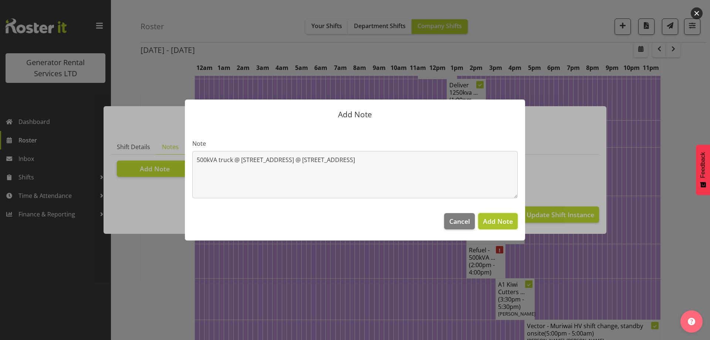
click at [517, 224] on button "Add Note" at bounding box center [498, 221] width 40 height 16
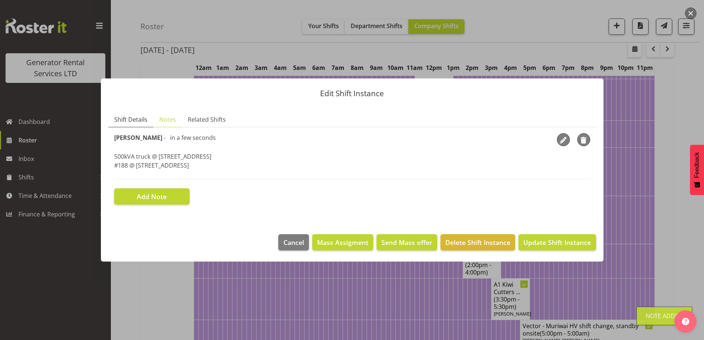
click at [117, 113] on link "Shift Details" at bounding box center [130, 119] width 45 height 15
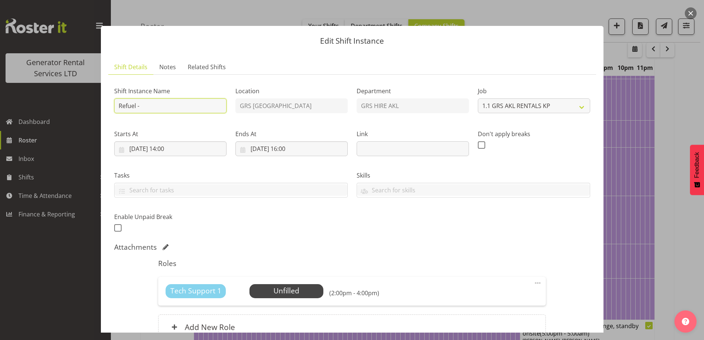
click at [148, 110] on input "Refuel -" at bounding box center [170, 105] width 112 height 15
click at [136, 108] on input "Refuel -" at bounding box center [170, 105] width 112 height 15
click at [167, 69] on span "Notes" at bounding box center [167, 66] width 17 height 9
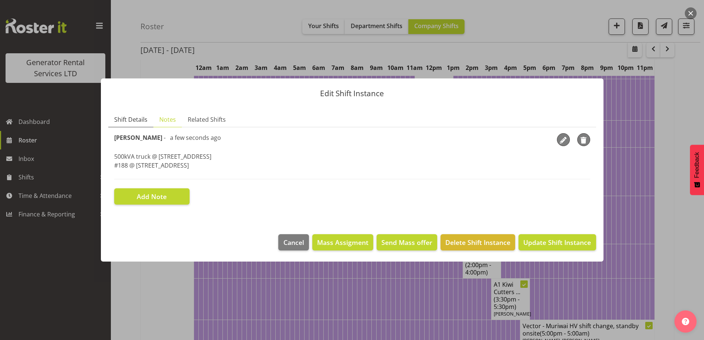
click at [133, 118] on span "Shift Details" at bounding box center [130, 119] width 33 height 9
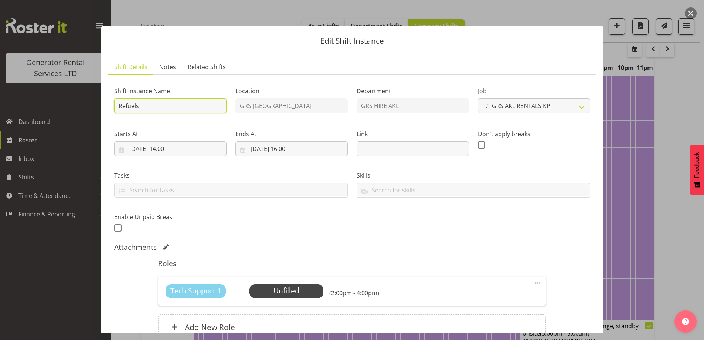
click at [169, 98] on input "Refuels" at bounding box center [170, 105] width 112 height 15
click at [177, 105] on input "Refuels - Using KMY" at bounding box center [170, 105] width 112 height 15
type input "Refuels - Towing the 1900ltr fuel trailer"
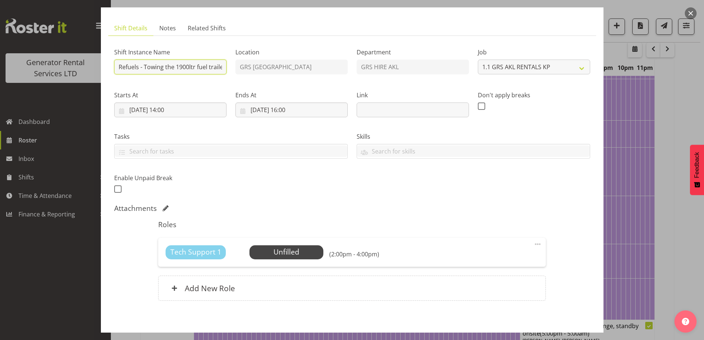
scroll to position [73, 0]
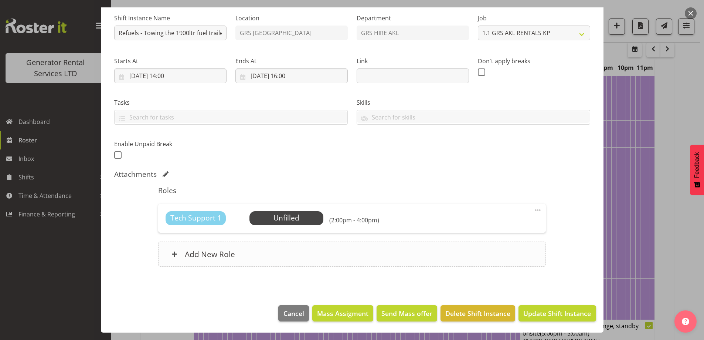
click at [272, 256] on div "Add New Role" at bounding box center [352, 253] width 388 height 25
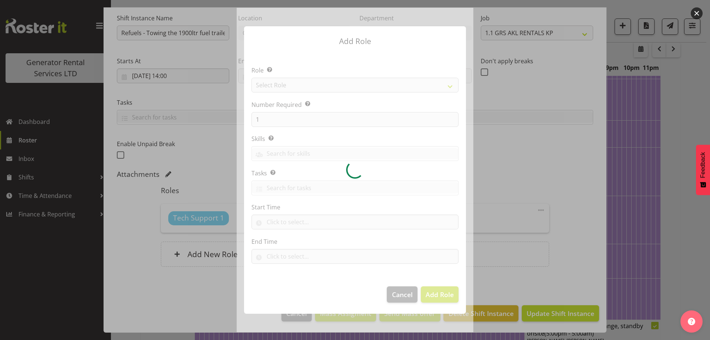
click at [279, 87] on div at bounding box center [355, 170] width 237 height 324
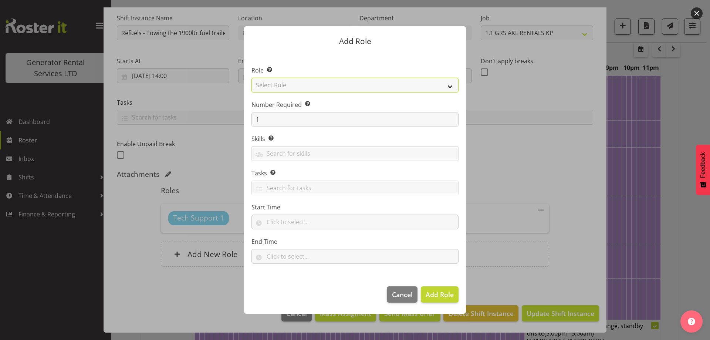
drag, startPoint x: 297, startPoint y: 84, endPoint x: 297, endPoint y: 91, distance: 7.4
click at [297, 84] on select "Select Role Account Manager Electrician Engineering GM HSEQ manager MECH Mechan…" at bounding box center [354, 85] width 207 height 15
select select "27"
click at [251, 78] on select "Select Role Account Manager Electrician Engineering GM HSEQ manager MECH Mechan…" at bounding box center [354, 85] width 207 height 15
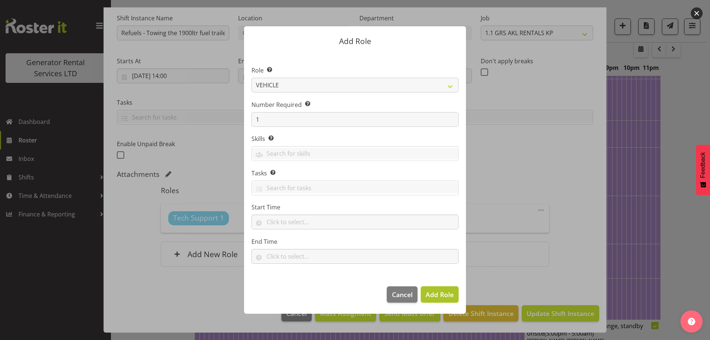
click at [436, 293] on span "Add Role" at bounding box center [440, 294] width 28 height 9
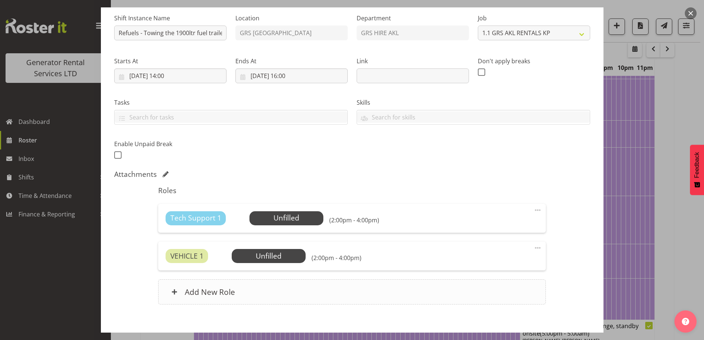
click at [395, 287] on div "Add New Role" at bounding box center [352, 291] width 388 height 25
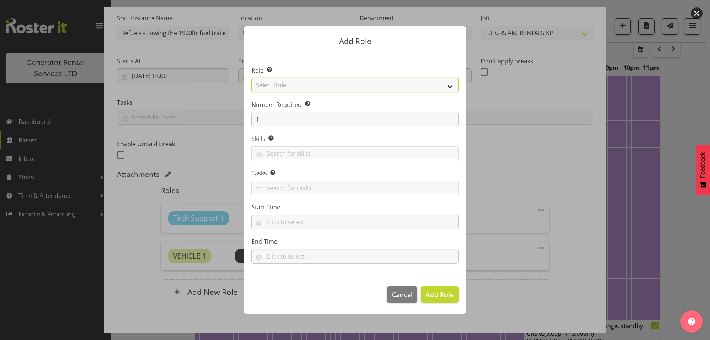
click at [299, 83] on select "Select Role Account Manager Electrician Engineering GM HSEQ manager MECH Mechan…" at bounding box center [354, 85] width 207 height 15
select select "24"
click at [251, 78] on select "Select Role Account Manager Electrician Engineering GM HSEQ manager MECH Mechan…" at bounding box center [354, 85] width 207 height 15
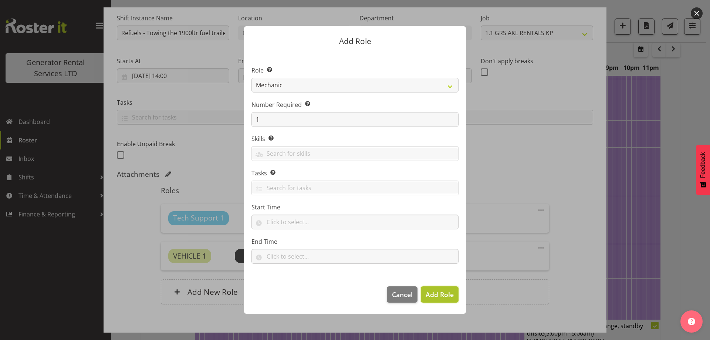
click at [443, 294] on span "Add Role" at bounding box center [440, 294] width 28 height 9
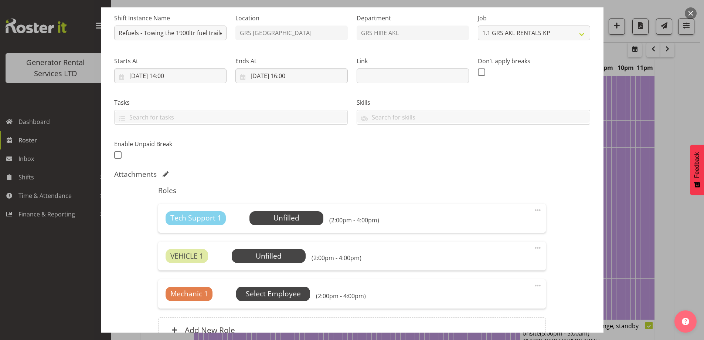
click at [268, 296] on span "Select Employee" at bounding box center [273, 293] width 55 height 11
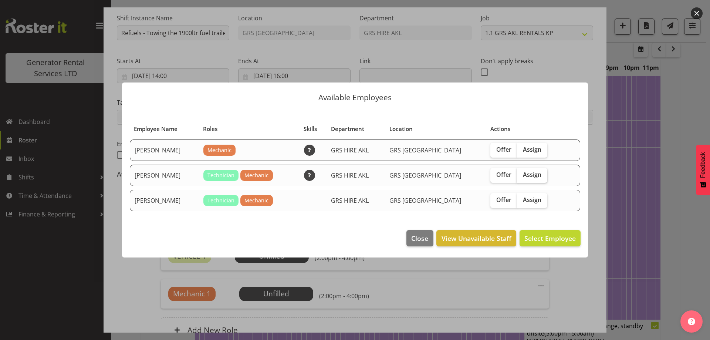
click at [532, 174] on label "Assign" at bounding box center [532, 175] width 30 height 15
click at [522, 174] on input "Assign" at bounding box center [519, 174] width 5 height 5
checkbox input "true"
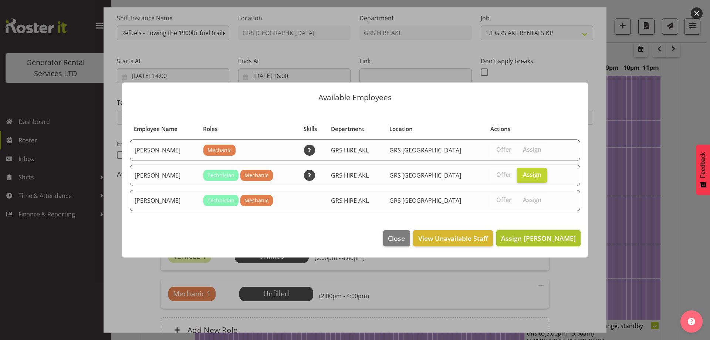
click at [548, 243] on span "Assign Lexi Browne" at bounding box center [538, 238] width 75 height 10
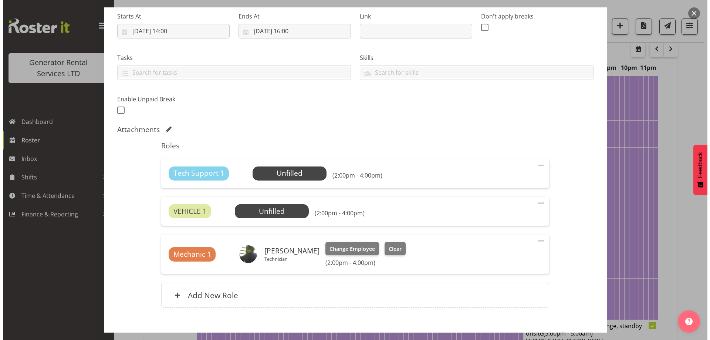
scroll to position [159, 0]
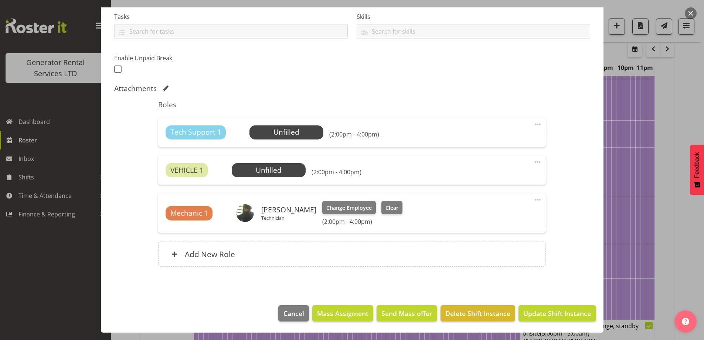
click at [271, 179] on div "VEHICLE 1 Unfilled Select Employee (2:00pm - 4:00pm) Edit Cover Role Delete" at bounding box center [352, 170] width 388 height 29
click at [274, 172] on span "Select Employee" at bounding box center [268, 170] width 55 height 11
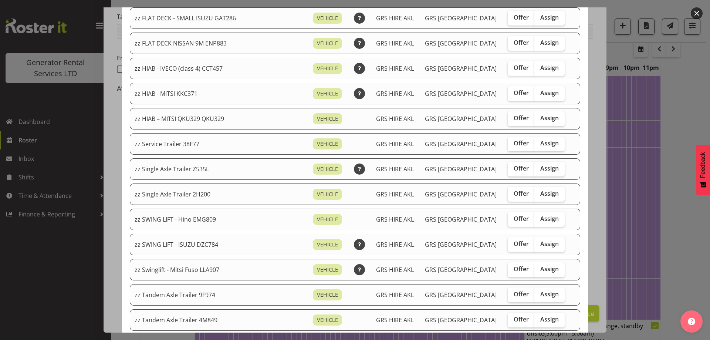
scroll to position [518, 0]
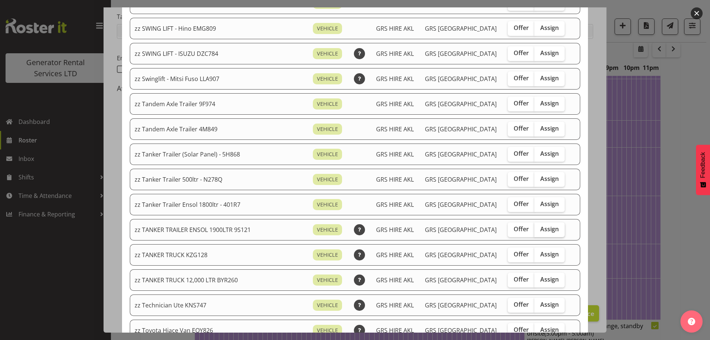
click at [541, 227] on span "Assign" at bounding box center [549, 228] width 18 height 7
click at [539, 227] on input "Assign" at bounding box center [536, 229] width 5 height 5
checkbox input "true"
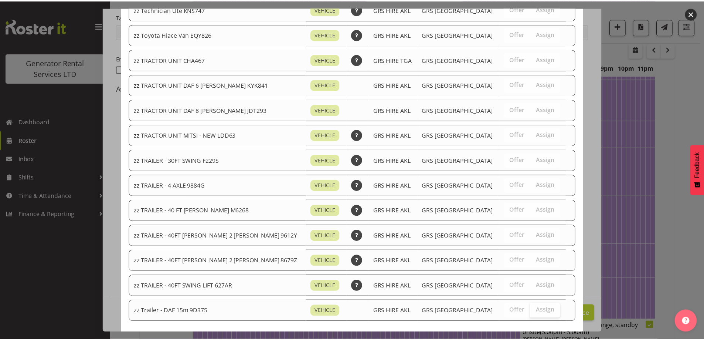
scroll to position [849, 0]
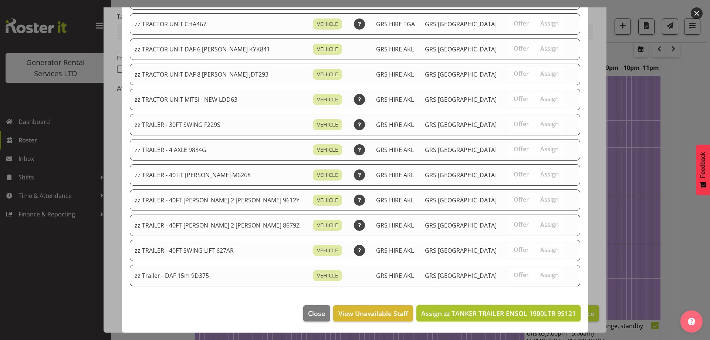
click at [538, 309] on span "Assign zz TANKER TRAILER ENSOL 1900LTR 9S121" at bounding box center [498, 313] width 155 height 9
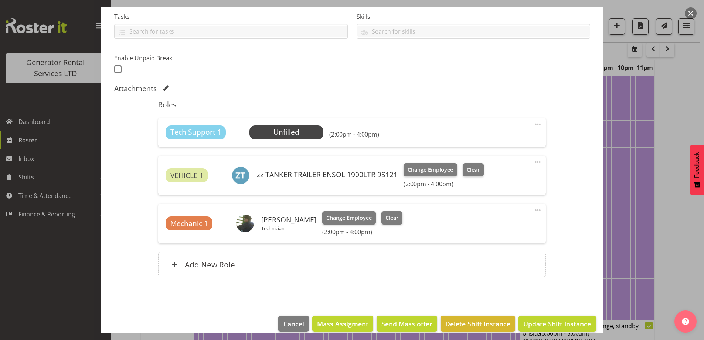
click at [533, 123] on span at bounding box center [537, 124] width 9 height 9
click at [500, 164] on link "Delete" at bounding box center [506, 166] width 71 height 13
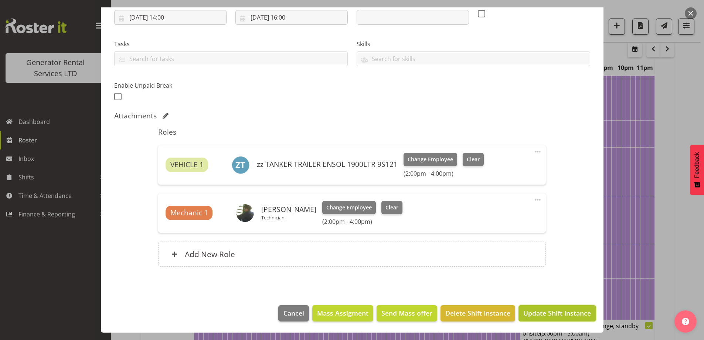
click at [535, 307] on button "Update Shift Instance" at bounding box center [557, 313] width 77 height 16
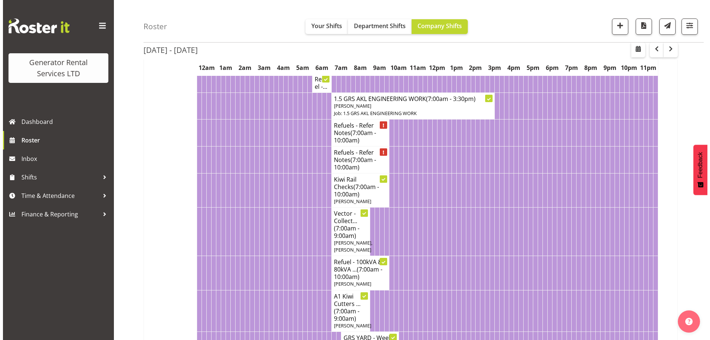
scroll to position [0, 0]
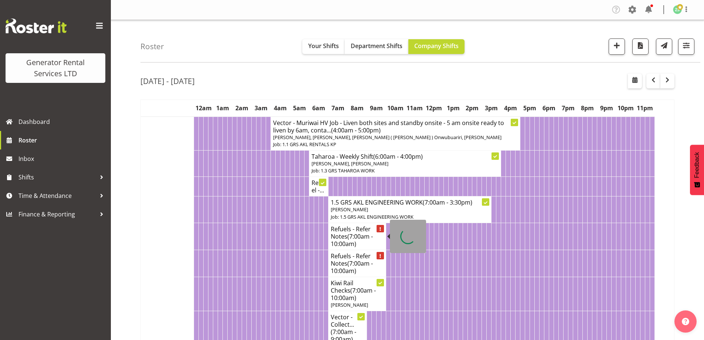
click at [336, 244] on span "(7:00am - 10:00am)" at bounding box center [352, 240] width 42 height 16
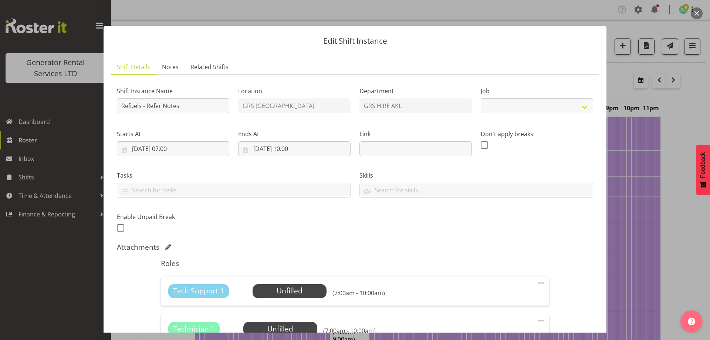
select select "9"
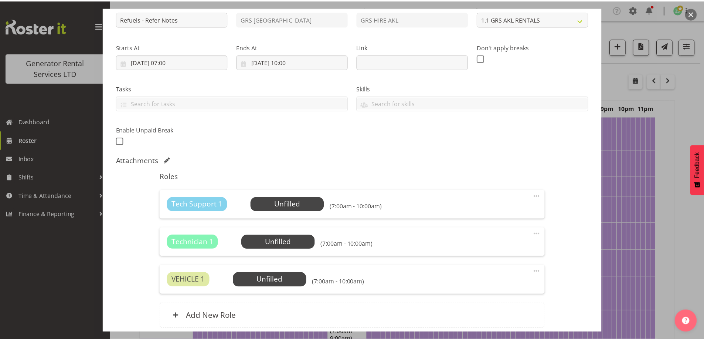
scroll to position [149, 0]
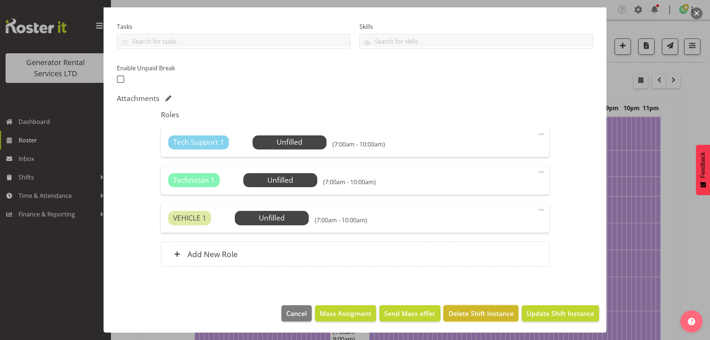
click at [457, 315] on span "Delete Shift Instance" at bounding box center [480, 313] width 65 height 10
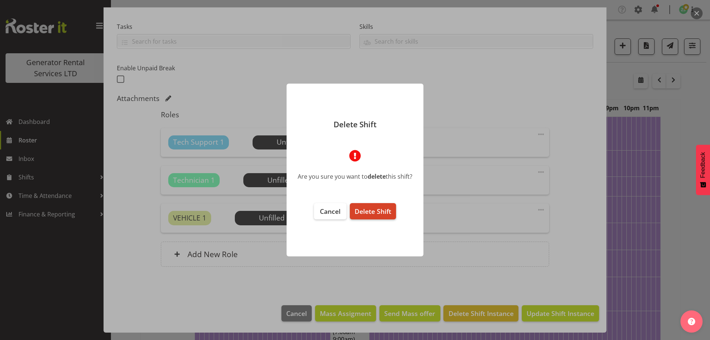
click at [372, 214] on span "Delete Shift" at bounding box center [373, 211] width 37 height 9
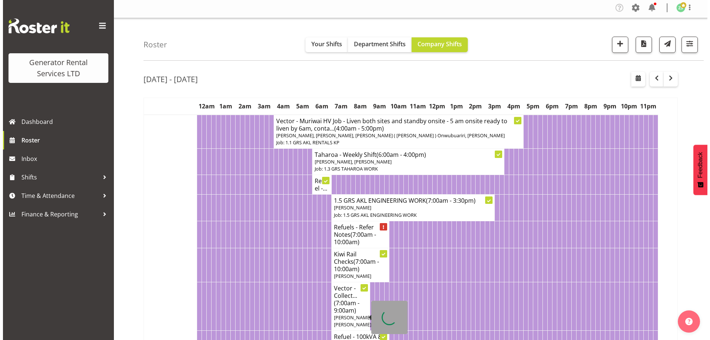
scroll to position [0, 0]
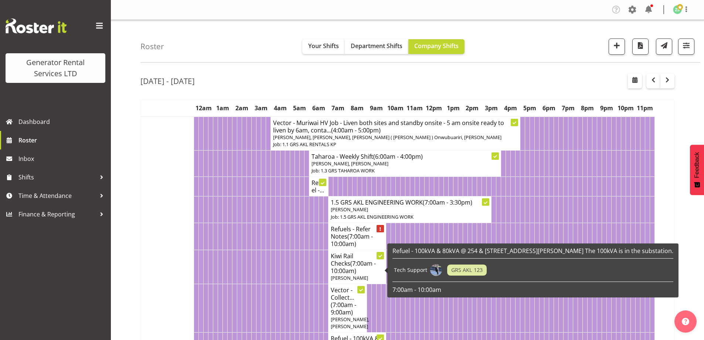
click at [253, 256] on td at bounding box center [254, 267] width 5 height 34
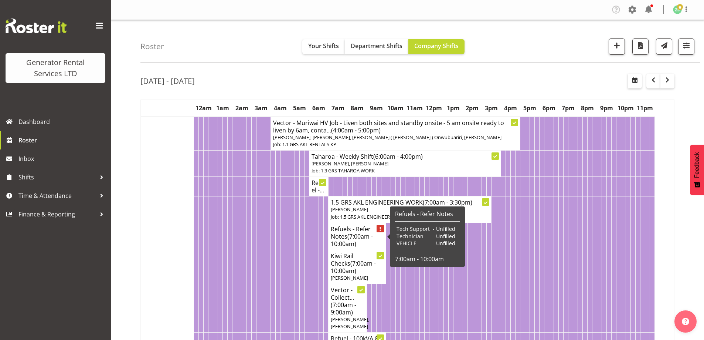
click at [344, 233] on h4 "Refuels - Refer Notes (7:00am - 10:00am)" at bounding box center [357, 236] width 53 height 22
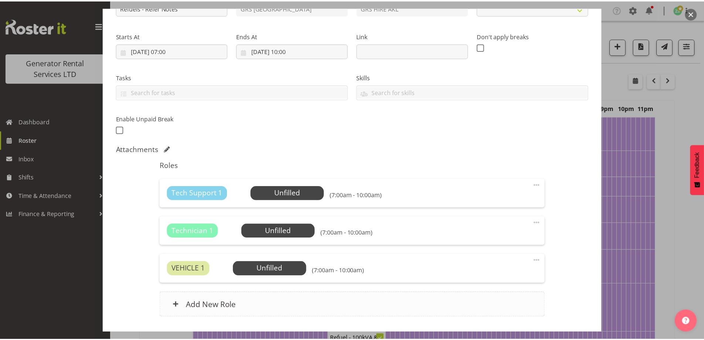
scroll to position [149, 0]
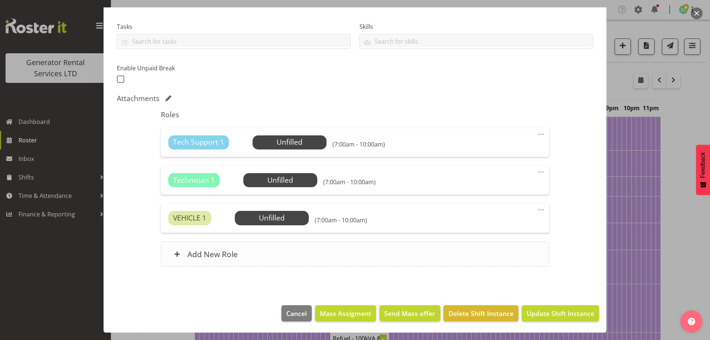
select select "9"
click at [457, 303] on footer "Cancel Mass Assigment Send Mass offer Delete Shift Instance Update Shift Instan…" at bounding box center [355, 315] width 503 height 35
click at [457, 308] on span "Delete Shift Instance" at bounding box center [480, 313] width 65 height 10
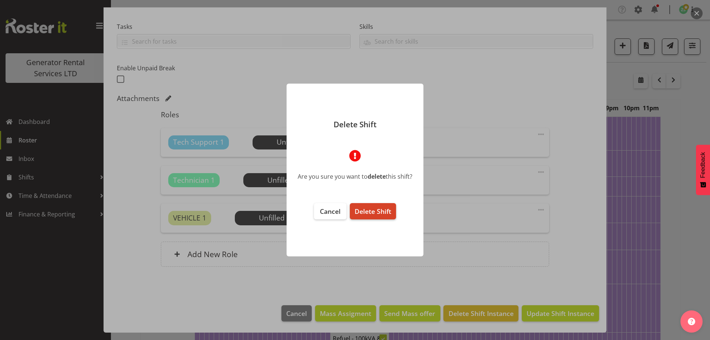
click at [381, 216] on button "Delete Shift" at bounding box center [373, 211] width 46 height 16
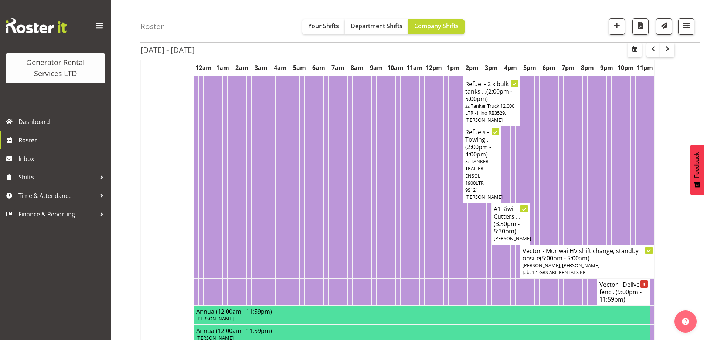
scroll to position [739, 0]
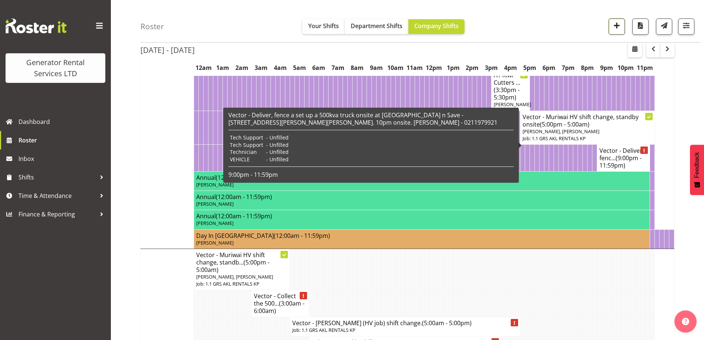
click at [619, 26] on span "button" at bounding box center [617, 26] width 10 height 10
